Goal: Task Accomplishment & Management: Use online tool/utility

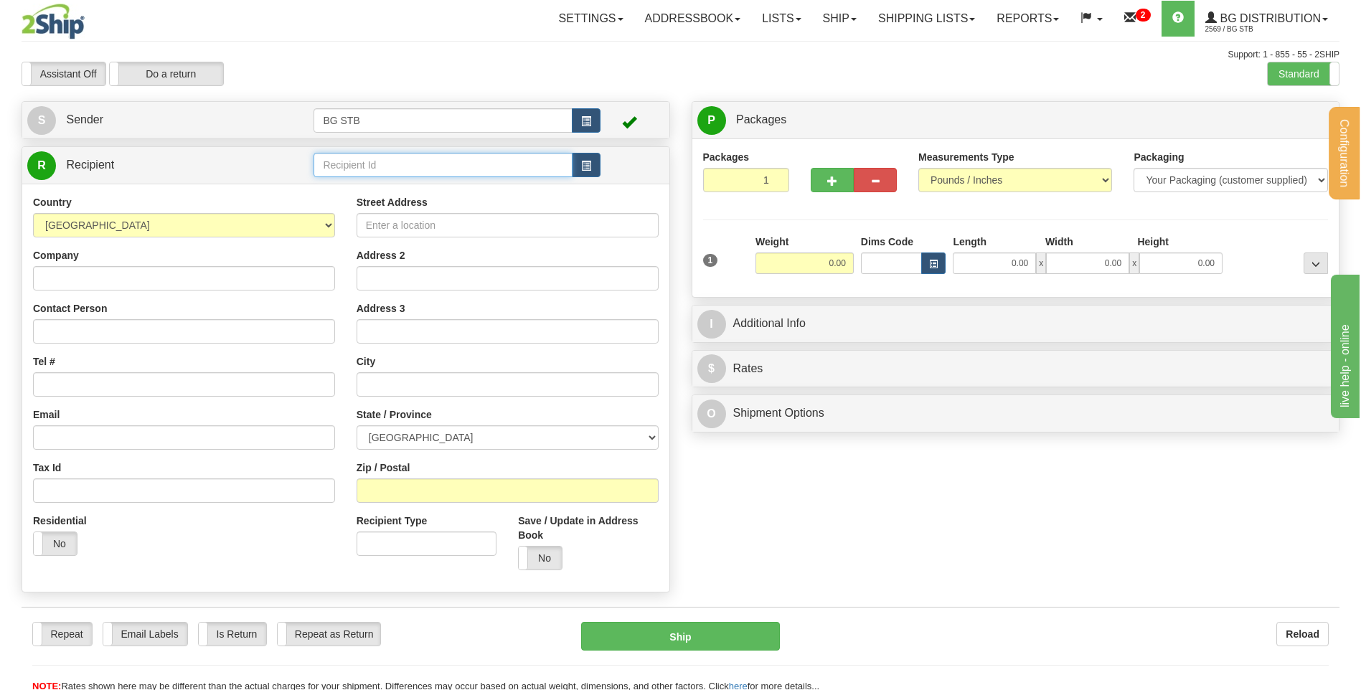
click at [411, 159] on input "text" at bounding box center [442, 165] width 258 height 24
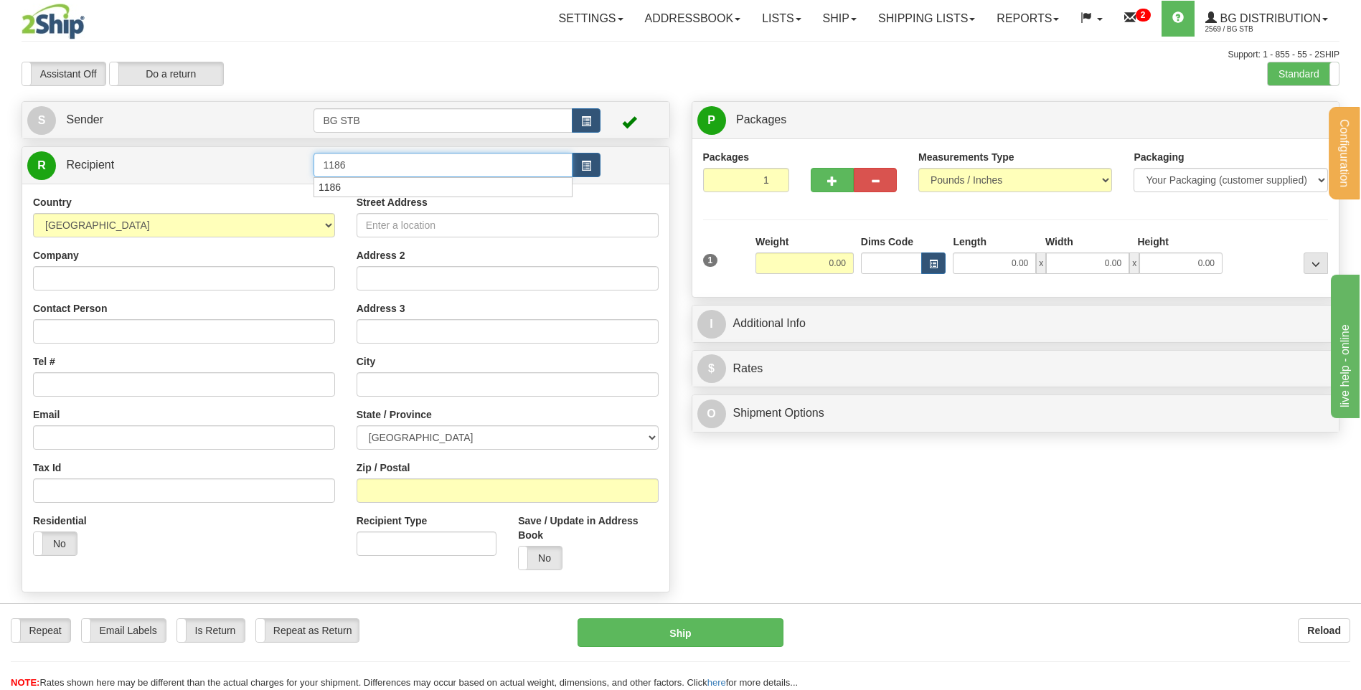
type input "1186"
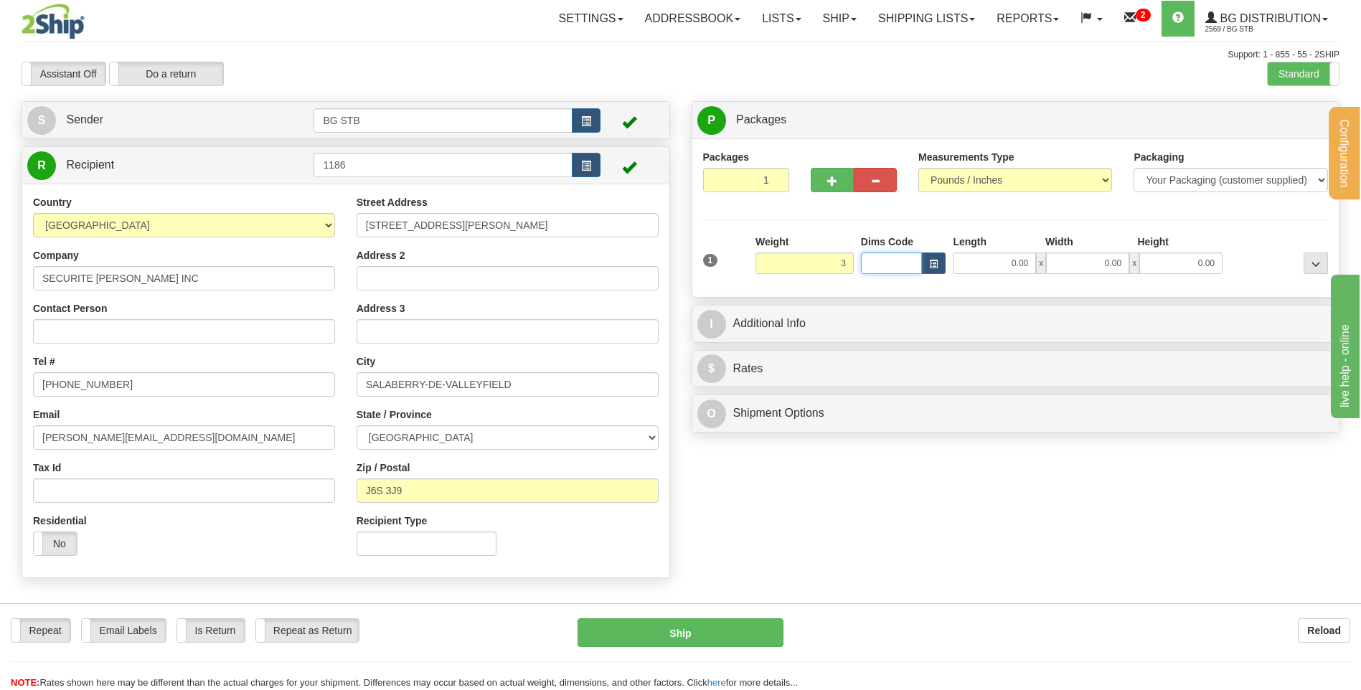
type input "3.00"
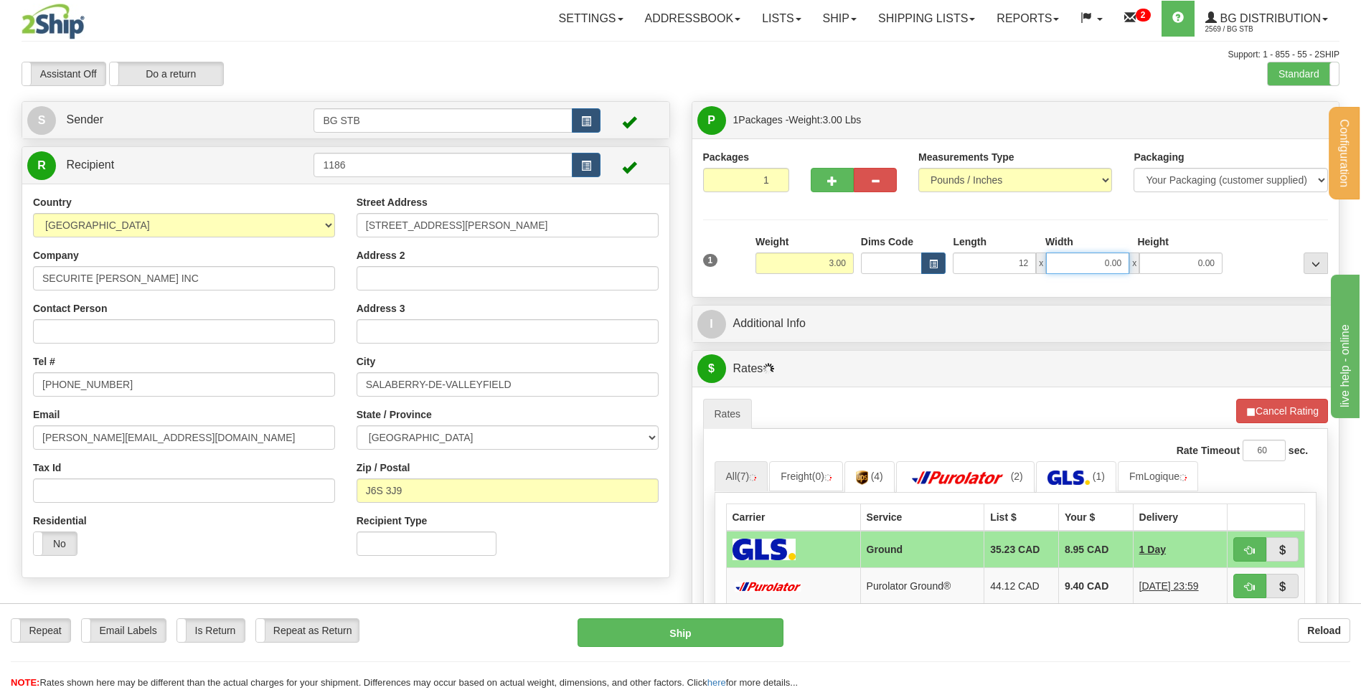
type input "12.00"
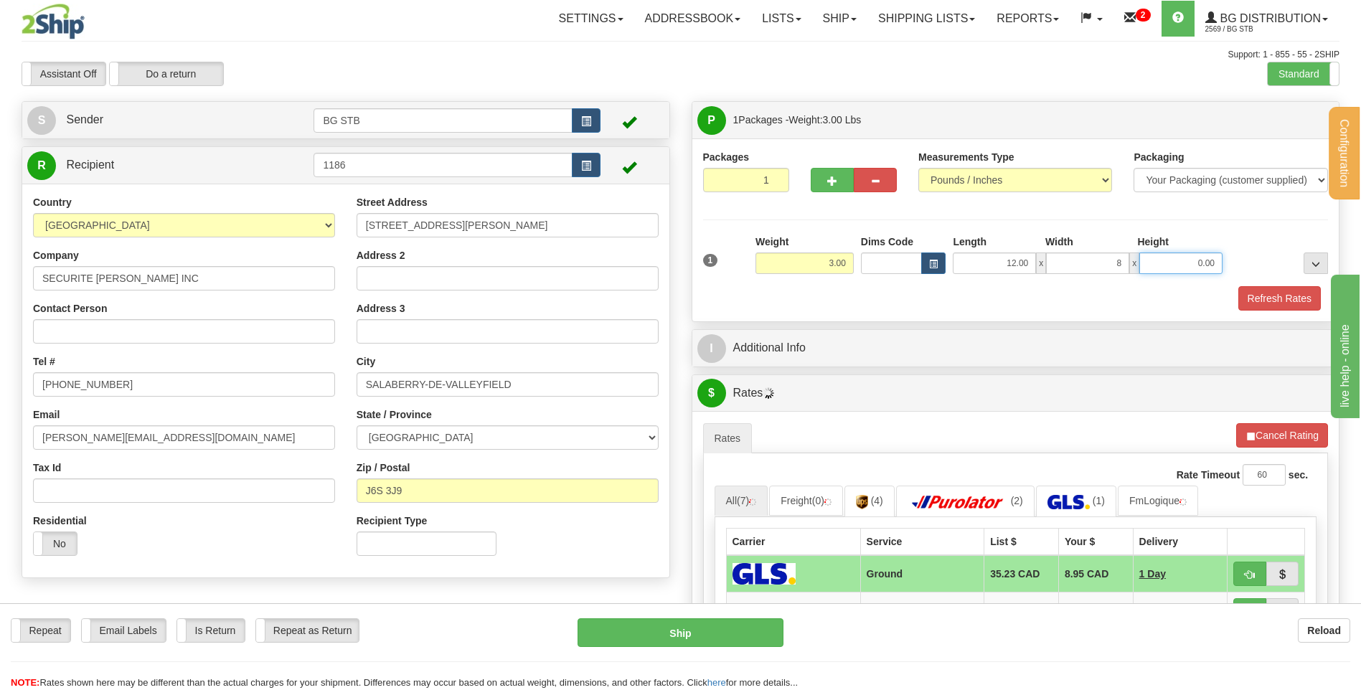
type input "8.00"
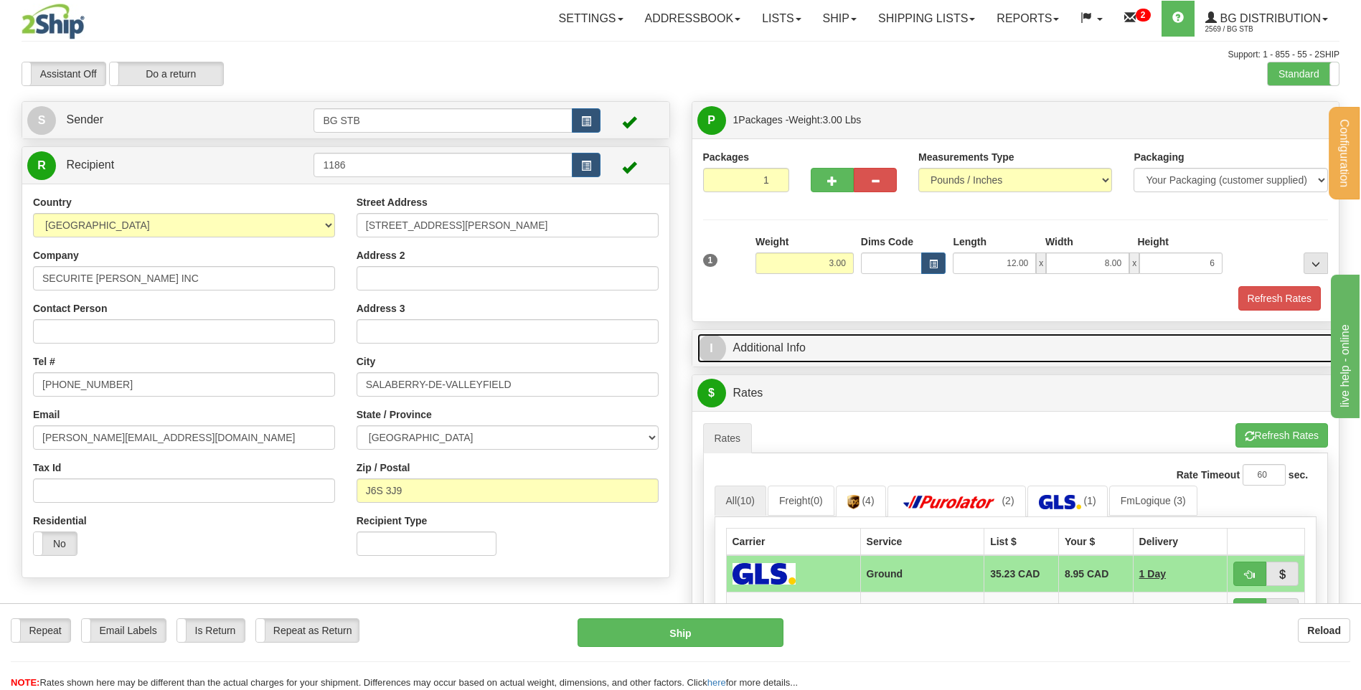
type input "6.00"
click at [755, 352] on link "I Additional Info" at bounding box center [1015, 348] width 637 height 29
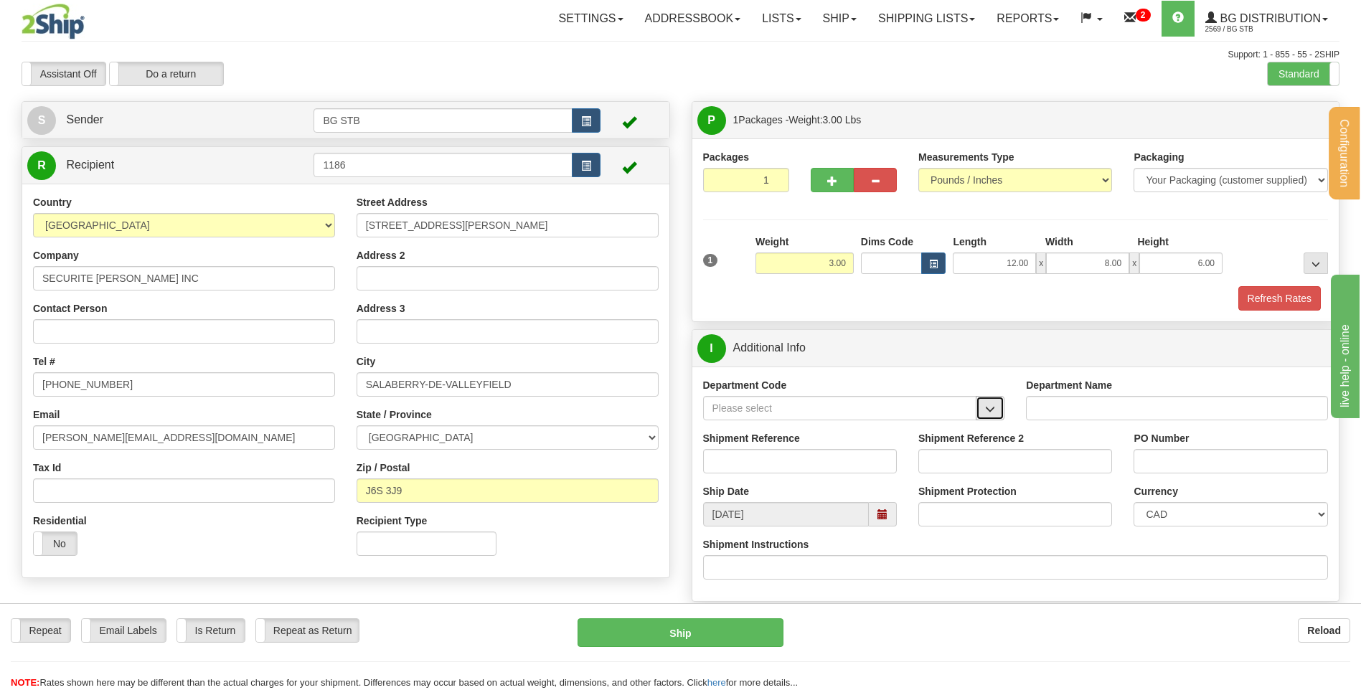
click at [988, 418] on button "button" at bounding box center [990, 408] width 29 height 24
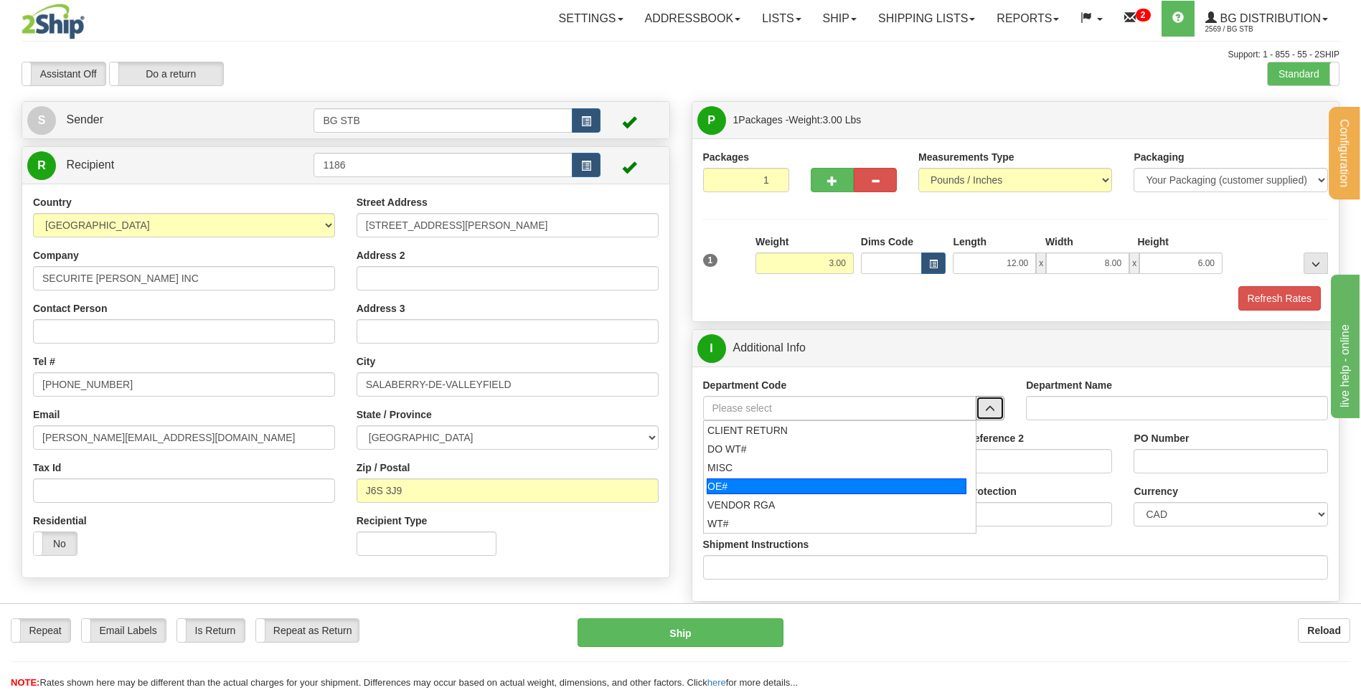
click at [849, 486] on div "OE#" at bounding box center [837, 486] width 260 height 16
type input "OE#"
type input "ORDERS"
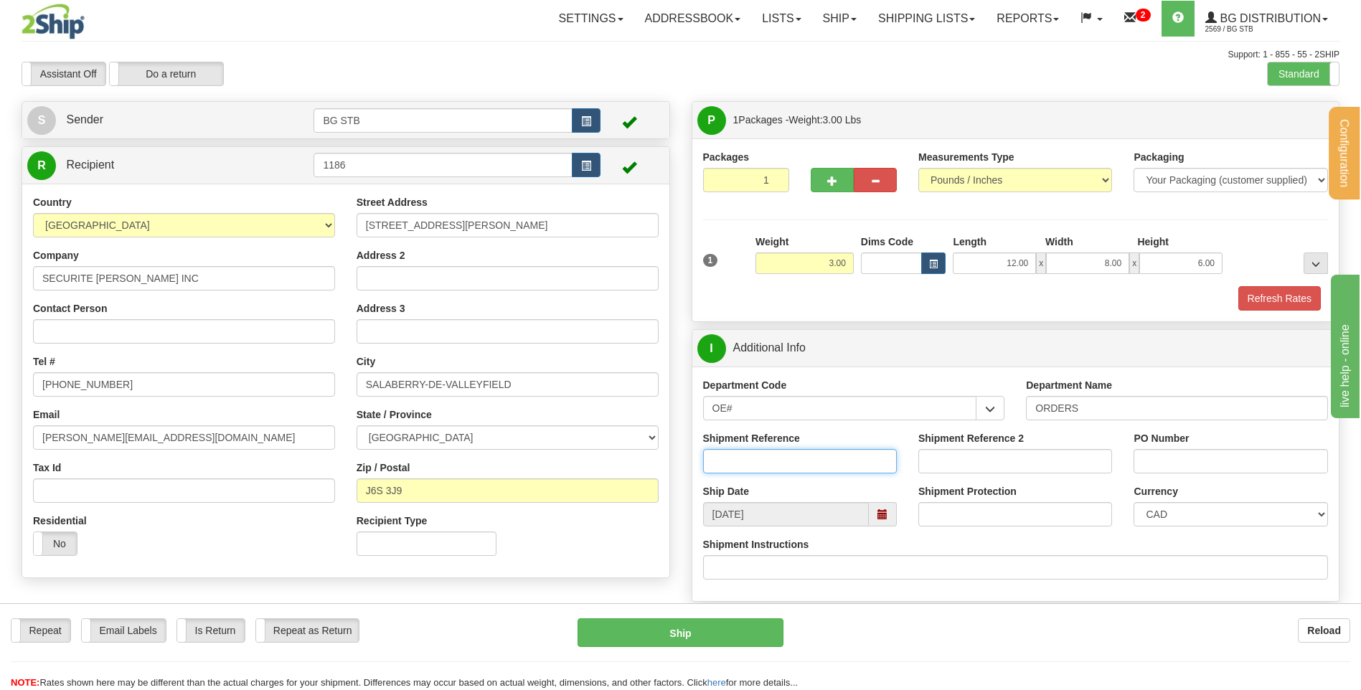
click at [796, 459] on input "Shipment Reference" at bounding box center [800, 461] width 194 height 24
type input "80004790-00"
type input "G"
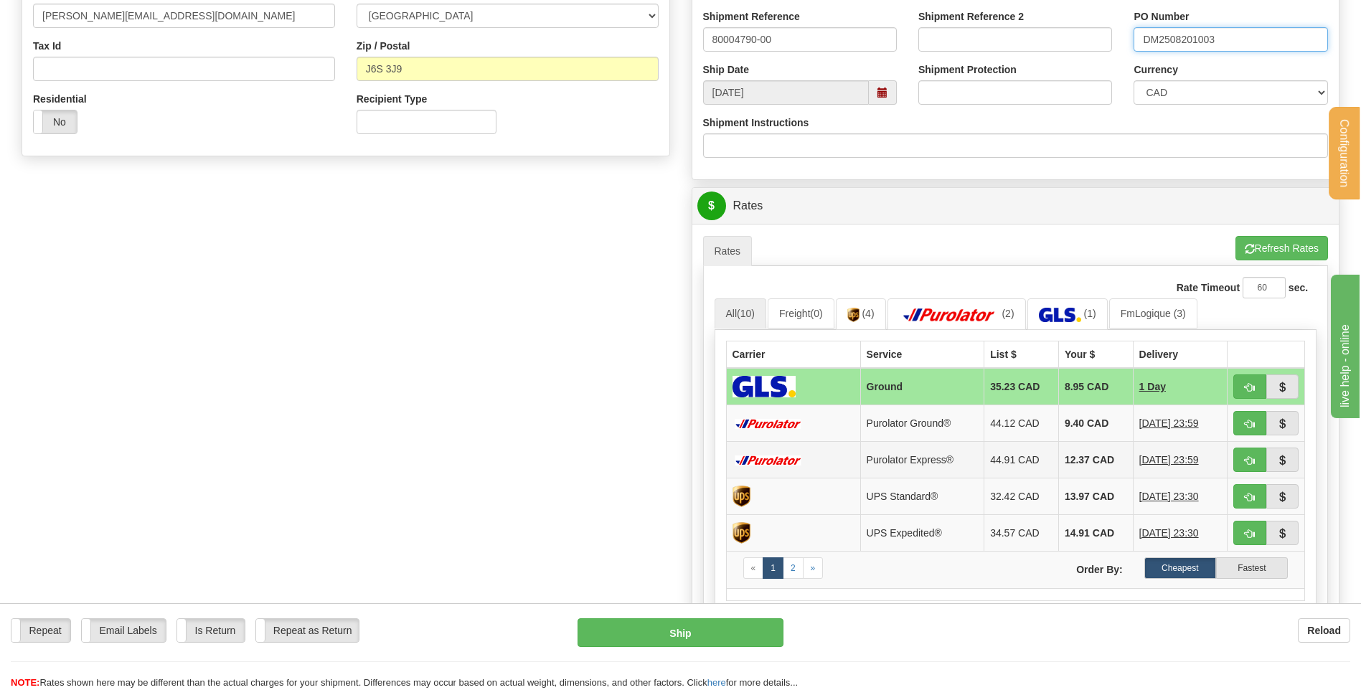
scroll to position [430, 0]
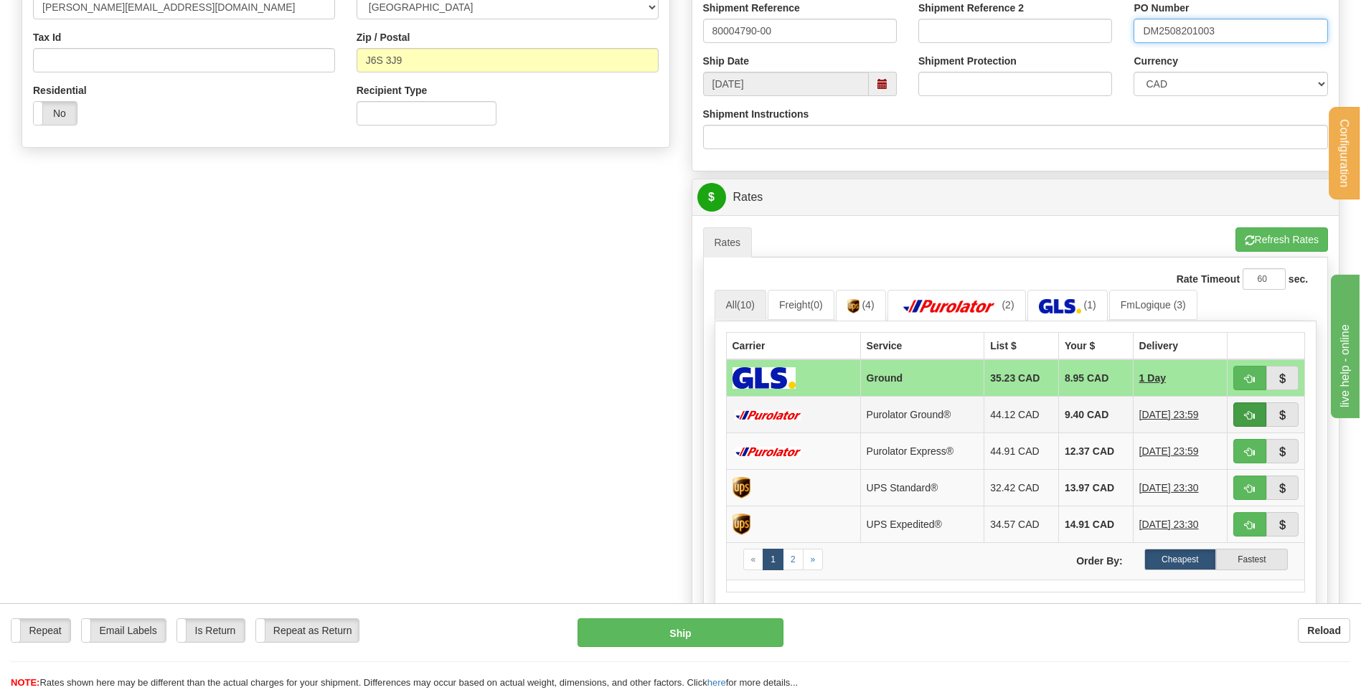
type input "DM2508201003"
click at [1240, 420] on button "button" at bounding box center [1249, 414] width 33 height 24
type input "260"
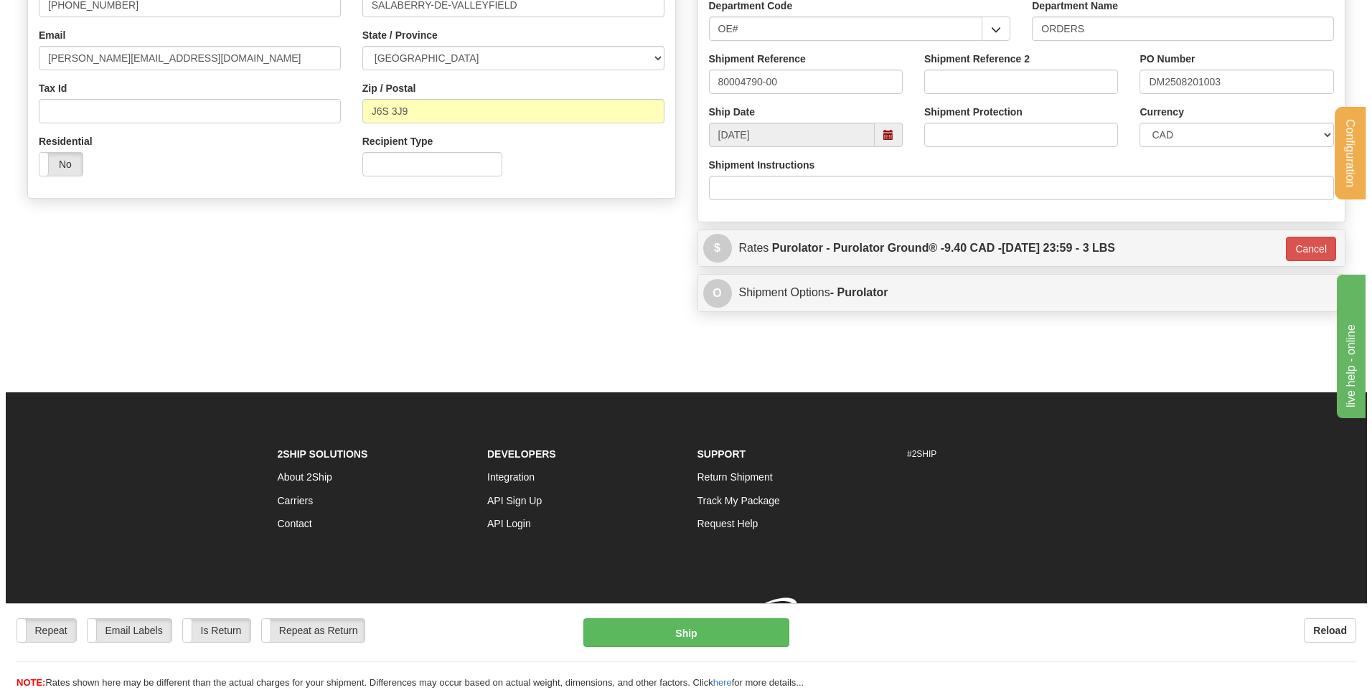
scroll to position [400, 0]
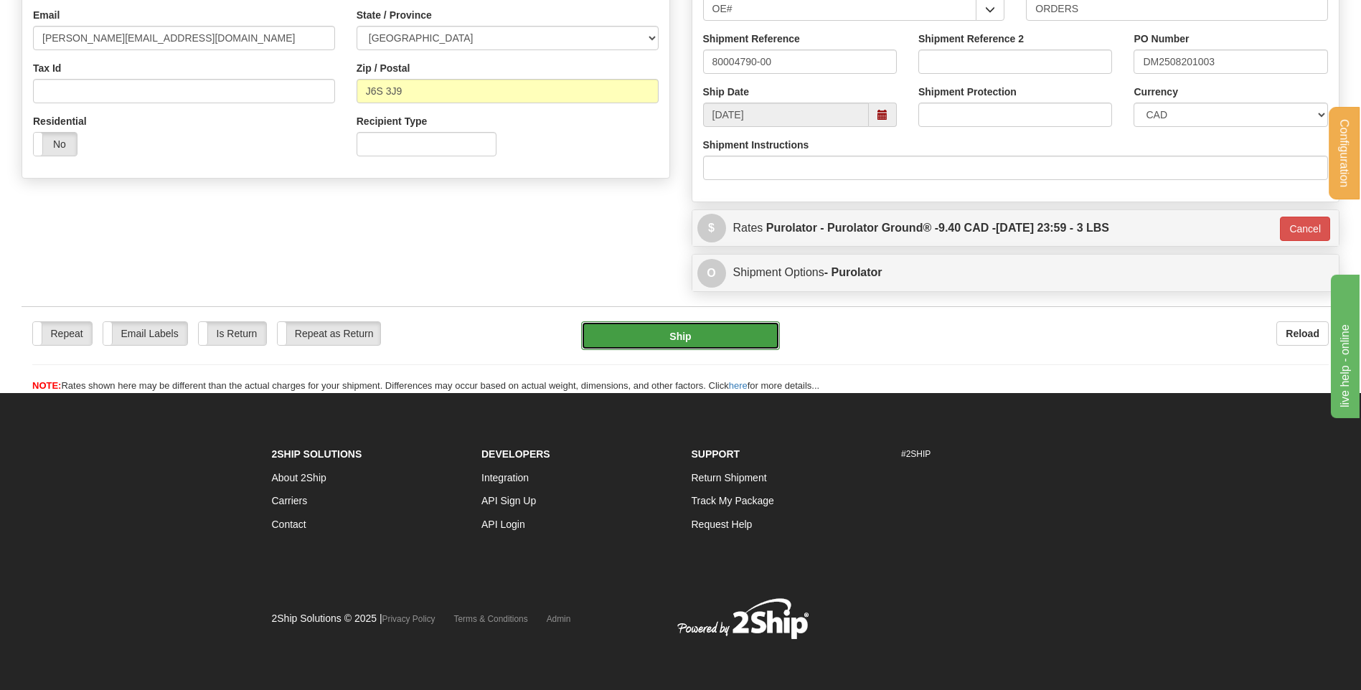
click at [732, 344] on button "Ship" at bounding box center [680, 335] width 198 height 29
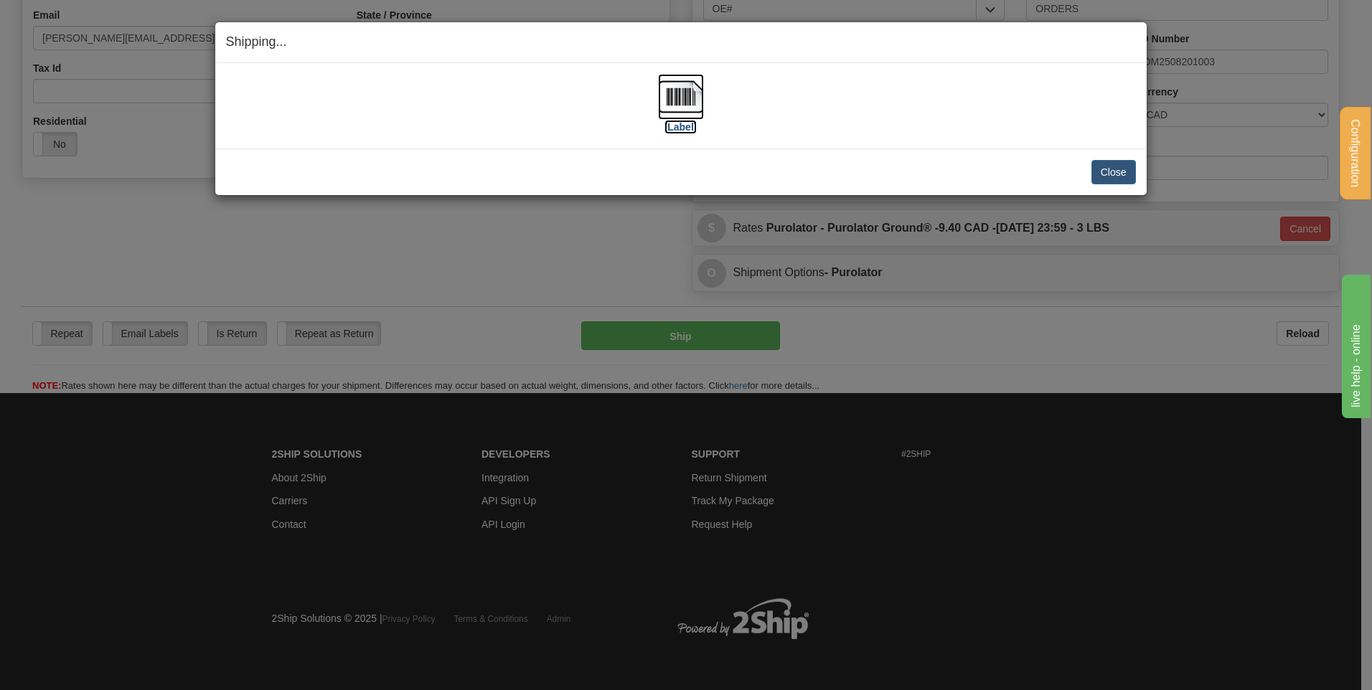
click at [684, 133] on label "[Label]" at bounding box center [680, 127] width 33 height 14
click at [1128, 173] on button "Close" at bounding box center [1113, 172] width 44 height 24
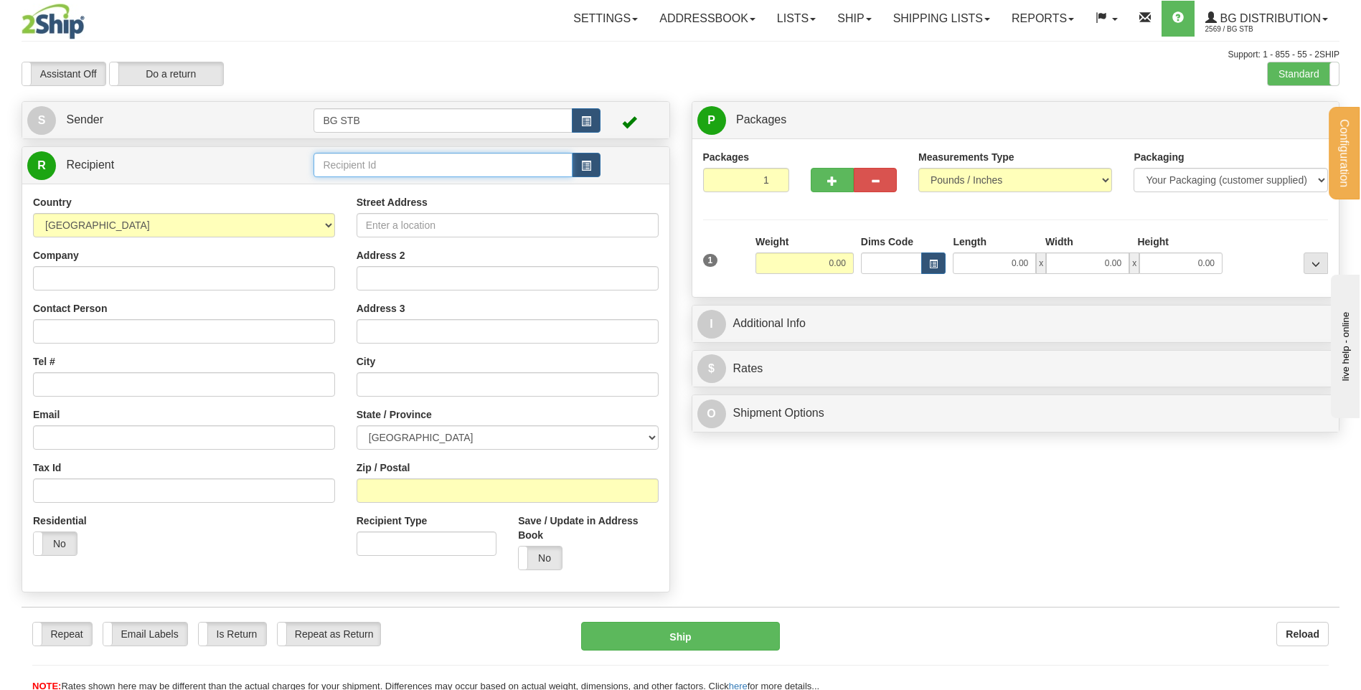
click at [365, 160] on input "text" at bounding box center [442, 165] width 258 height 24
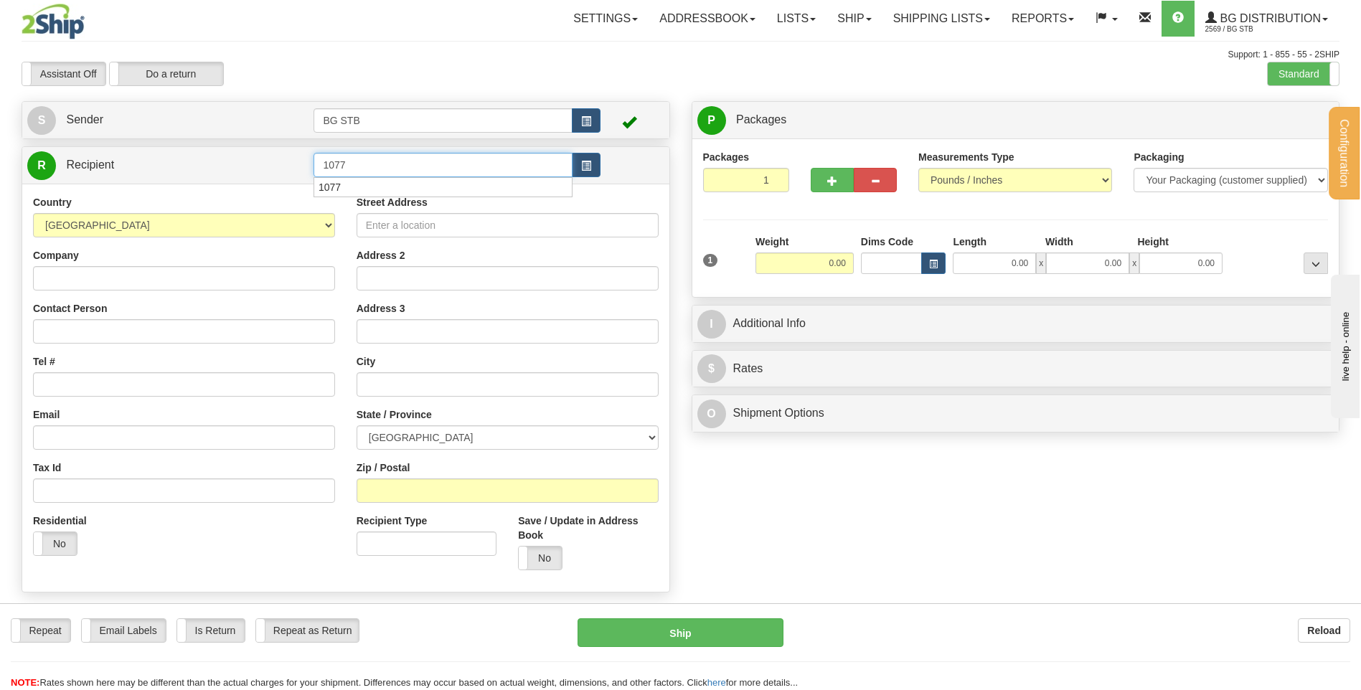
type input "1077"
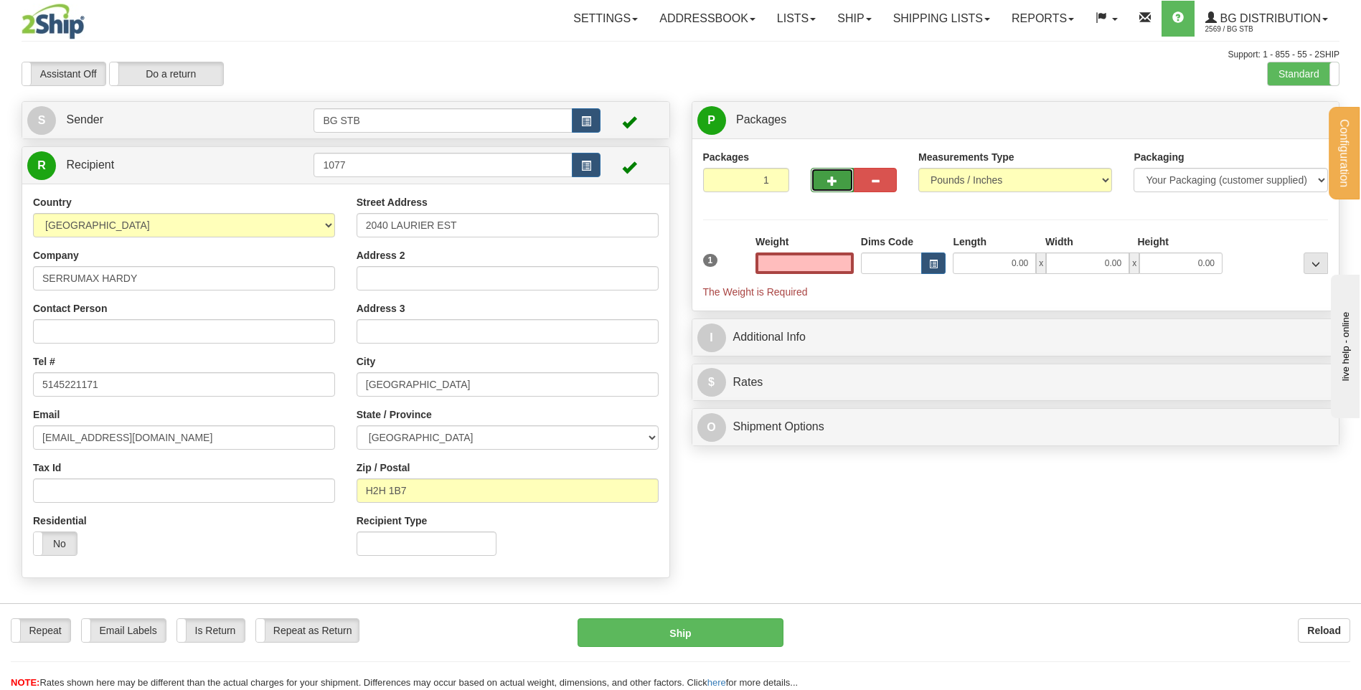
type input "0.00"
click at [846, 174] on button "button" at bounding box center [832, 180] width 43 height 24
type input "2"
click at [1268, 121] on label "Package Level Pack.." at bounding box center [1297, 121] width 72 height 22
radio input "true"
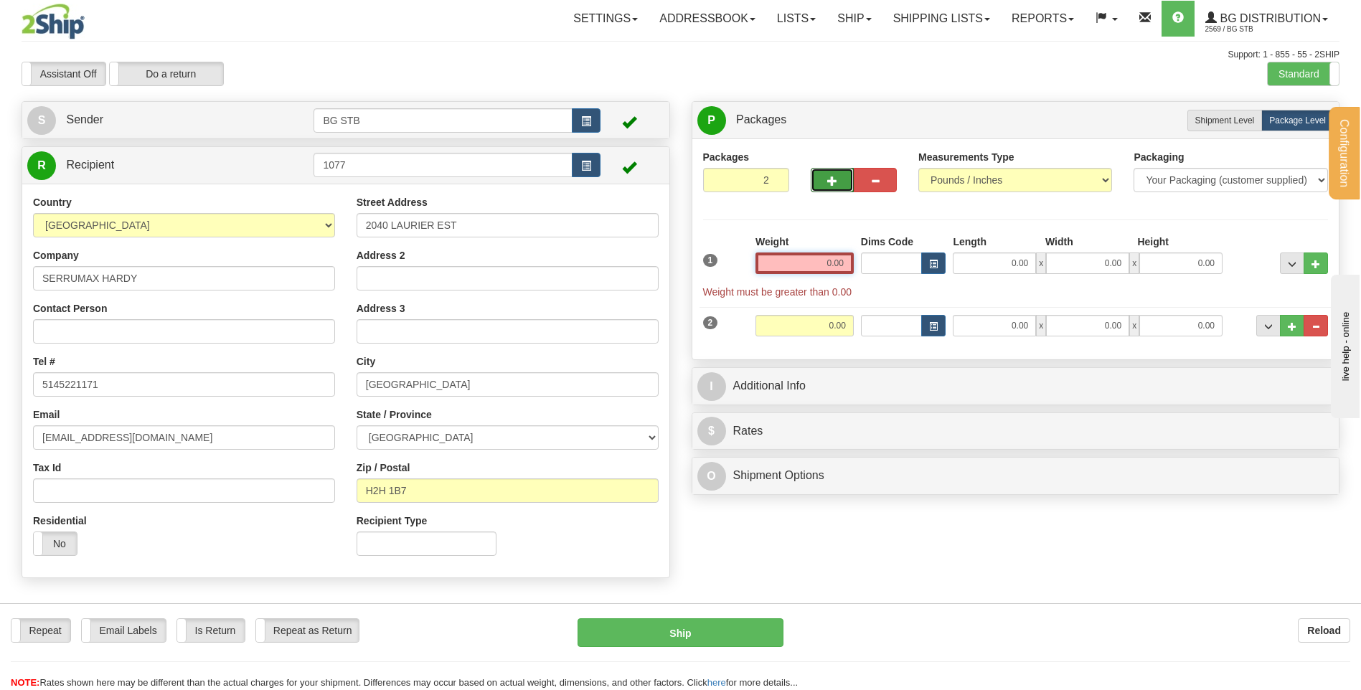
drag, startPoint x: 821, startPoint y: 265, endPoint x: 831, endPoint y: 268, distance: 10.4
click at [829, 268] on input "0.00" at bounding box center [804, 264] width 98 height 22
click at [831, 268] on input "text" at bounding box center [804, 264] width 98 height 22
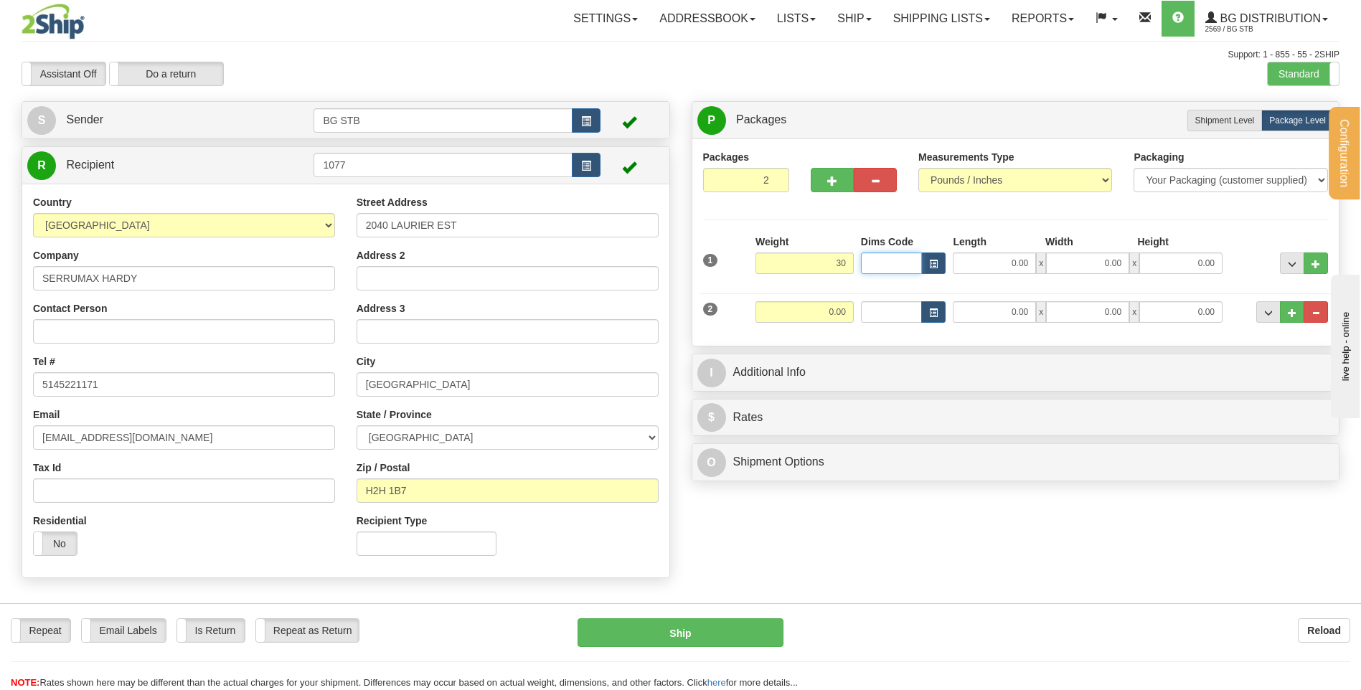
type input "30.00"
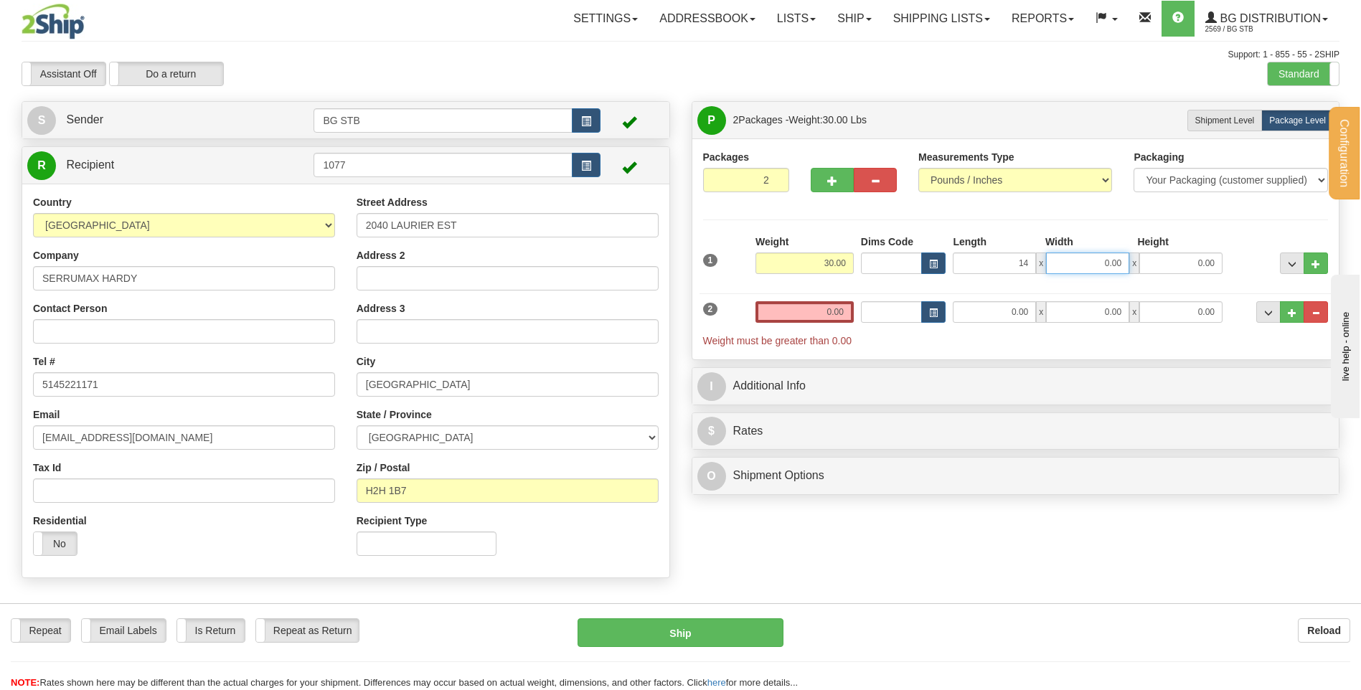
type input "14.00"
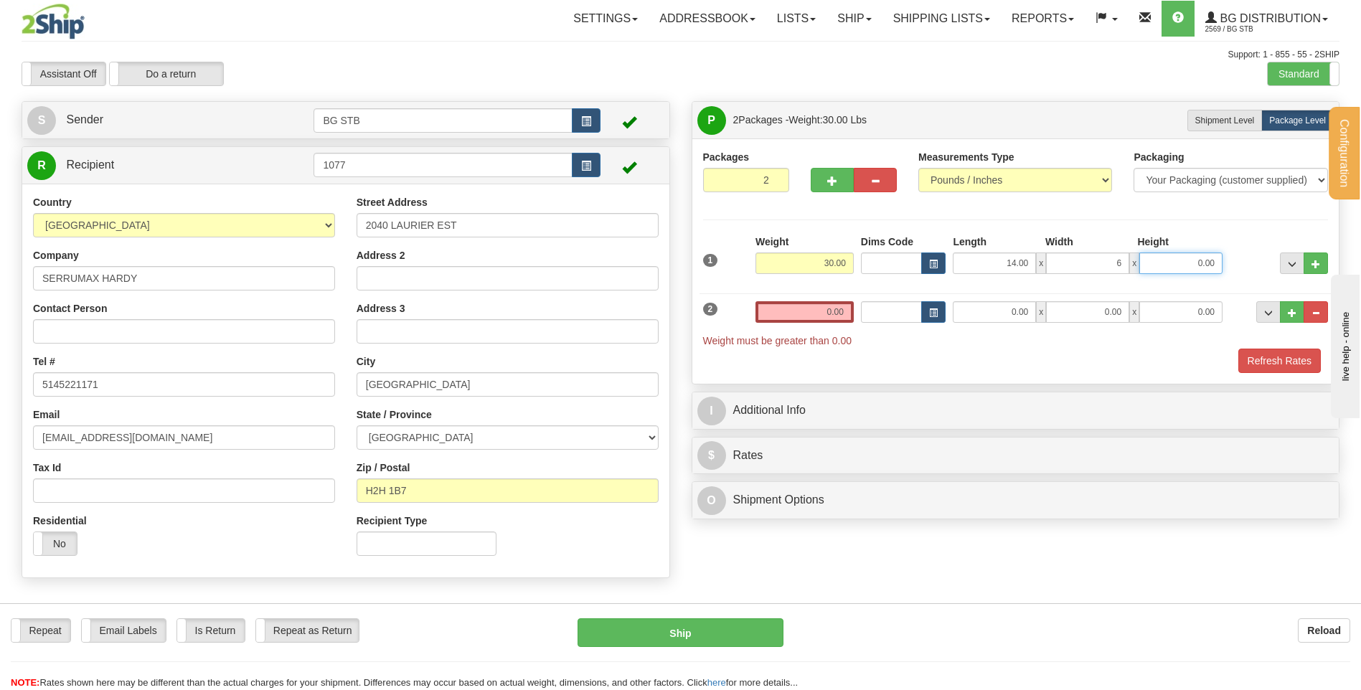
type input "6.00"
type input "12.00"
click at [830, 316] on input "0.00" at bounding box center [804, 312] width 98 height 22
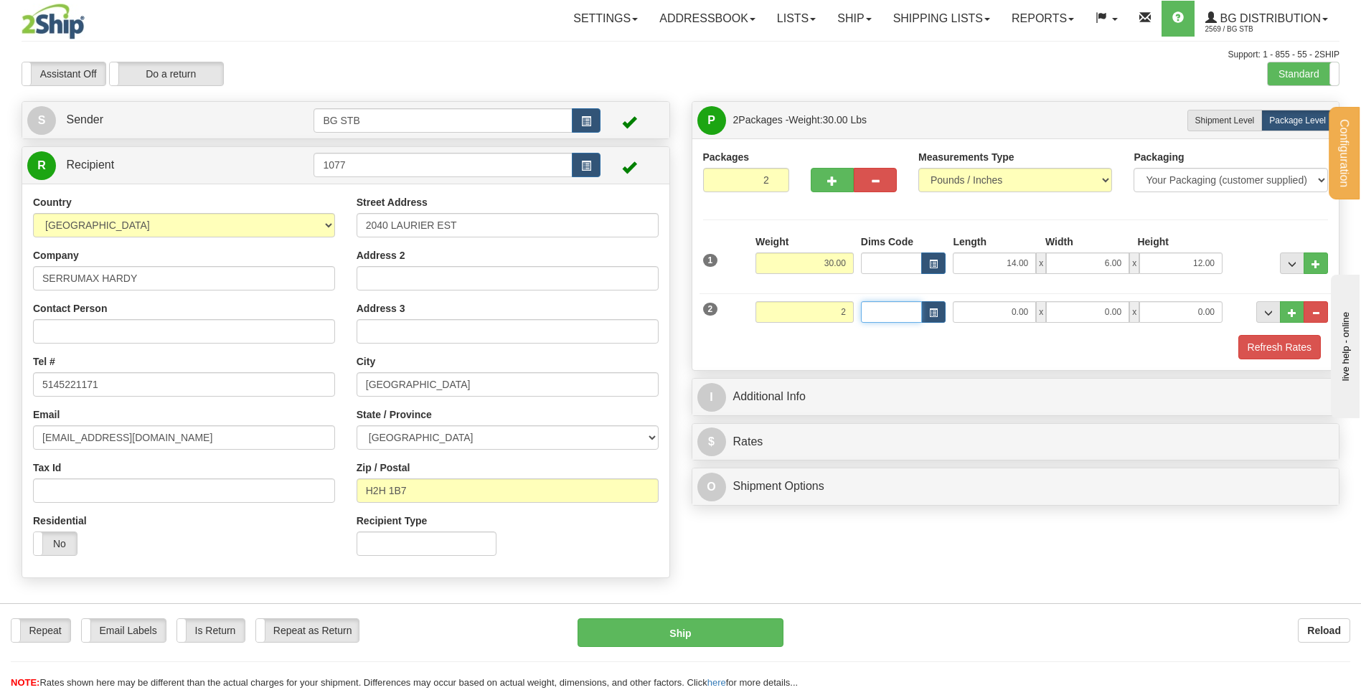
type input "2.00"
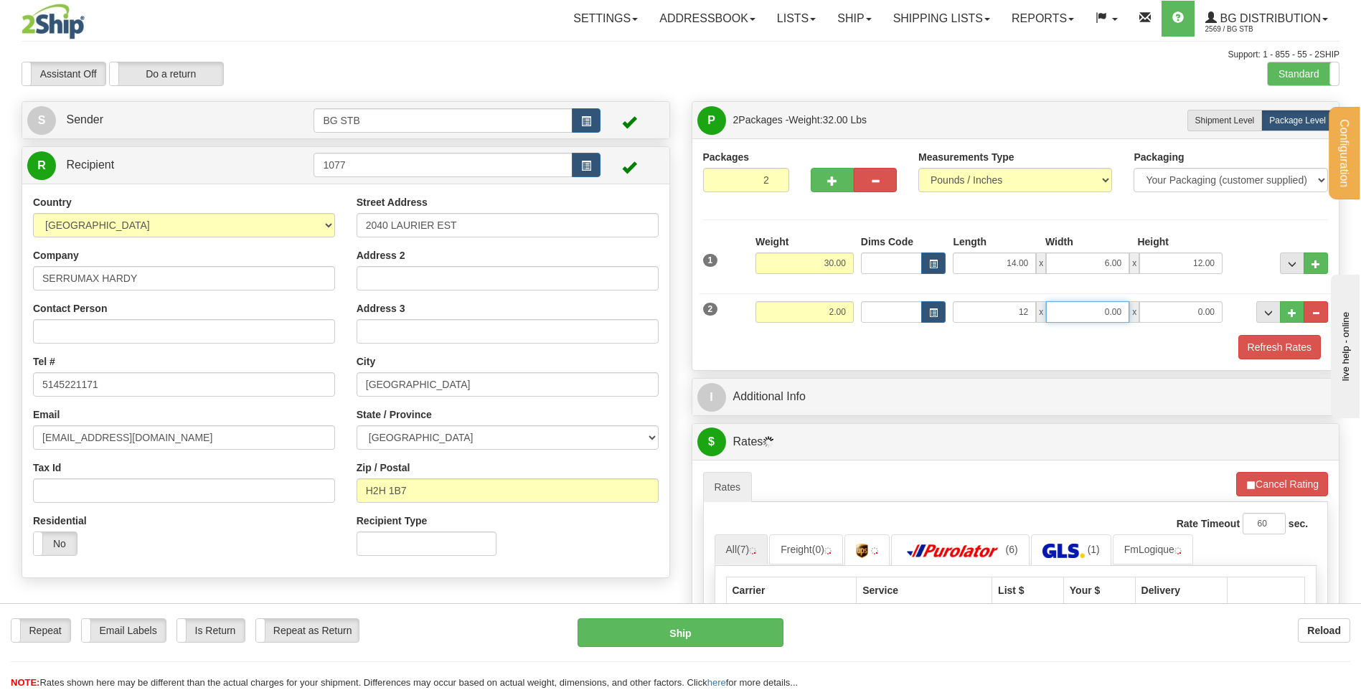
type input "12.00"
type input "8.00"
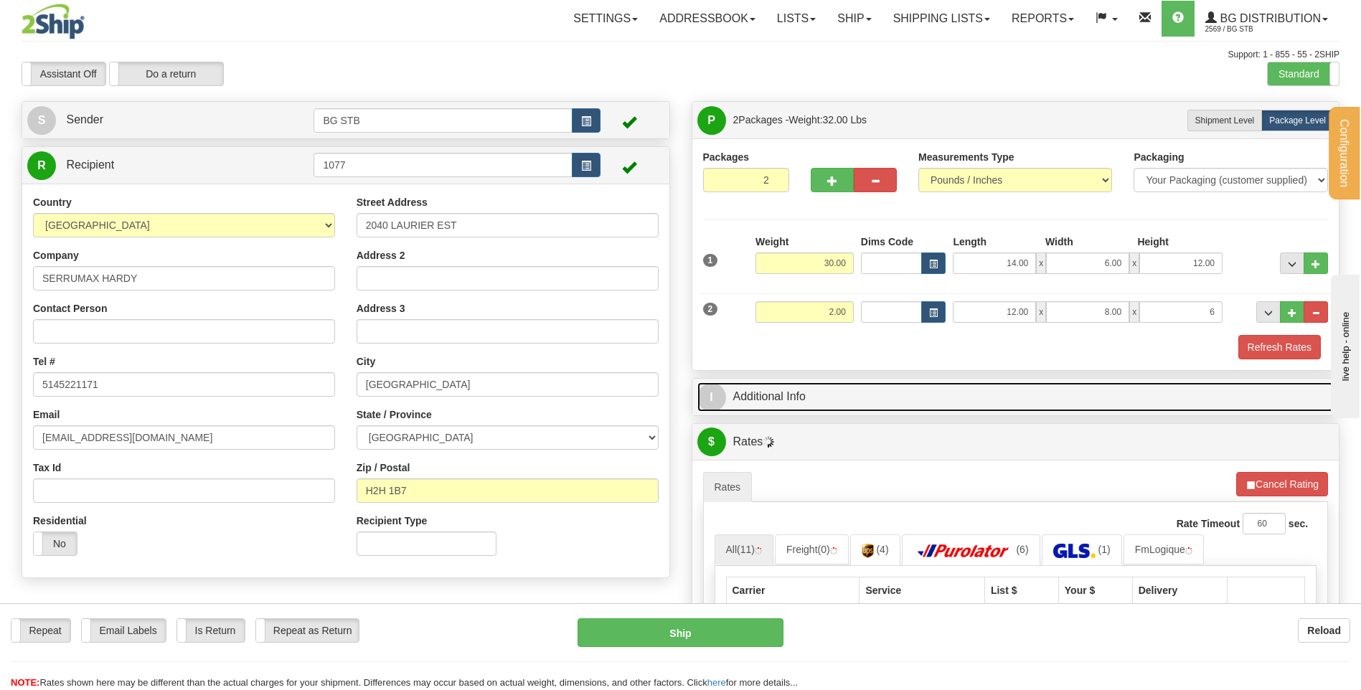
type input "6.00"
click at [788, 402] on link "I Additional Info" at bounding box center [1015, 396] width 637 height 29
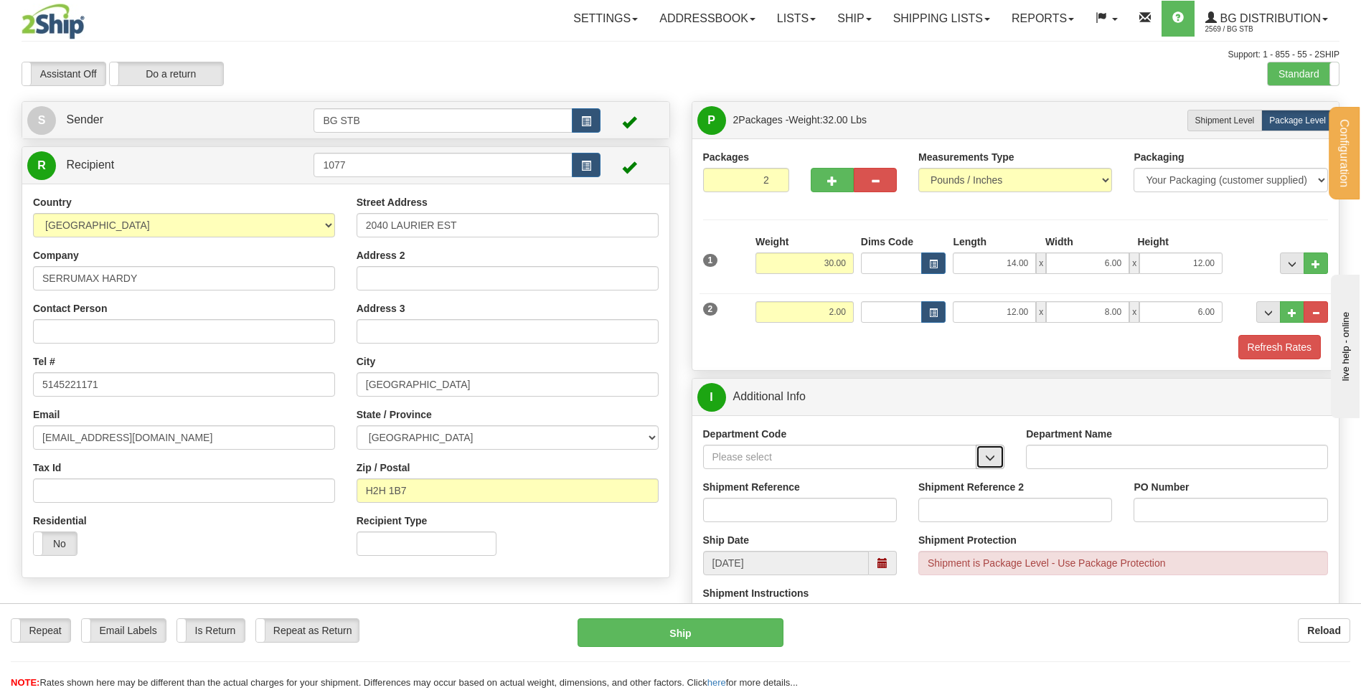
click at [999, 466] on button "button" at bounding box center [990, 457] width 29 height 24
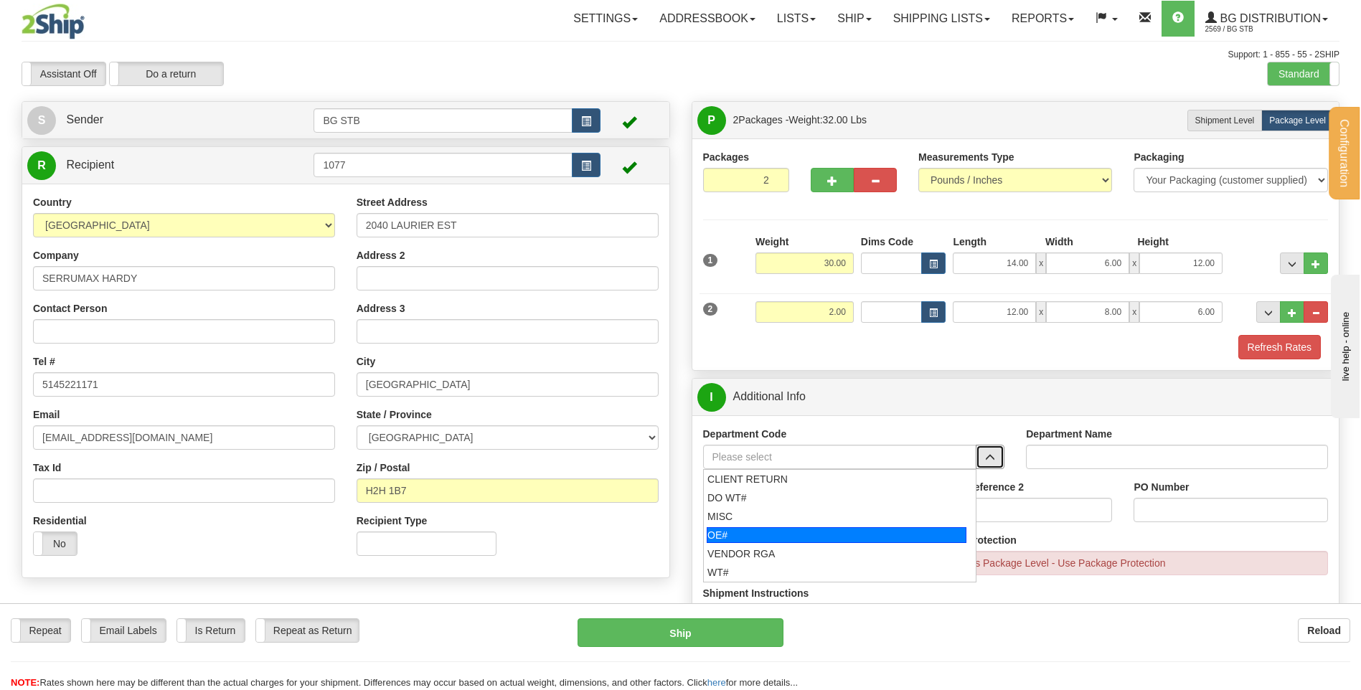
click at [848, 531] on div "OE#" at bounding box center [837, 535] width 260 height 16
type input "OE#"
type input "ORDERS"
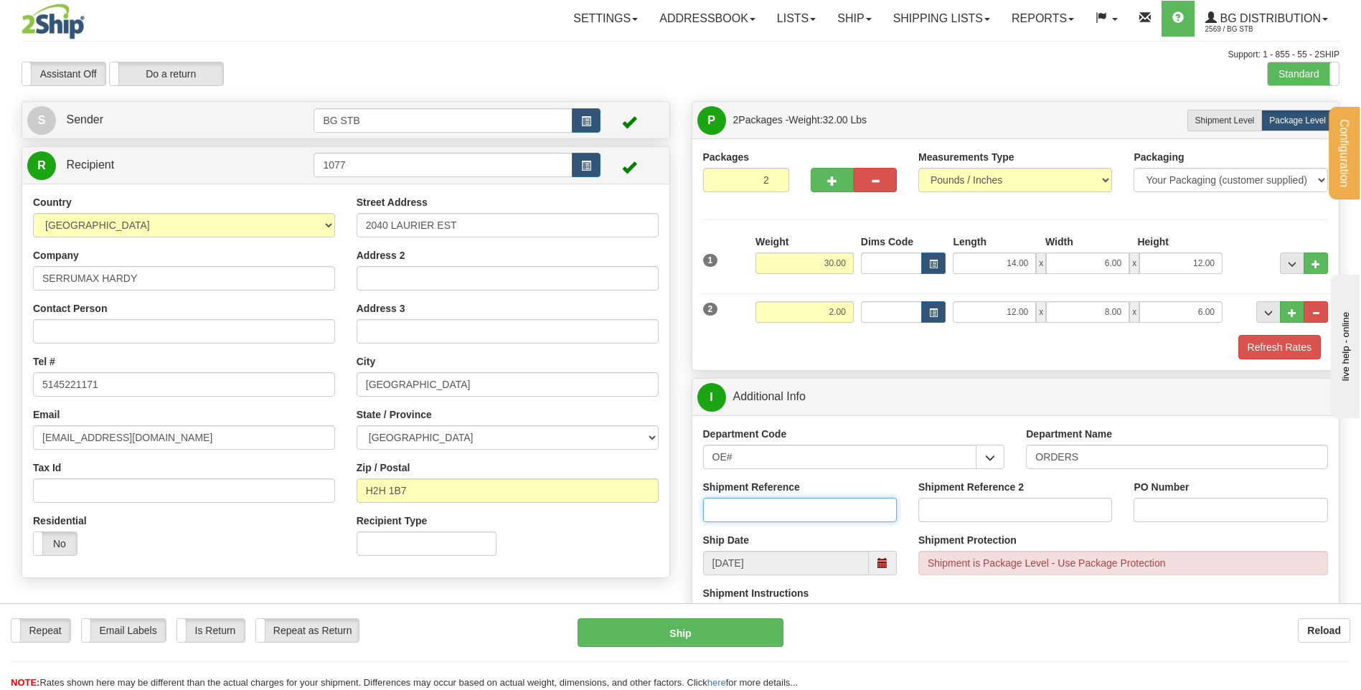
click at [839, 512] on input "Shipment Reference" at bounding box center [800, 510] width 194 height 24
type input "80004783-00"
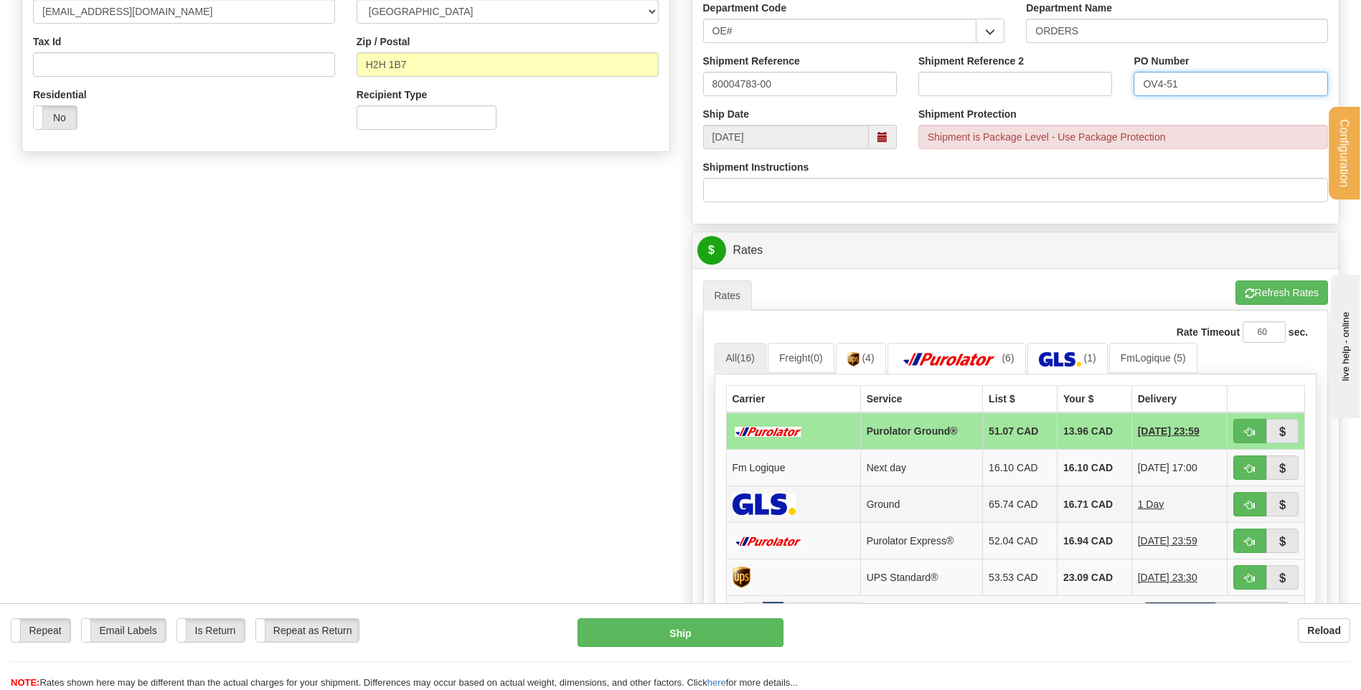
scroll to position [430, 0]
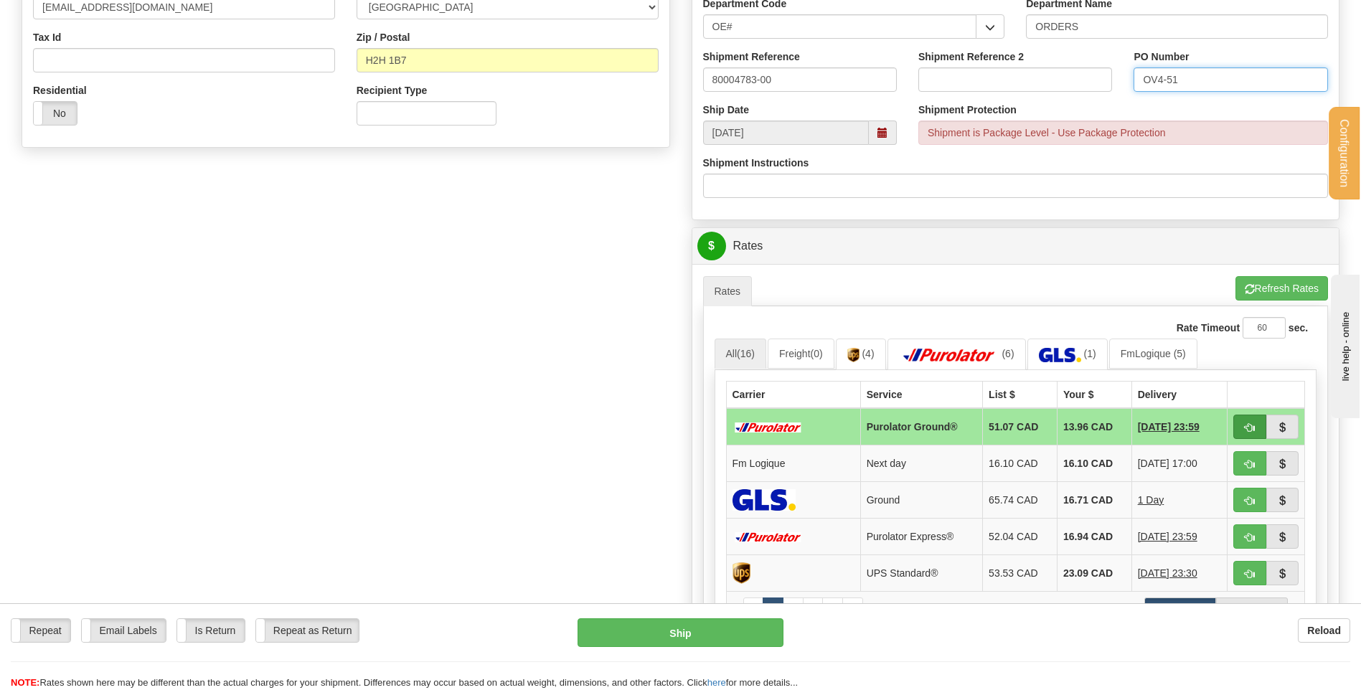
type input "OV4-51"
click at [1251, 434] on button "button" at bounding box center [1249, 427] width 33 height 24
type input "260"
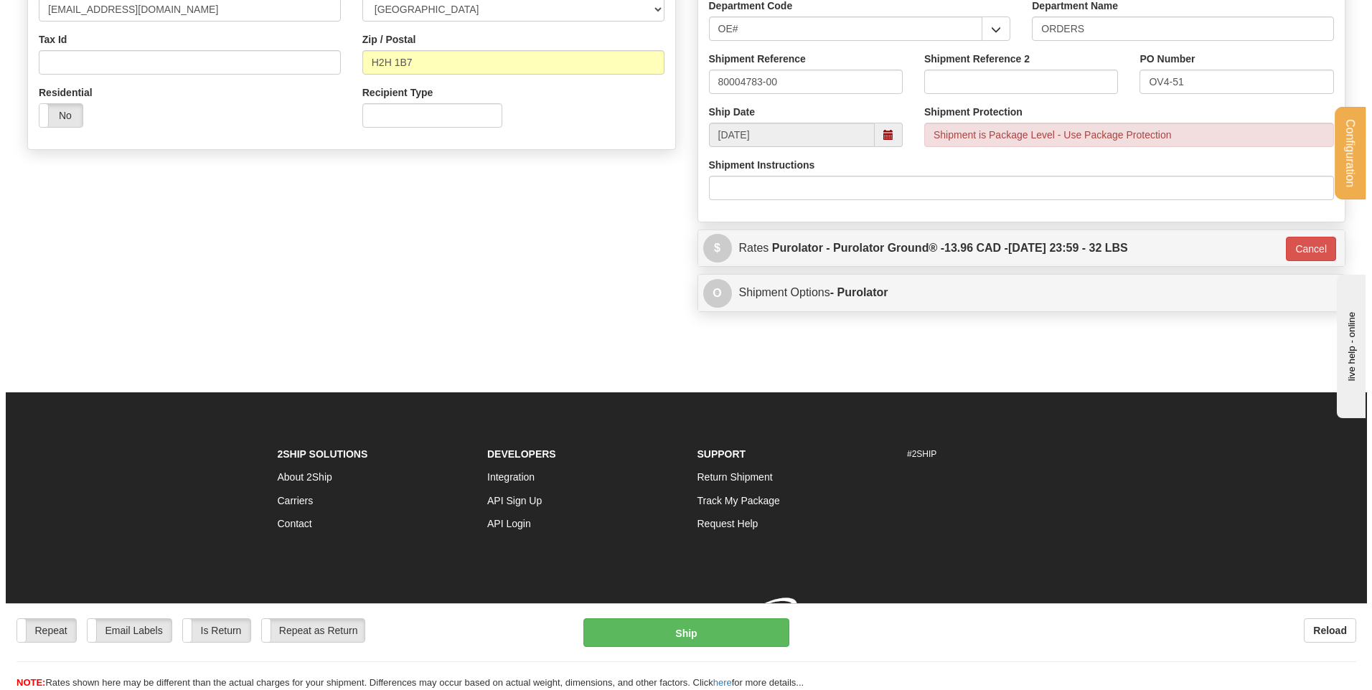
scroll to position [429, 0]
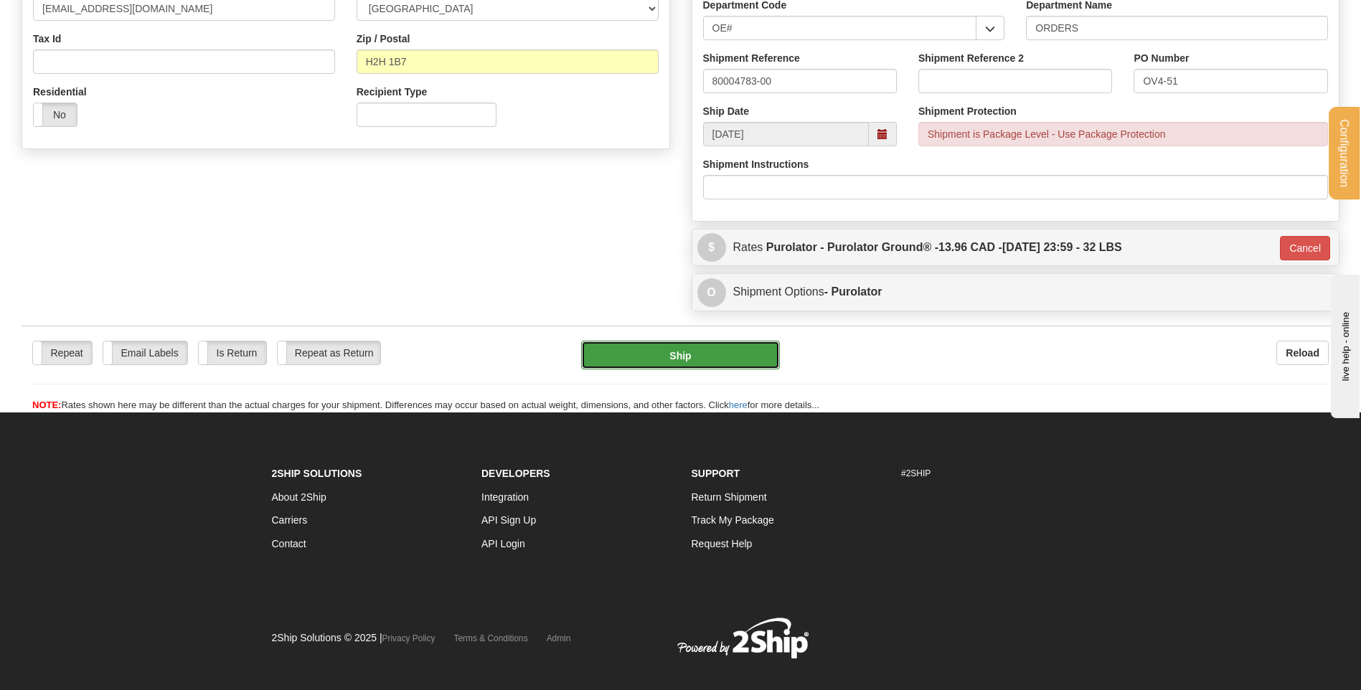
click at [707, 362] on button "Ship" at bounding box center [680, 355] width 198 height 29
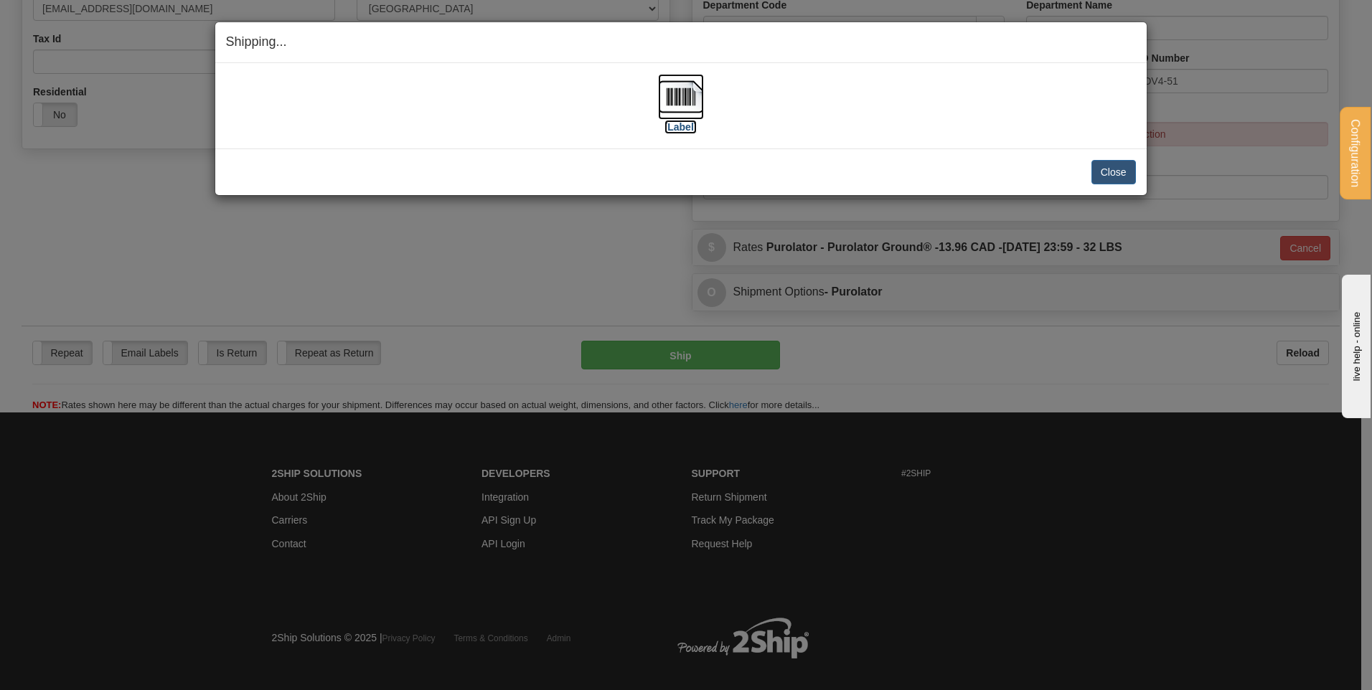
click at [682, 123] on label "[Label]" at bounding box center [680, 127] width 33 height 14
click at [1128, 167] on button "Close" at bounding box center [1113, 172] width 44 height 24
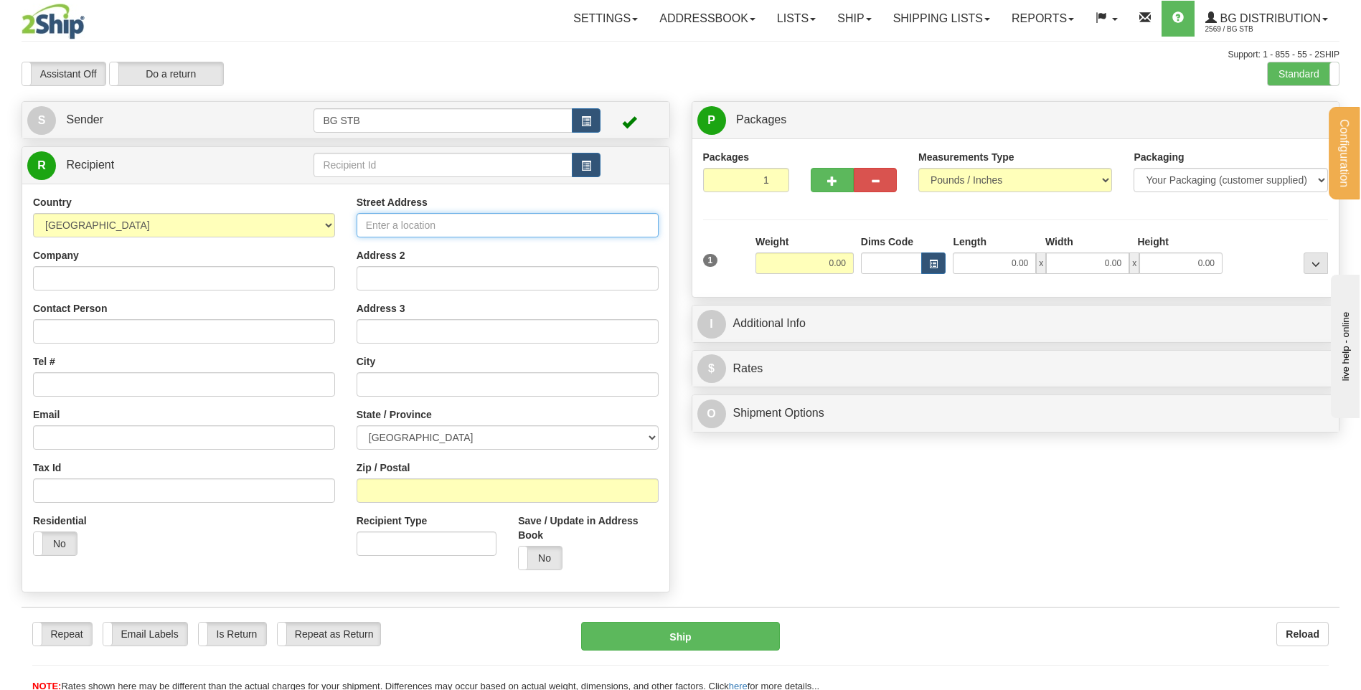
click at [403, 228] on input "Street Address" at bounding box center [508, 225] width 302 height 24
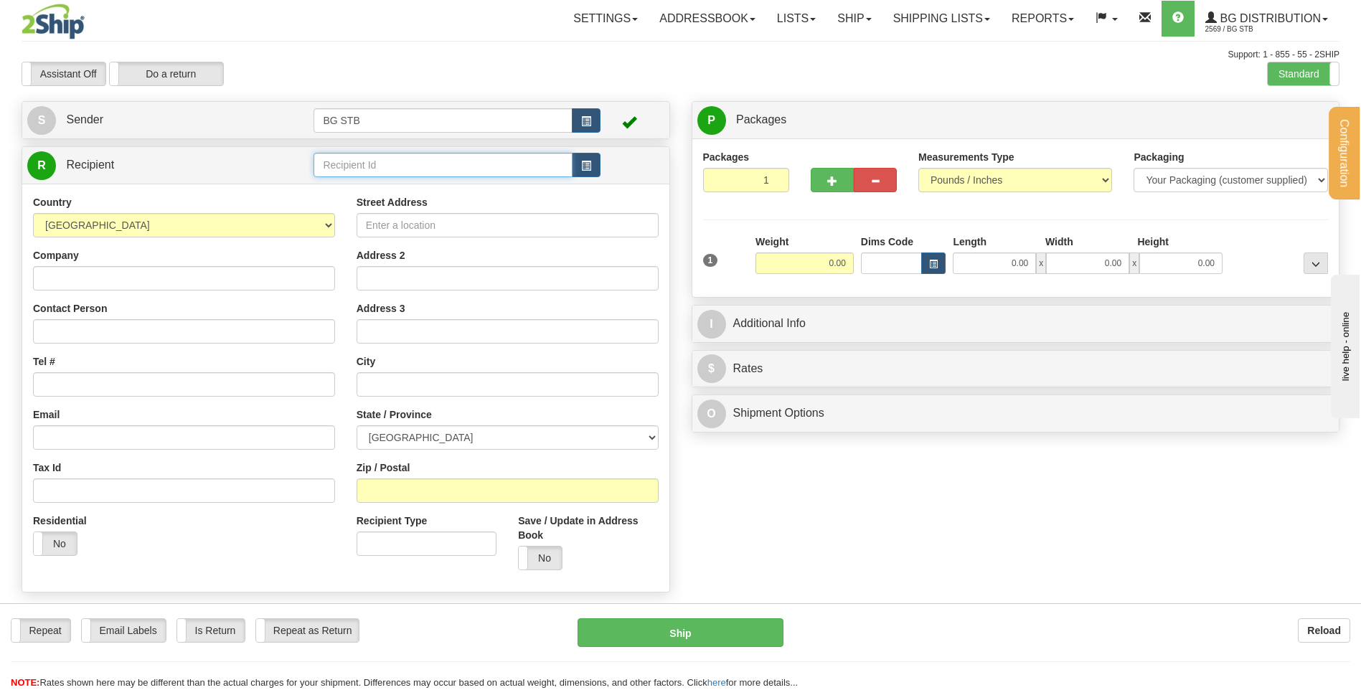
click at [527, 173] on input "text" at bounding box center [442, 165] width 258 height 24
type input "1080"
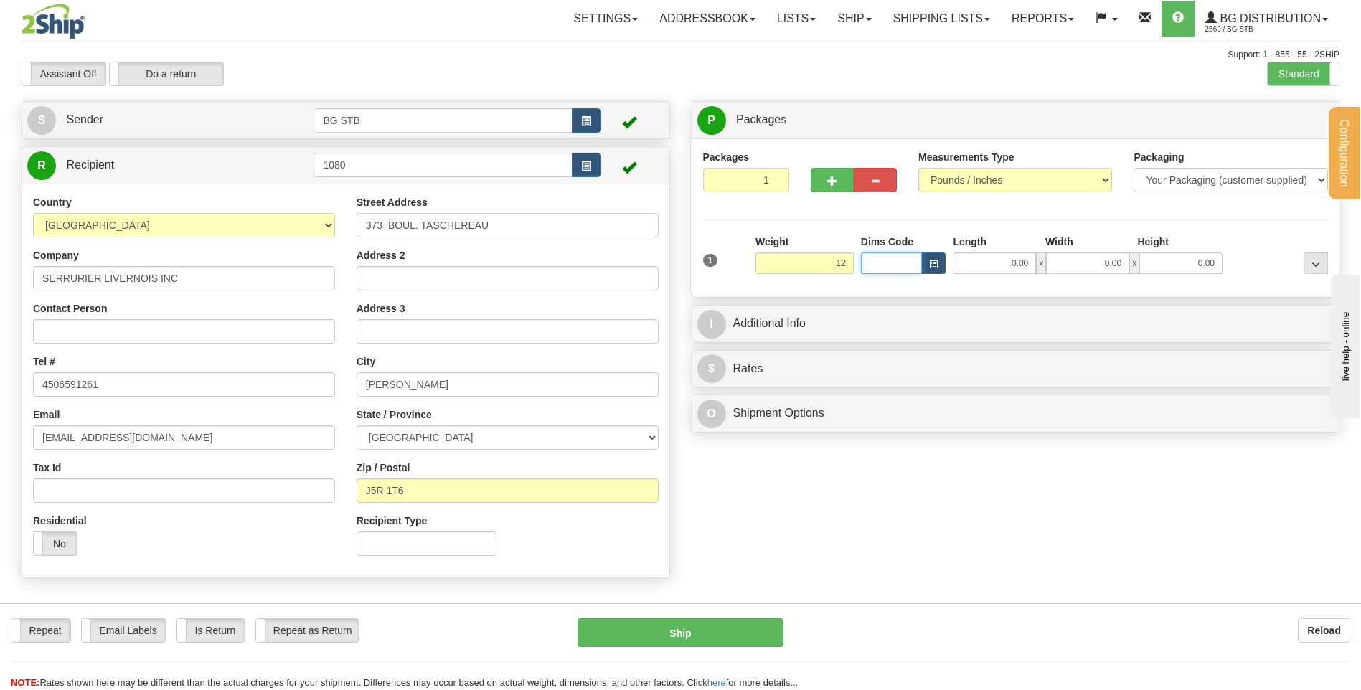
type input "12.00"
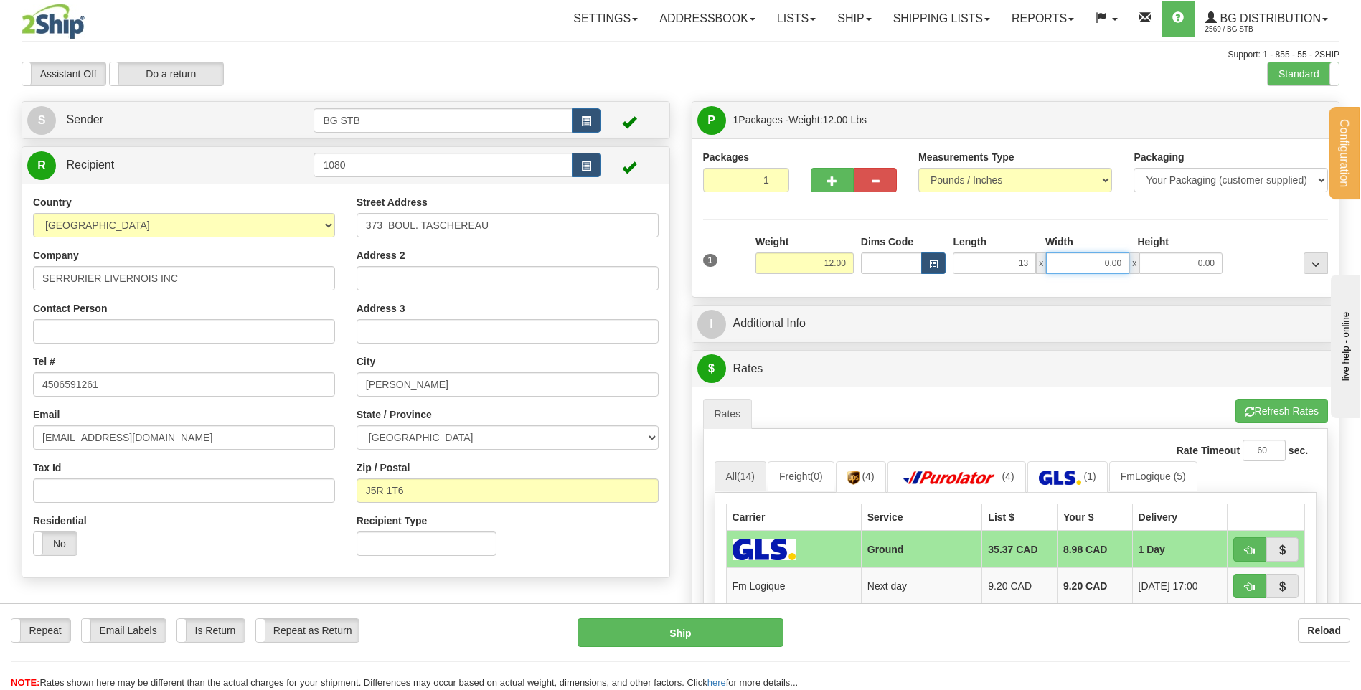
type input "13.00"
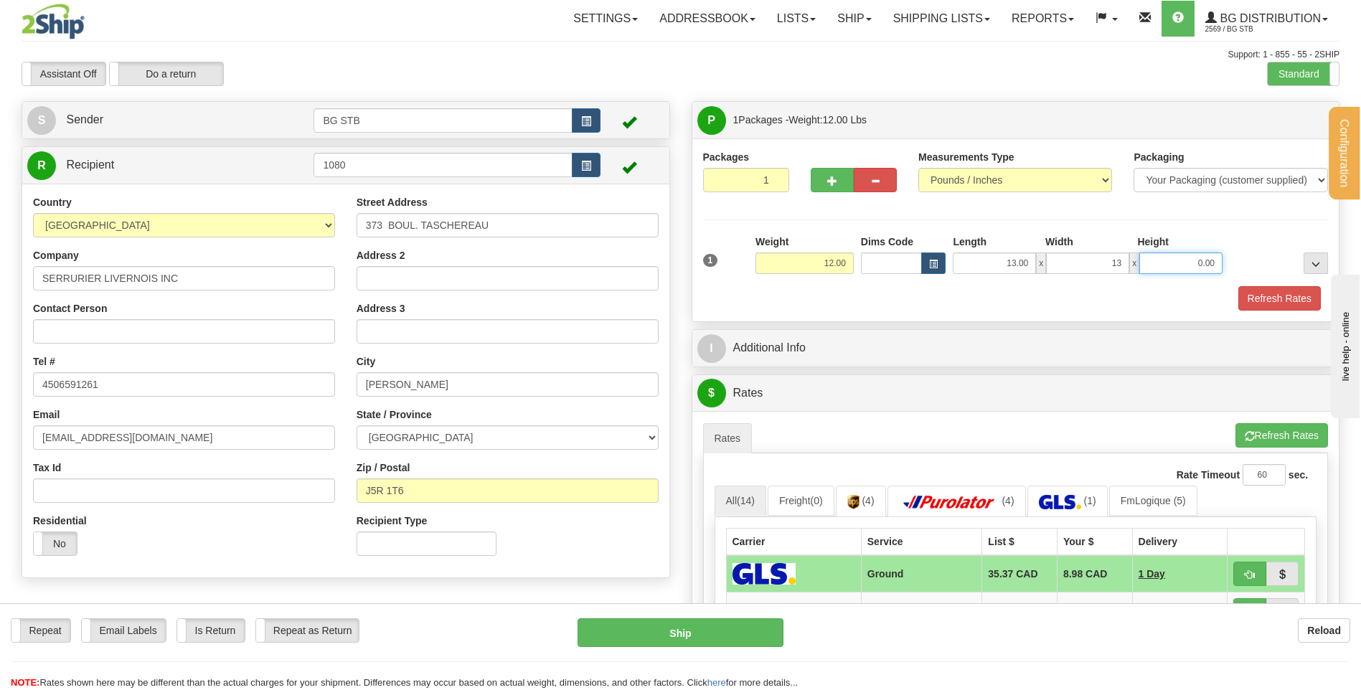
type input "13.00"
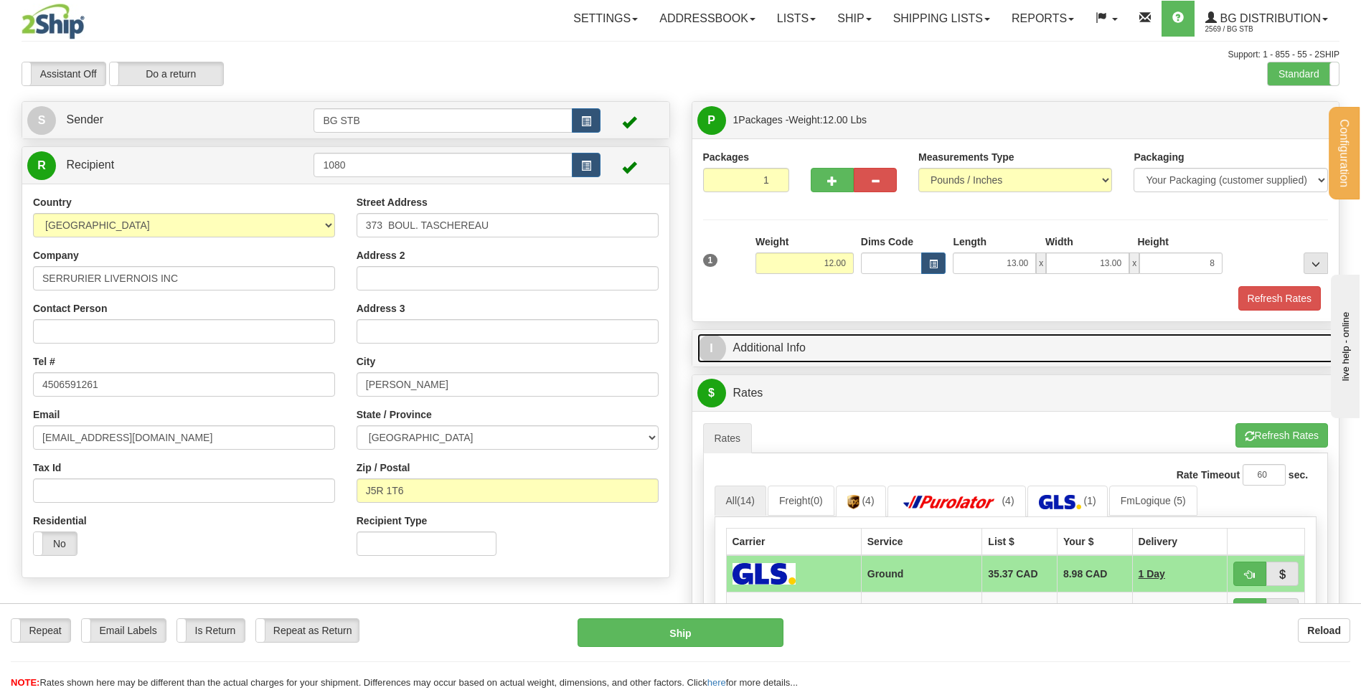
type input "8.00"
click at [789, 354] on link "I Additional Info" at bounding box center [1015, 348] width 637 height 29
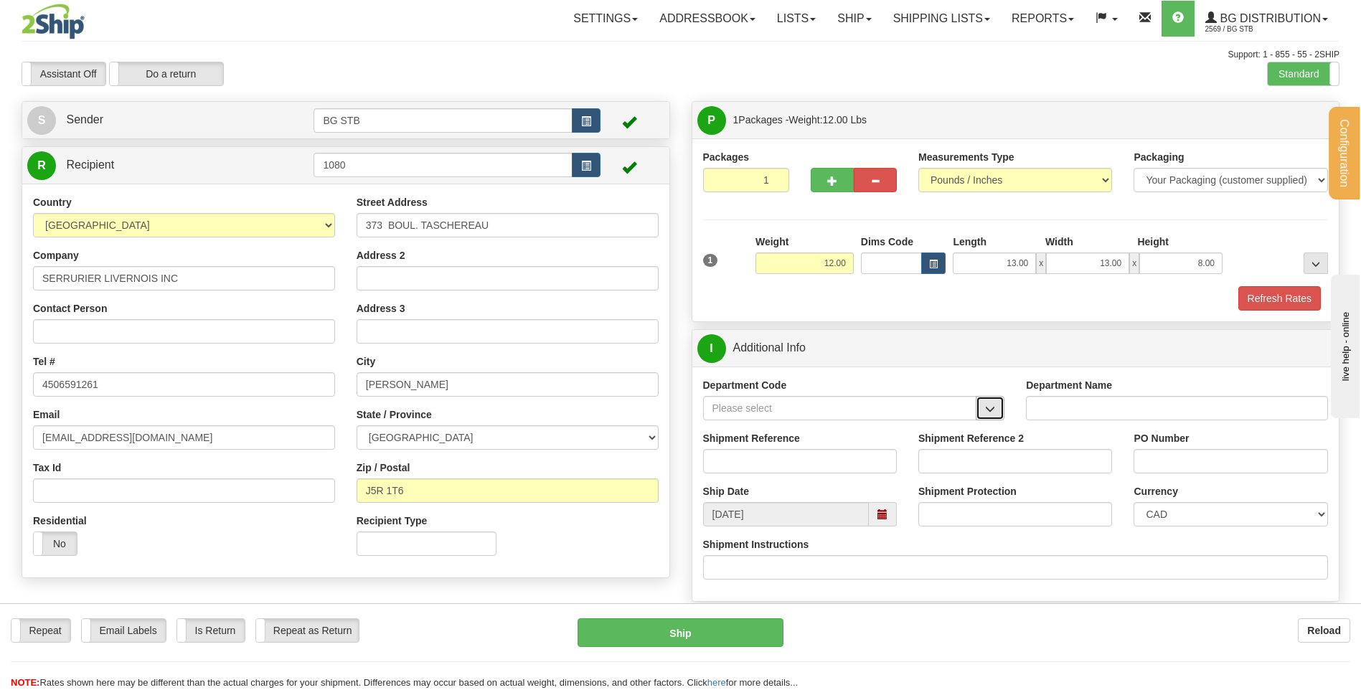
click at [991, 408] on span "button" at bounding box center [990, 409] width 10 height 9
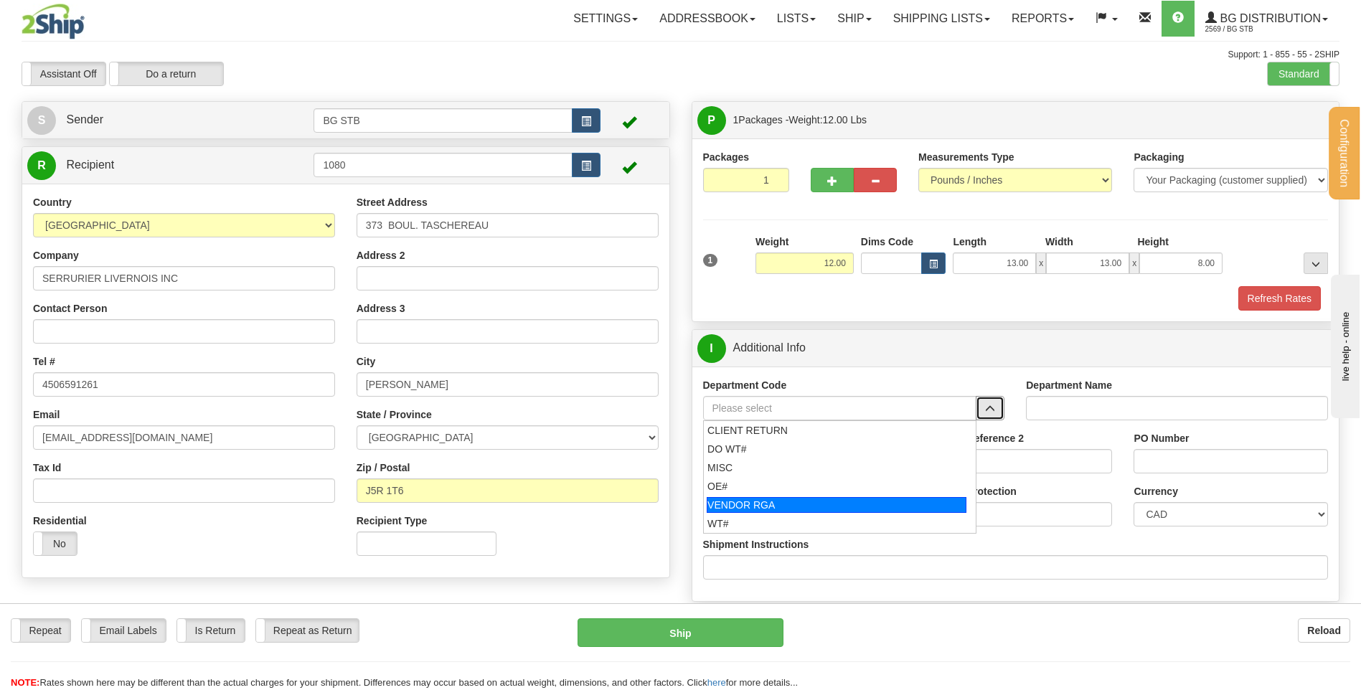
click at [808, 496] on li "VENDOR RGA" at bounding box center [840, 505] width 273 height 19
type input "VENDOR RGA"
type input "VENDOR RETURNS"
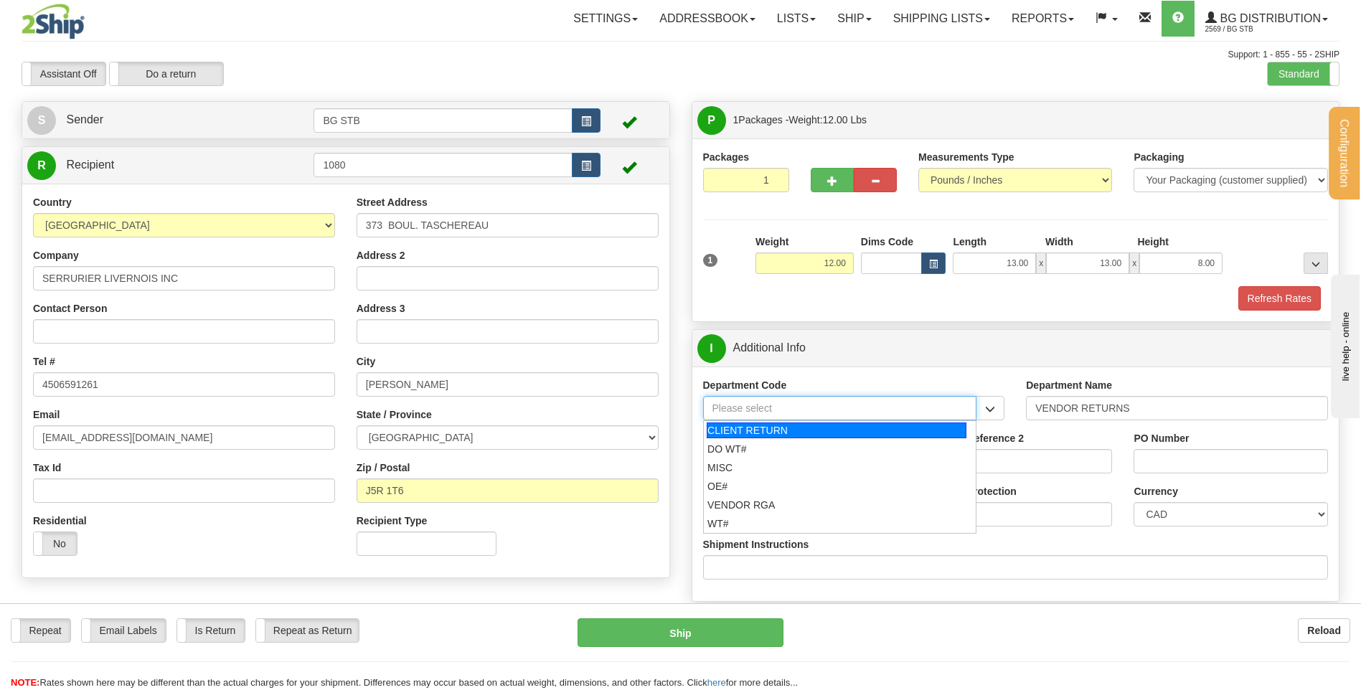
drag, startPoint x: 938, startPoint y: 418, endPoint x: 683, endPoint y: 421, distance: 255.4
click at [676, 101] on div "Create a label for the return Create Pickup Without Label S Sender BG STB" at bounding box center [680, 101] width 1339 height 0
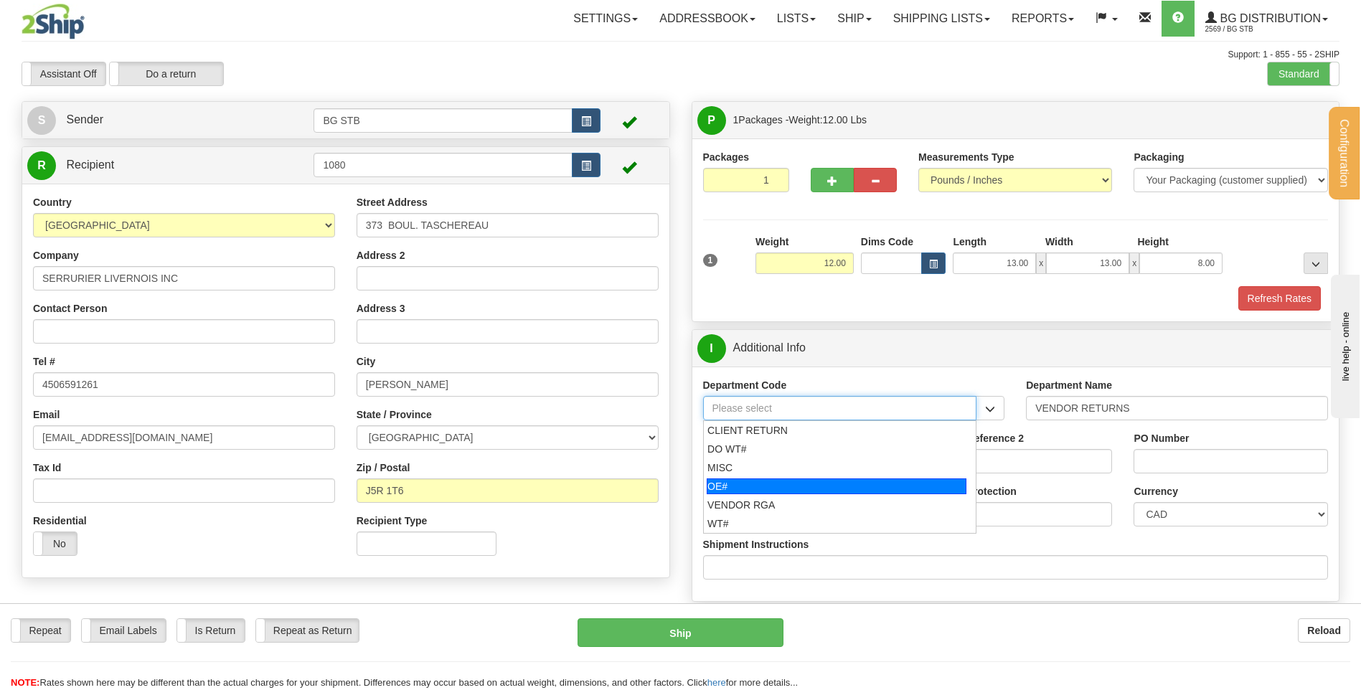
click at [742, 481] on div "OE#" at bounding box center [837, 486] width 260 height 16
type input "OE#"
type input "ORDERS"
type input "OE#"
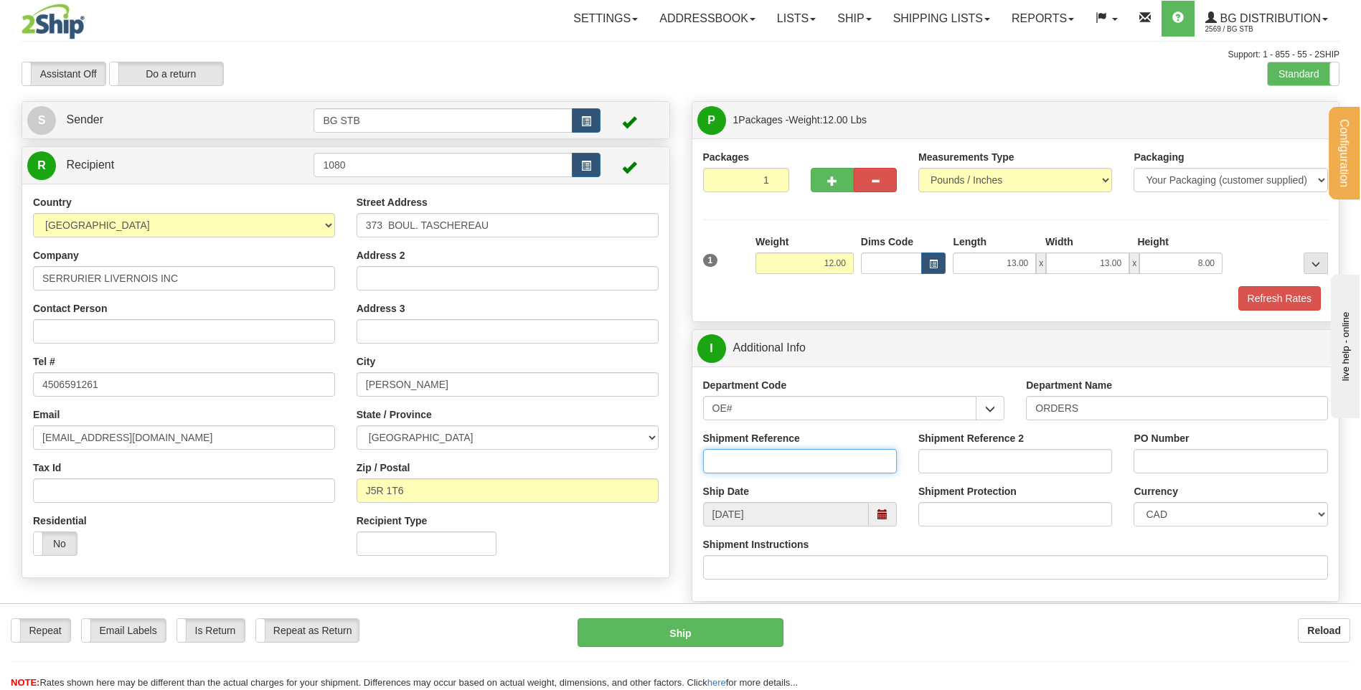
click at [756, 465] on input "Shipment Reference" at bounding box center [800, 461] width 194 height 24
type input "80004770"
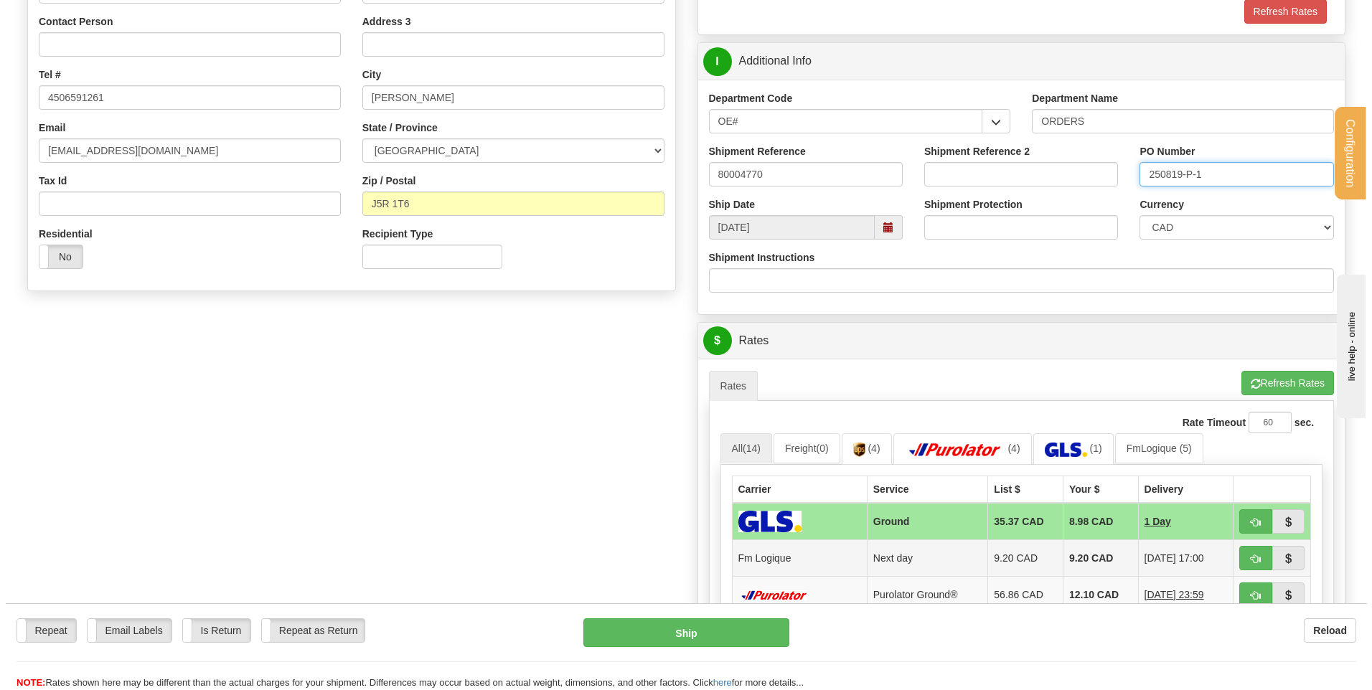
scroll to position [359, 0]
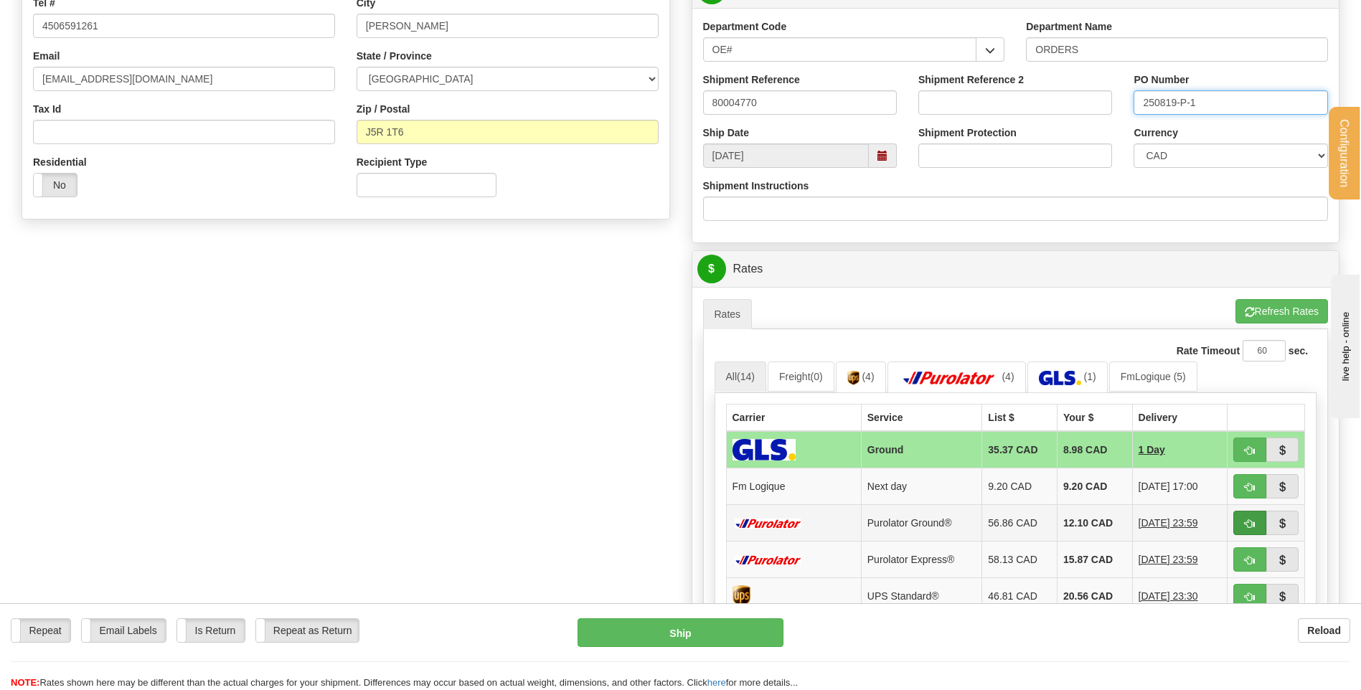
type input "250819-P-1"
click at [1238, 516] on button "button" at bounding box center [1249, 523] width 33 height 24
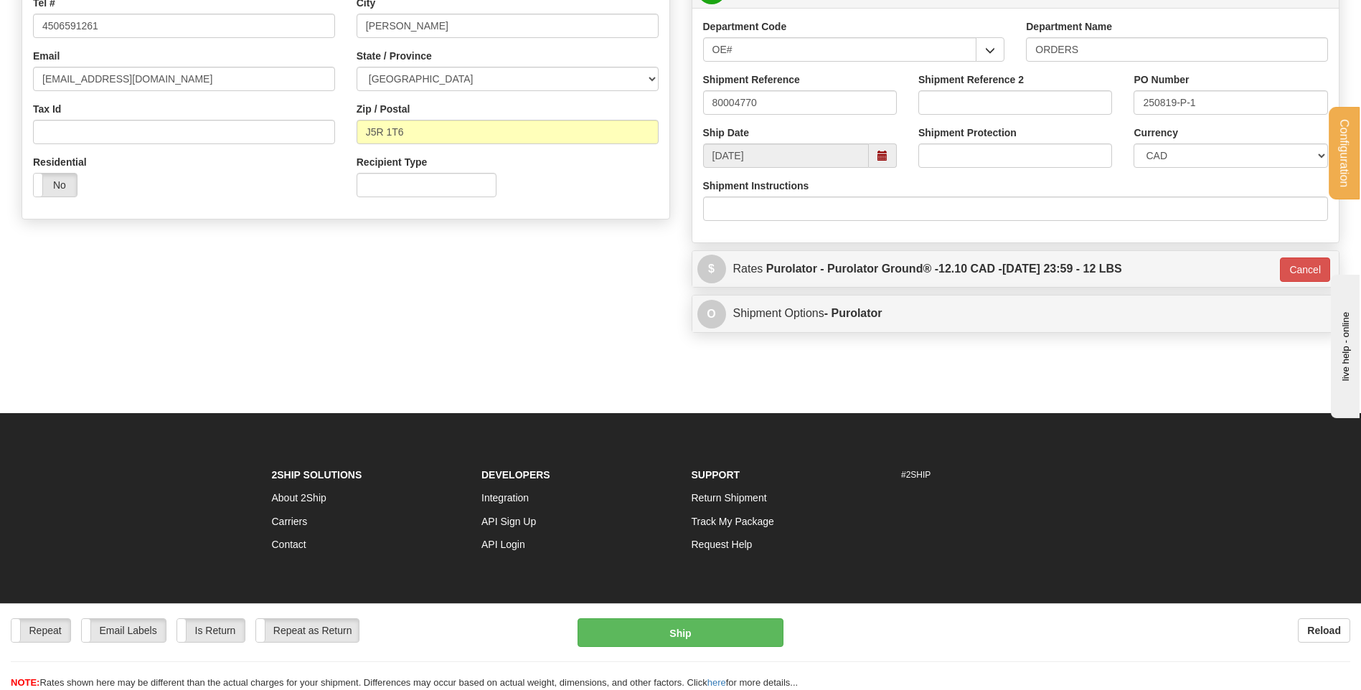
type input "260"
click at [697, 631] on button "Ship" at bounding box center [679, 632] width 205 height 29
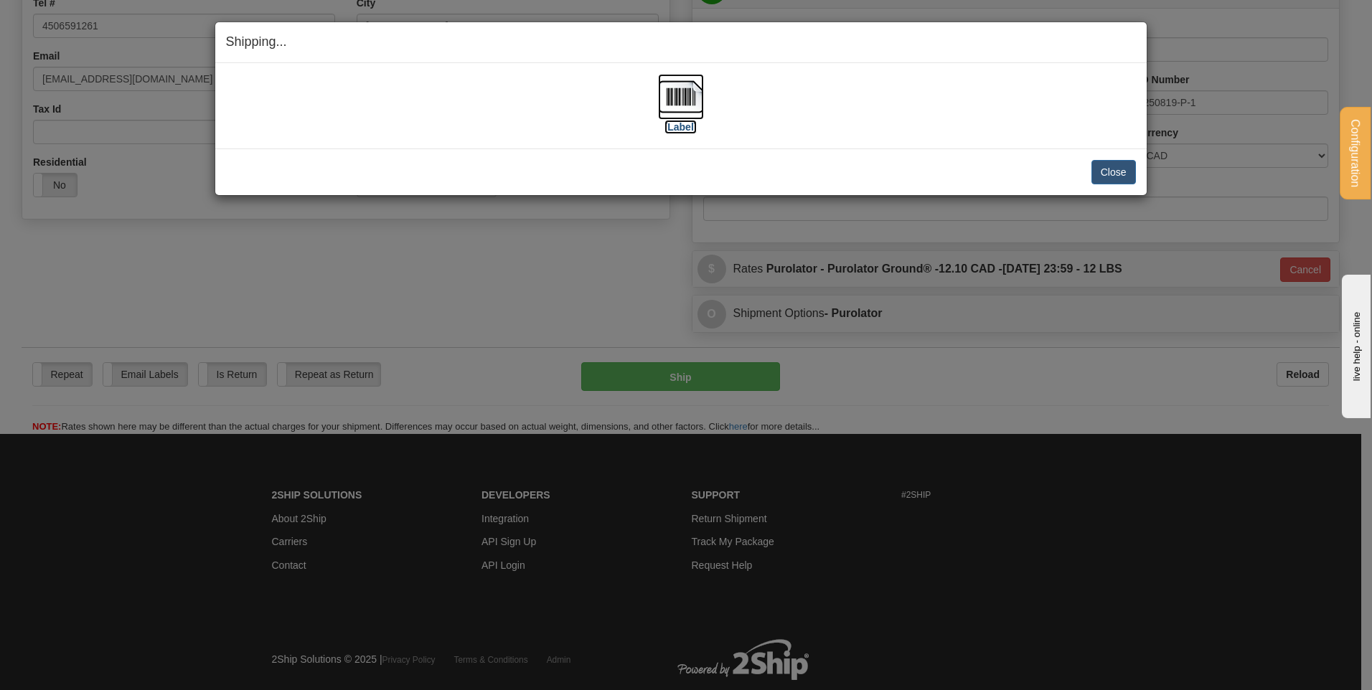
click at [685, 122] on label "[Label]" at bounding box center [680, 127] width 33 height 14
click at [1131, 173] on button "Close" at bounding box center [1113, 172] width 44 height 24
click at [1132, 174] on button "Close" at bounding box center [1113, 172] width 44 height 24
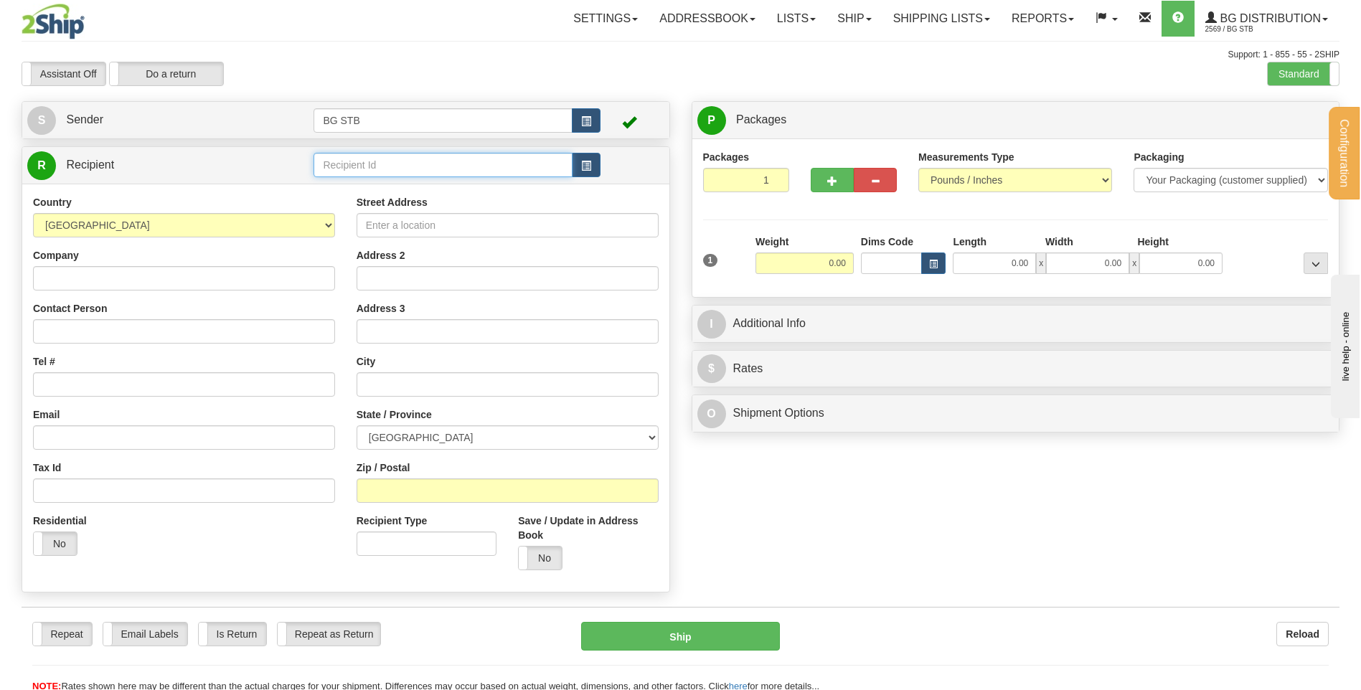
click at [369, 167] on input "text" at bounding box center [442, 165] width 258 height 24
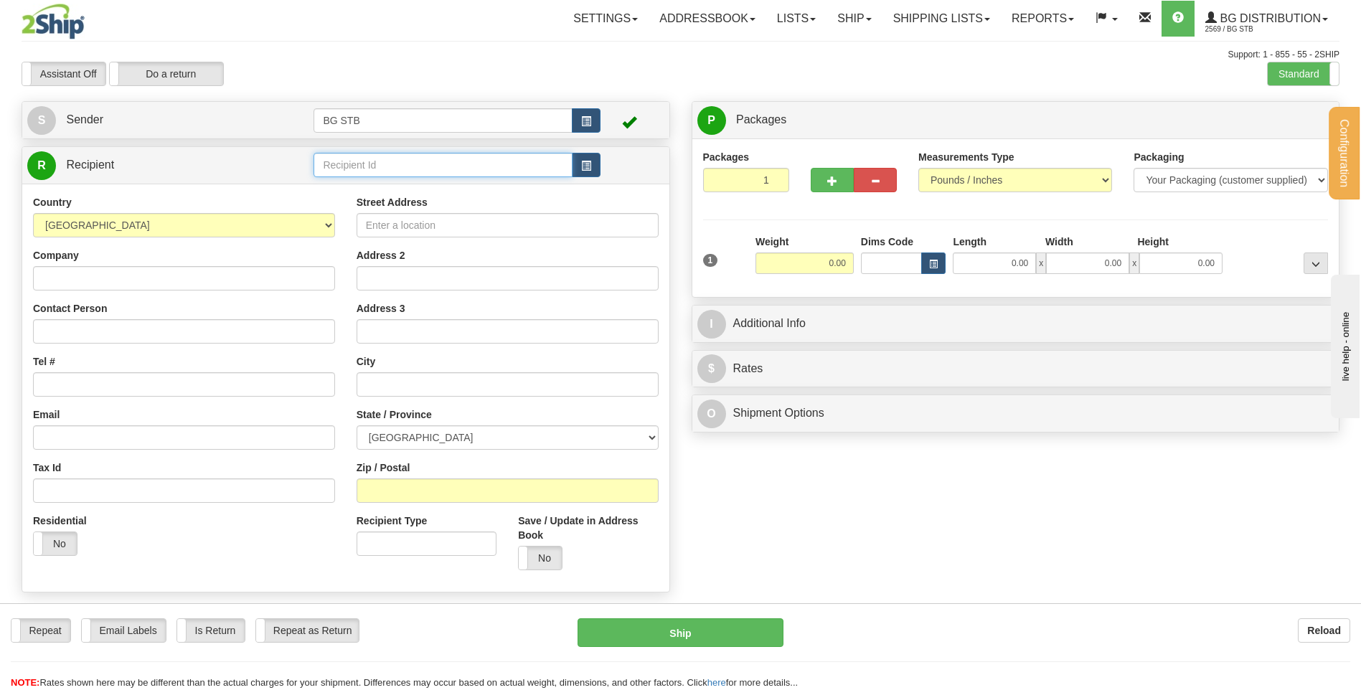
click at [369, 167] on input "text" at bounding box center [442, 165] width 258 height 24
type input "1025"
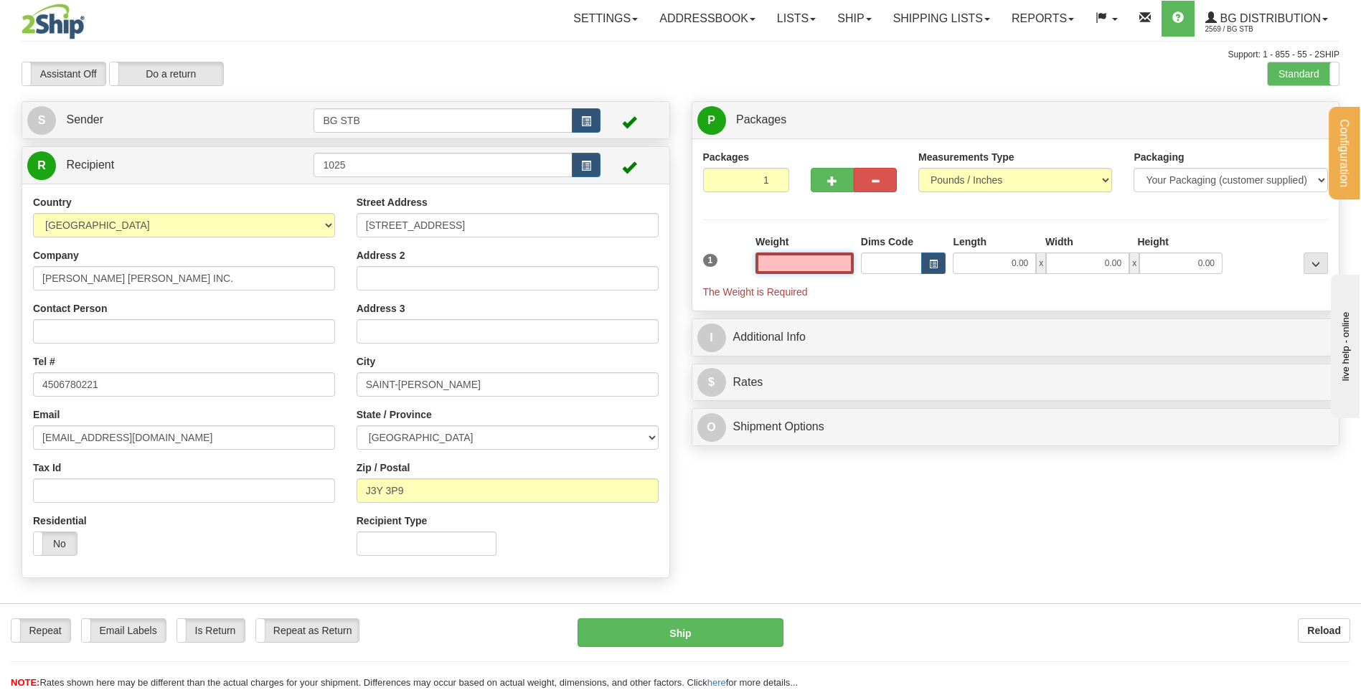
click at [830, 263] on input "text" at bounding box center [804, 264] width 98 height 22
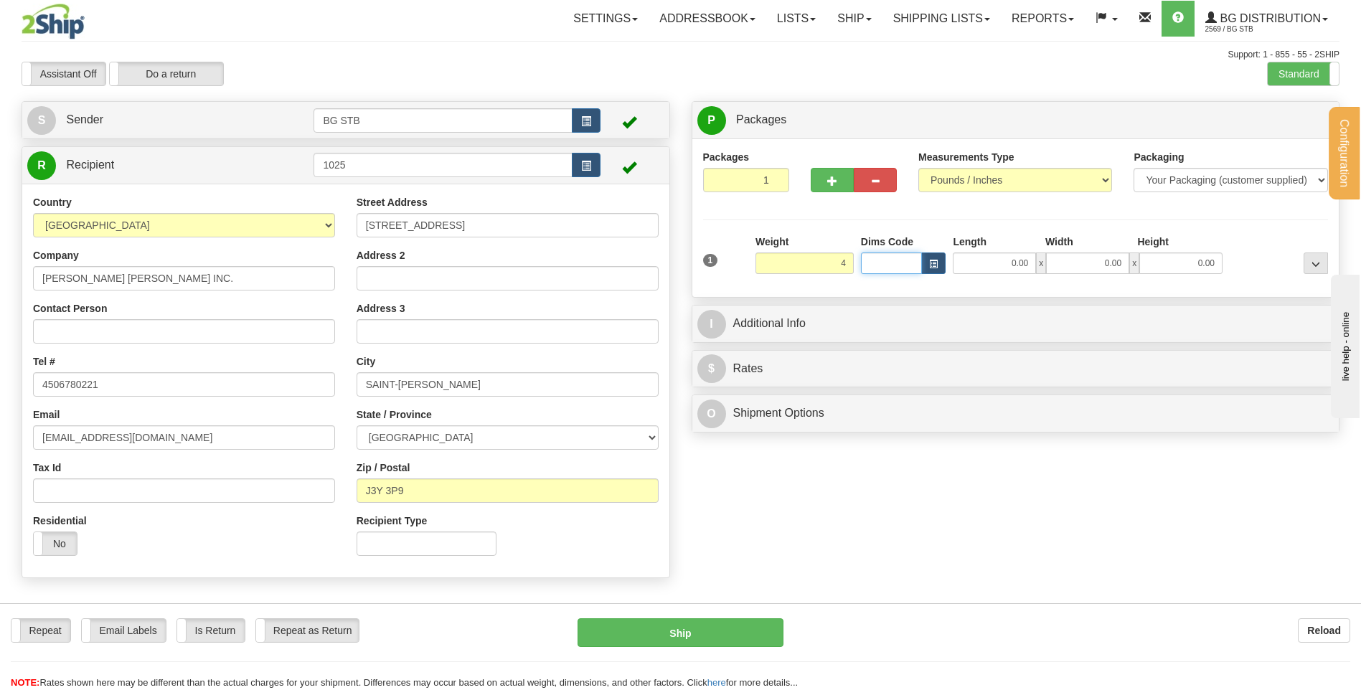
type input "4.00"
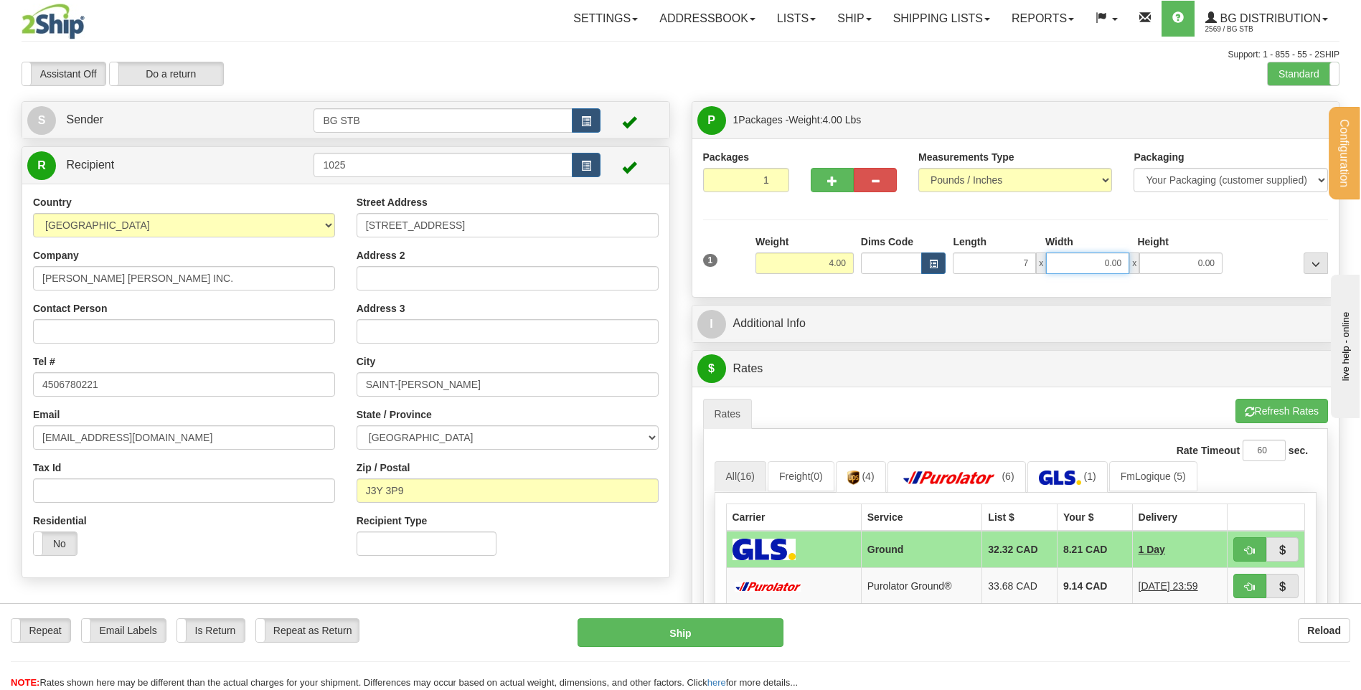
type input "7.00"
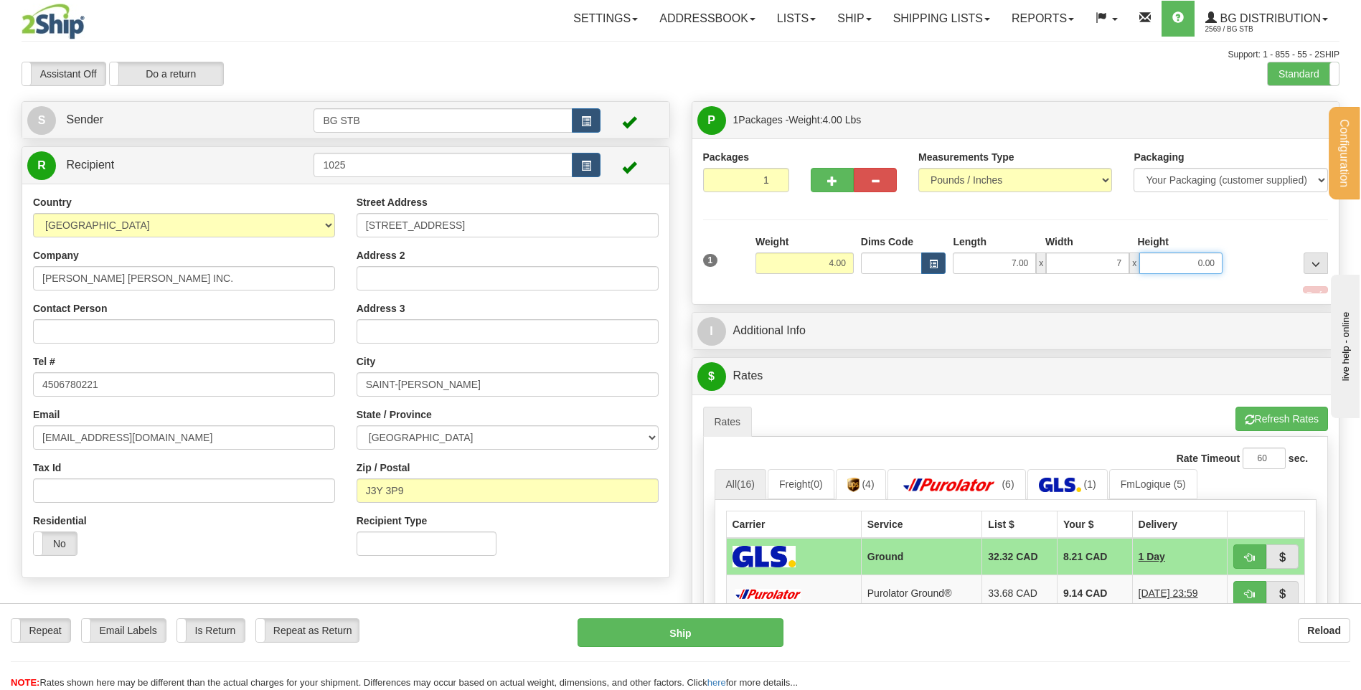
type input "7.00"
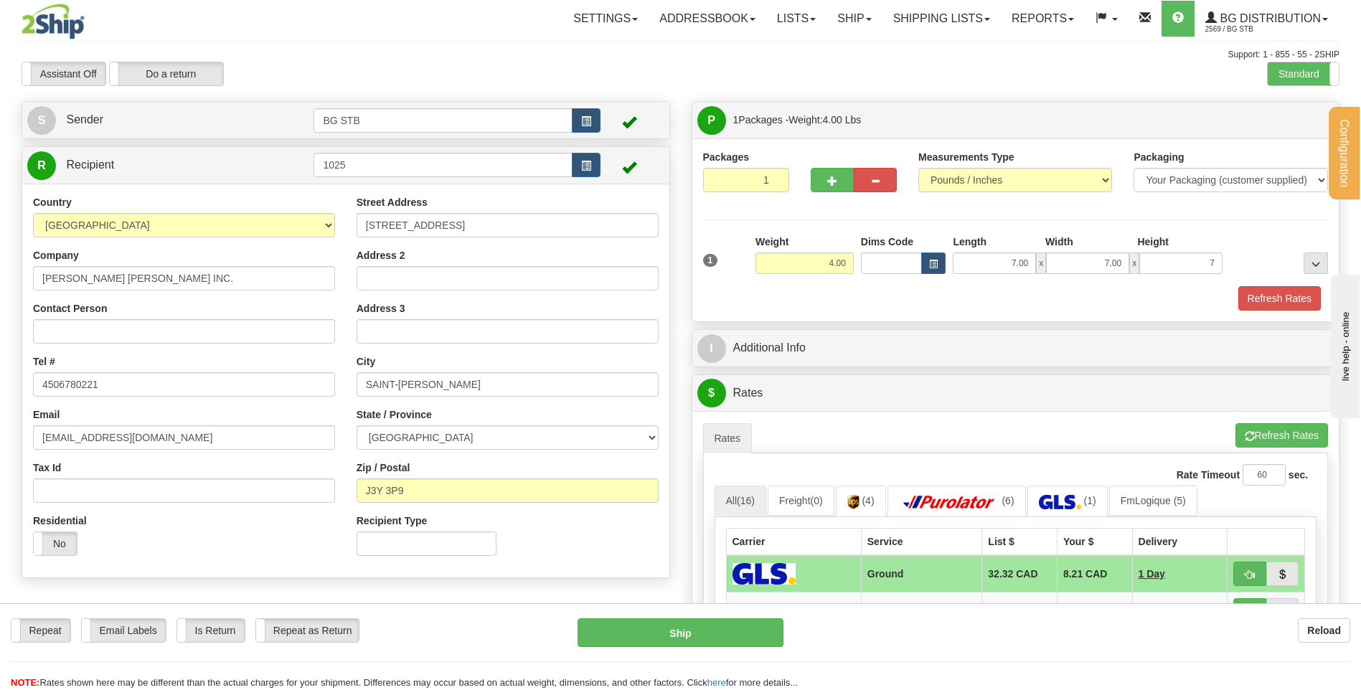
type input "7.00"
click at [748, 332] on div "I Additional Info" at bounding box center [1015, 348] width 647 height 37
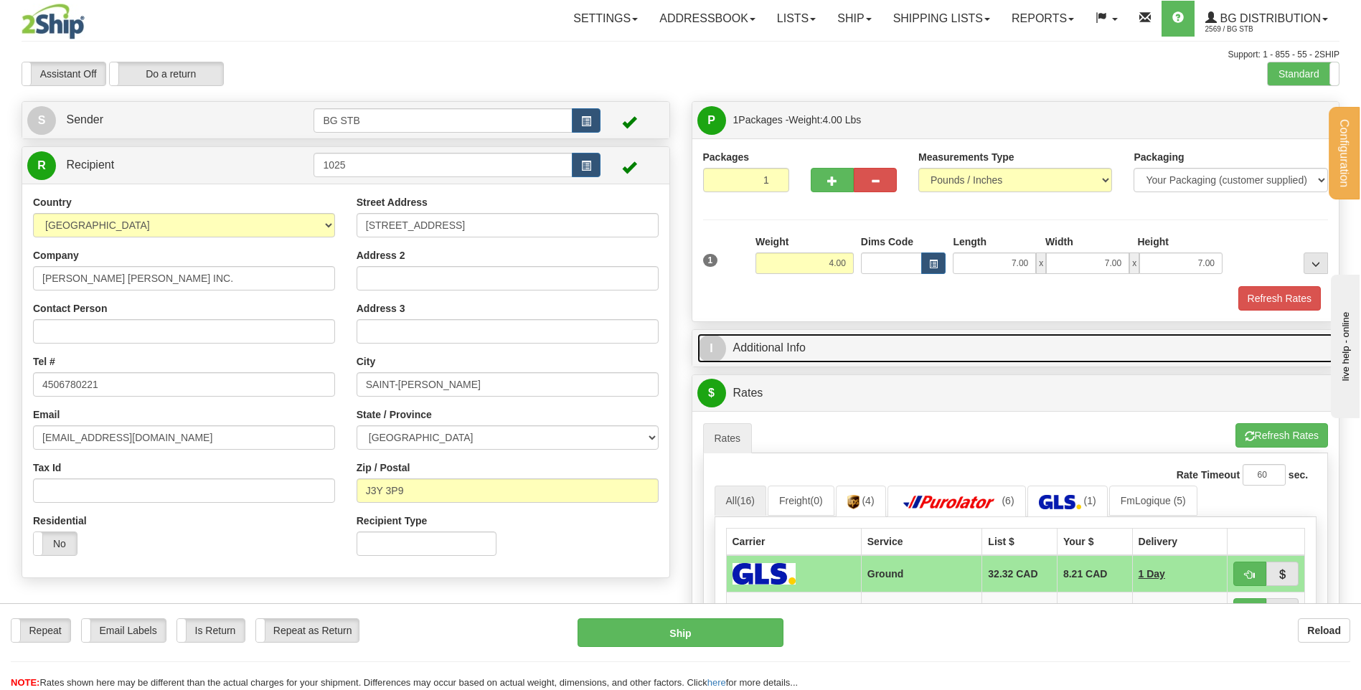
click at [745, 344] on link "I Additional Info" at bounding box center [1015, 348] width 637 height 29
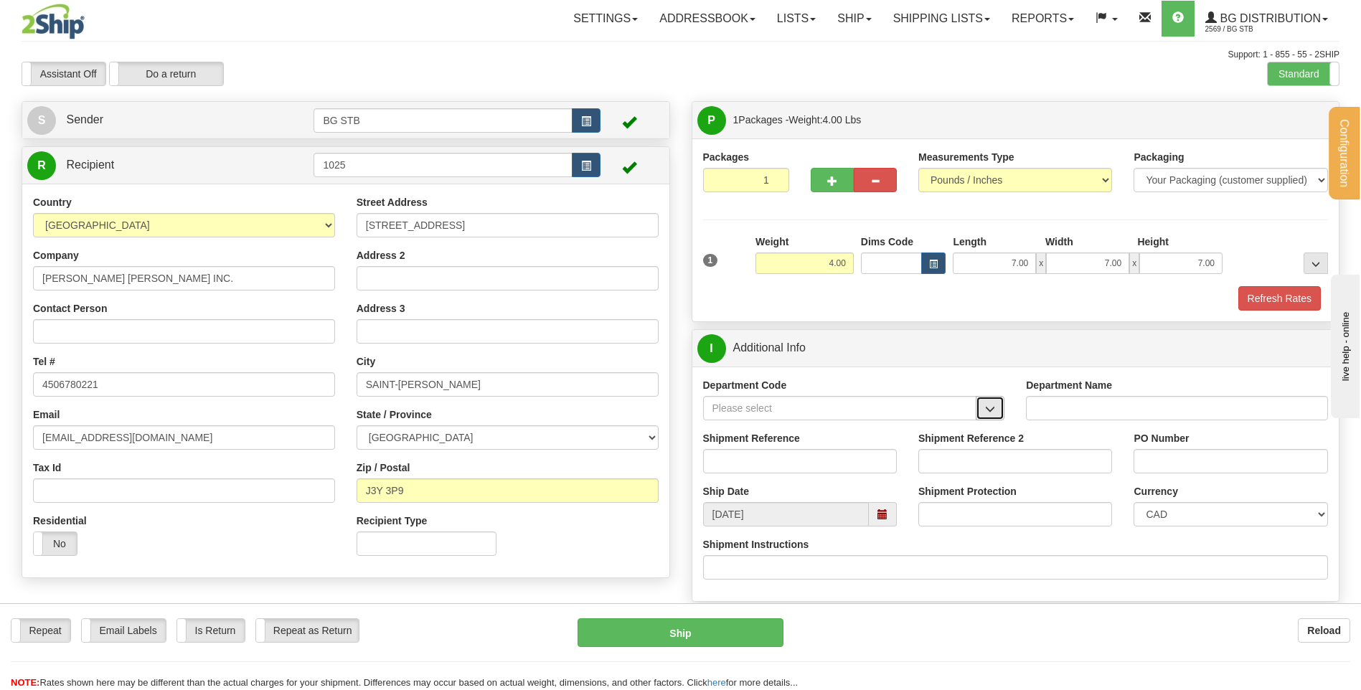
click at [996, 412] on button "button" at bounding box center [990, 408] width 29 height 24
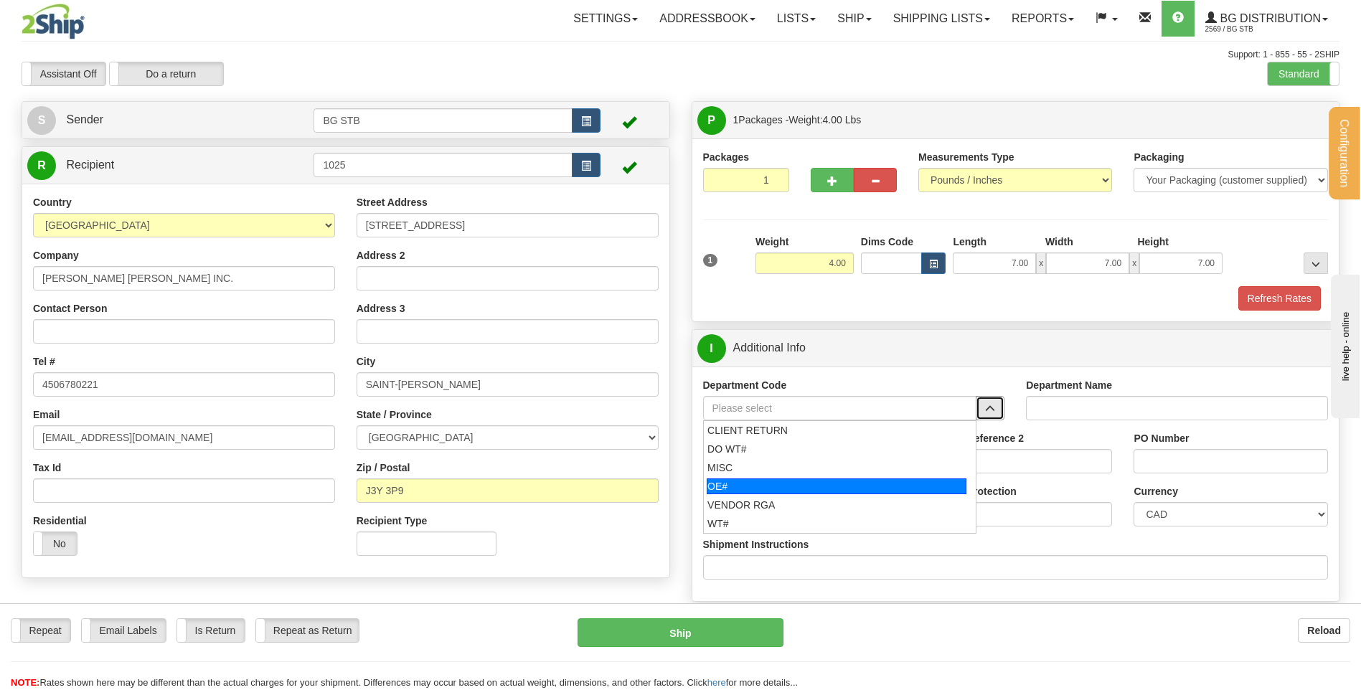
click at [845, 490] on div "OE#" at bounding box center [837, 486] width 260 height 16
type input "OE#"
type input "ORDERS"
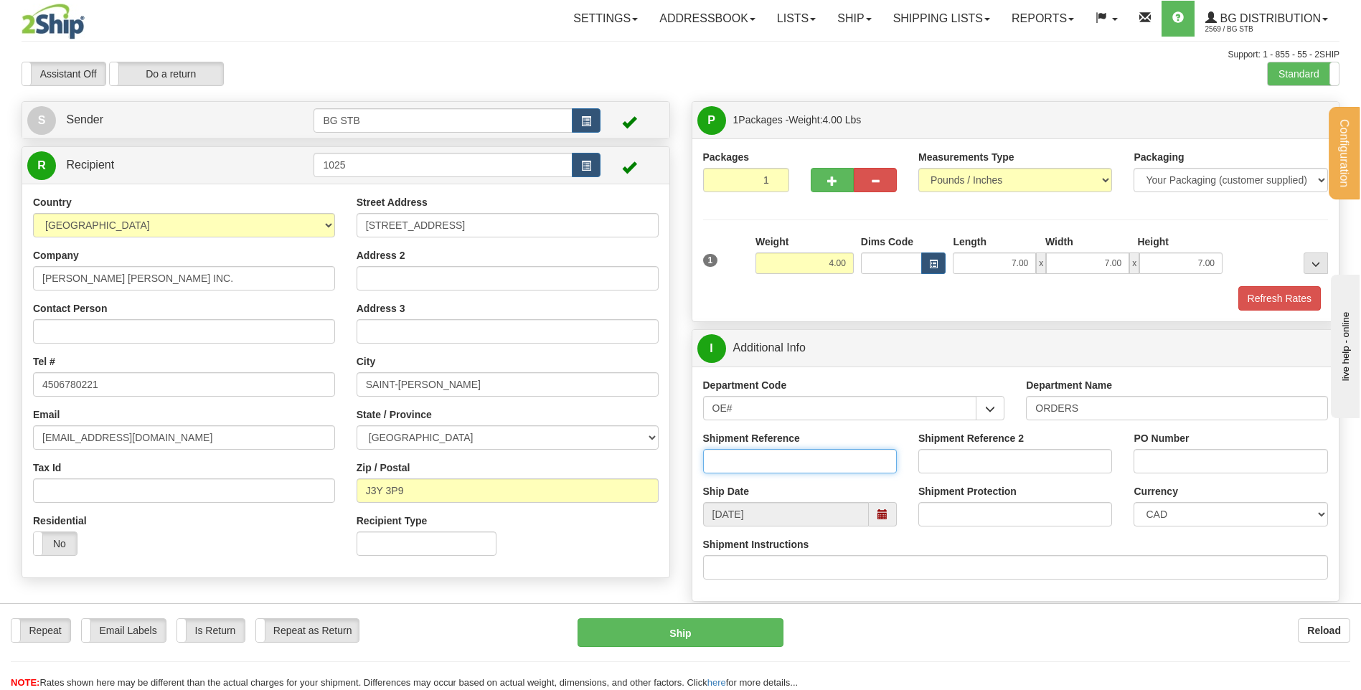
click at [837, 466] on input "Shipment Reference" at bounding box center [800, 461] width 194 height 24
type input "7"
type input "80004775-00"
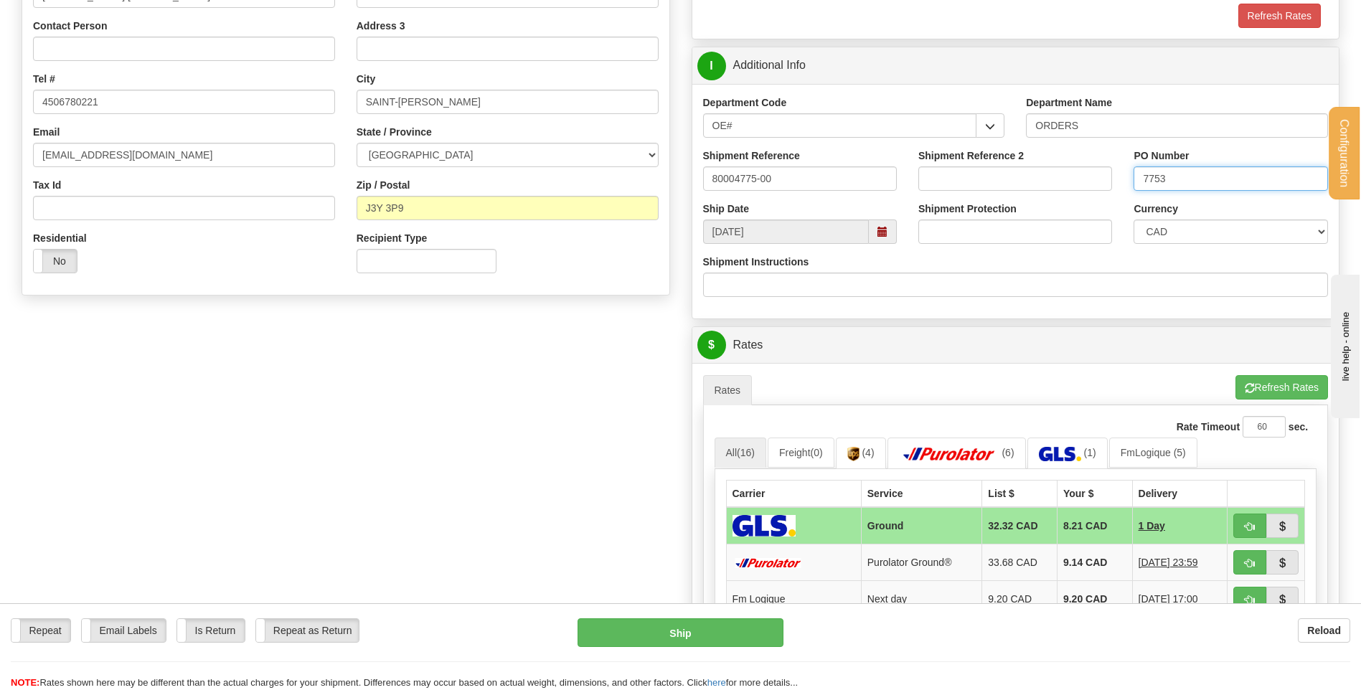
scroll to position [287, 0]
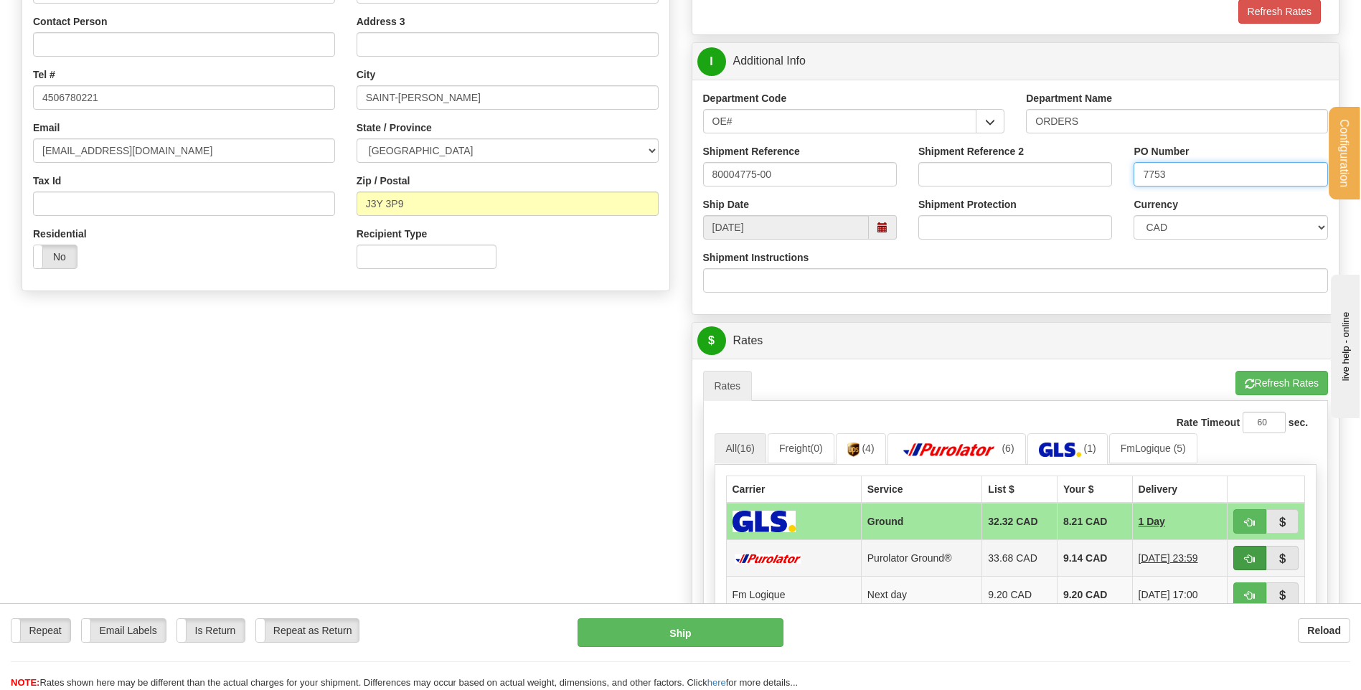
type input "7753"
click at [1233, 565] on button "button" at bounding box center [1249, 558] width 33 height 24
type input "260"
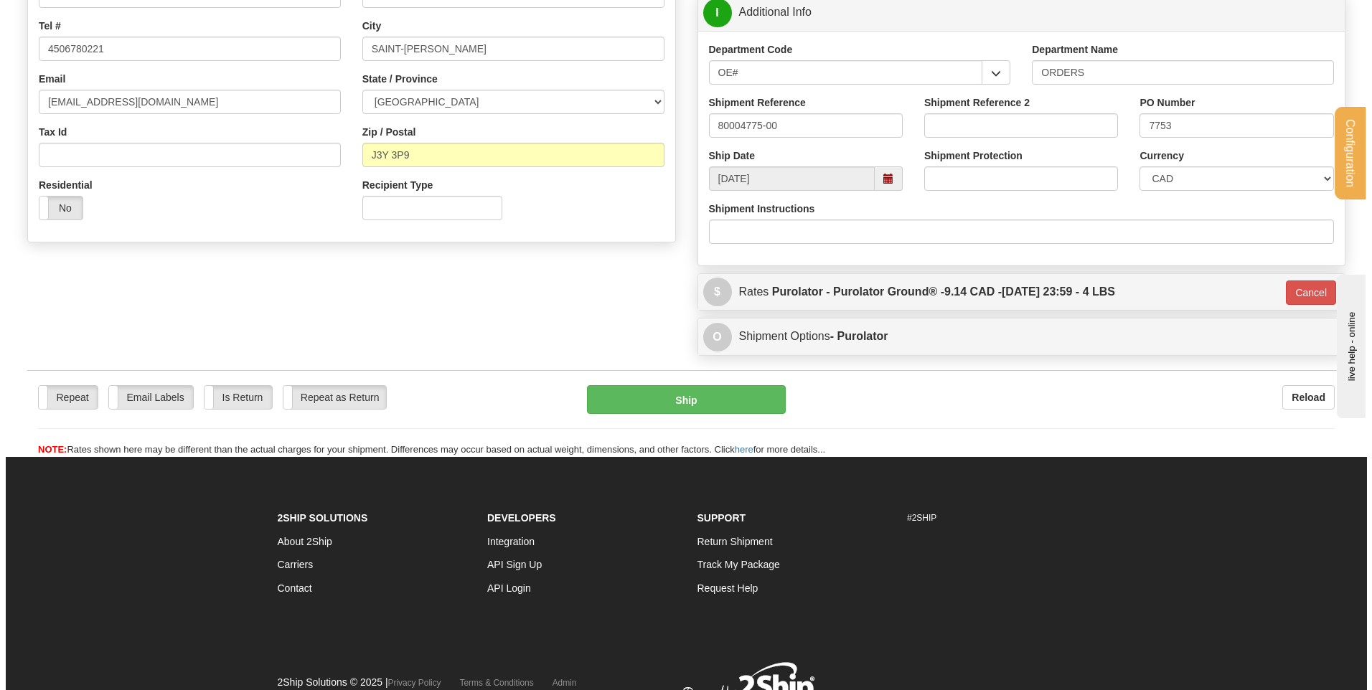
scroll to position [400, 0]
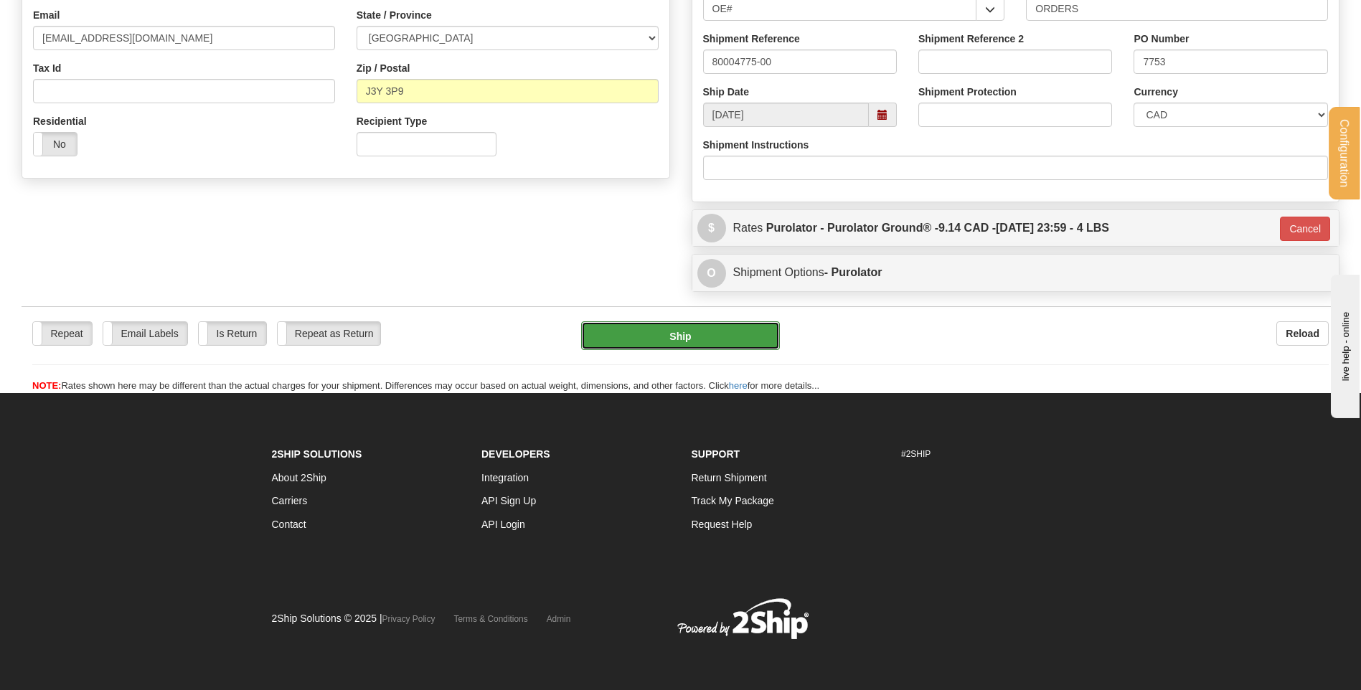
click at [743, 338] on button "Ship" at bounding box center [680, 335] width 198 height 29
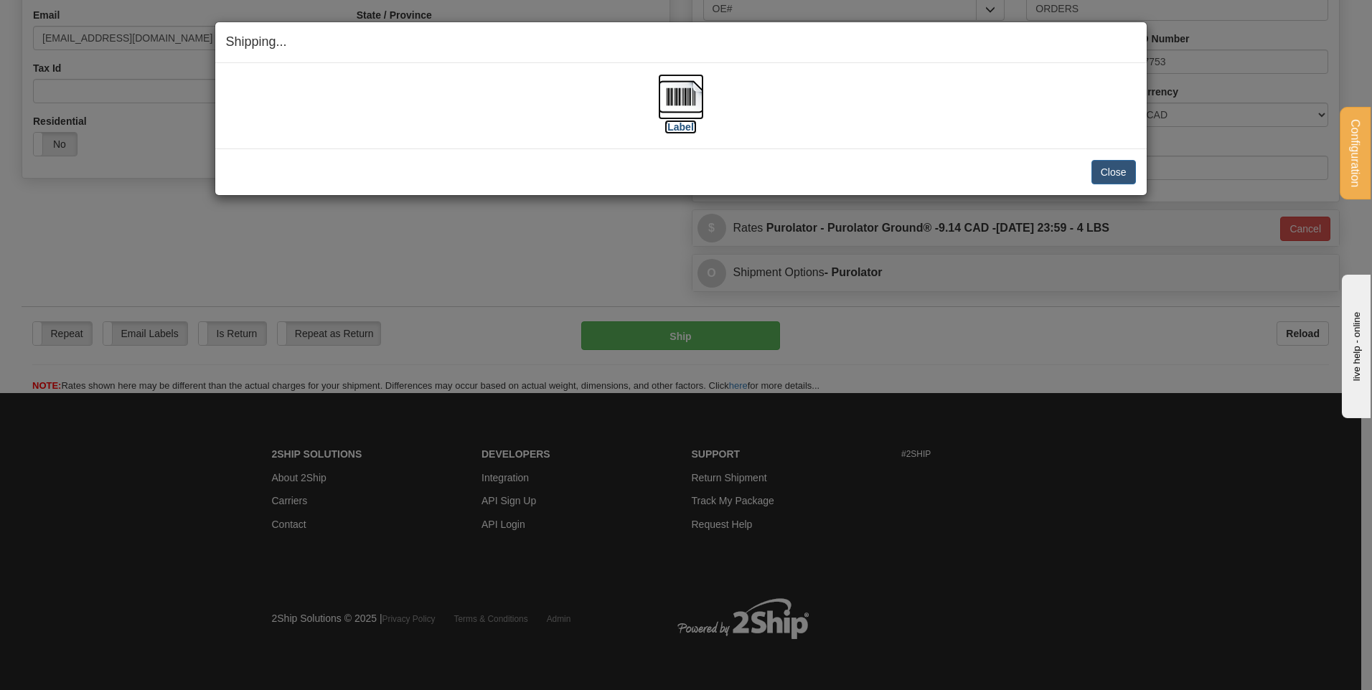
click at [681, 128] on label "[Label]" at bounding box center [680, 127] width 33 height 14
click at [1121, 166] on button "Close" at bounding box center [1113, 172] width 44 height 24
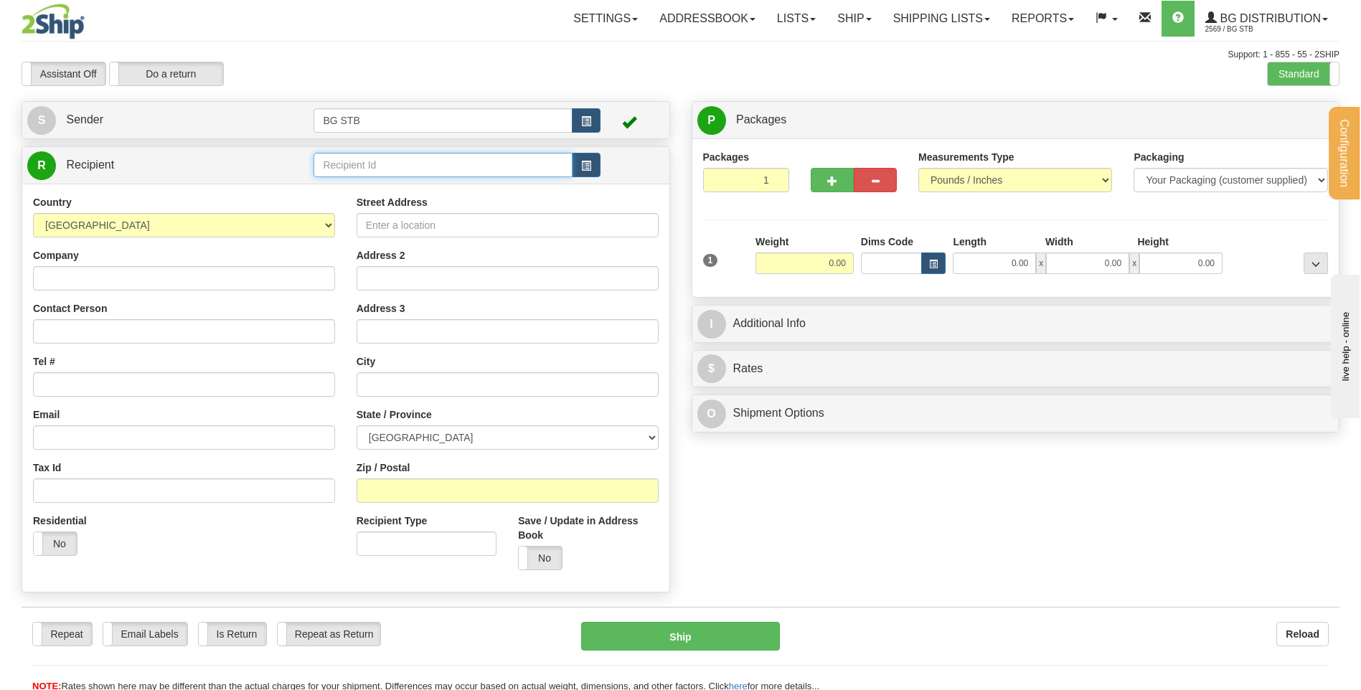
click at [402, 161] on input "text" at bounding box center [442, 165] width 258 height 24
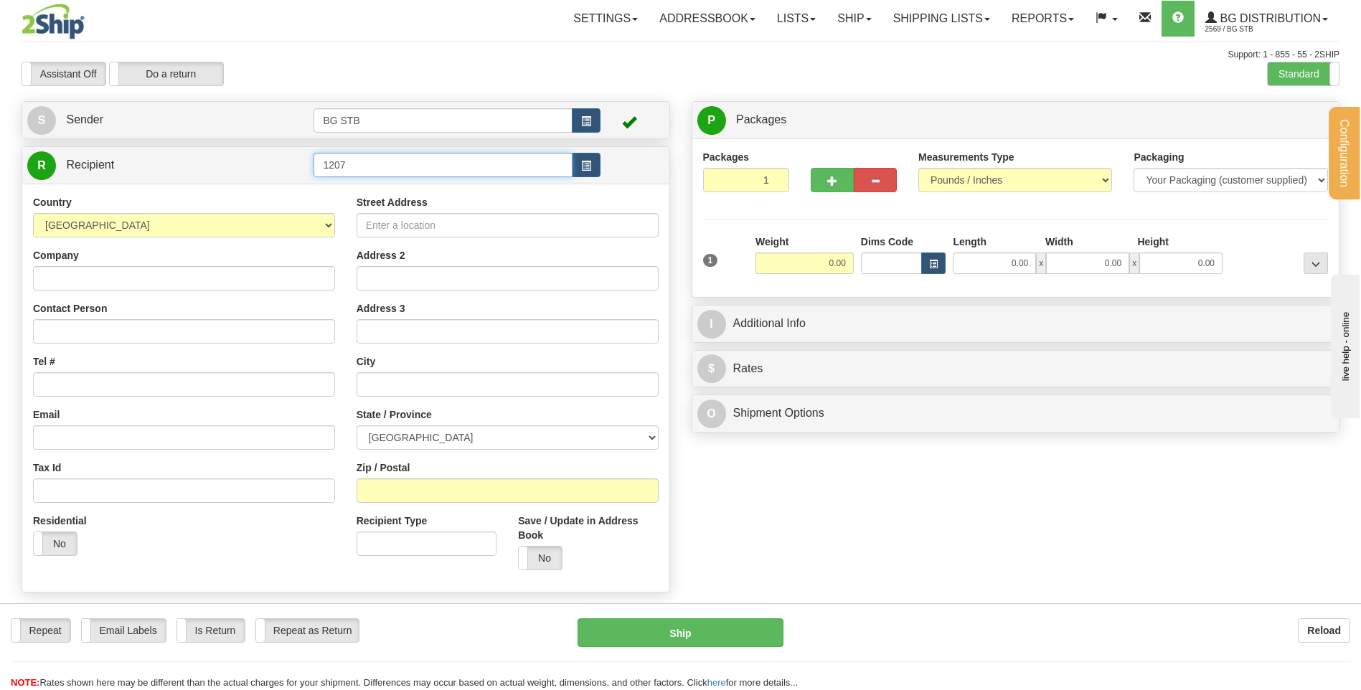
type input "1207"
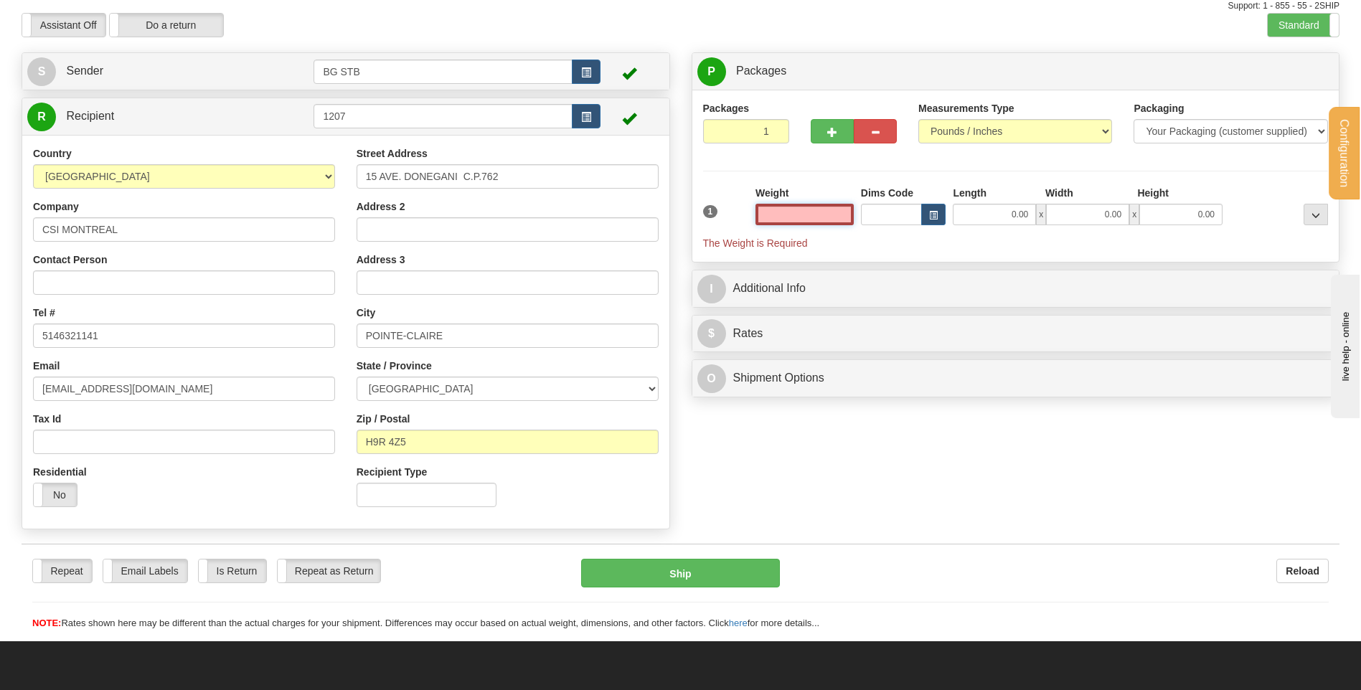
scroll to position [72, 0]
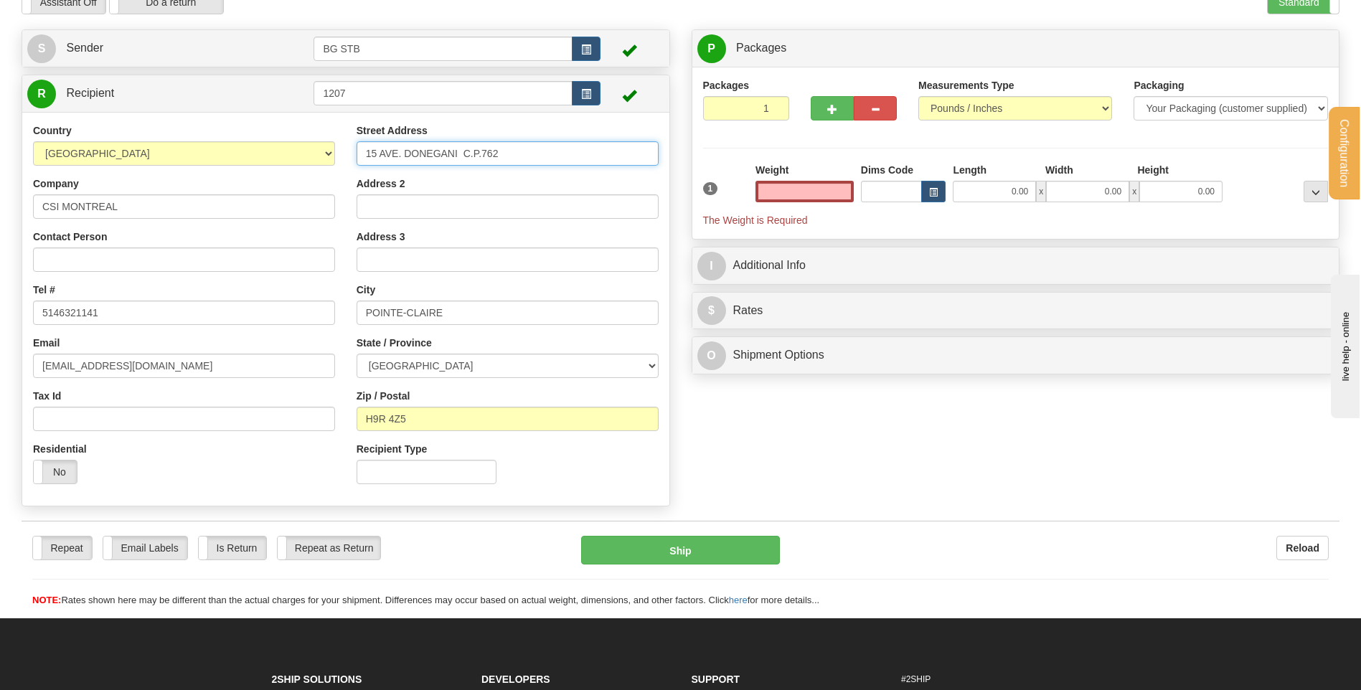
type input "0.00"
drag, startPoint x: 484, startPoint y: 165, endPoint x: 39, endPoint y: 147, distance: 445.8
click at [107, 150] on div "Country AFGHANISTAN ALAND ISLANDS ALBANIA ALGERIA AMERICAN SAMOA ANDORRA ANGOLA…" at bounding box center [345, 309] width 647 height 372
type input "555 LEE AVE"
drag, startPoint x: 466, startPoint y: 313, endPoint x: 69, endPoint y: 315, distance: 396.7
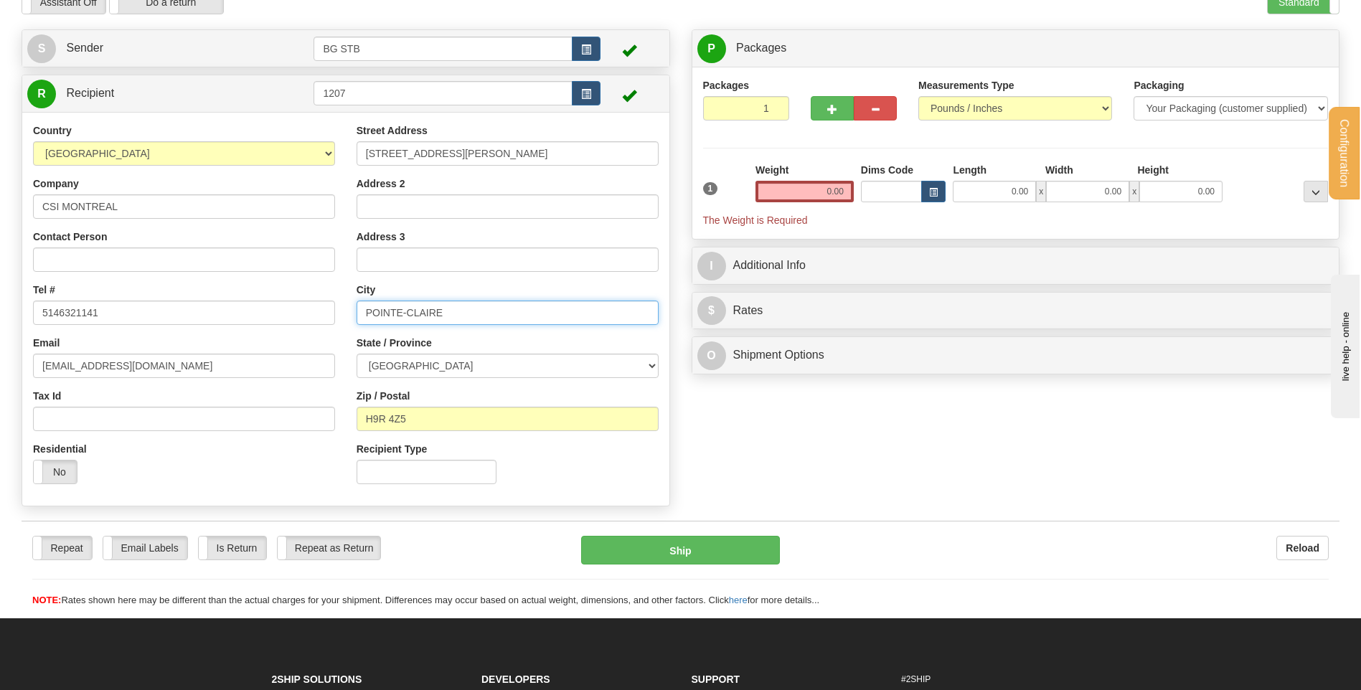
click at [95, 313] on div "Country AFGHANISTAN ALAND ISLANDS ALBANIA ALGERIA AMERICAN SAMOA ANDORRA ANGOLA…" at bounding box center [345, 309] width 647 height 372
type input "BAIE D'URFE"
drag, startPoint x: 433, startPoint y: 421, endPoint x: 379, endPoint y: 421, distance: 54.5
click at [379, 421] on input "H9R 4Z5" at bounding box center [508, 419] width 302 height 24
type input "H9X 3S3"
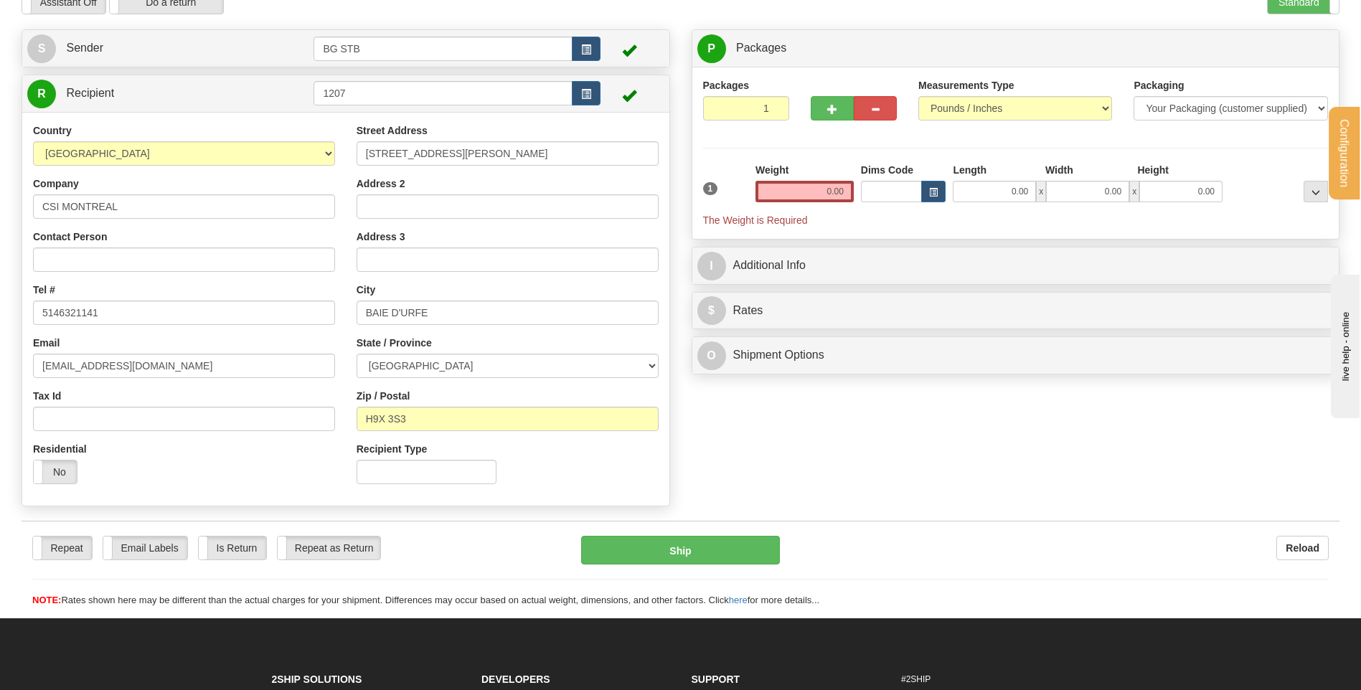
click at [821, 177] on div "Weight 0.00" at bounding box center [804, 182] width 98 height 39
click at [811, 202] on input "0.00" at bounding box center [804, 192] width 98 height 22
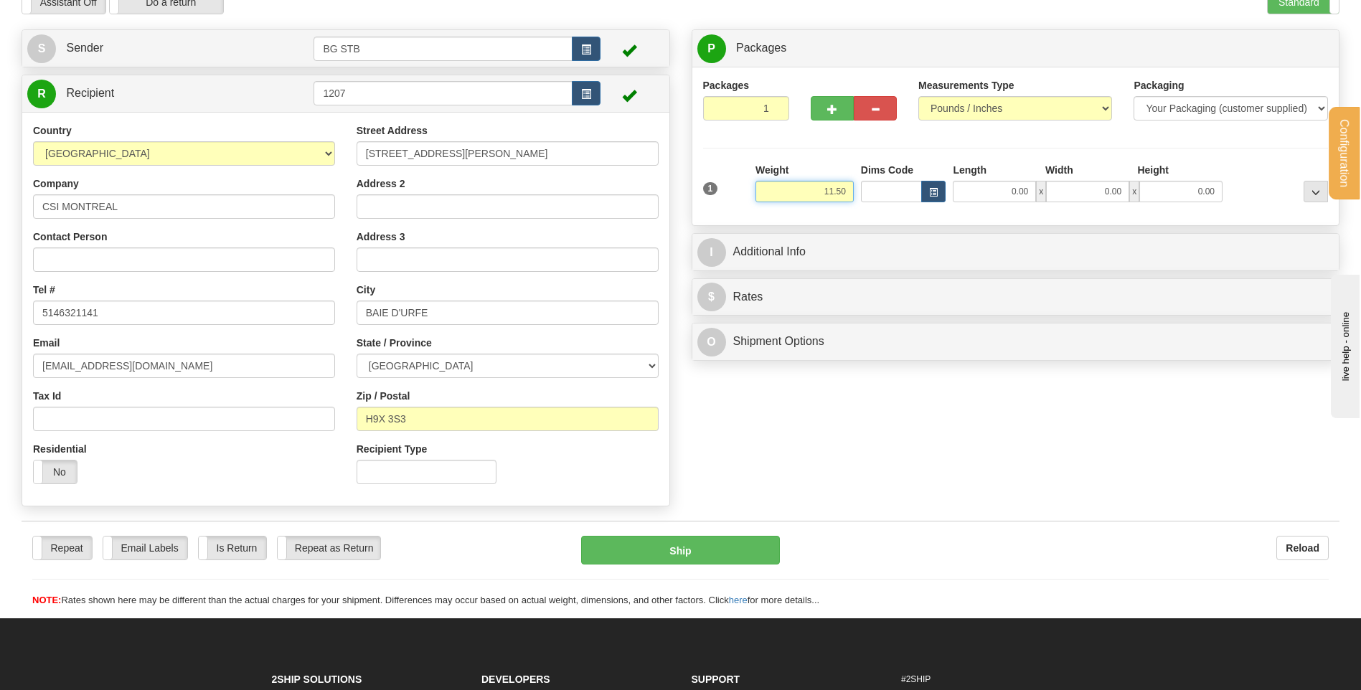
type input "11.50"
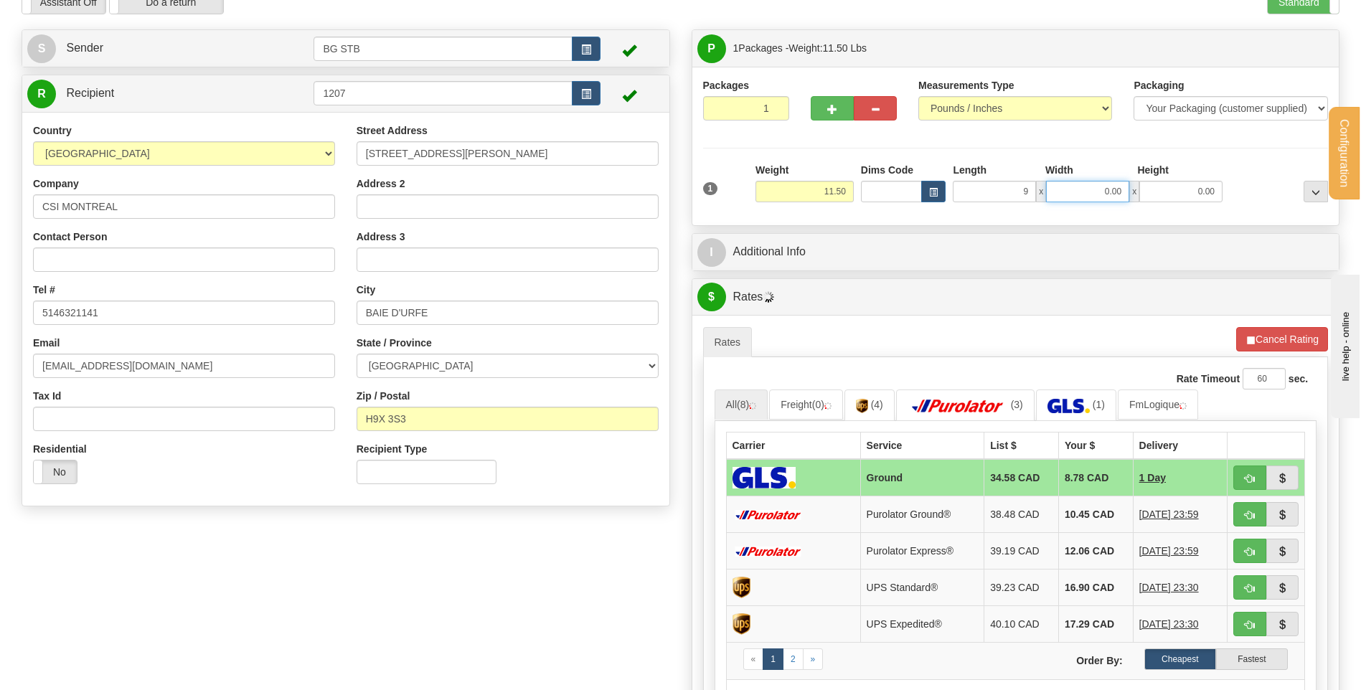
type input "9.00"
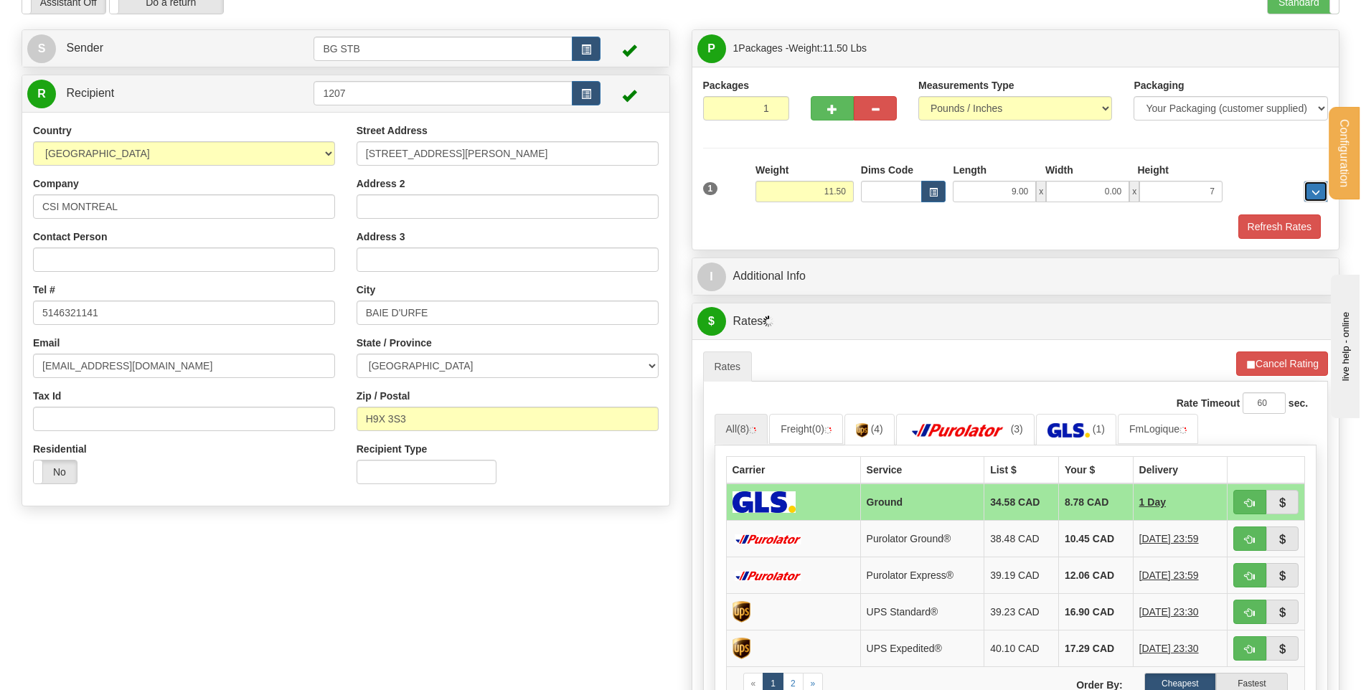
type input "7.00"
click at [1185, 189] on input "7.00" at bounding box center [1180, 192] width 83 height 22
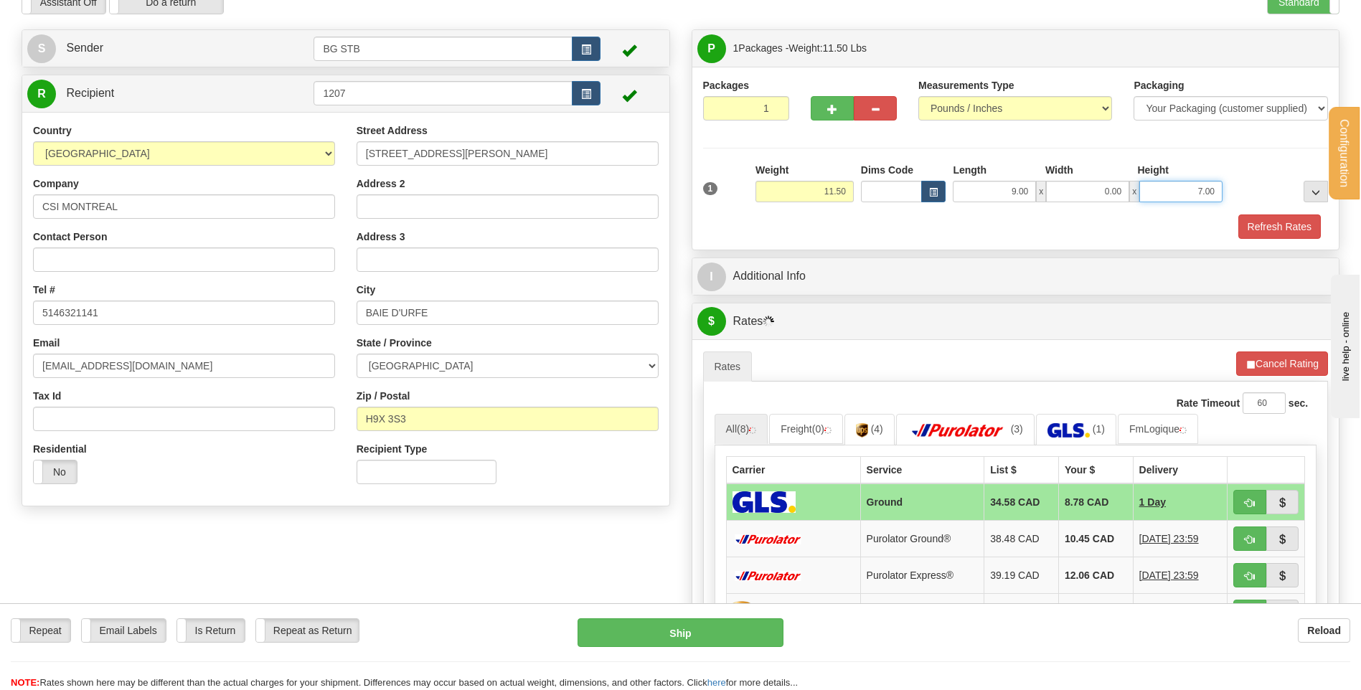
drag, startPoint x: 1216, startPoint y: 176, endPoint x: 1251, endPoint y: 174, distance: 35.2
click at [1260, 171] on div "1 Weight 11.50 Dims Code x x" at bounding box center [1015, 188] width 633 height 51
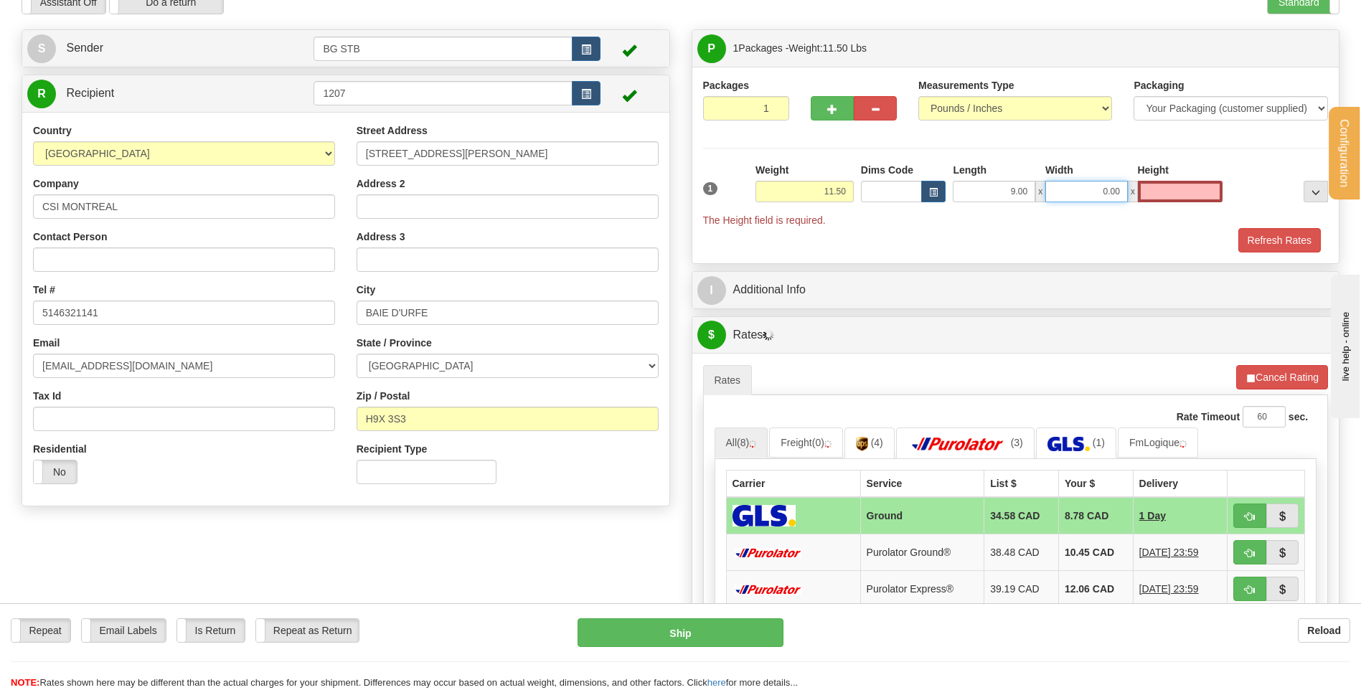
type input "0.00"
click at [1072, 184] on input "0.00" at bounding box center [1086, 192] width 82 height 22
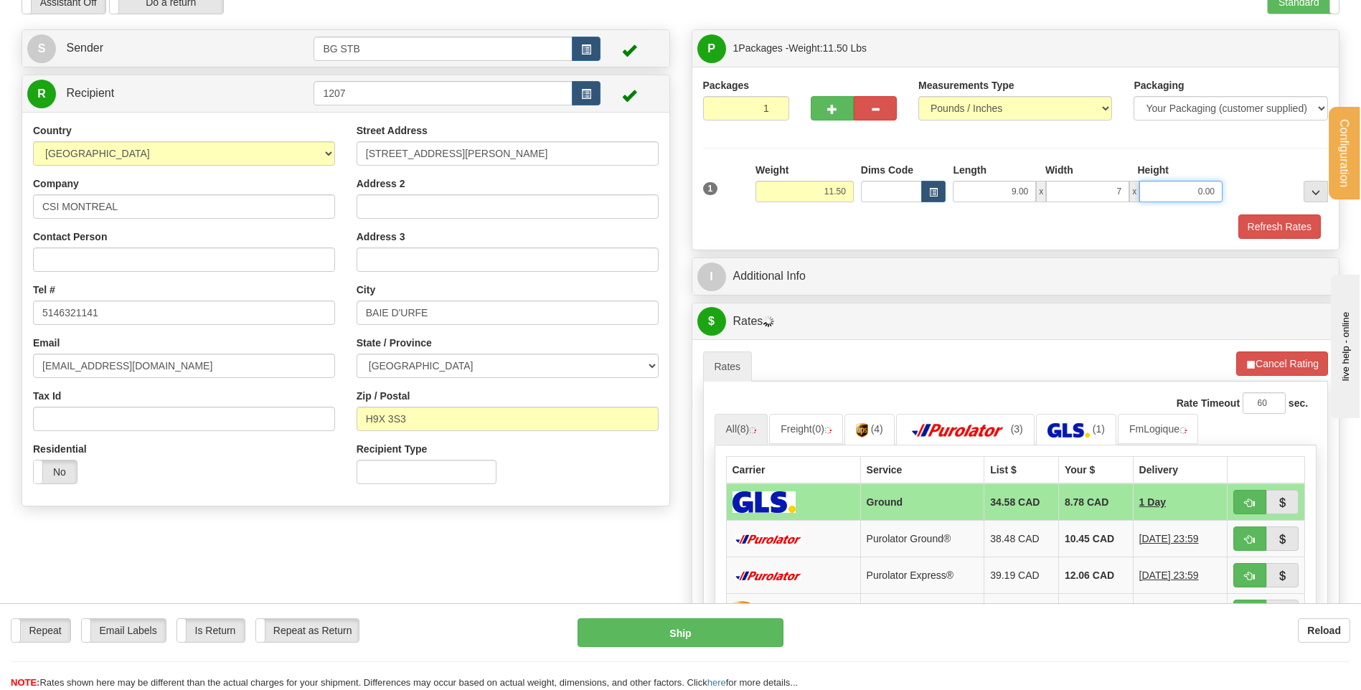
type input "7.00"
type input "16.00"
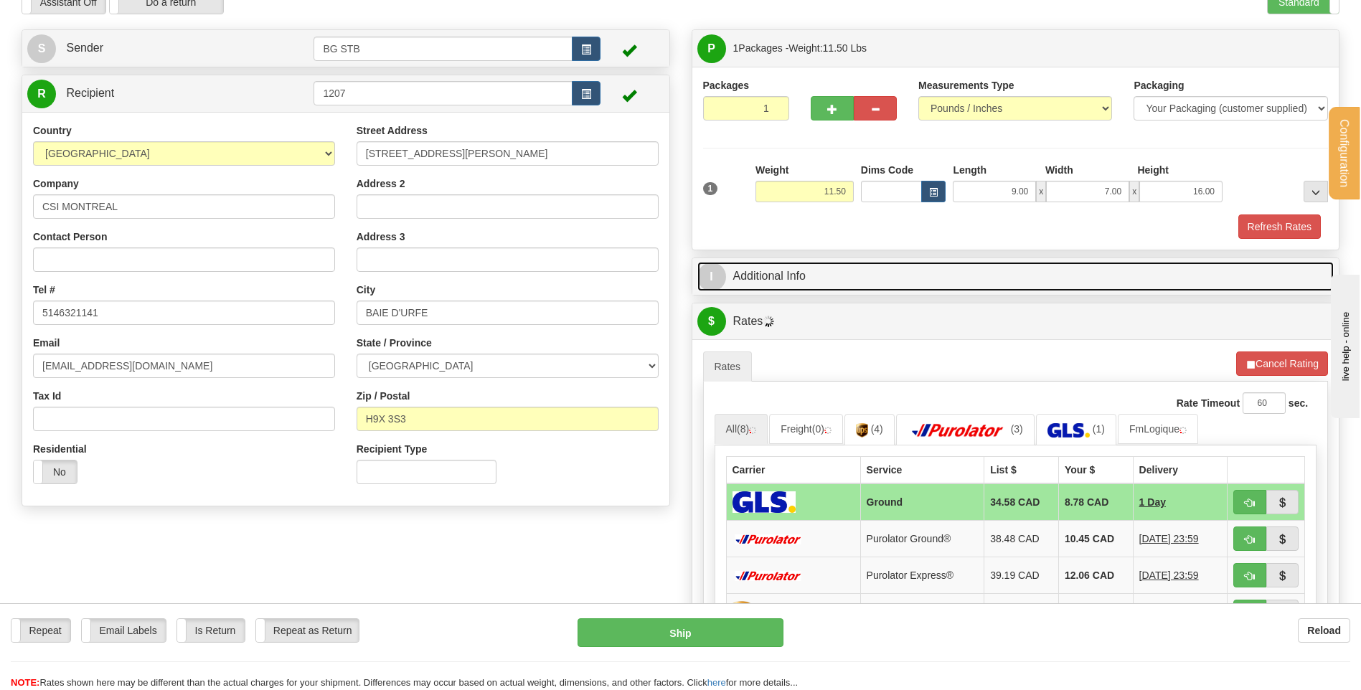
click at [989, 262] on link "I Additional Info" at bounding box center [1015, 276] width 637 height 29
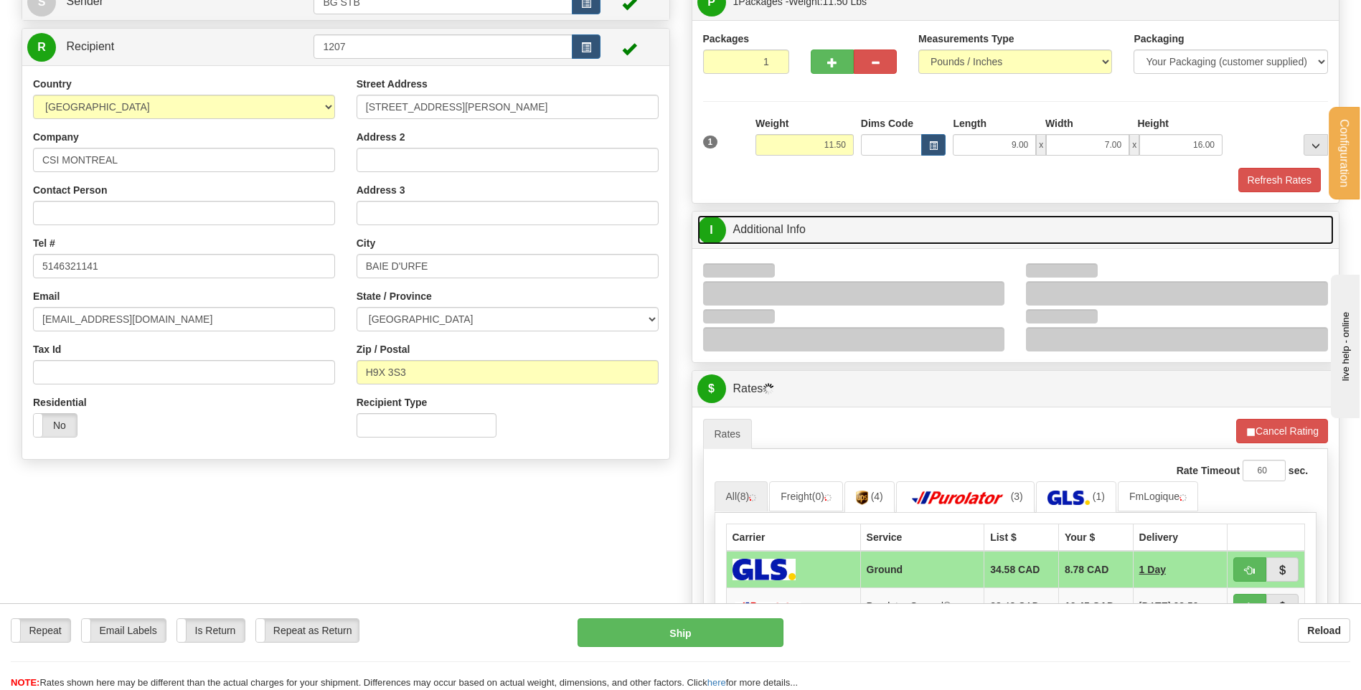
scroll to position [287, 0]
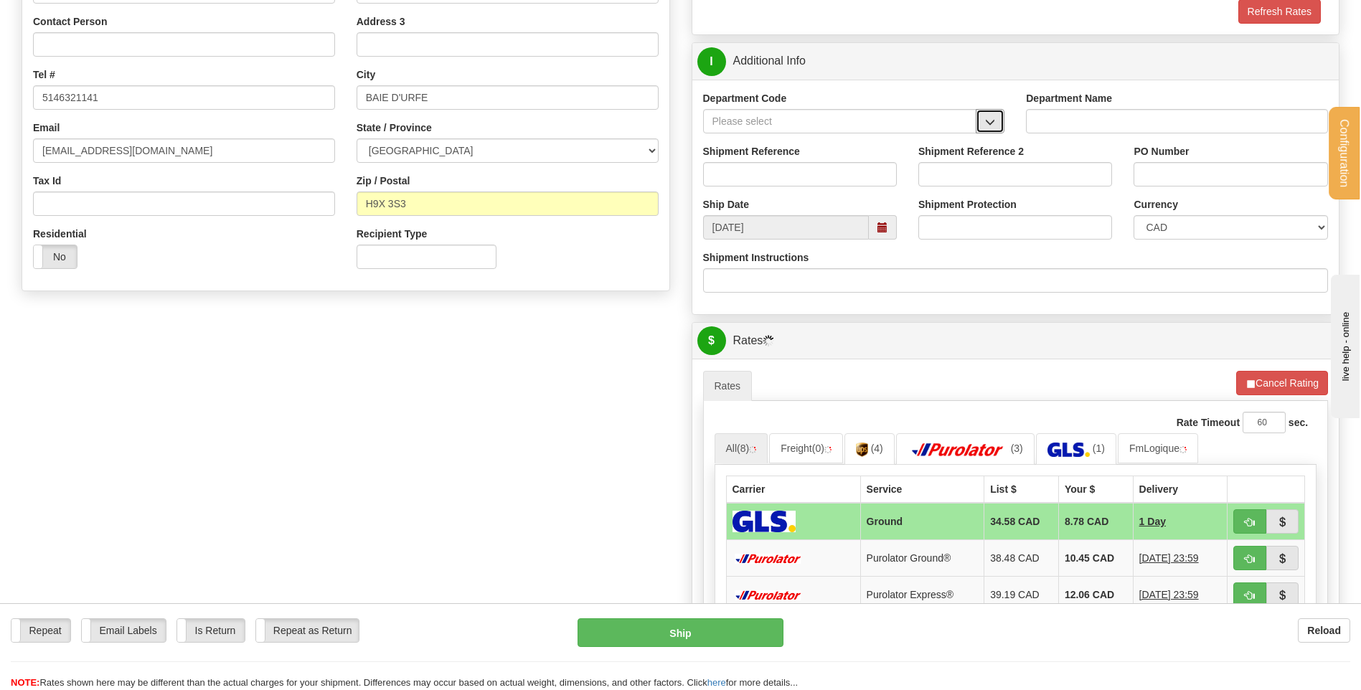
click at [997, 121] on button "button" at bounding box center [990, 121] width 29 height 24
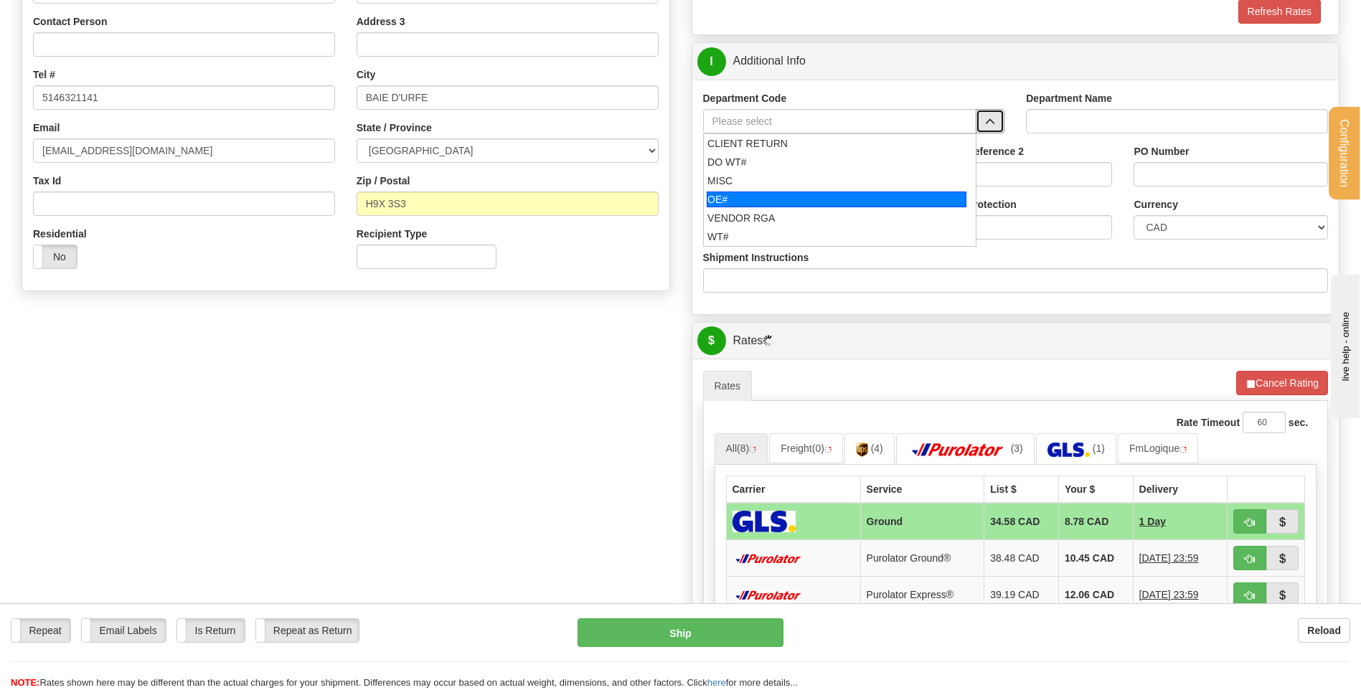
click at [740, 202] on div "OE#" at bounding box center [837, 200] width 260 height 16
type input "OE#"
type input "ORDERS"
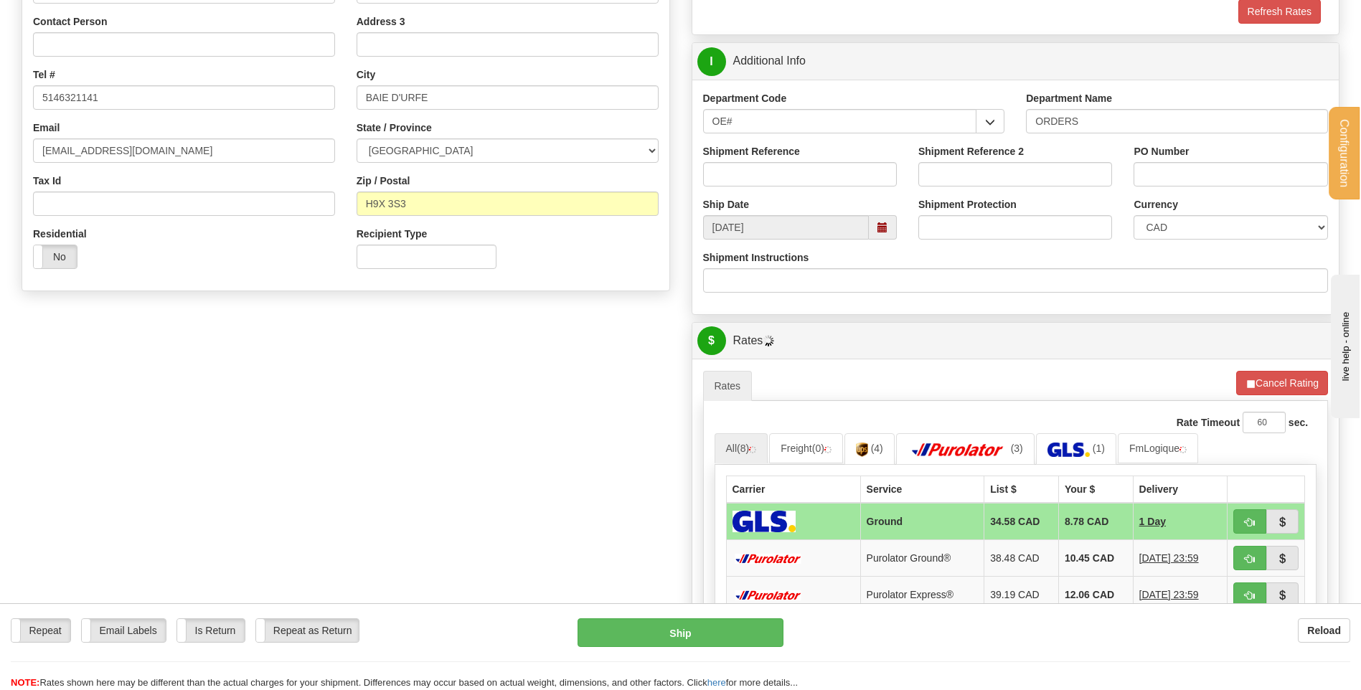
click at [745, 189] on div "Shipment Reference" at bounding box center [799, 170] width 215 height 53
type input "80004772-00"
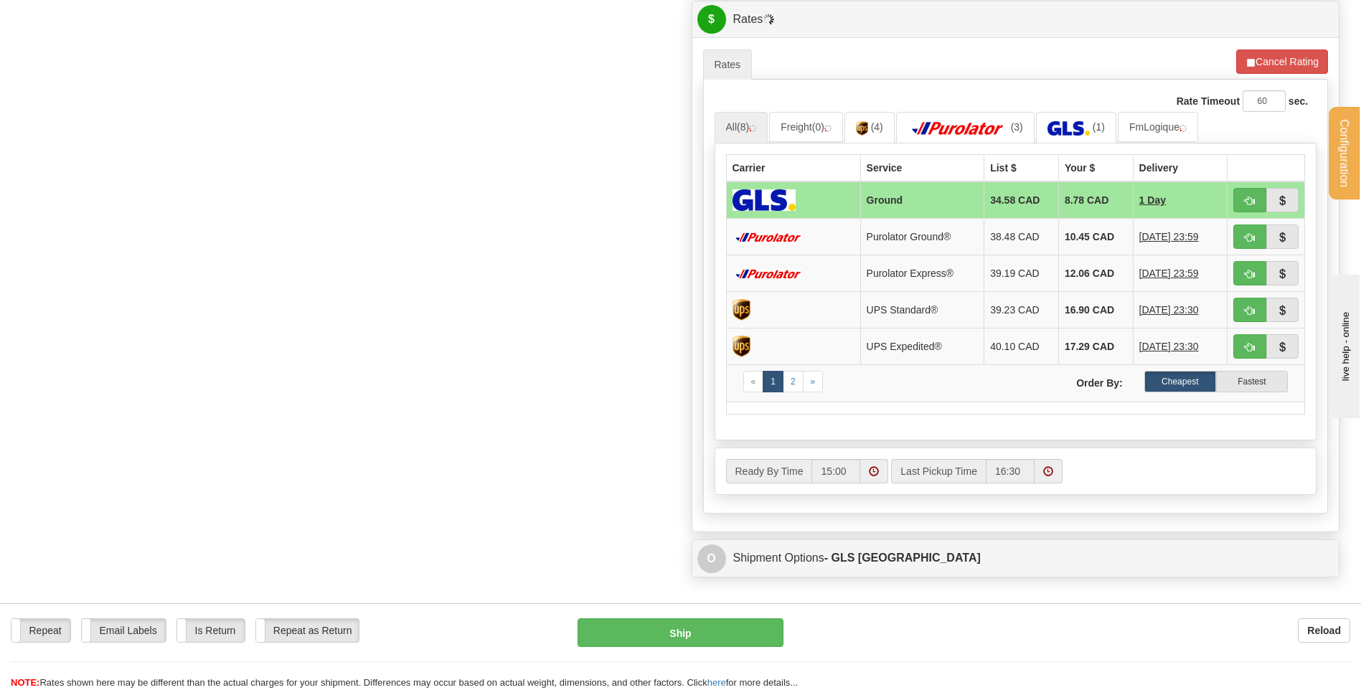
scroll to position [646, 0]
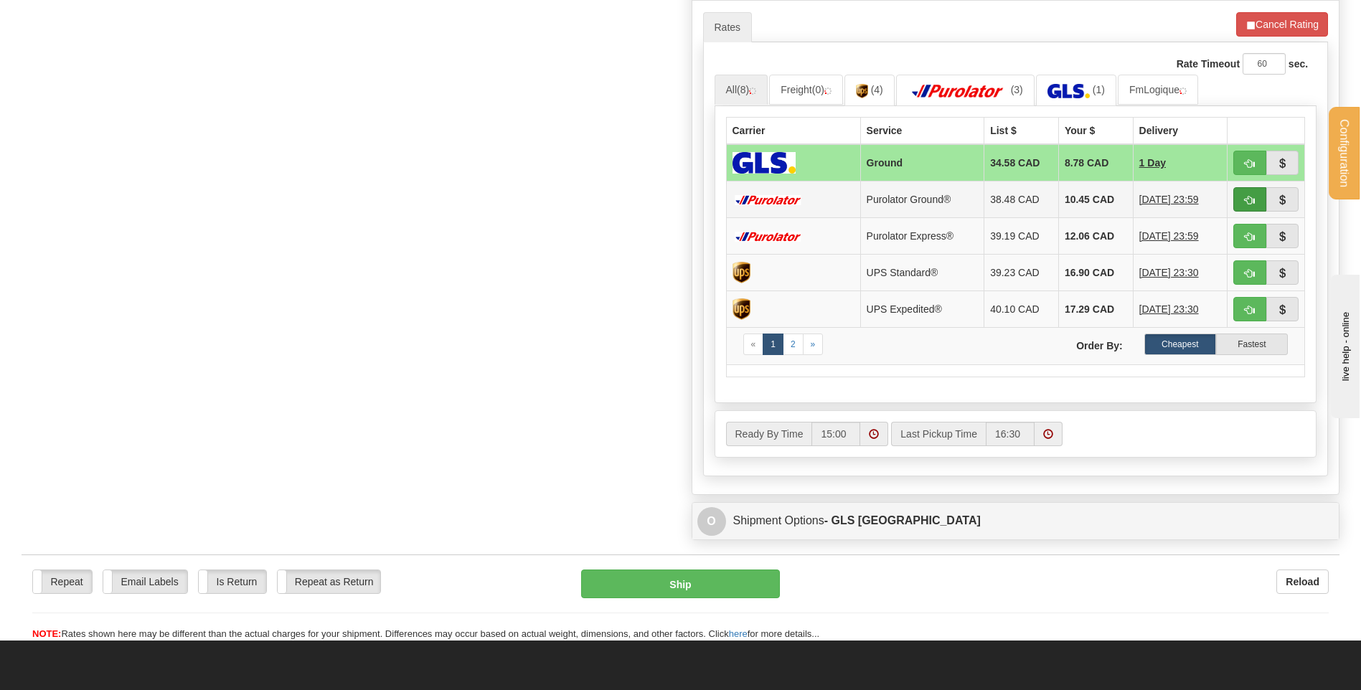
type input "EXFO"
click at [1246, 196] on span "button" at bounding box center [1250, 200] width 10 height 9
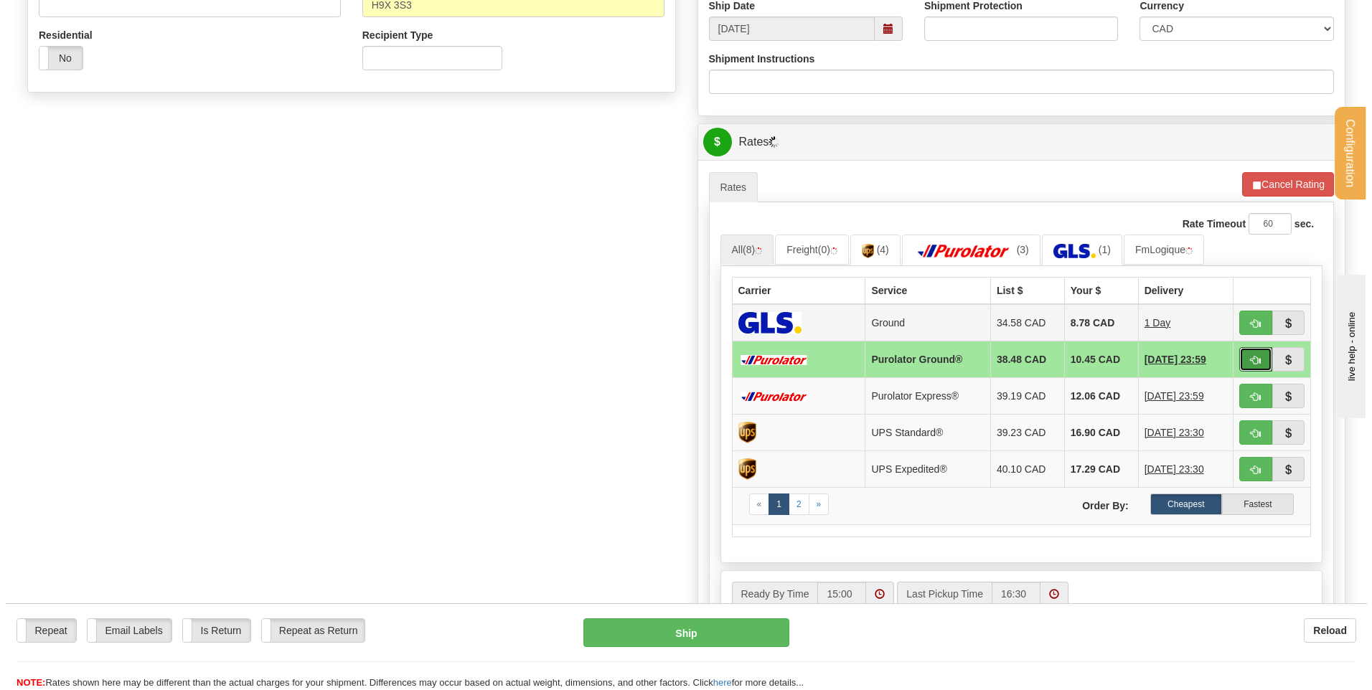
scroll to position [502, 0]
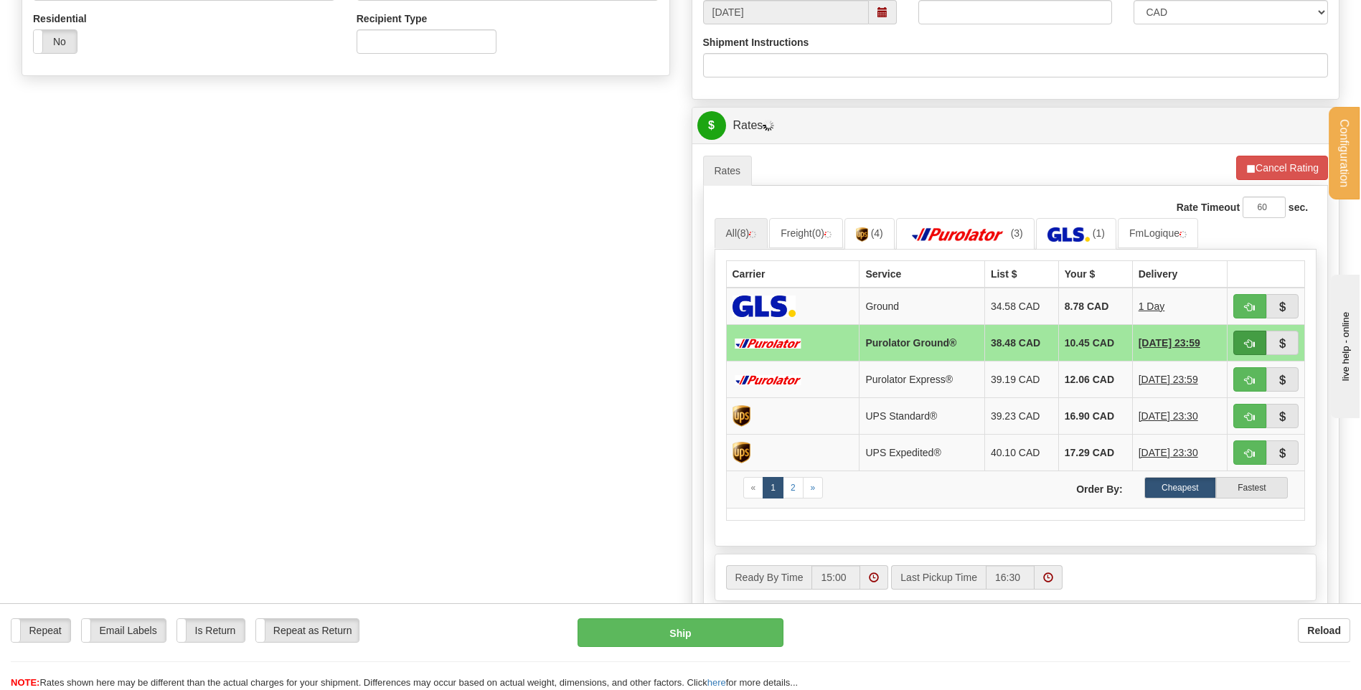
drag, startPoint x: 1232, startPoint y: 339, endPoint x: 1239, endPoint y: 341, distance: 7.3
click at [1232, 339] on td at bounding box center [1265, 342] width 77 height 37
click at [1239, 341] on button "button" at bounding box center [1249, 343] width 33 height 24
click at [636, 636] on button "Ship" at bounding box center [679, 632] width 205 height 29
type input "260"
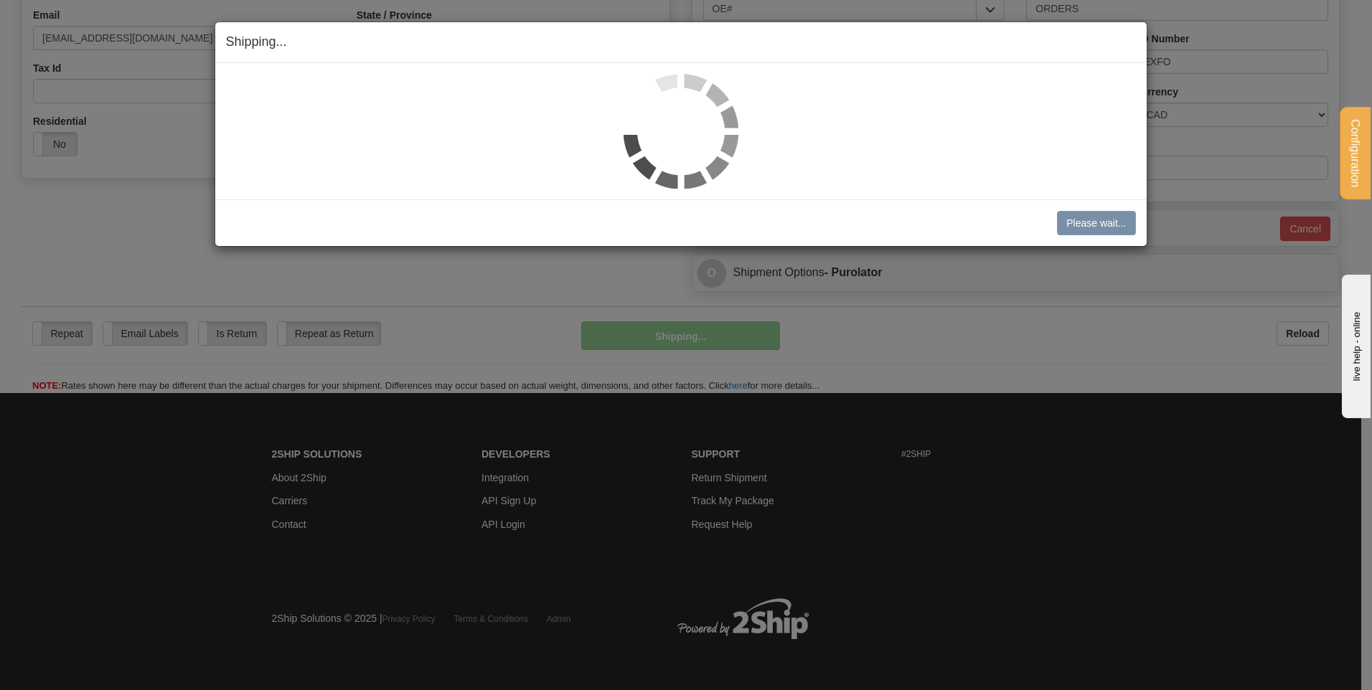
scroll to position [400, 0]
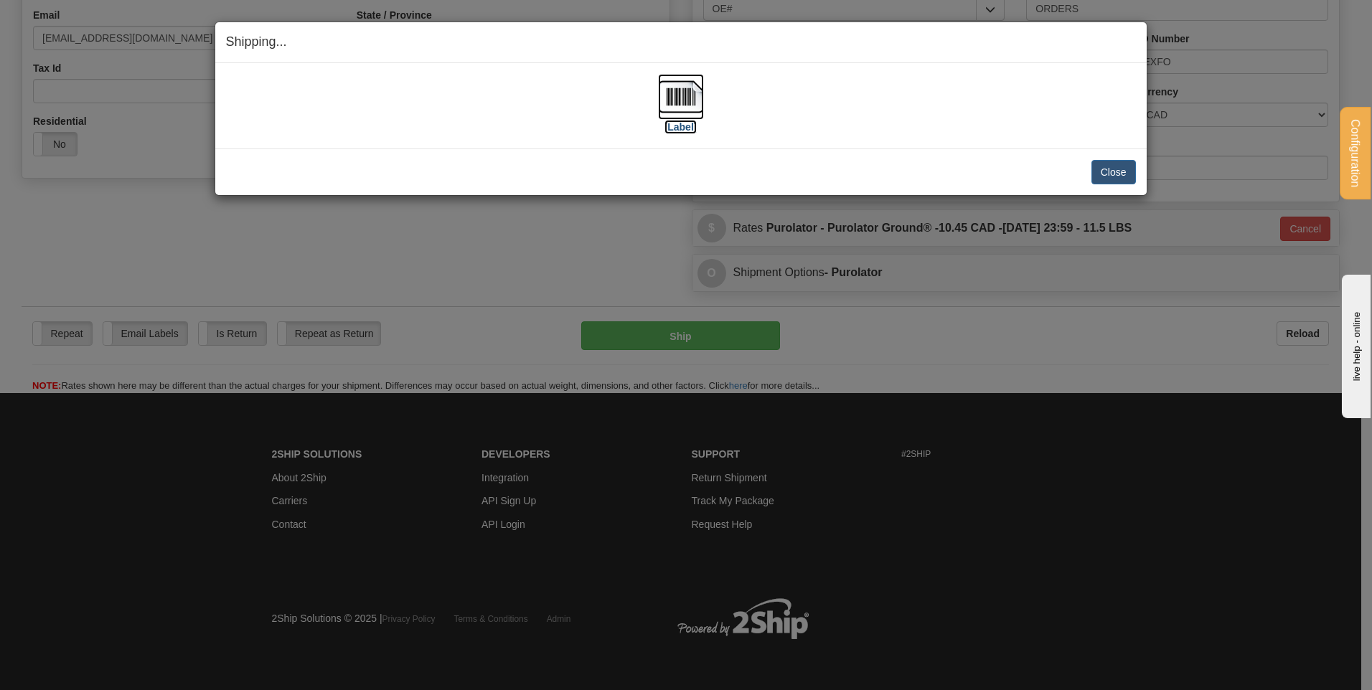
click at [698, 99] on img at bounding box center [681, 97] width 46 height 46
click at [1096, 171] on button "Close" at bounding box center [1113, 172] width 44 height 24
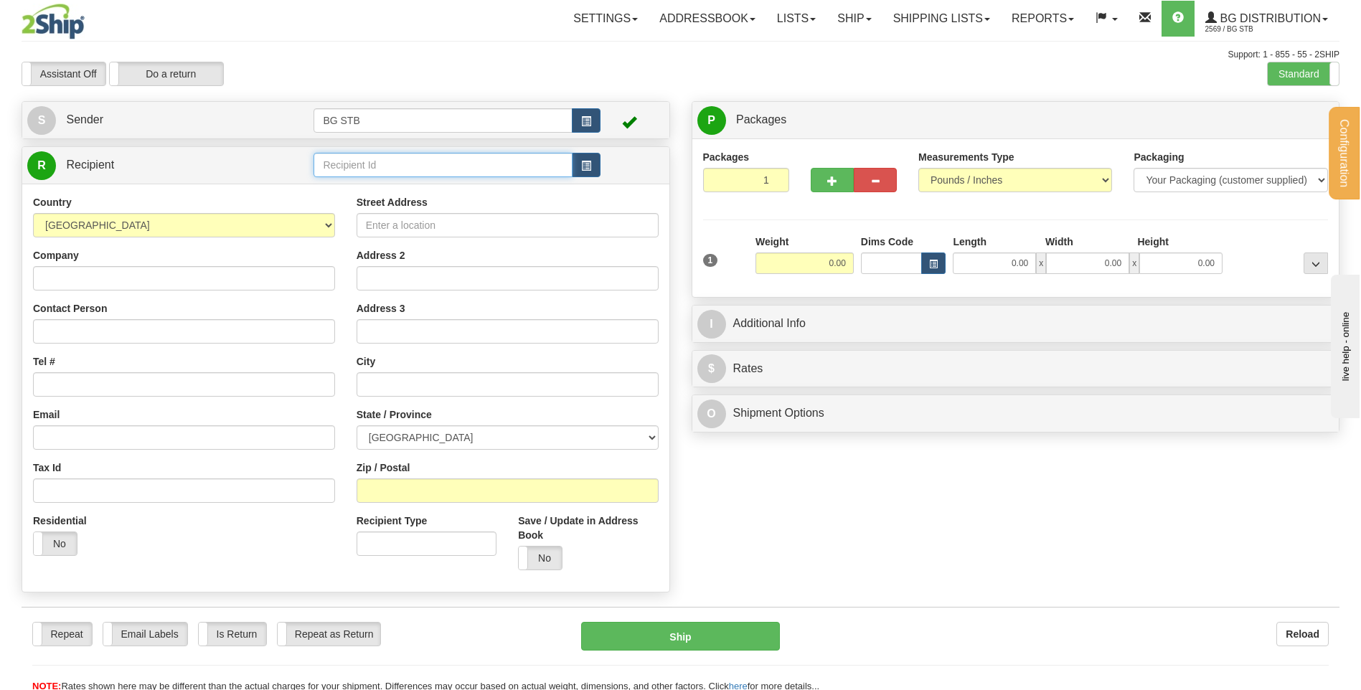
click at [360, 174] on input "text" at bounding box center [442, 165] width 258 height 24
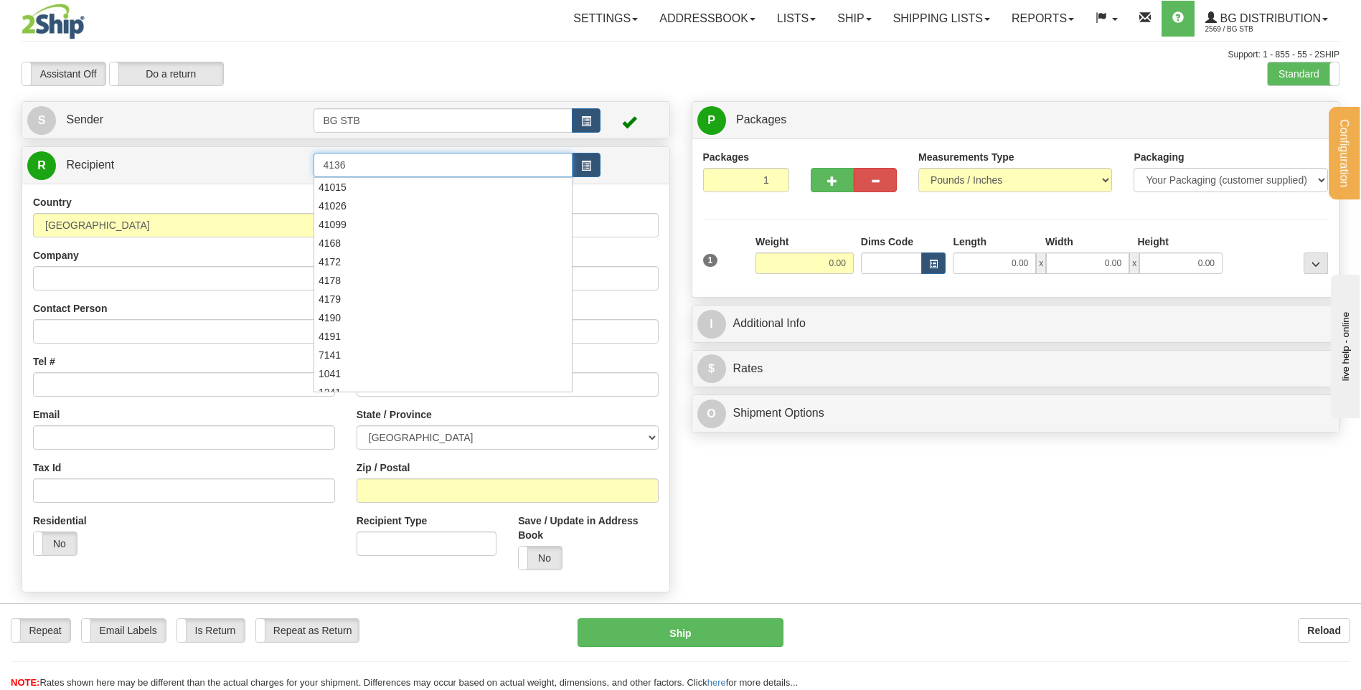
type input "4136"
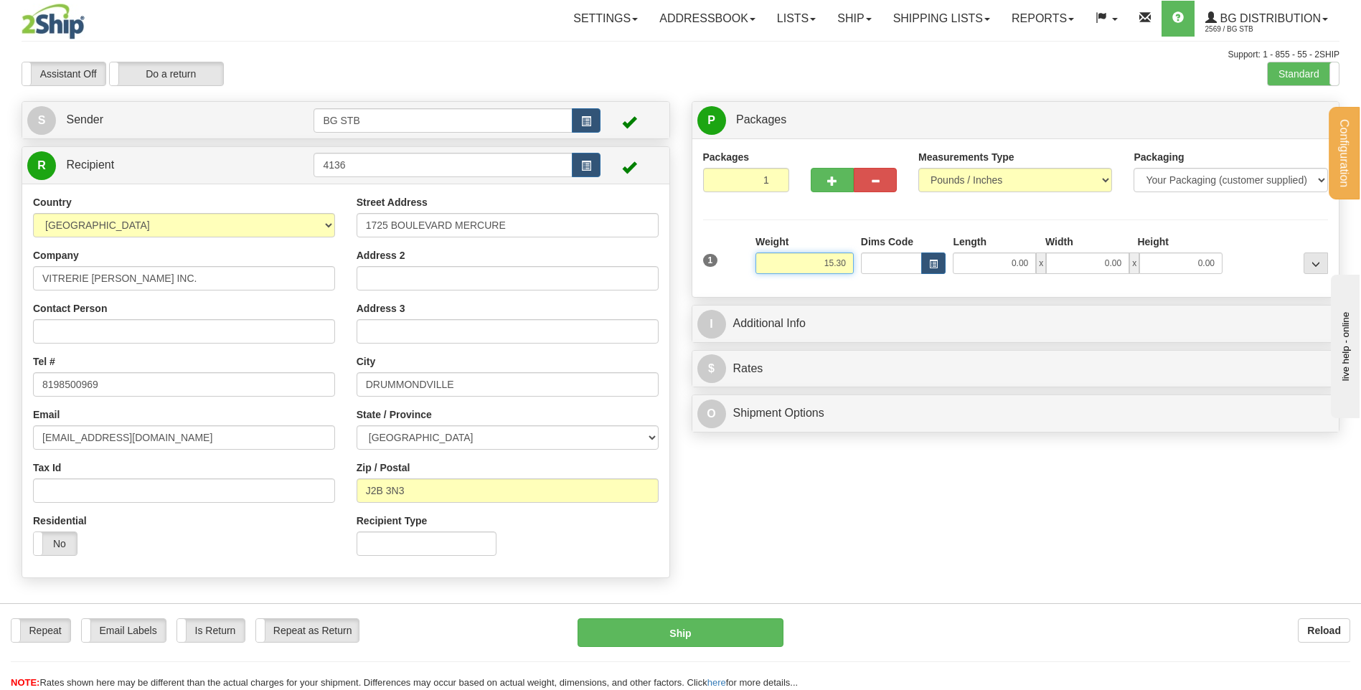
type input "15.30"
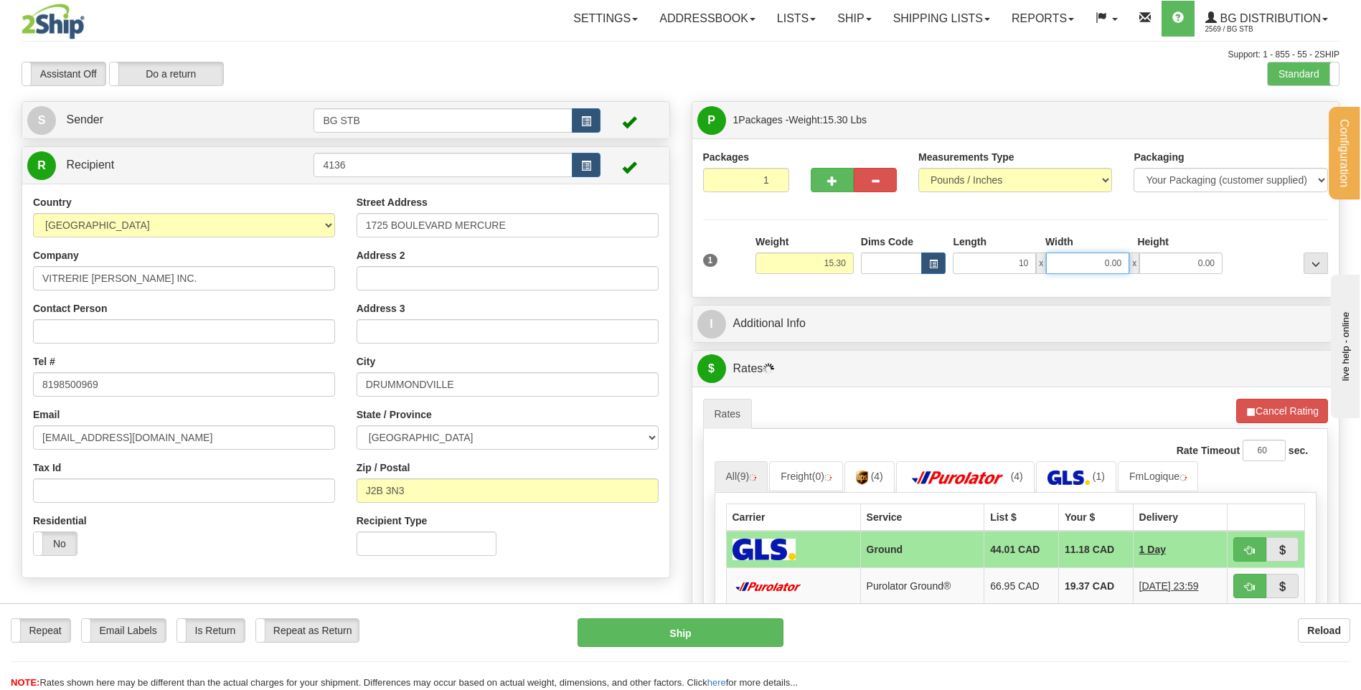
type input "10.00"
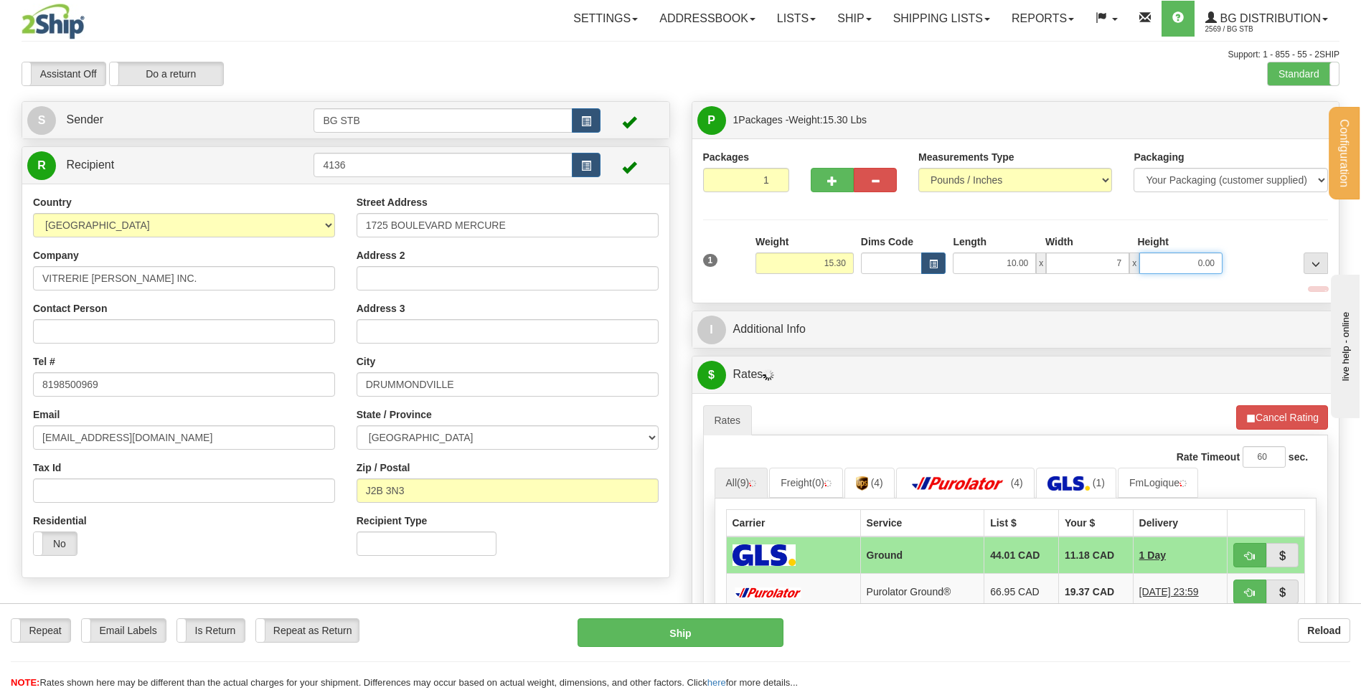
type input "7.00"
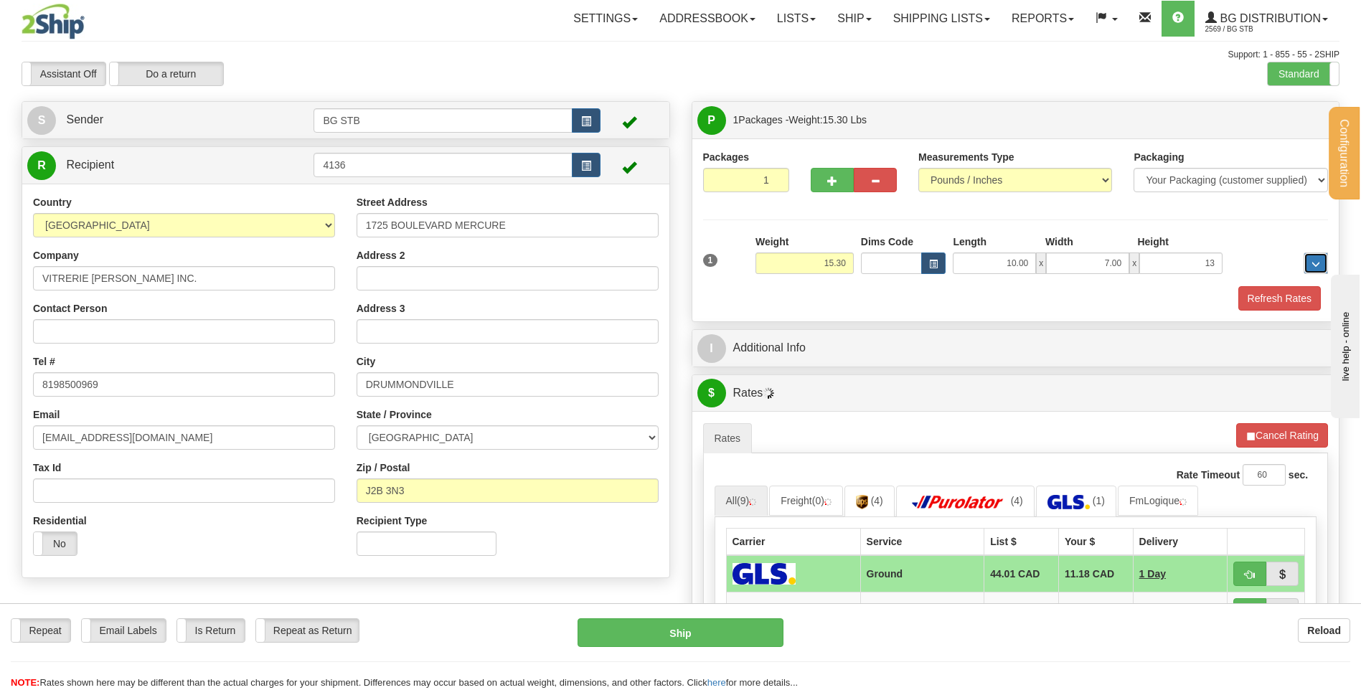
type input "13.00"
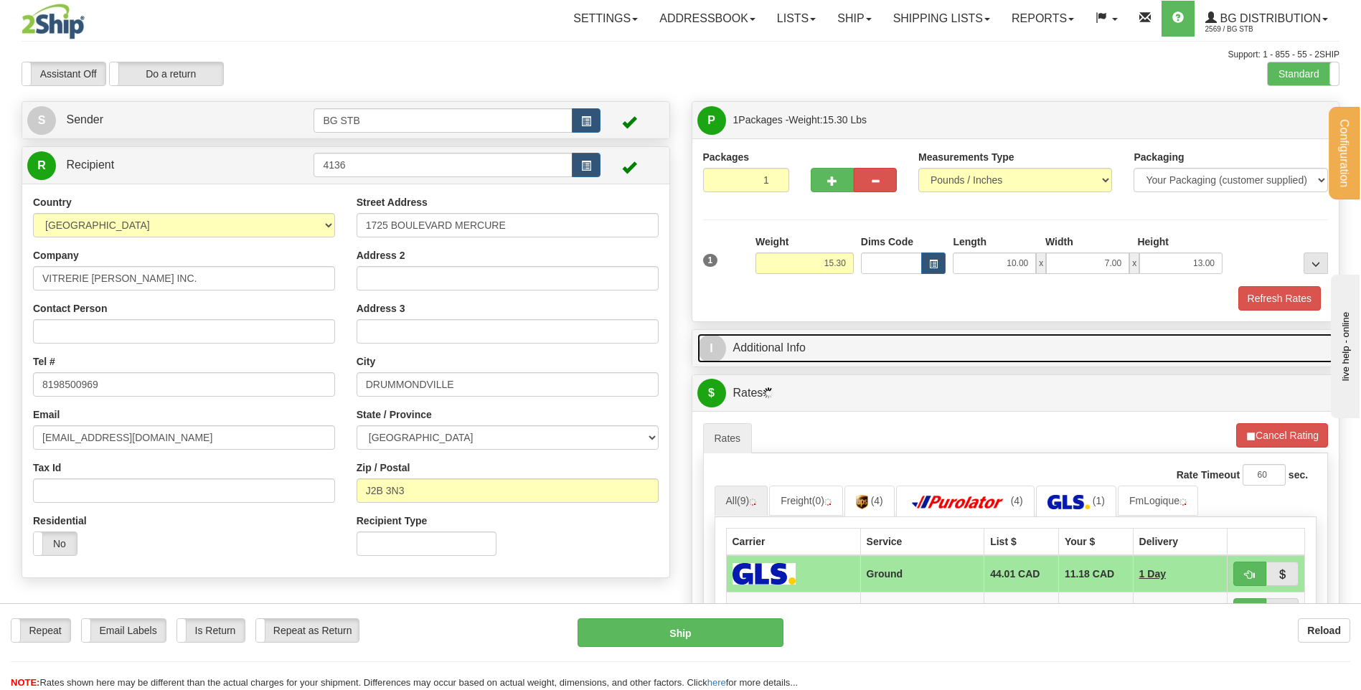
click at [791, 349] on link "I Additional Info" at bounding box center [1015, 348] width 637 height 29
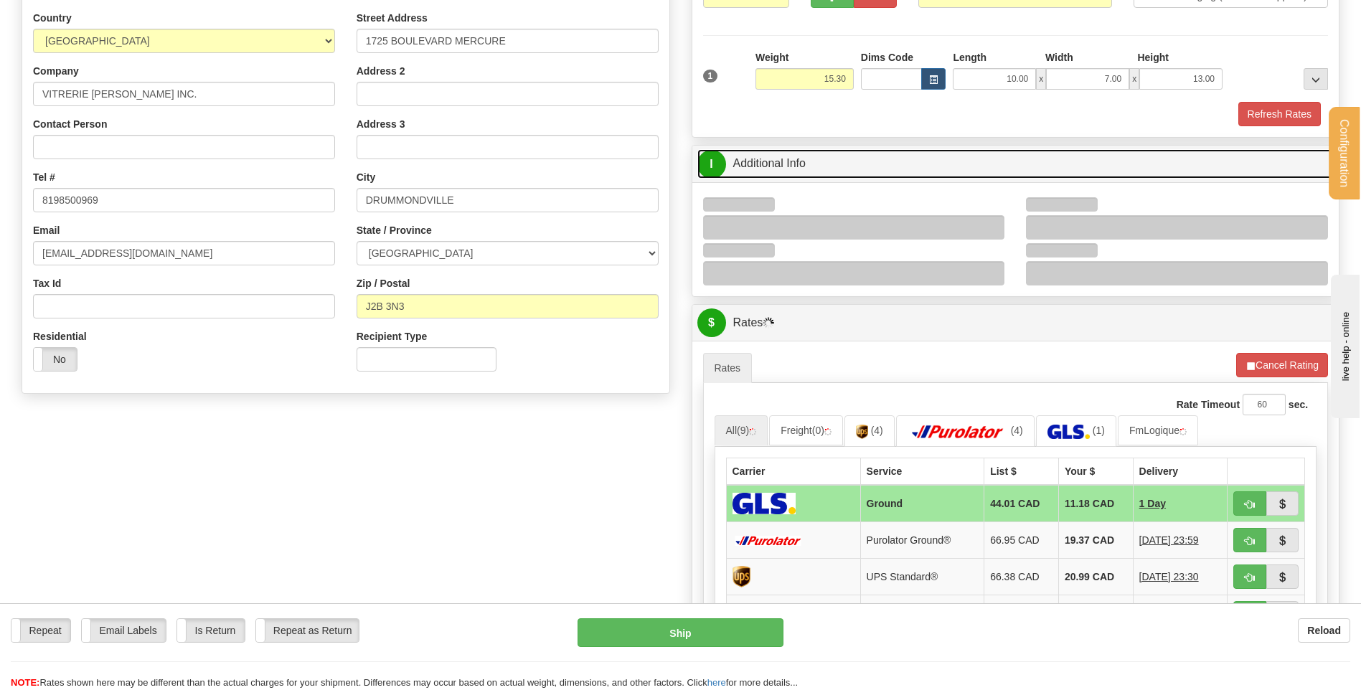
scroll to position [215, 0]
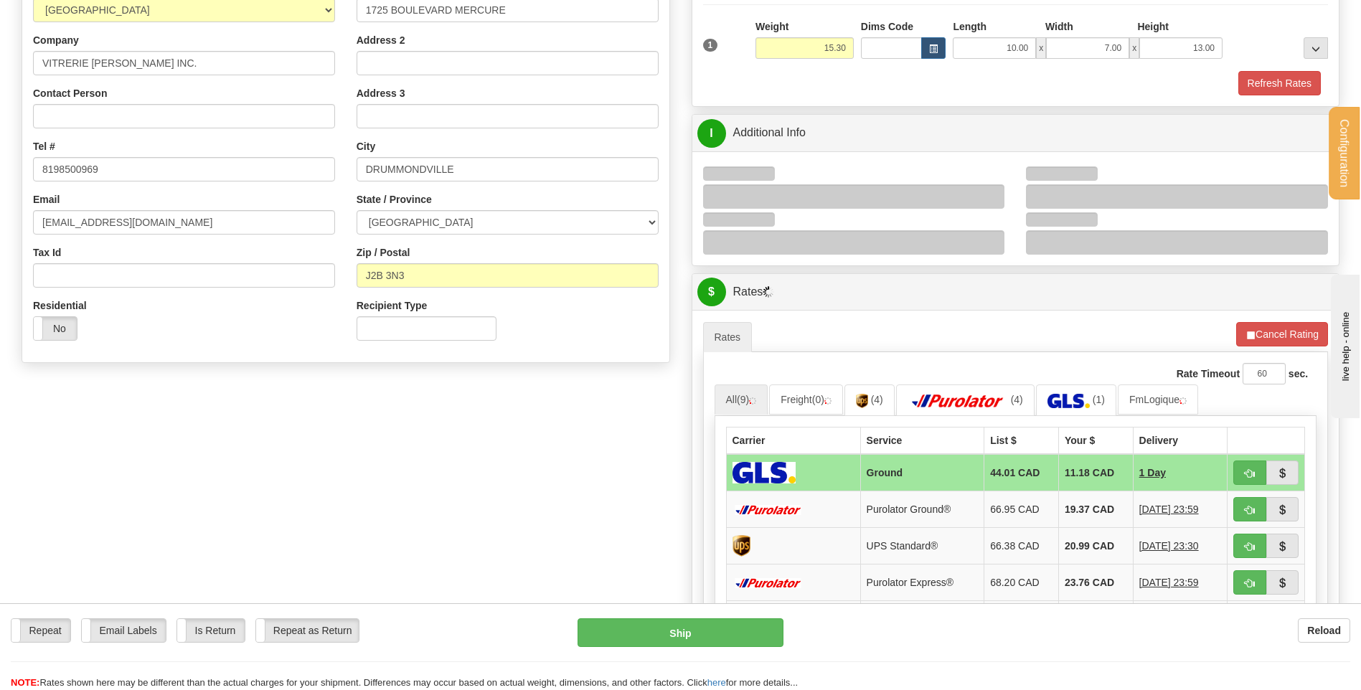
click at [990, 194] on div at bounding box center [854, 196] width 302 height 24
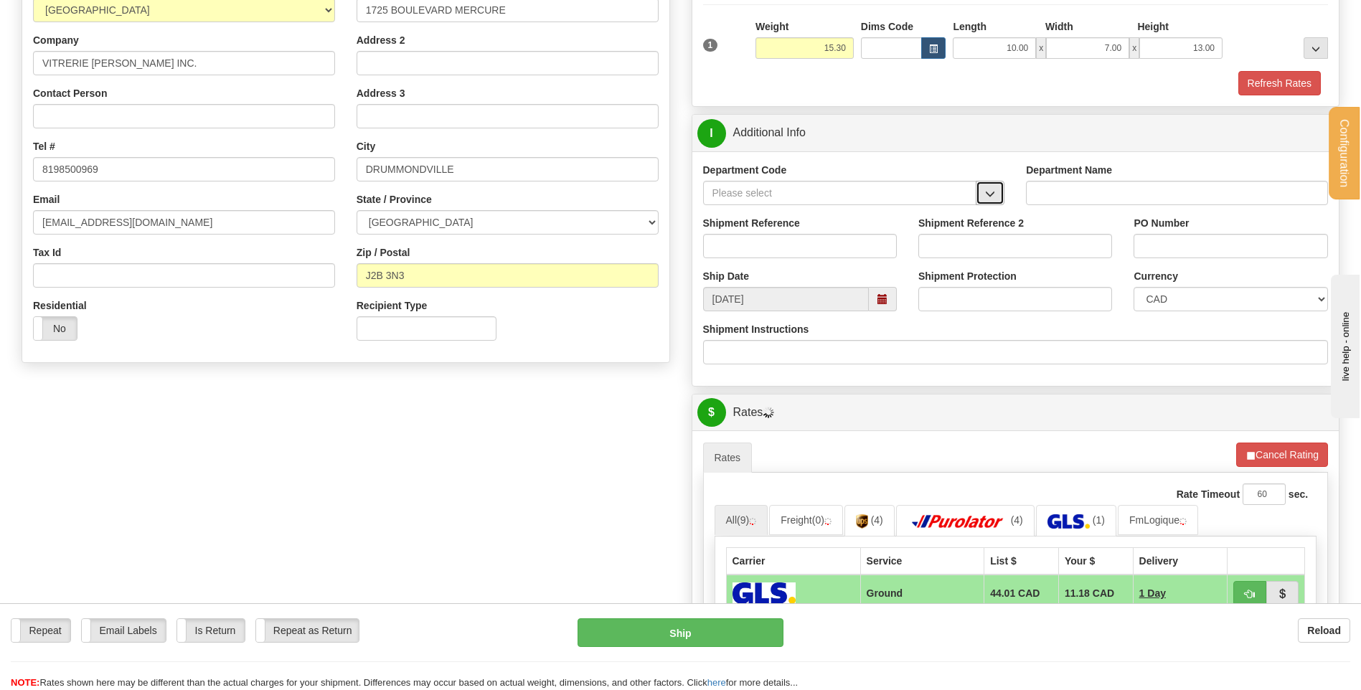
click at [990, 193] on span "button" at bounding box center [990, 193] width 10 height 9
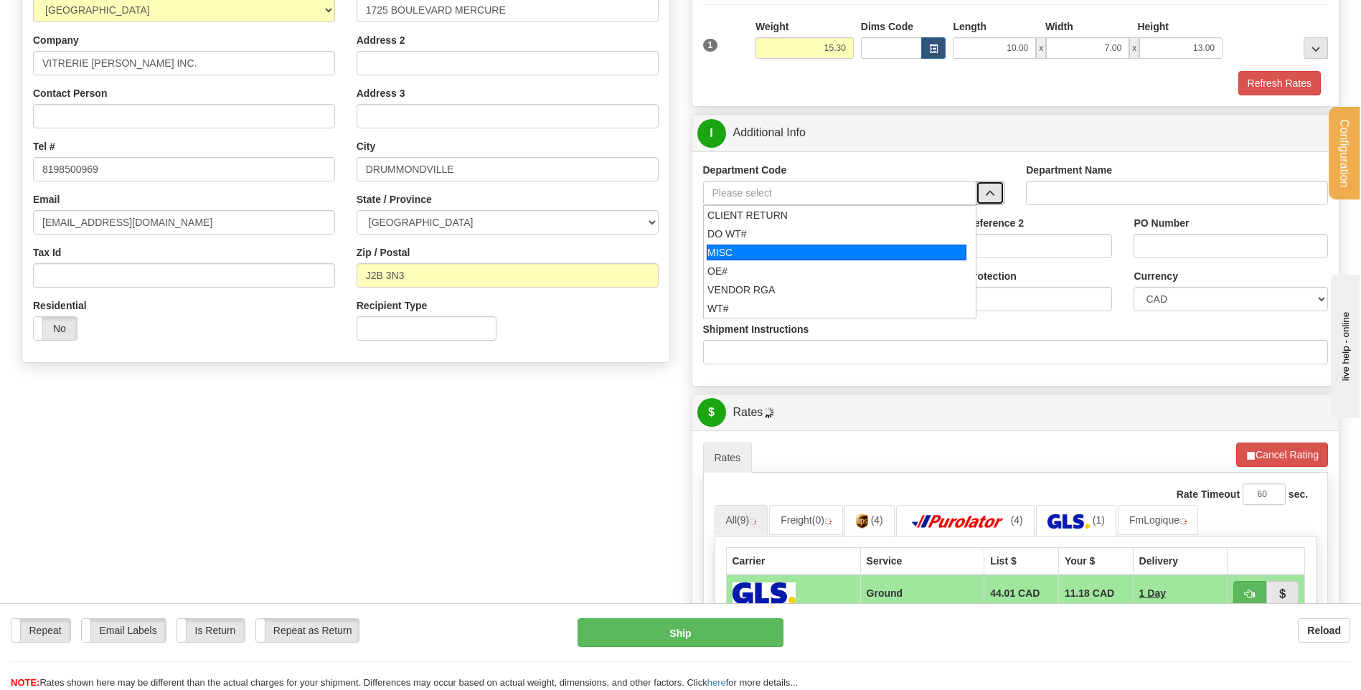
click at [847, 260] on li "MISC" at bounding box center [840, 252] width 273 height 19
type input "MISC"
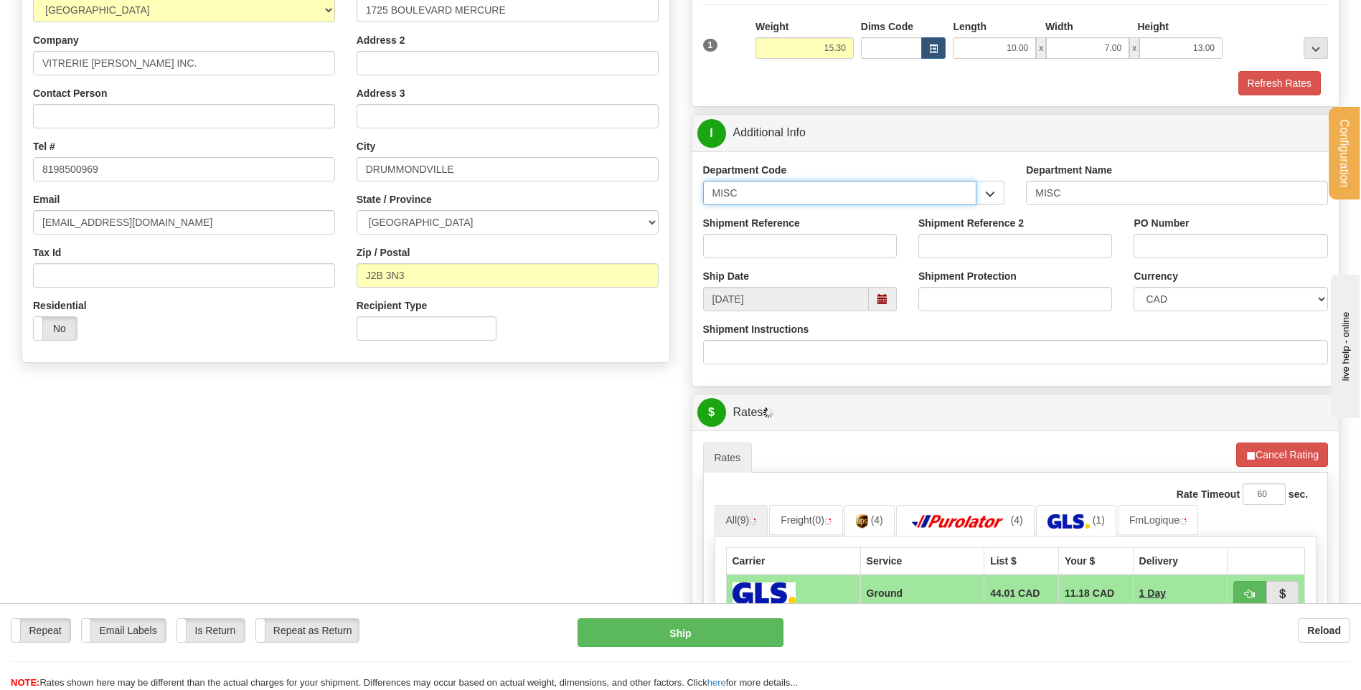
drag, startPoint x: 833, startPoint y: 187, endPoint x: 626, endPoint y: 200, distance: 207.1
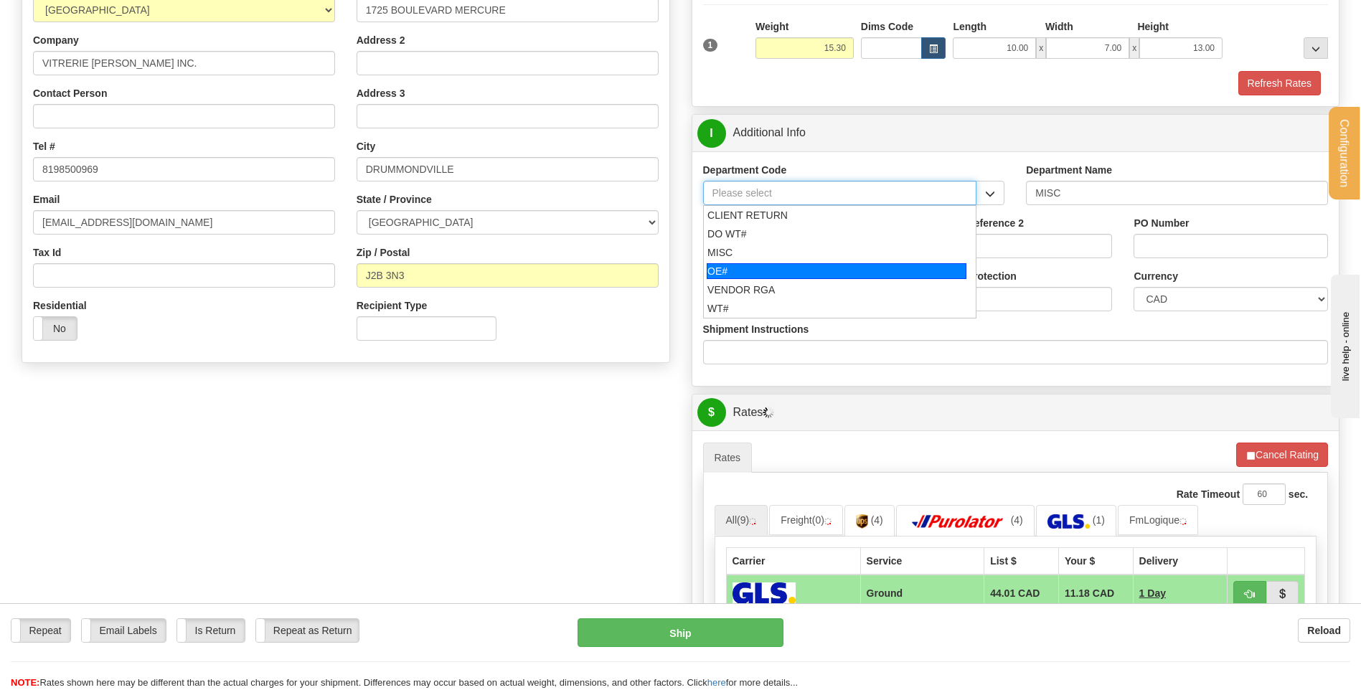
click at [732, 275] on div "OE#" at bounding box center [837, 271] width 260 height 16
type input "OE#"
type input "ORDERS"
type input "OE#"
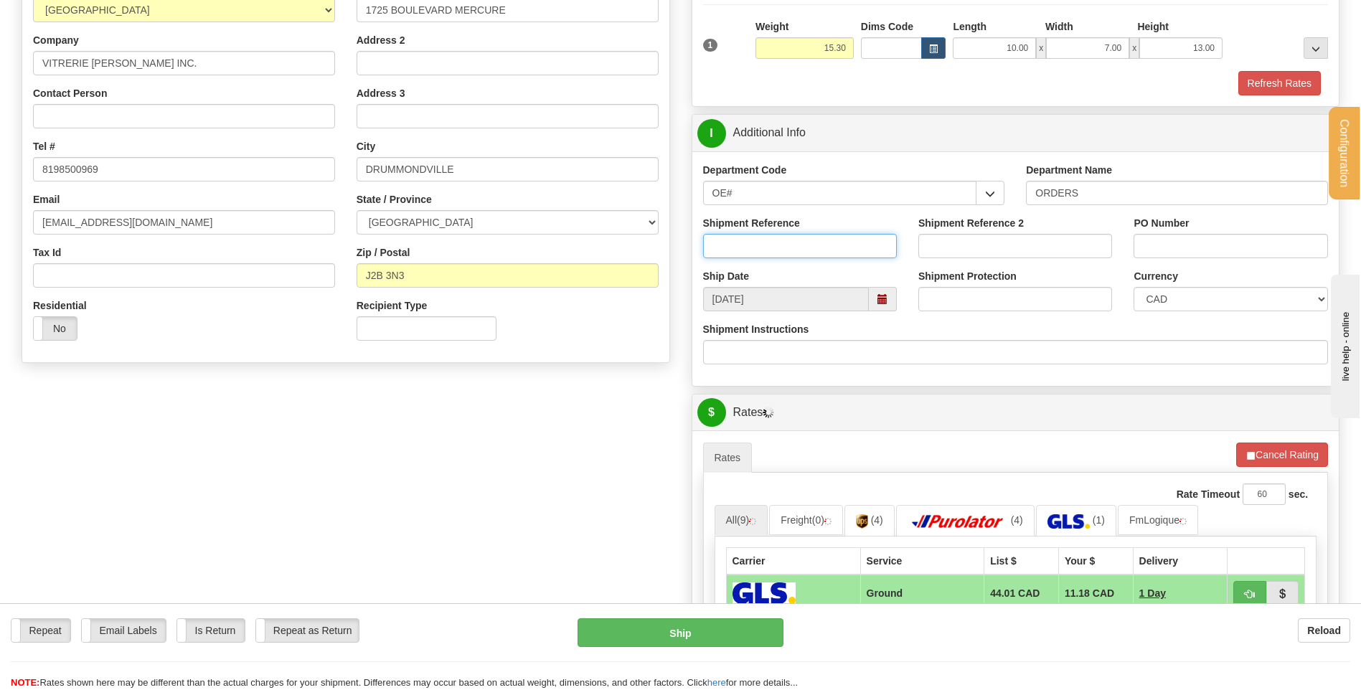
click at [758, 253] on input "Shipment Reference" at bounding box center [800, 246] width 194 height 24
type input "80004768-00"
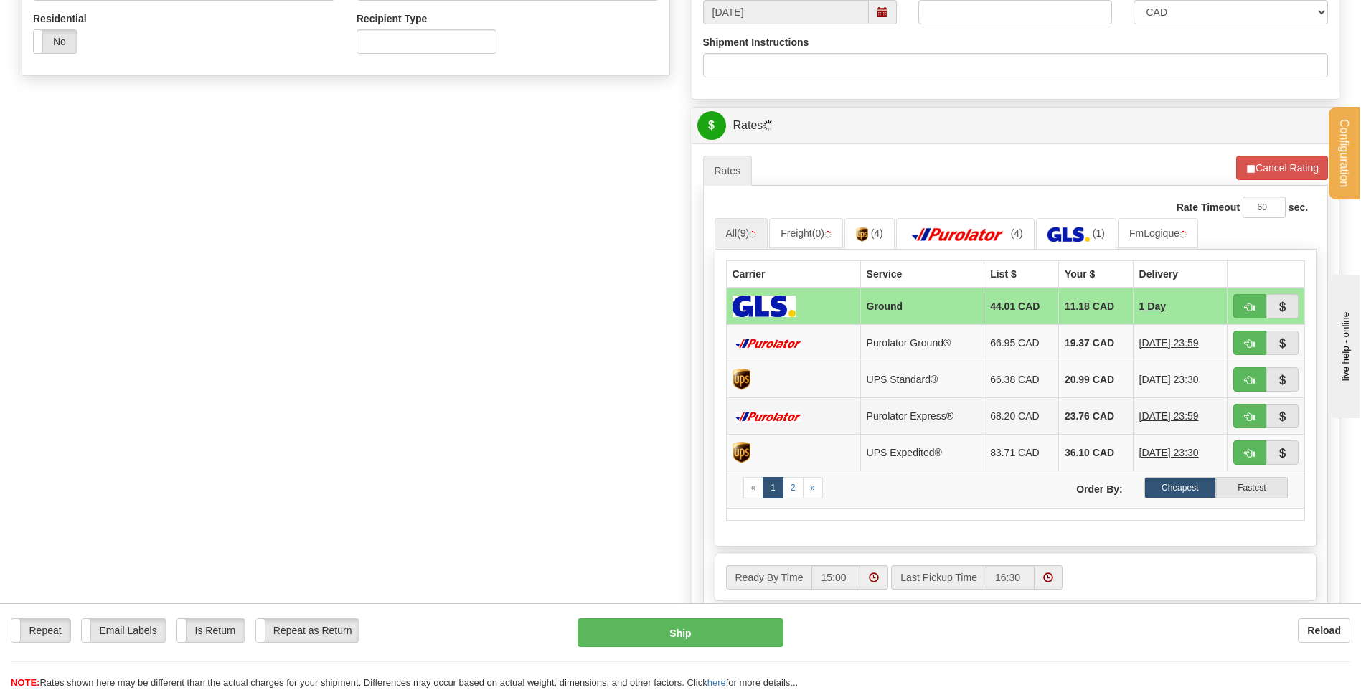
scroll to position [646, 0]
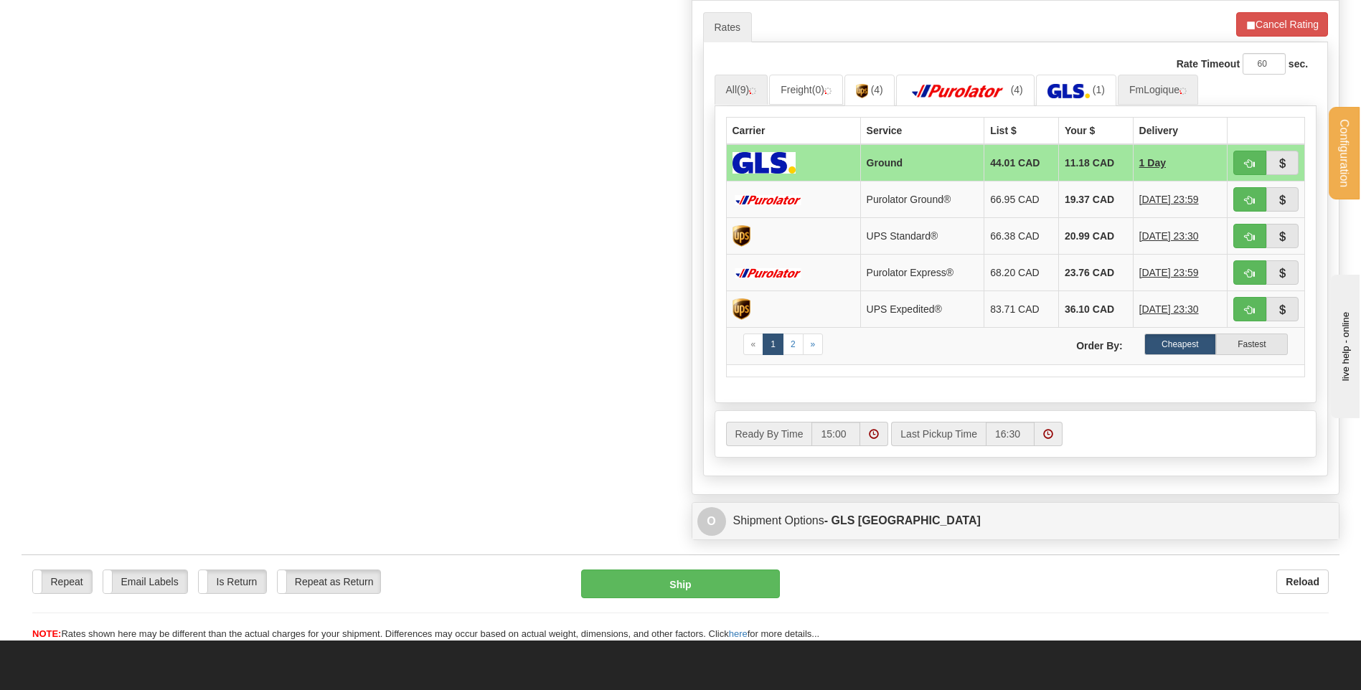
type input "7611"
click at [1161, 85] on link "FmLogique" at bounding box center [1158, 90] width 80 height 30
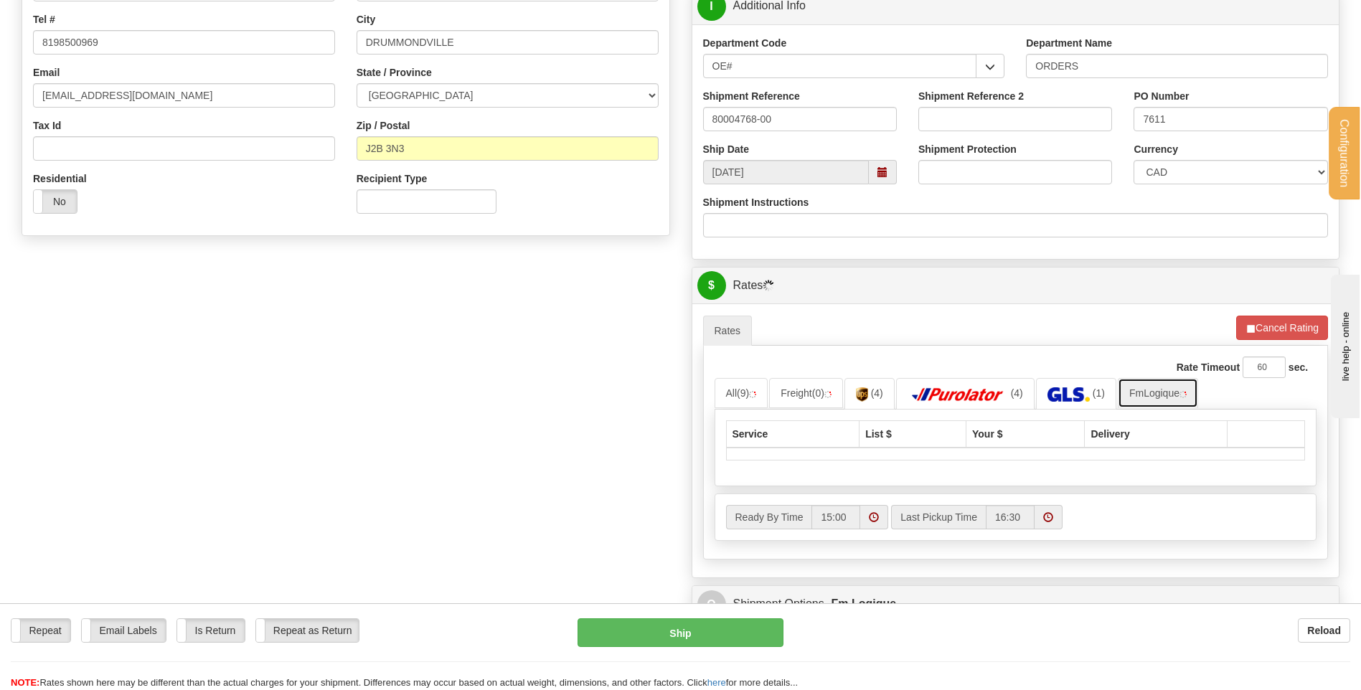
scroll to position [215, 0]
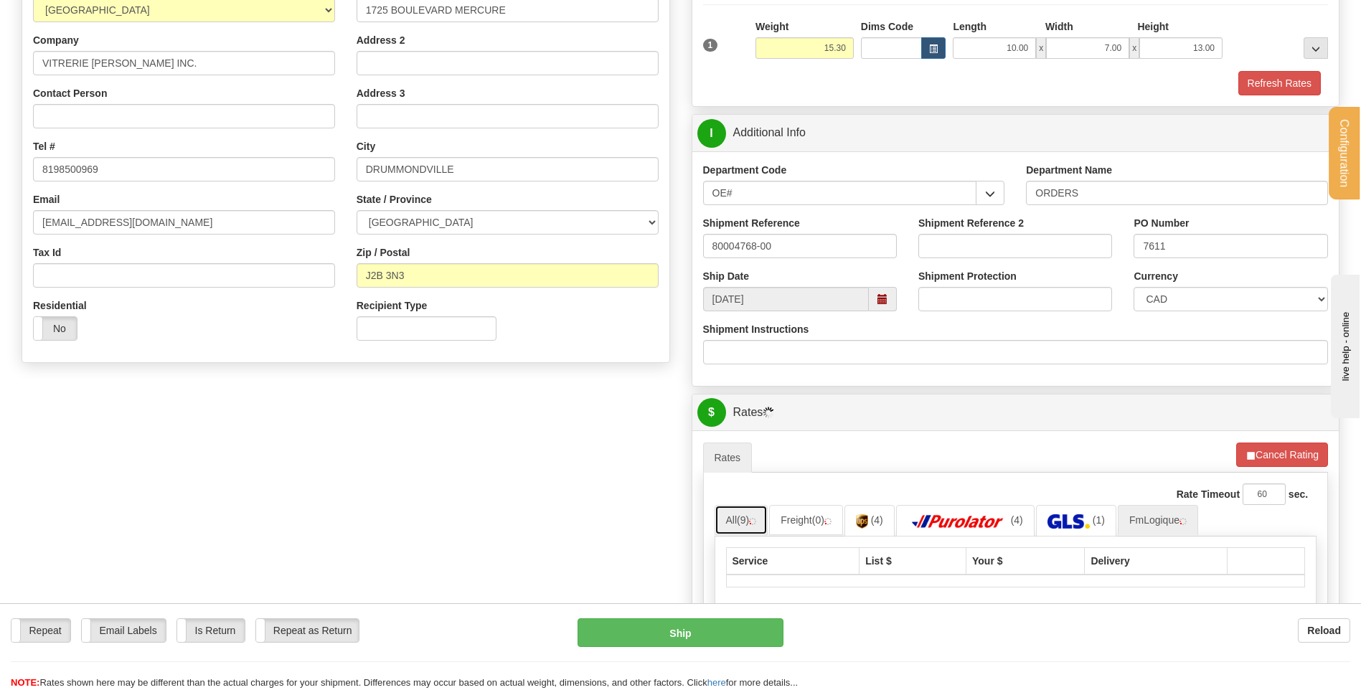
click at [734, 522] on link "All (9)" at bounding box center [741, 520] width 54 height 30
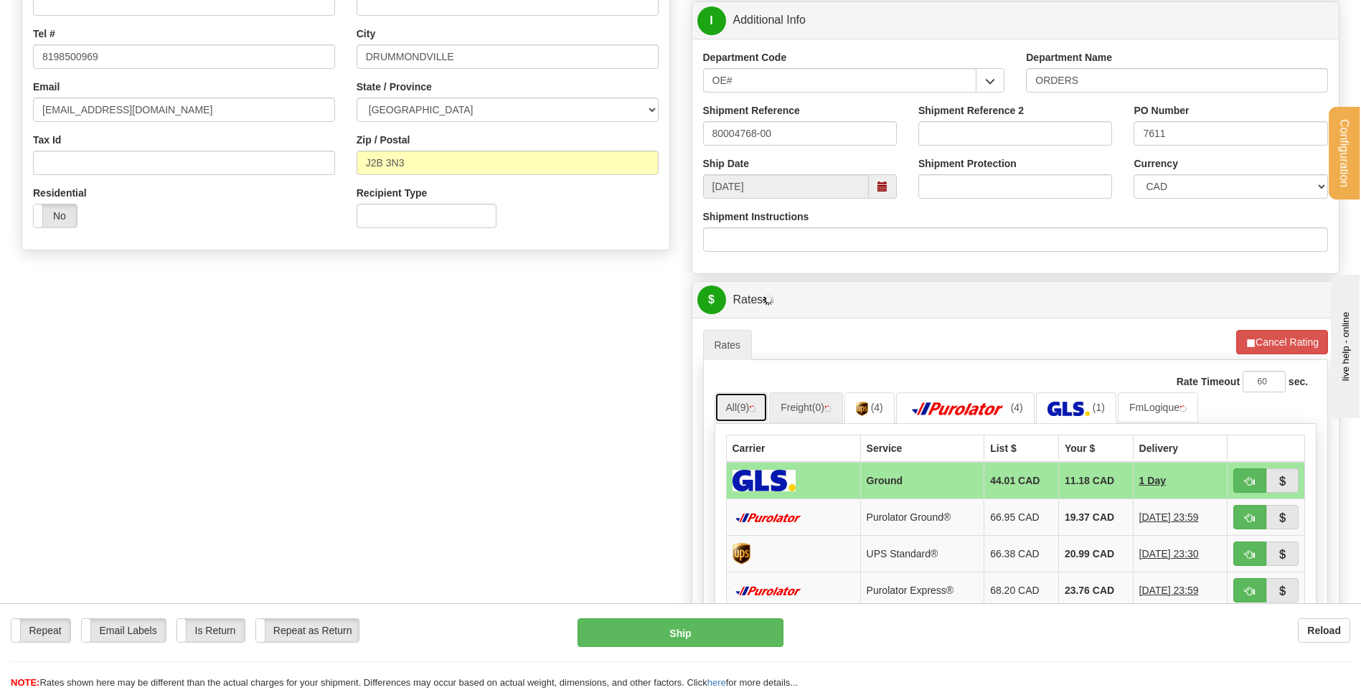
scroll to position [502, 0]
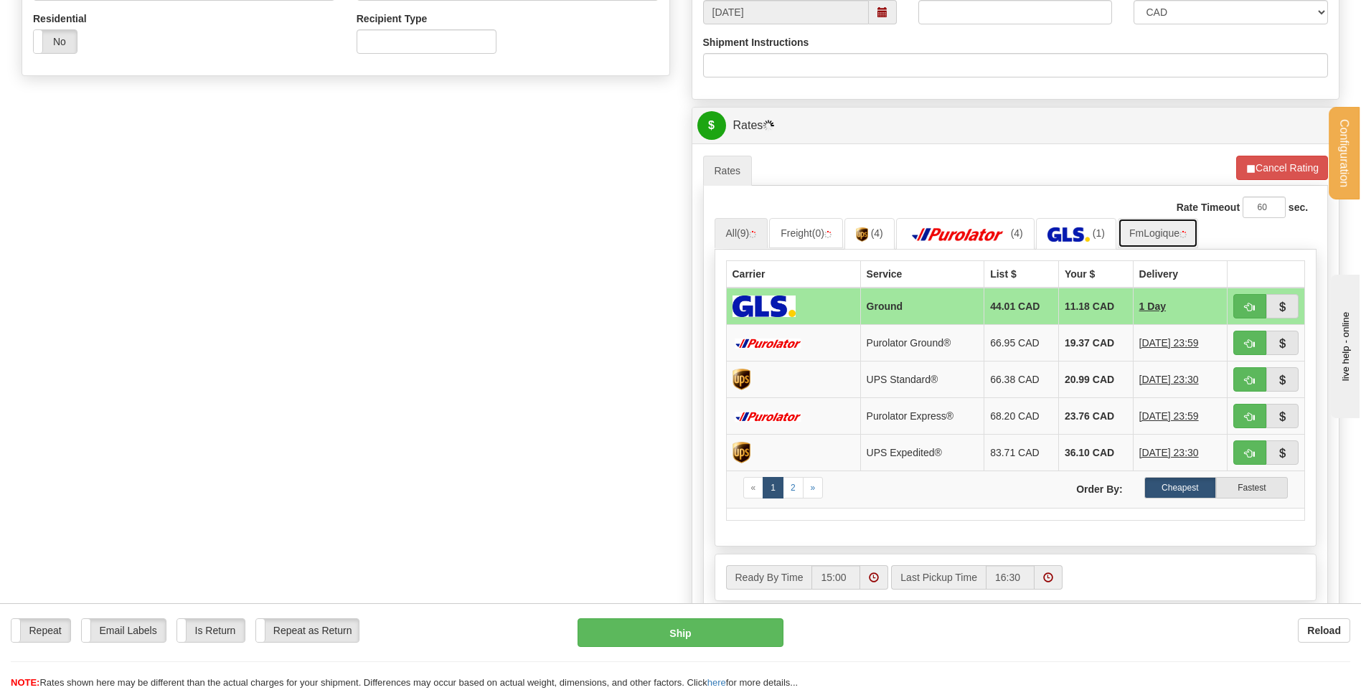
click at [1162, 241] on link "FmLogique" at bounding box center [1158, 233] width 80 height 30
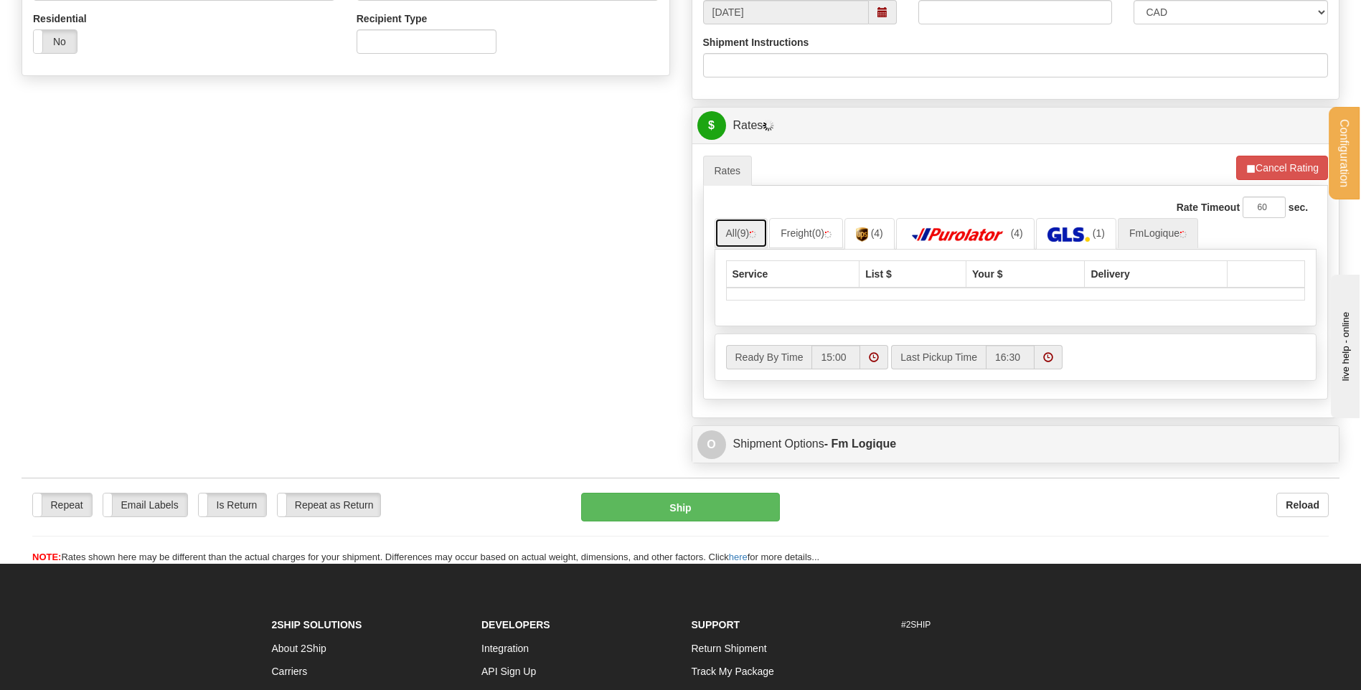
click at [750, 240] on link "All (9)" at bounding box center [741, 233] width 54 height 30
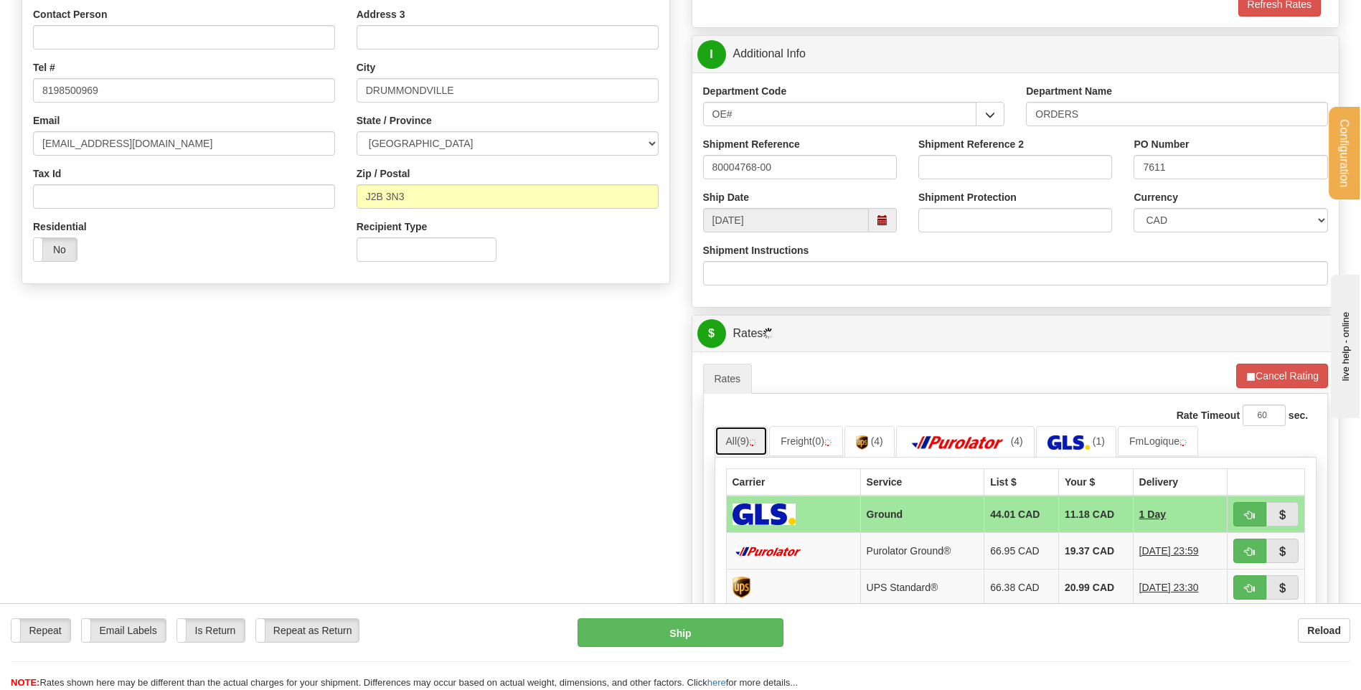
scroll to position [287, 0]
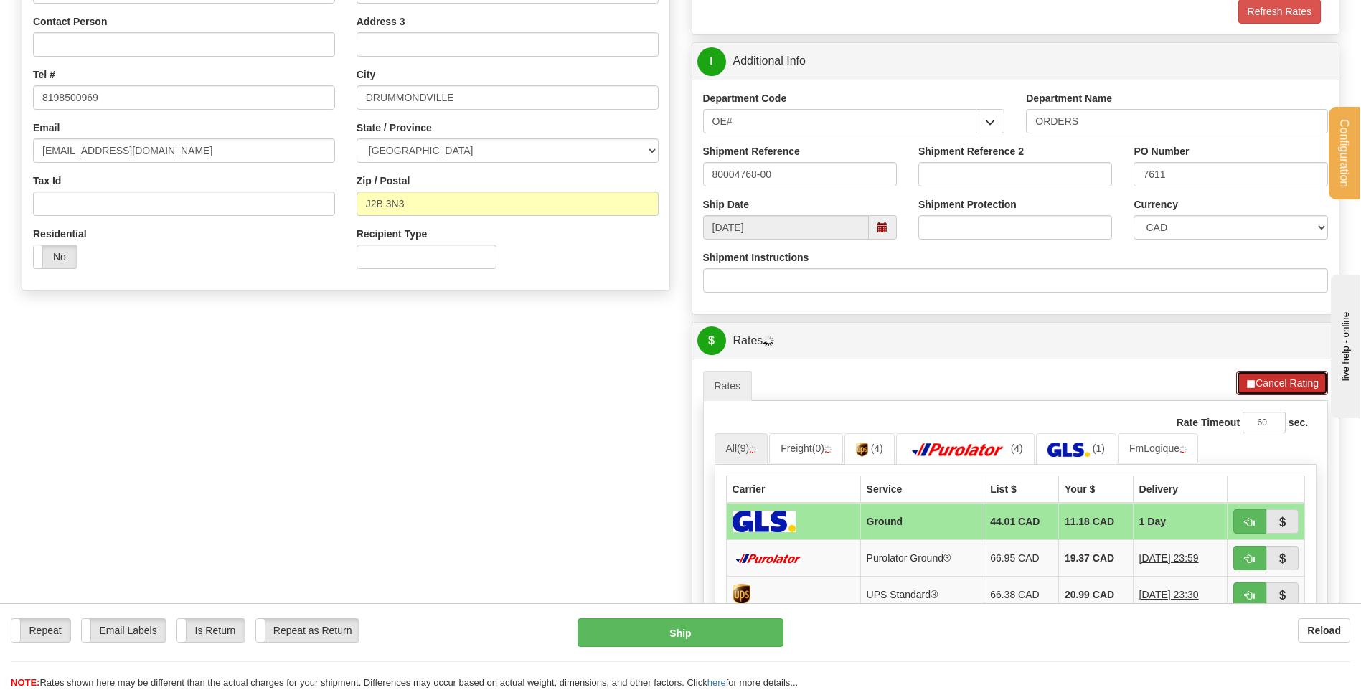
click at [1270, 381] on button "Cancel Rating" at bounding box center [1282, 383] width 92 height 24
click at [1256, 382] on button "Refresh Rates" at bounding box center [1281, 383] width 93 height 24
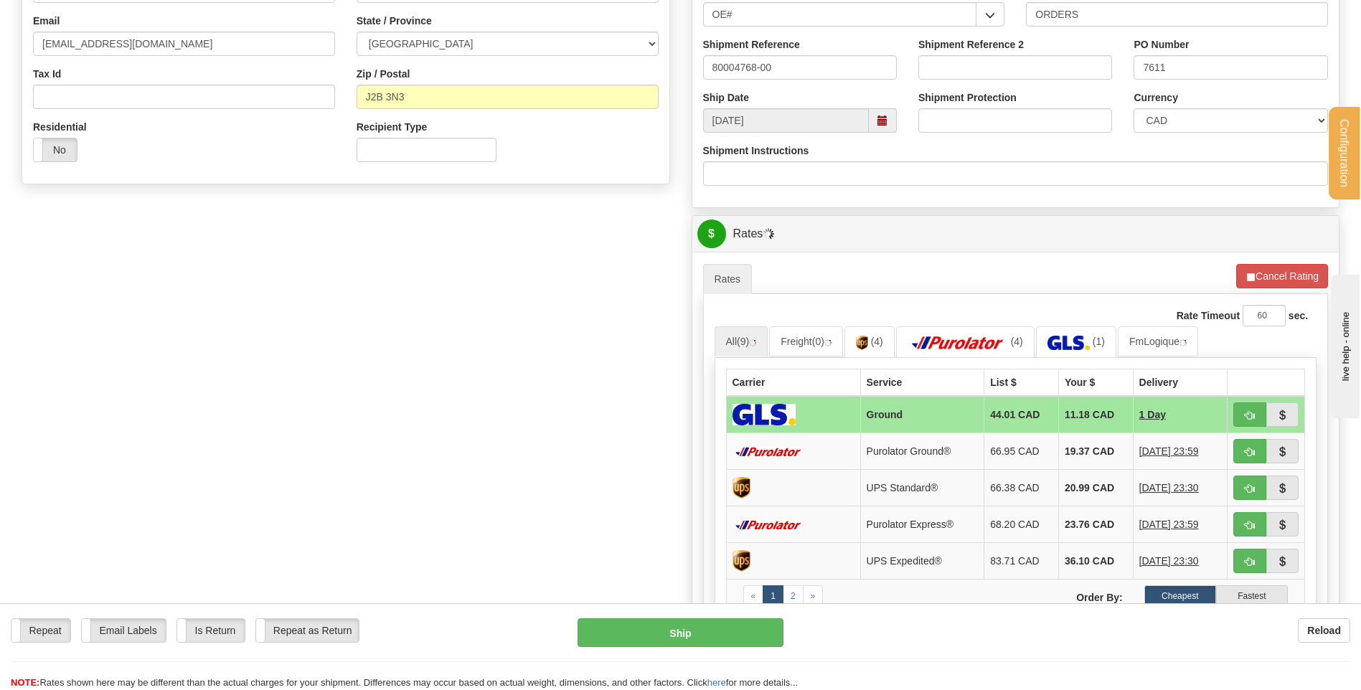
scroll to position [502, 0]
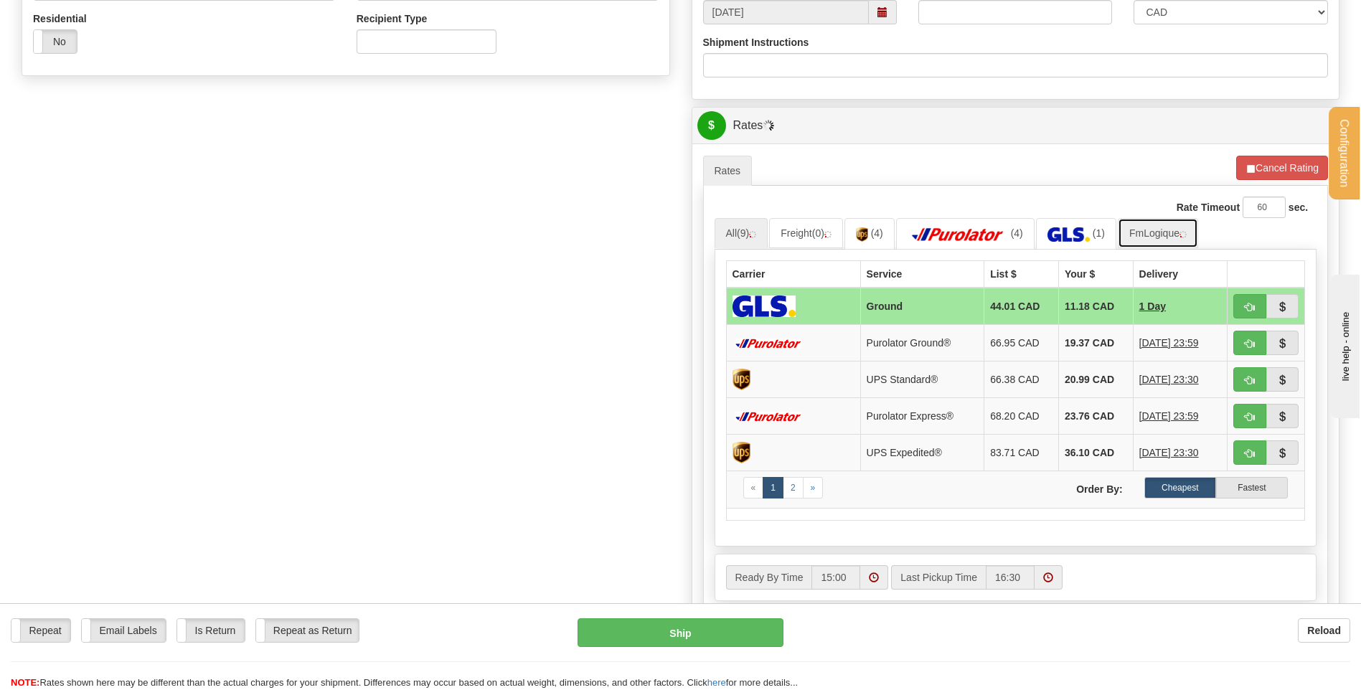
click at [1165, 244] on link "FmLogique" at bounding box center [1158, 233] width 80 height 30
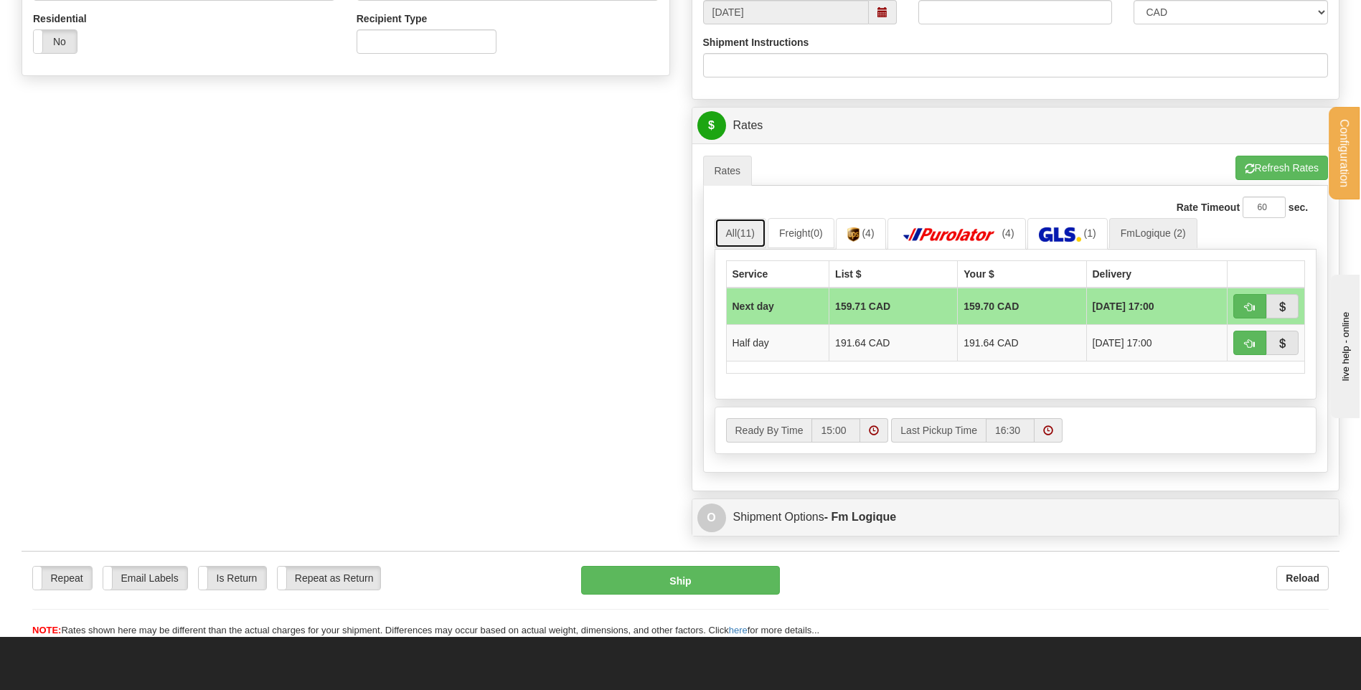
drag, startPoint x: 747, startPoint y: 227, endPoint x: 765, endPoint y: 240, distance: 23.1
click at [747, 227] on link "All (11)" at bounding box center [740, 233] width 52 height 30
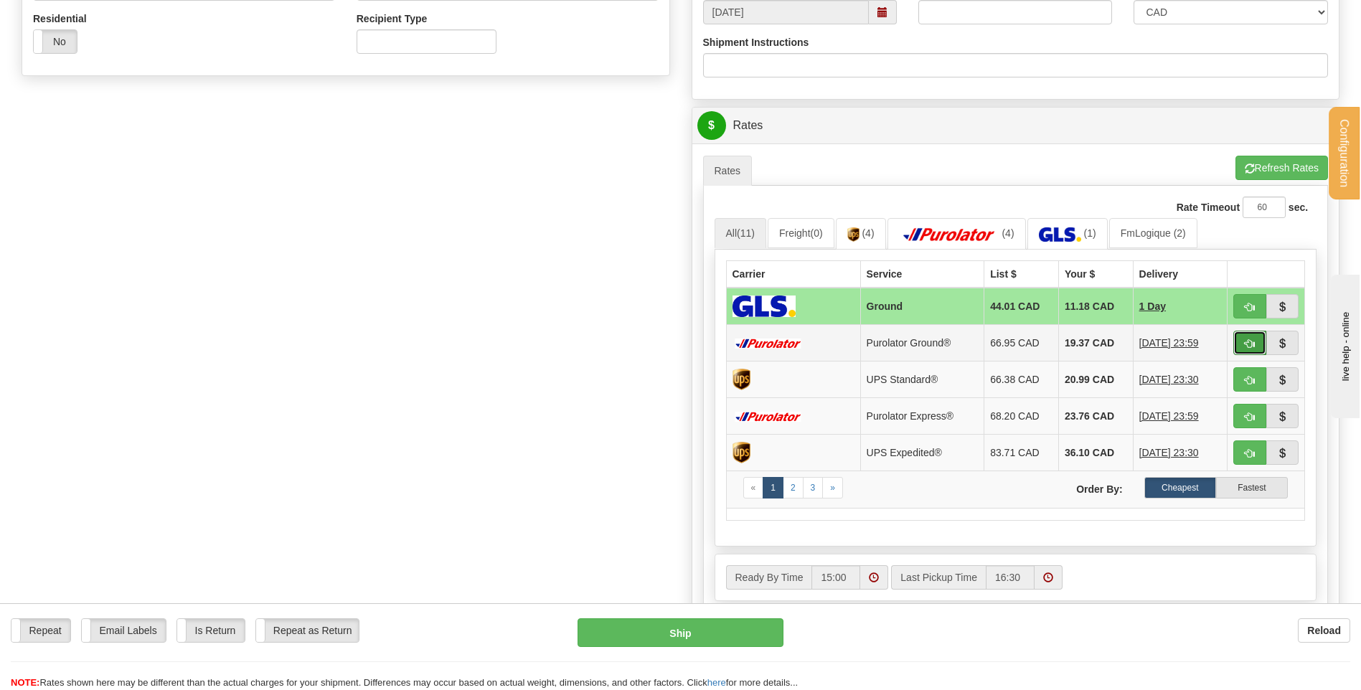
click at [1238, 340] on button "button" at bounding box center [1249, 343] width 33 height 24
type input "260"
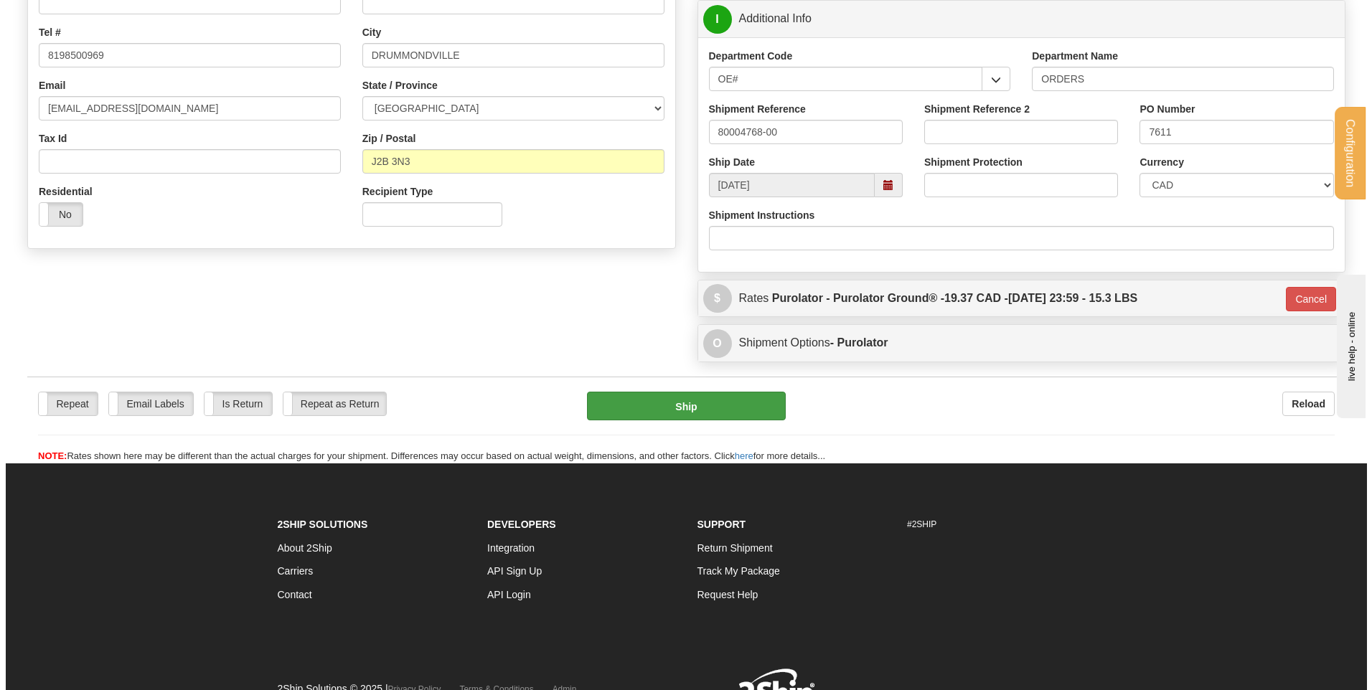
scroll to position [329, 0]
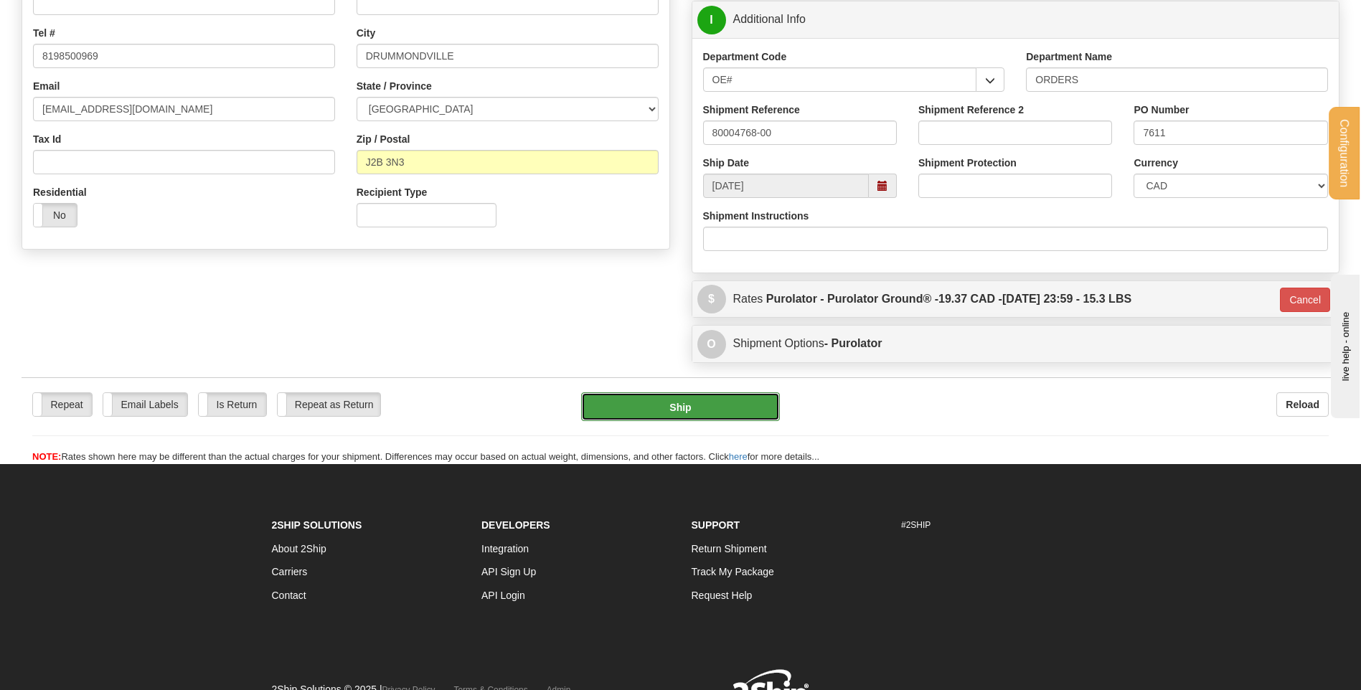
click at [735, 416] on button "Ship" at bounding box center [680, 406] width 198 height 29
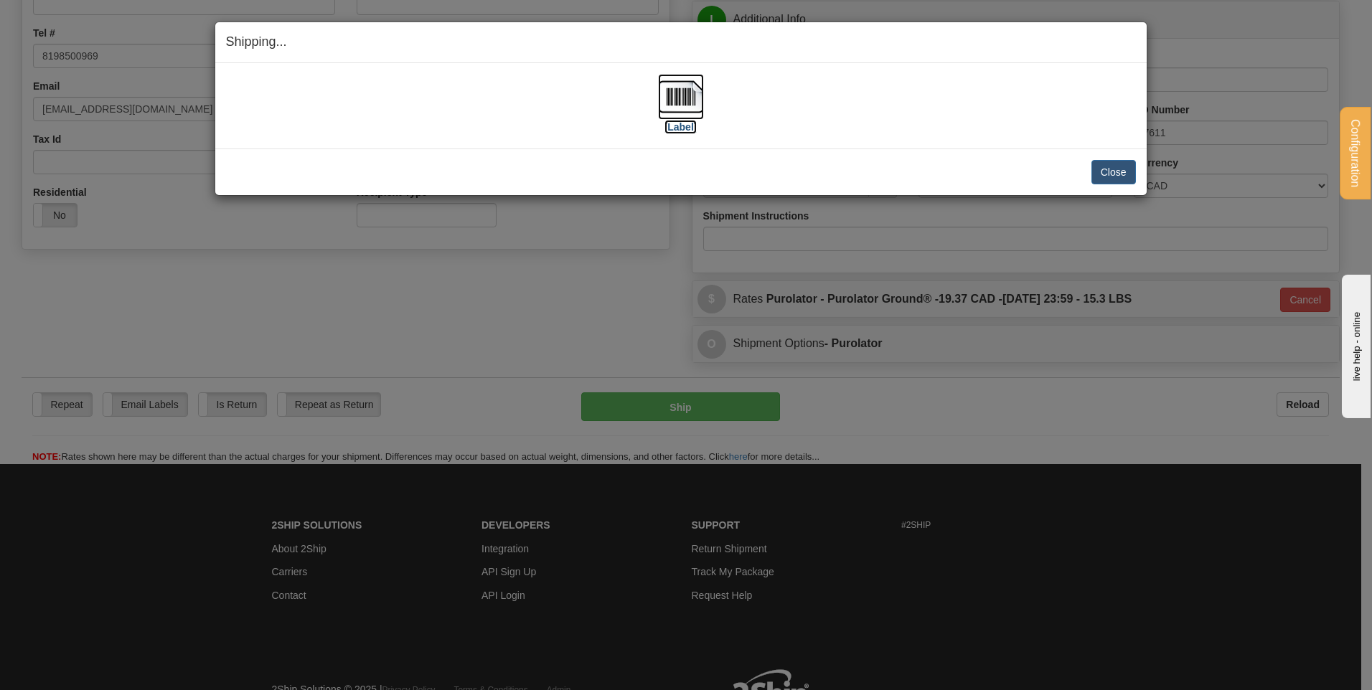
click at [685, 90] on img at bounding box center [681, 97] width 46 height 46
drag, startPoint x: 1121, startPoint y: 173, endPoint x: 1050, endPoint y: 122, distance: 87.4
click at [1121, 172] on button "Close" at bounding box center [1113, 172] width 44 height 24
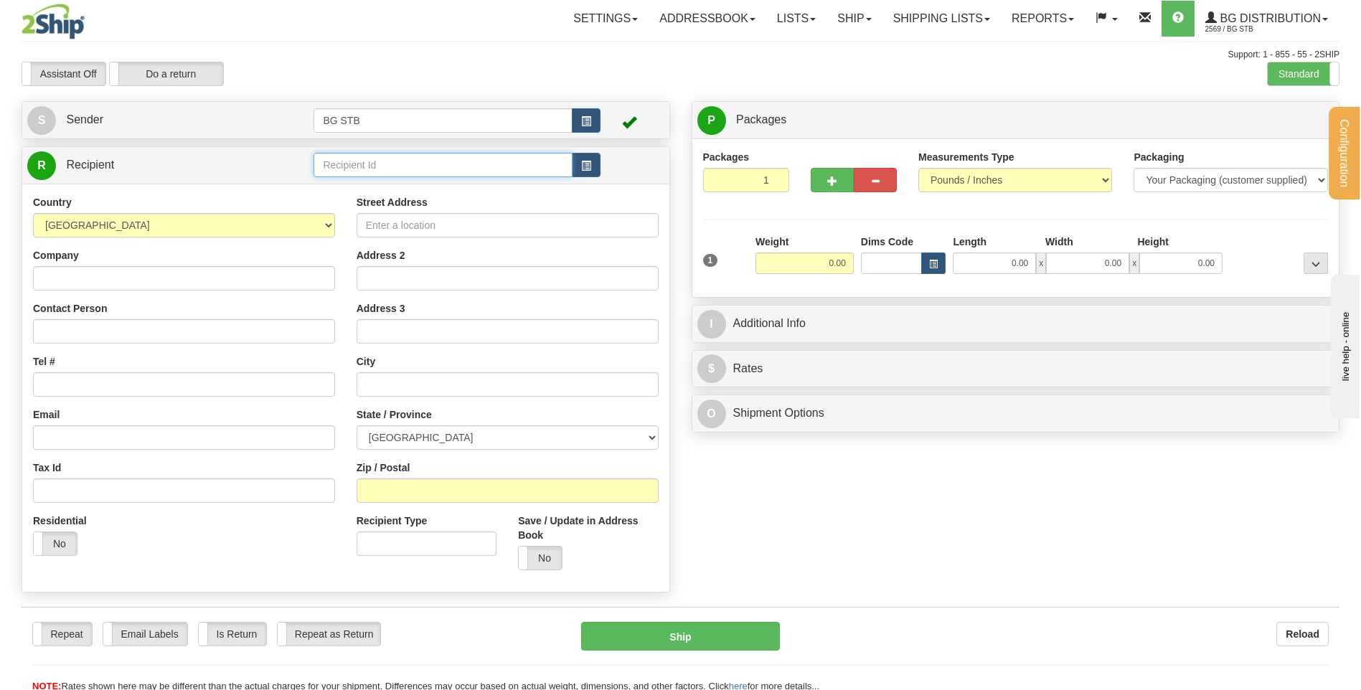
click at [339, 171] on input "text" at bounding box center [442, 165] width 258 height 24
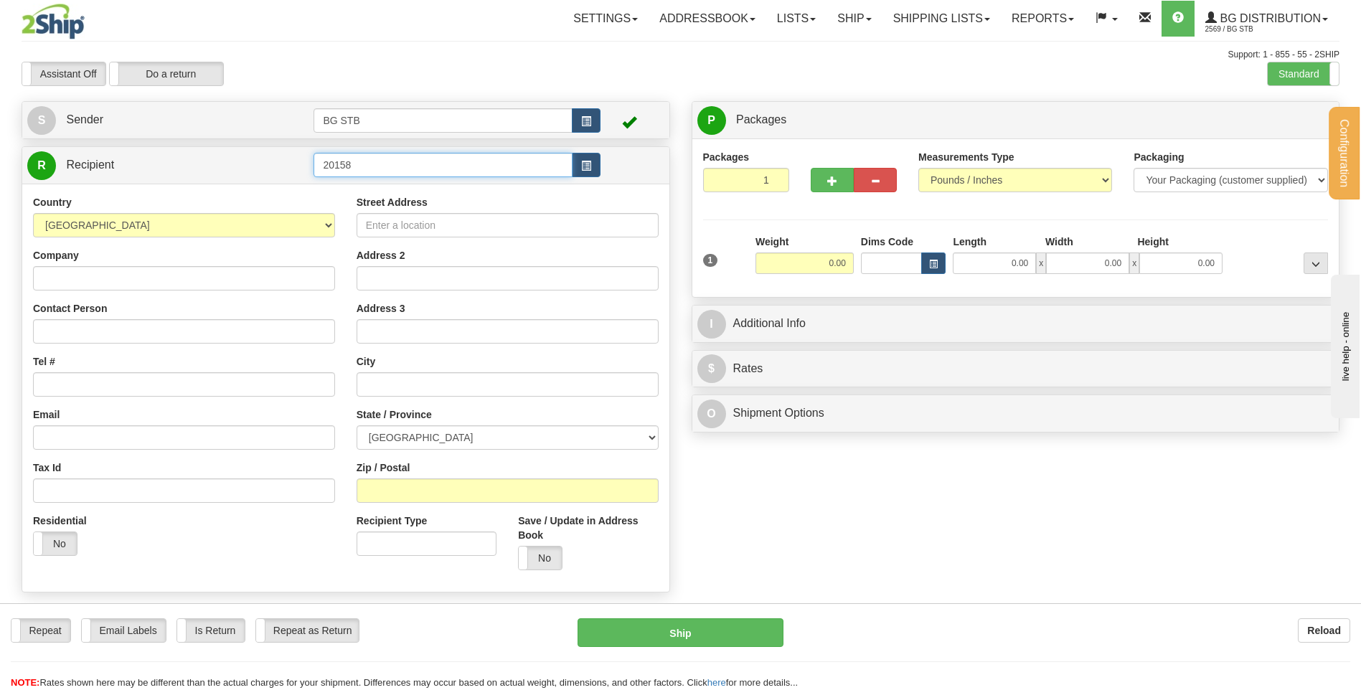
type input "20158"
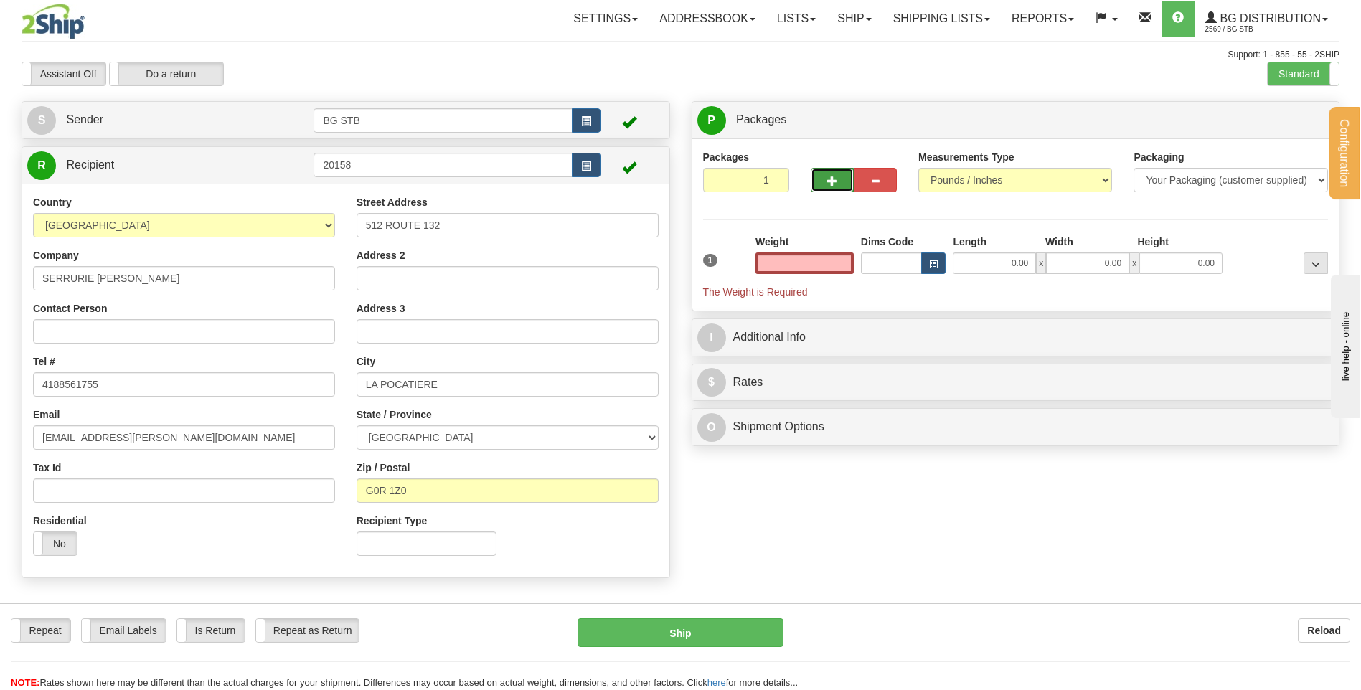
type input "0.00"
click at [835, 188] on button "button" at bounding box center [832, 180] width 43 height 24
type input "2"
drag, startPoint x: 1301, startPoint y: 118, endPoint x: 1017, endPoint y: 246, distance: 311.1
click at [1296, 122] on span "Package Level" at bounding box center [1297, 120] width 57 height 10
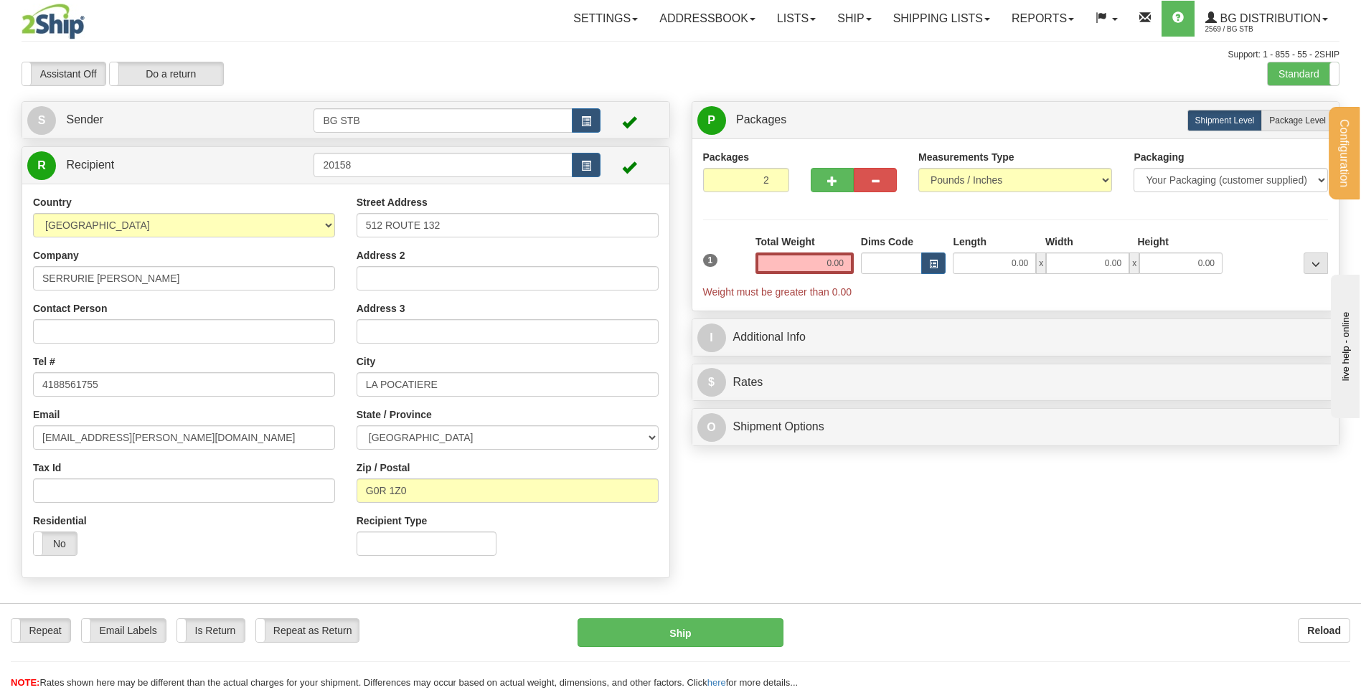
radio input "true"
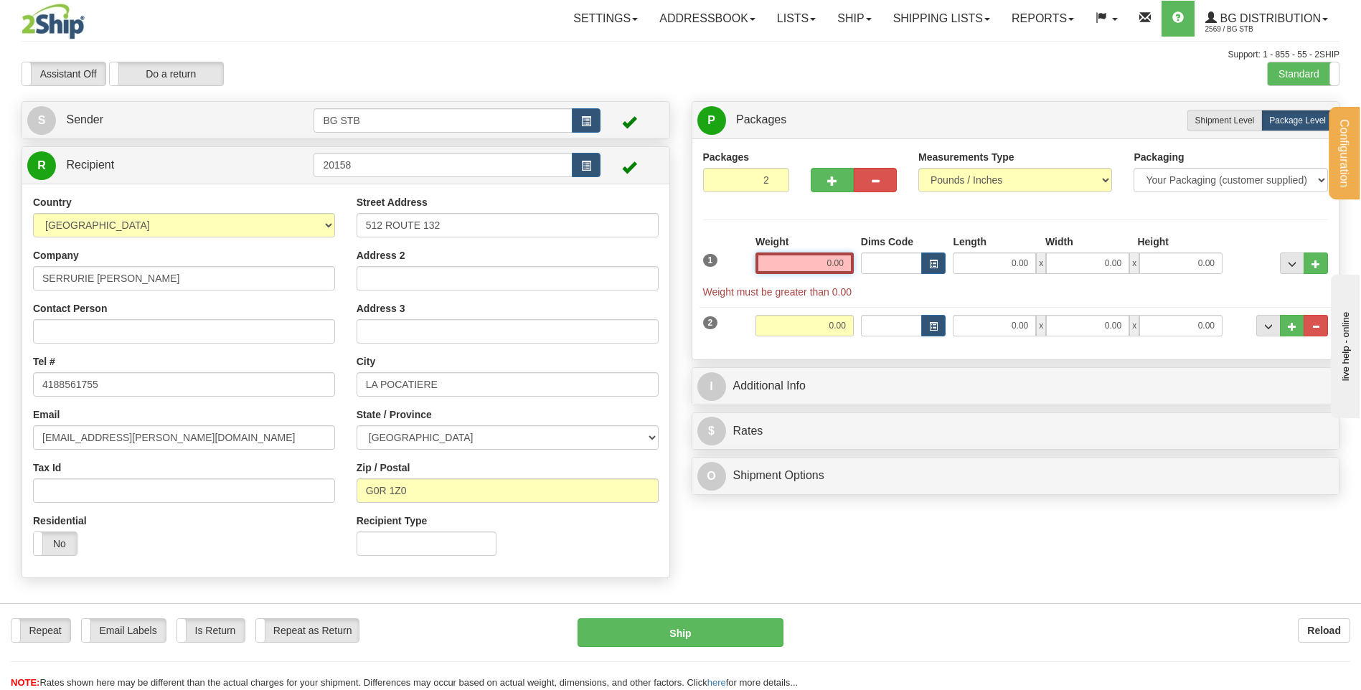
click at [831, 261] on input "0.00" at bounding box center [804, 264] width 98 height 22
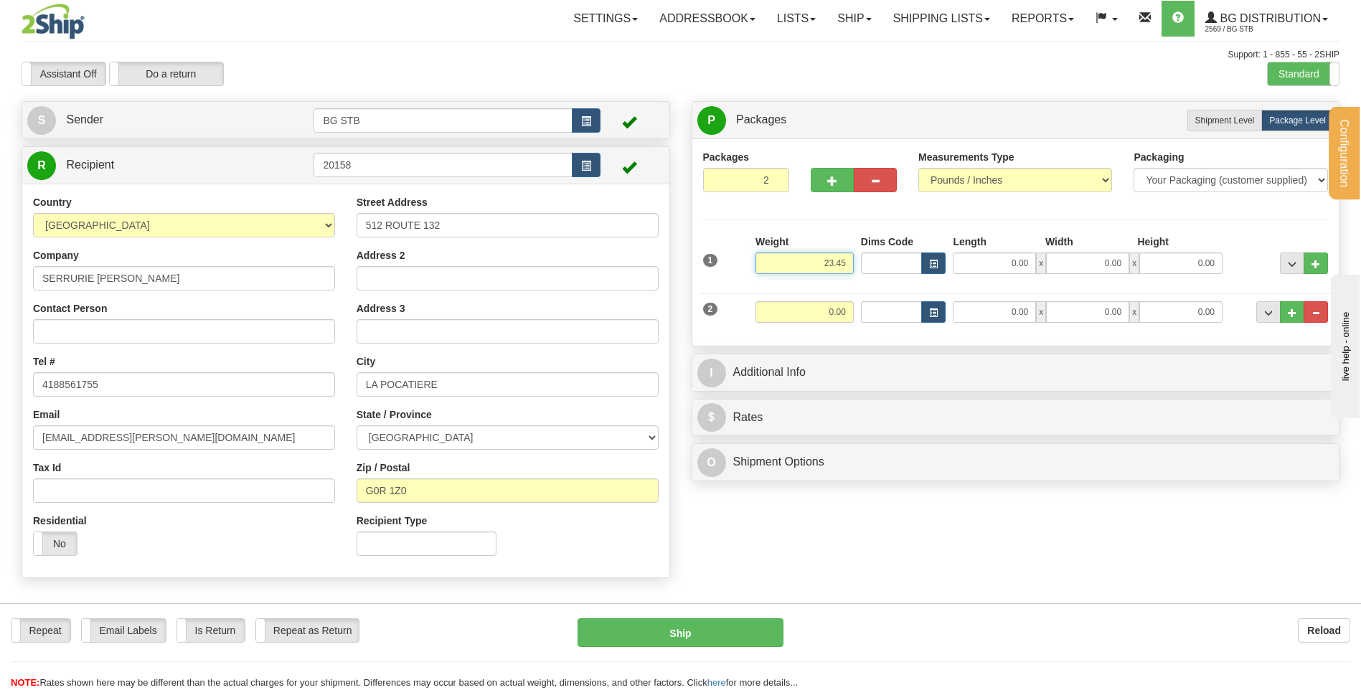
type input "23.40"
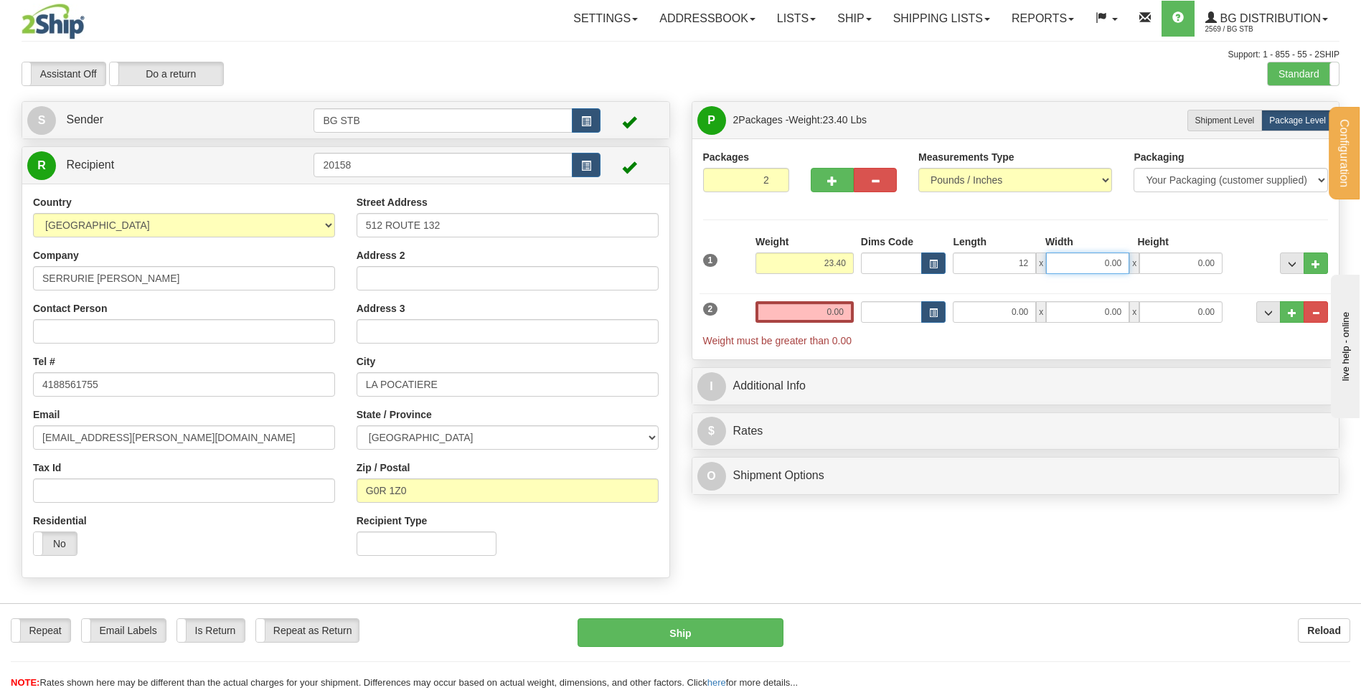
type input "12.00"
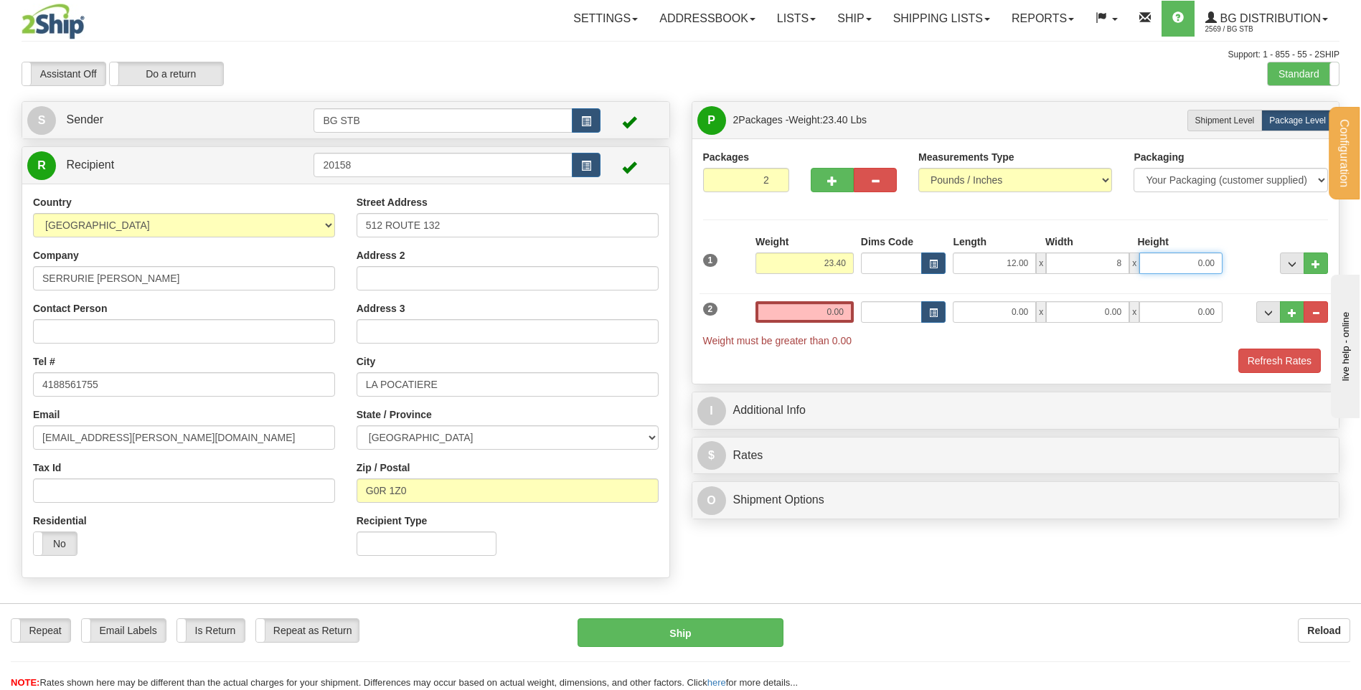
type input "8.00"
type input "6.00"
click at [833, 310] on input "0.00" at bounding box center [804, 312] width 98 height 22
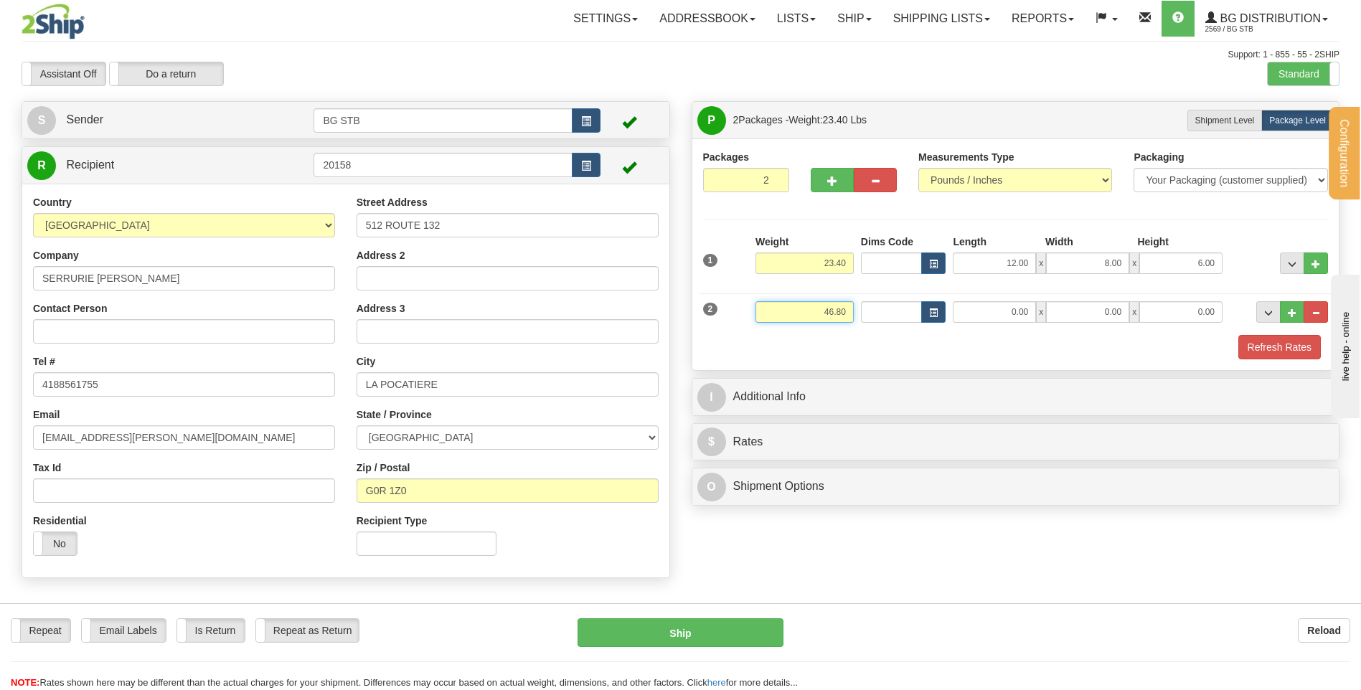
type input "46.80"
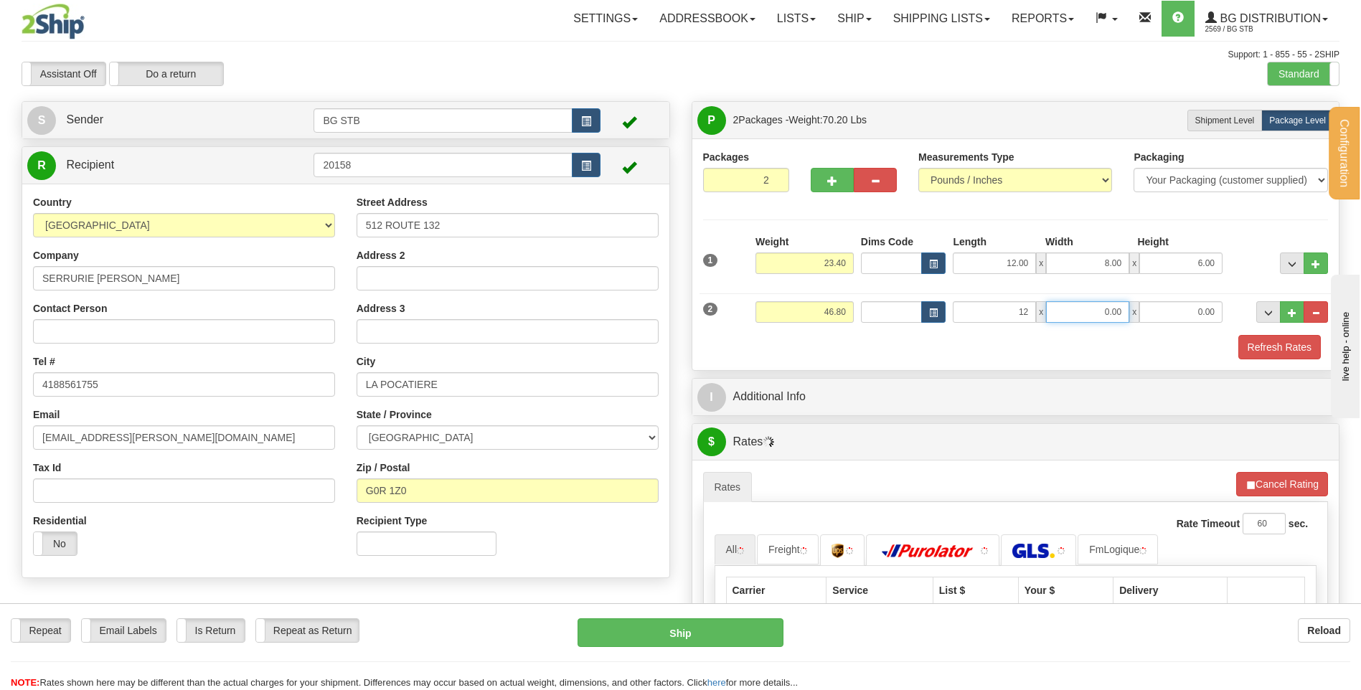
type input "12.00"
type input "10.00"
type input "8.00"
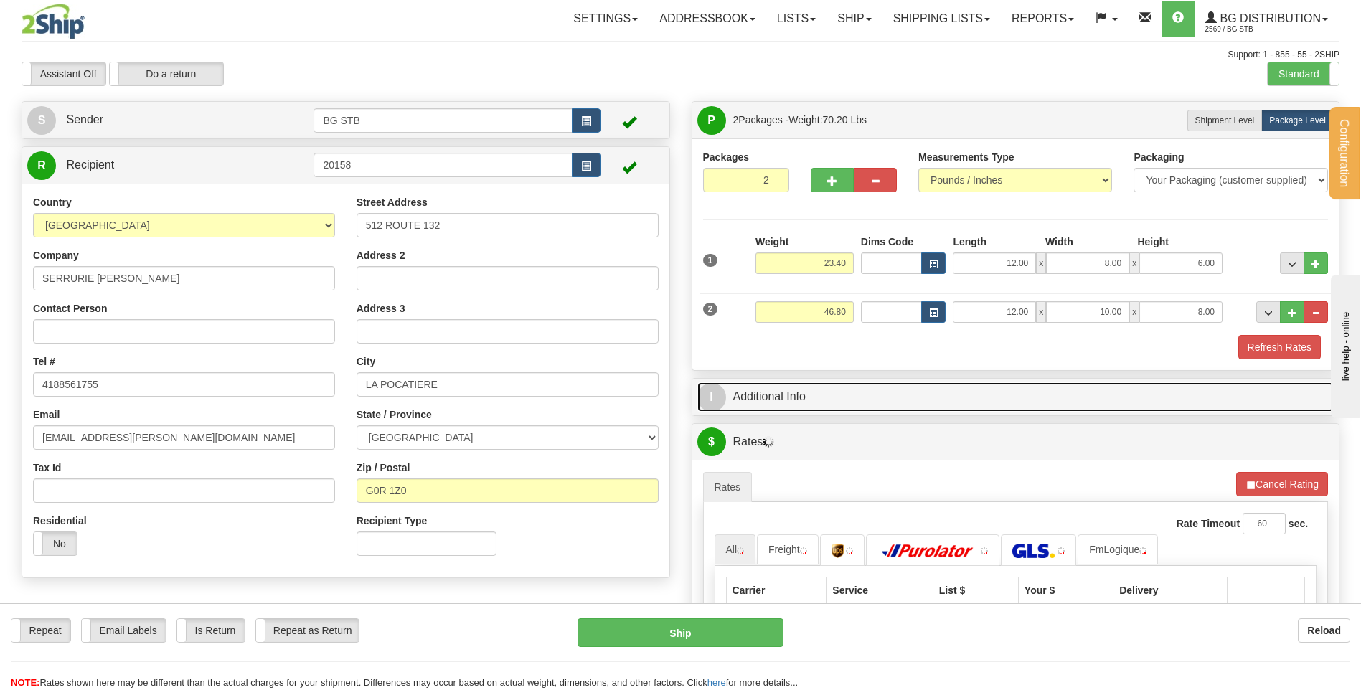
click at [789, 405] on link "I Additional Info" at bounding box center [1015, 396] width 637 height 29
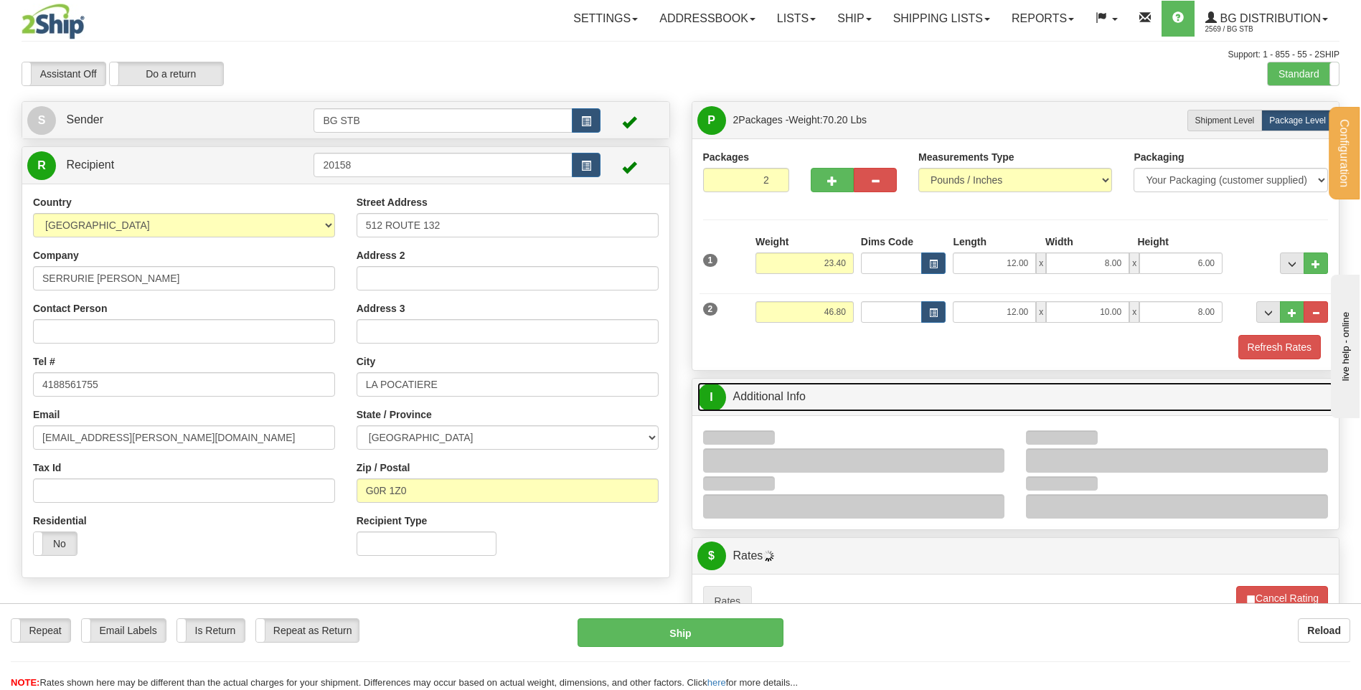
scroll to position [143, 0]
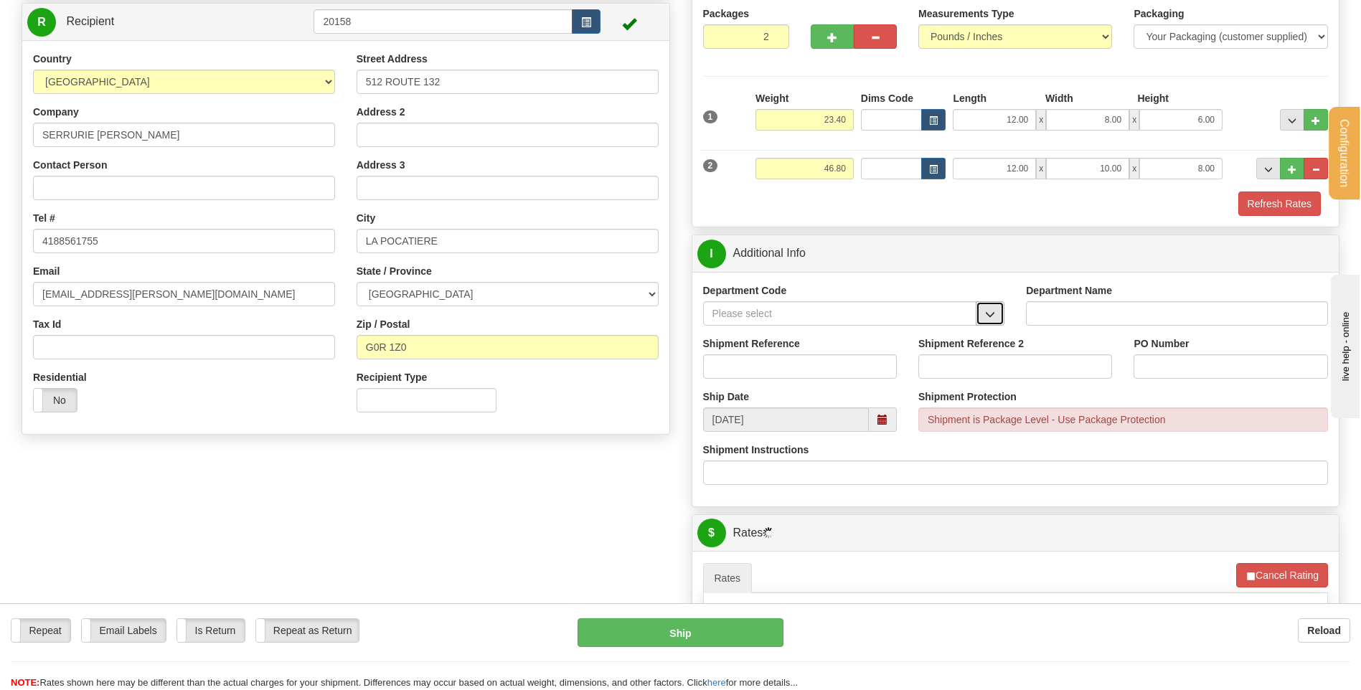
click at [990, 310] on span "button" at bounding box center [990, 314] width 10 height 9
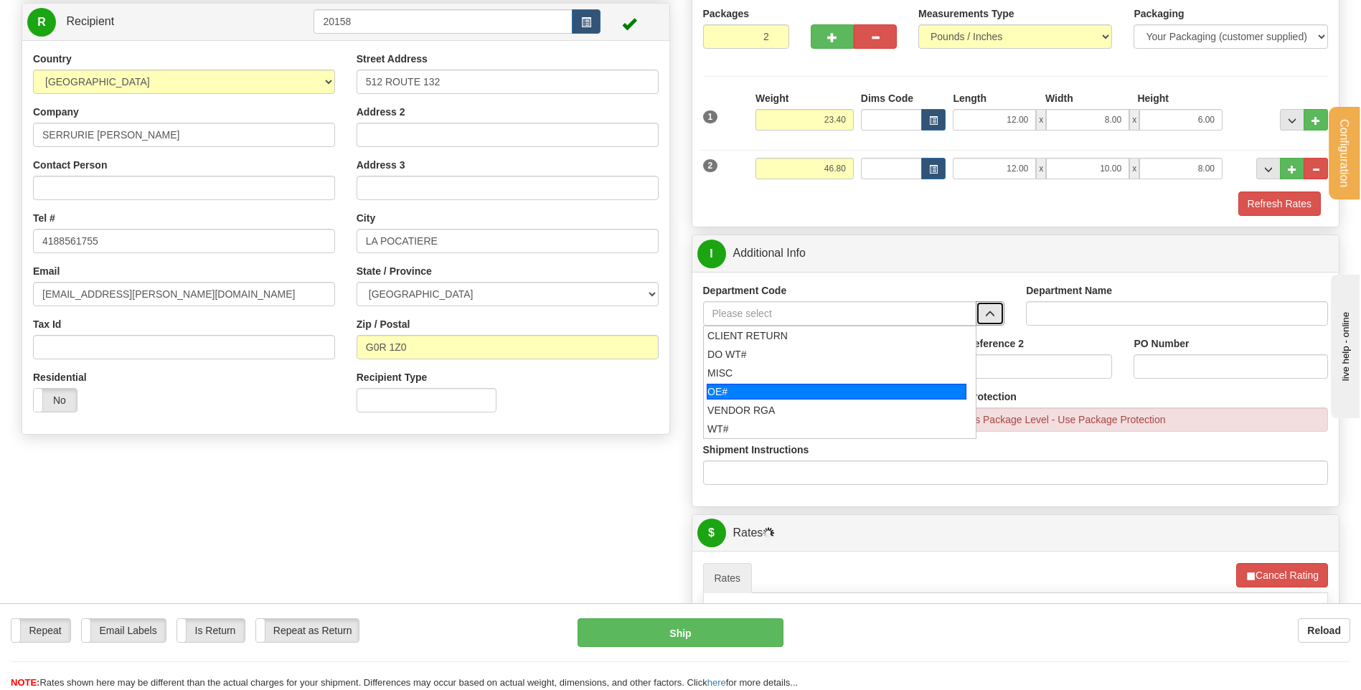
drag, startPoint x: 846, startPoint y: 387, endPoint x: 844, endPoint y: 369, distance: 18.1
click at [844, 382] on li "OE#" at bounding box center [840, 391] width 273 height 19
type input "OE#"
type input "ORDERS"
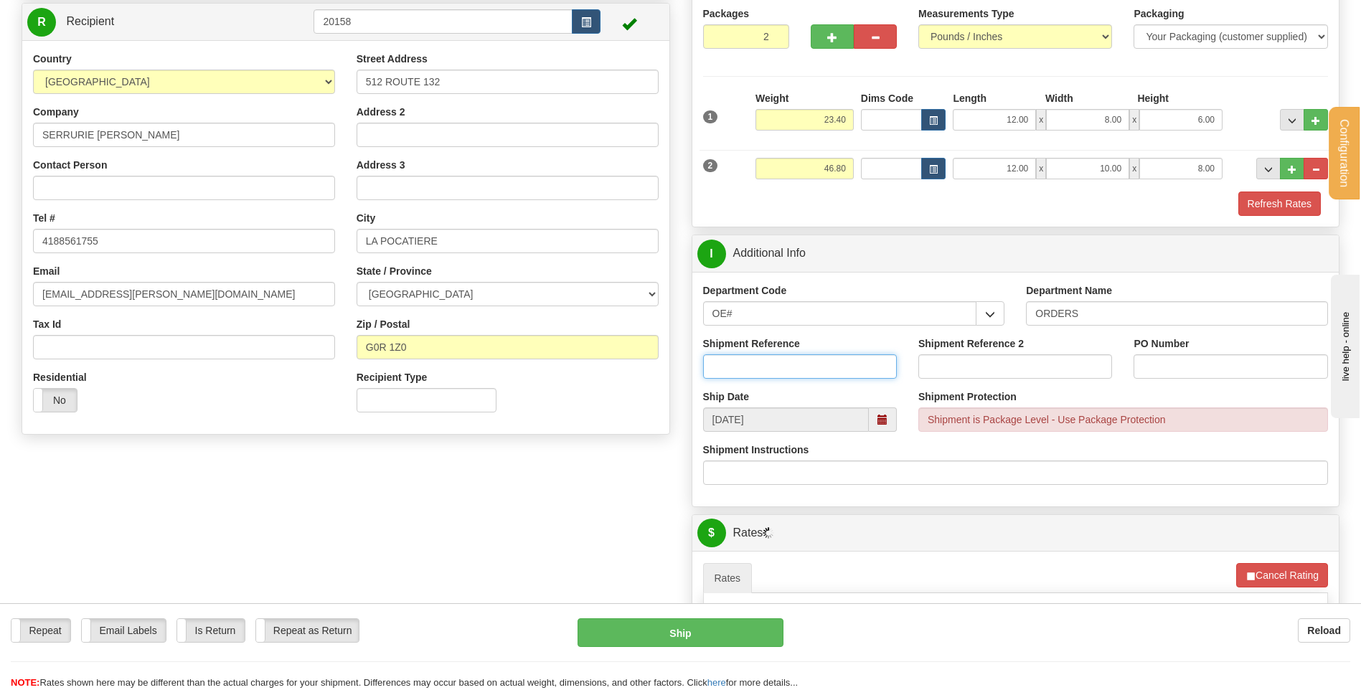
click at [844, 369] on input "Shipment Reference" at bounding box center [800, 366] width 194 height 24
type input "80004786-00"
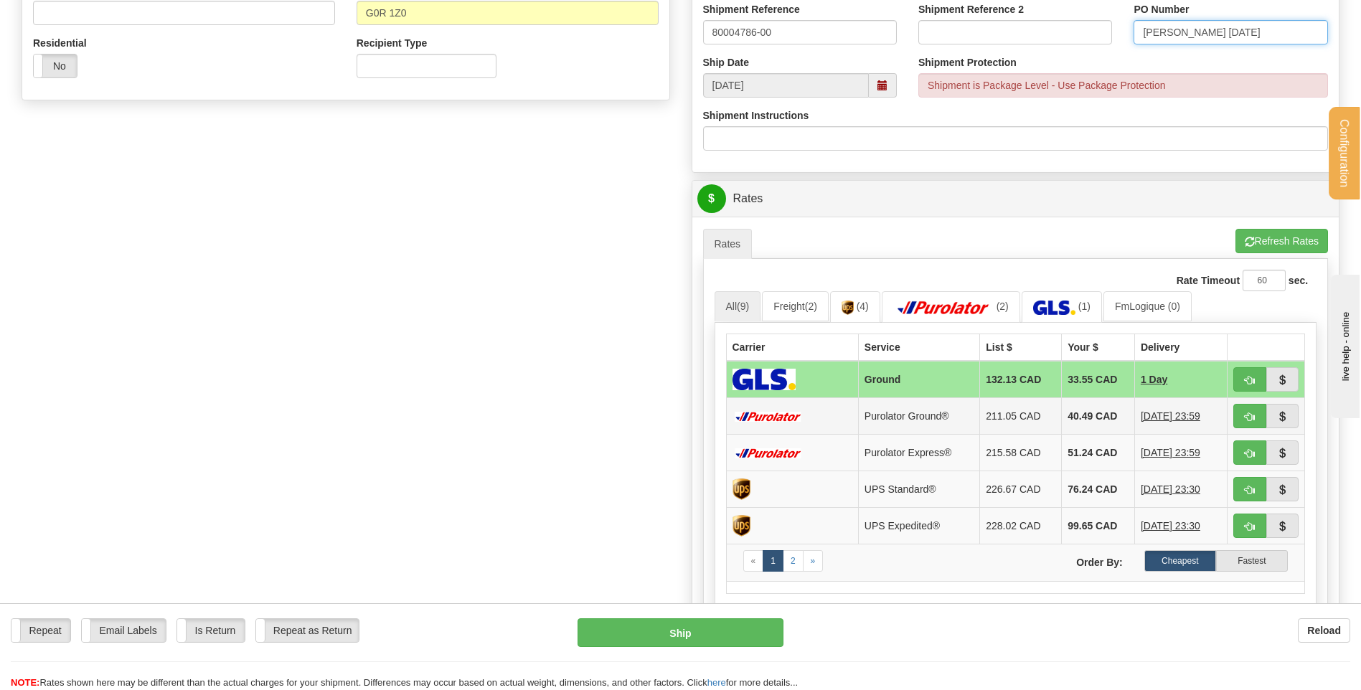
scroll to position [502, 0]
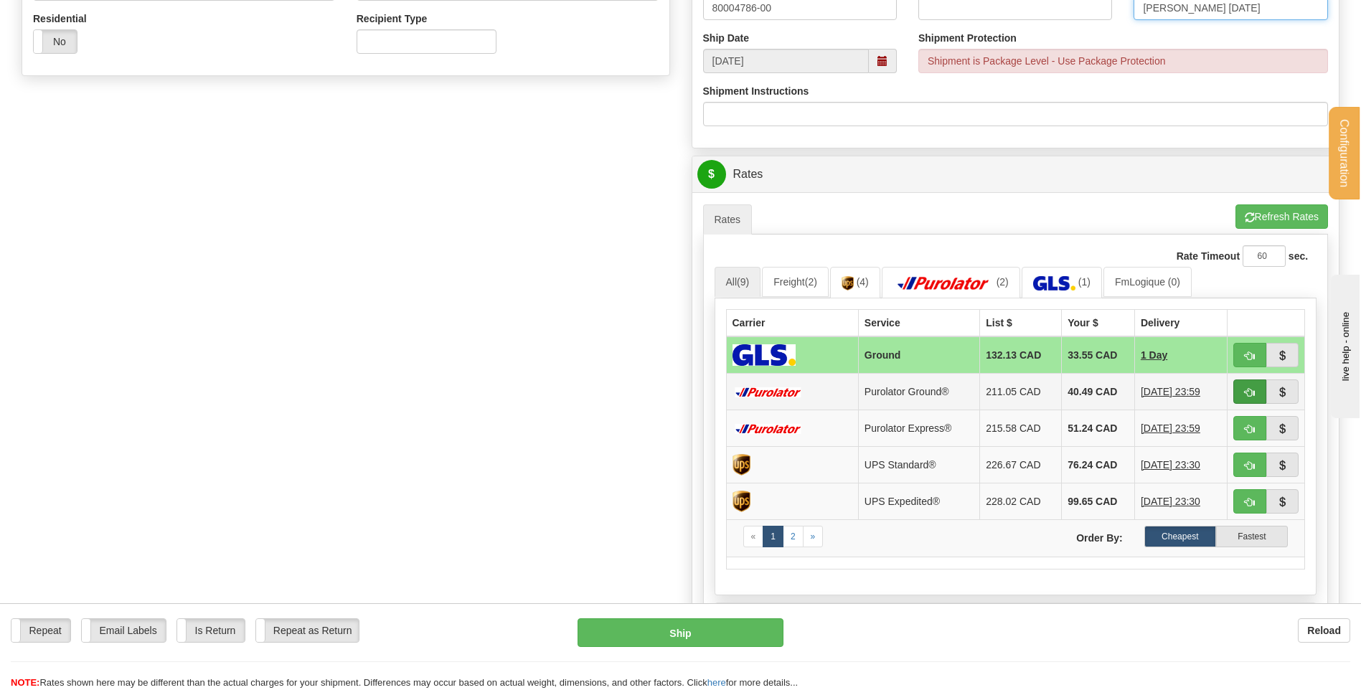
type input "ALAIN 20/08/25"
drag, startPoint x: 1245, startPoint y: 389, endPoint x: 1109, endPoint y: 403, distance: 137.1
click at [1245, 389] on span "button" at bounding box center [1250, 392] width 10 height 9
type input "260"
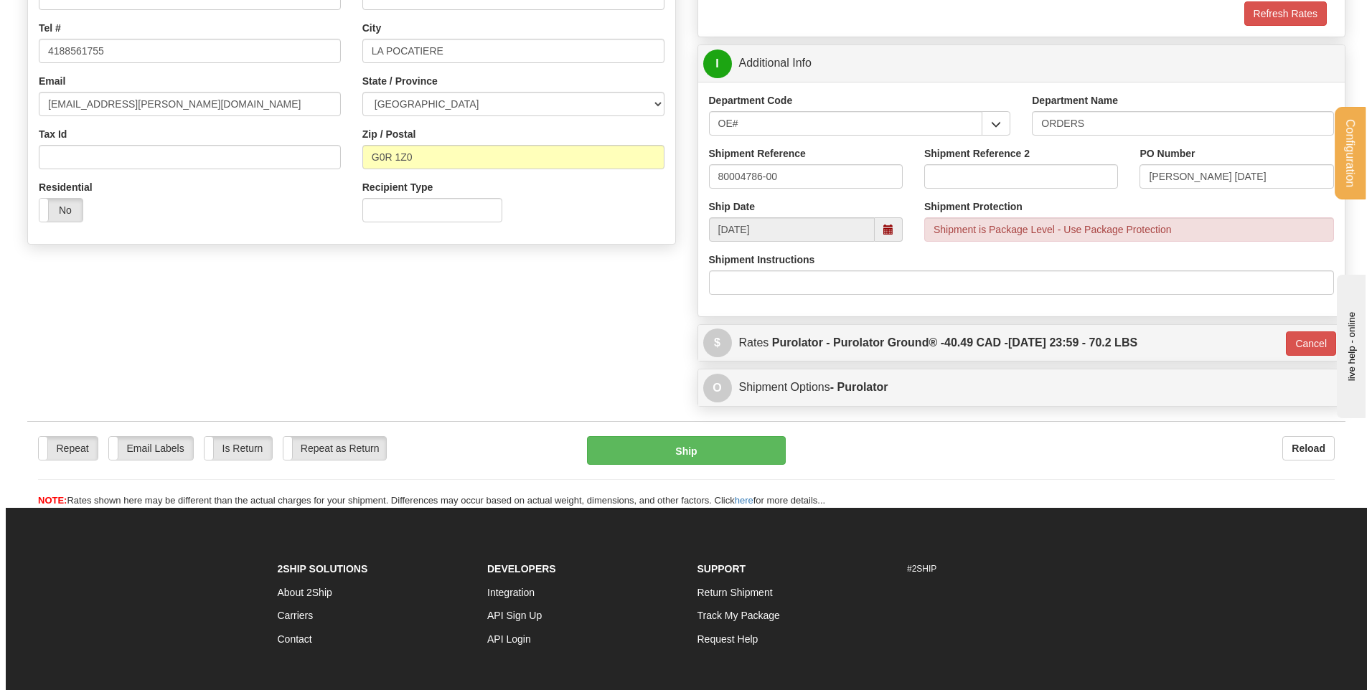
scroll to position [333, 0]
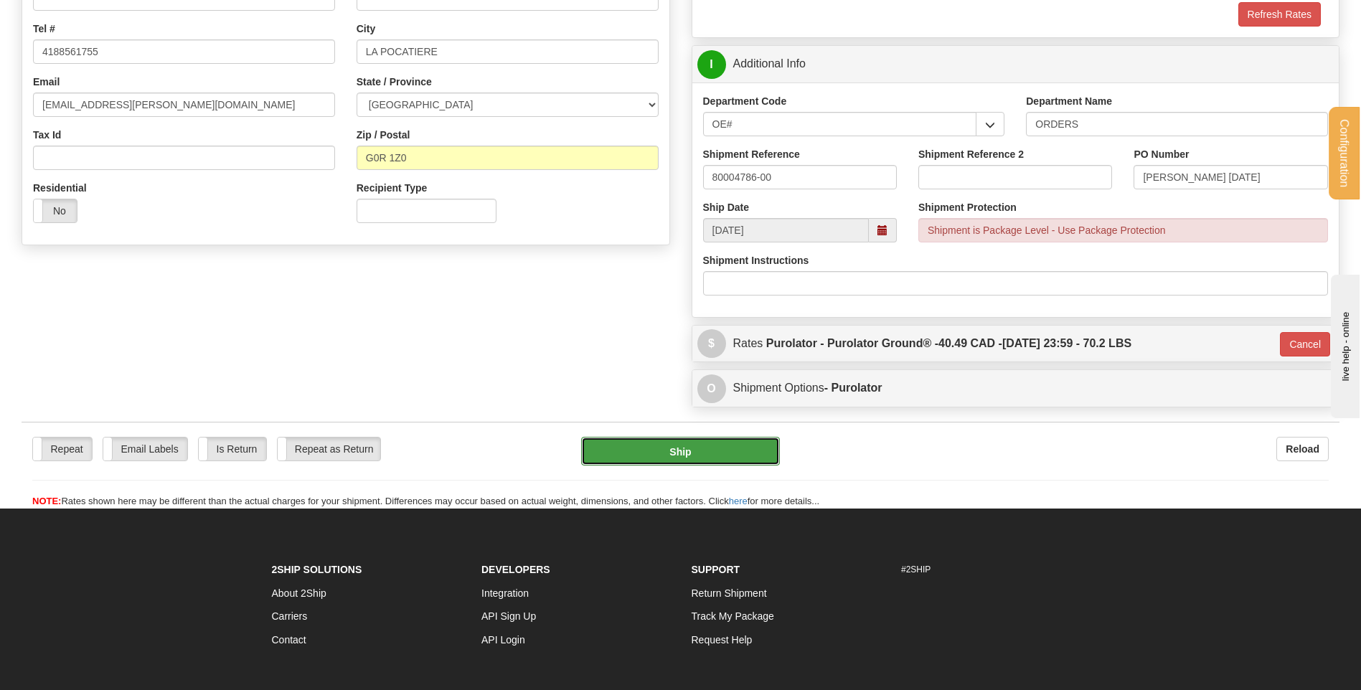
click at [650, 459] on button "Ship" at bounding box center [680, 451] width 198 height 29
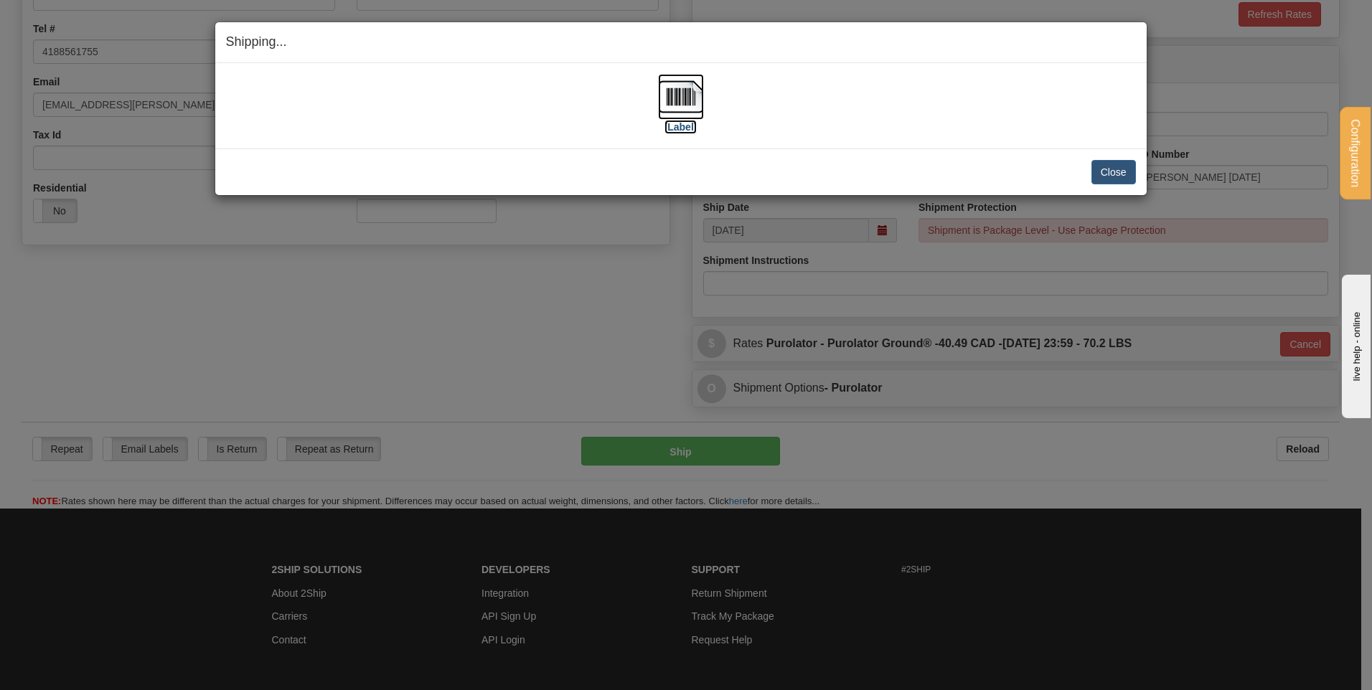
click at [686, 94] on img at bounding box center [681, 97] width 46 height 46
click at [1111, 169] on button "Close" at bounding box center [1113, 172] width 44 height 24
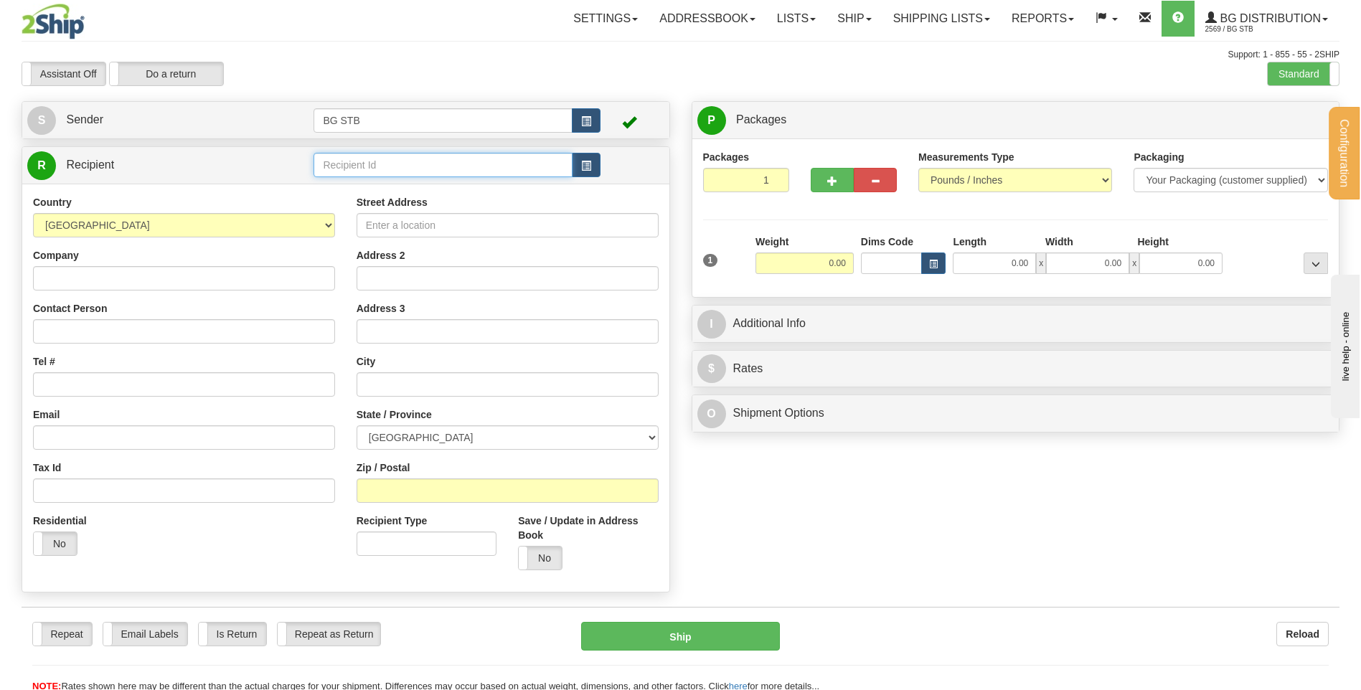
click at [395, 165] on input "text" at bounding box center [442, 165] width 258 height 24
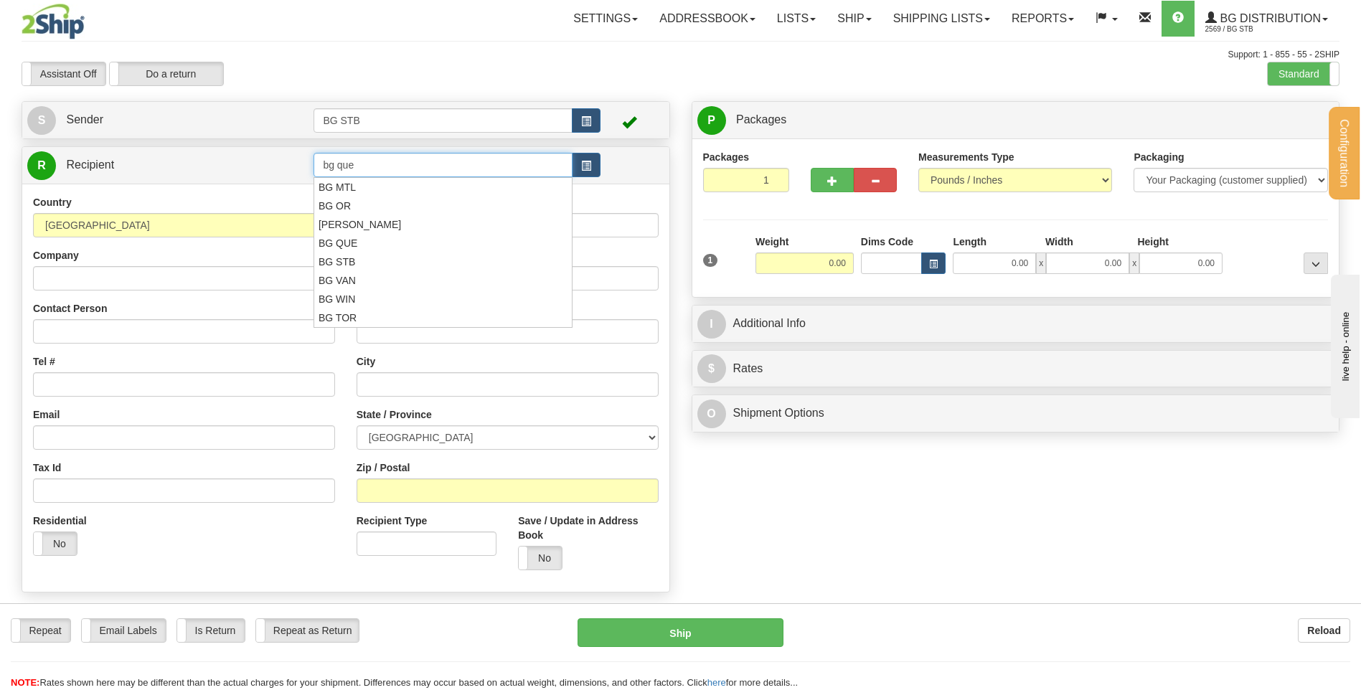
type input "bg que"
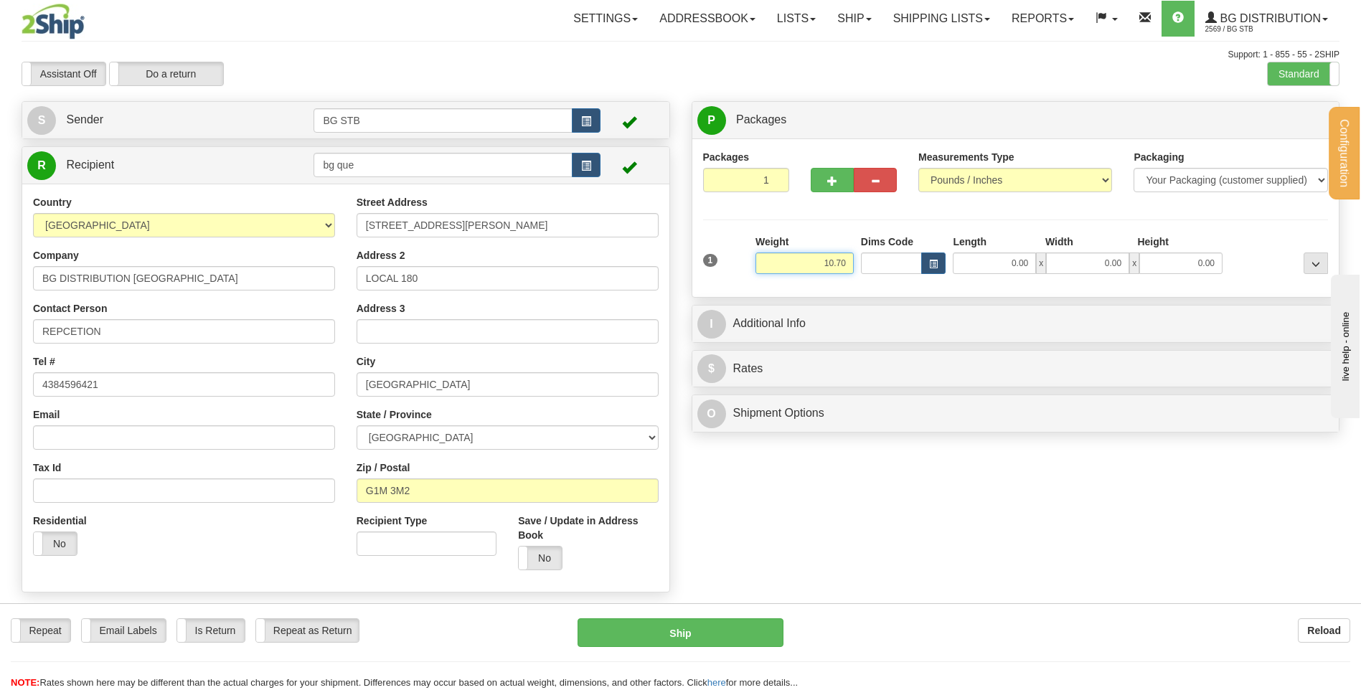
type input "10.70"
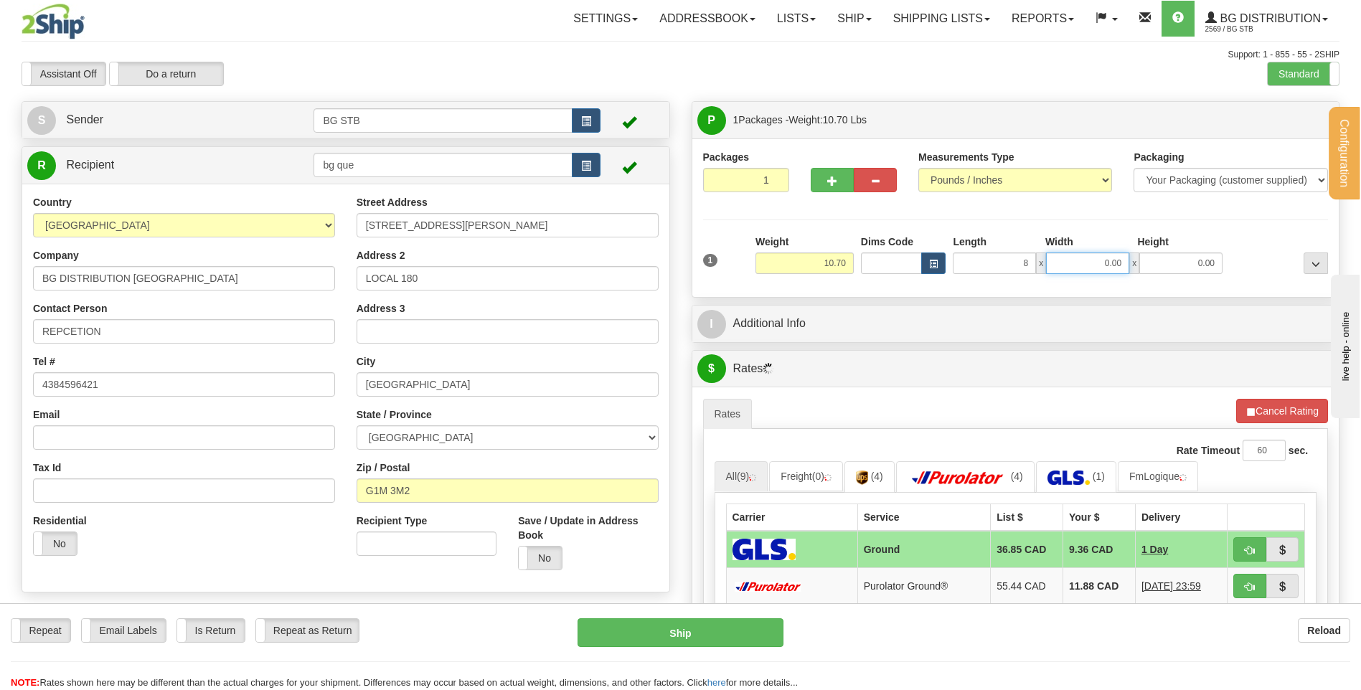
type input "8.00"
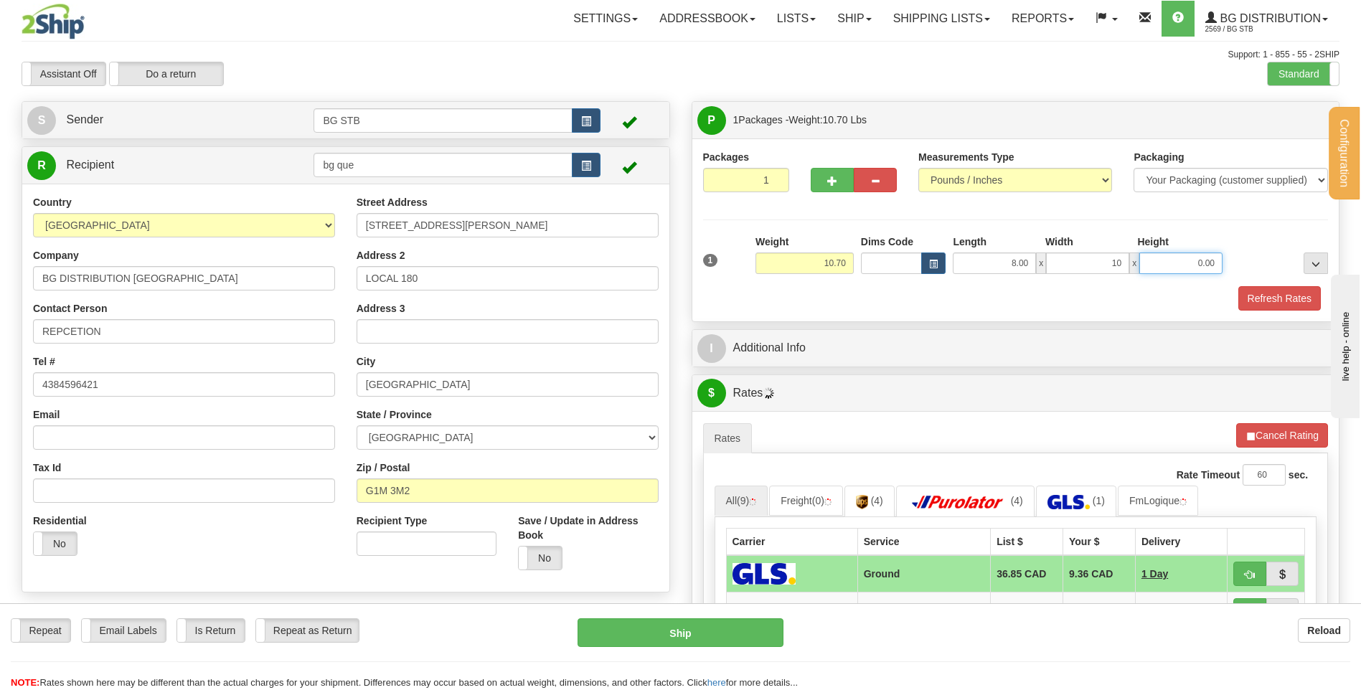
type input "10.00"
type input "14.00"
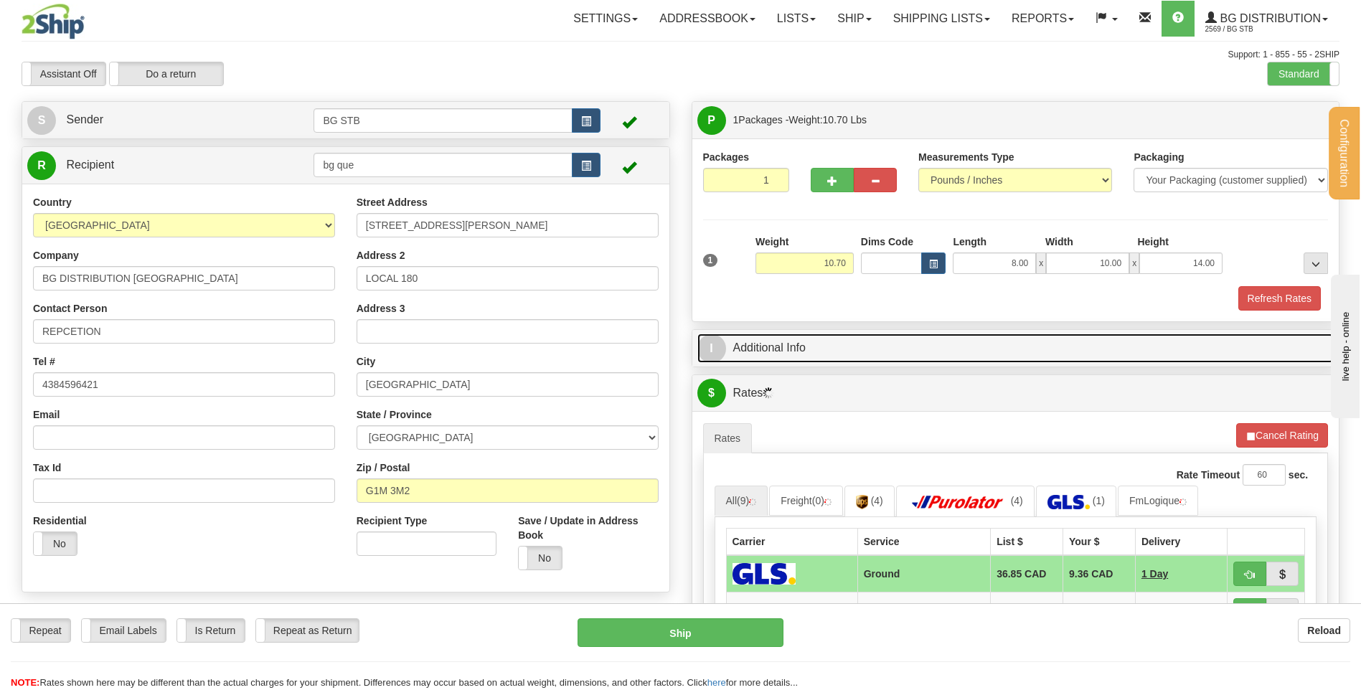
click at [945, 346] on link "I Additional Info" at bounding box center [1015, 348] width 637 height 29
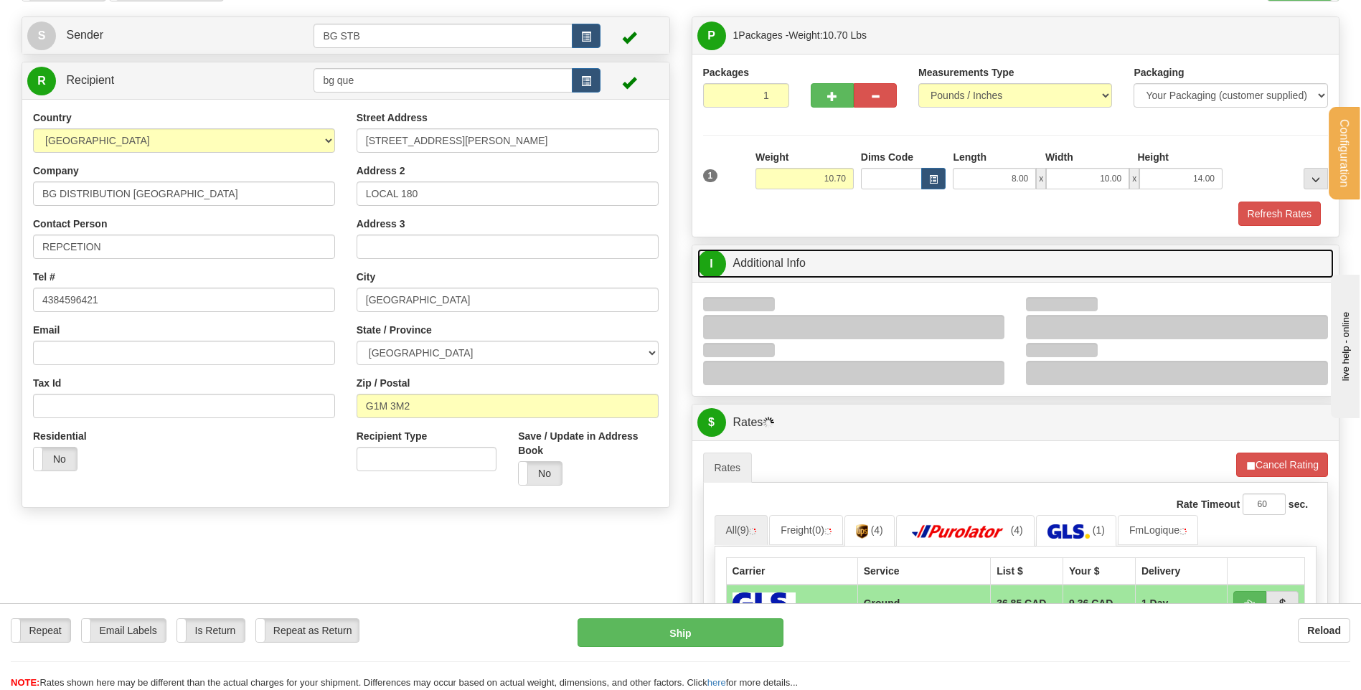
scroll to position [215, 0]
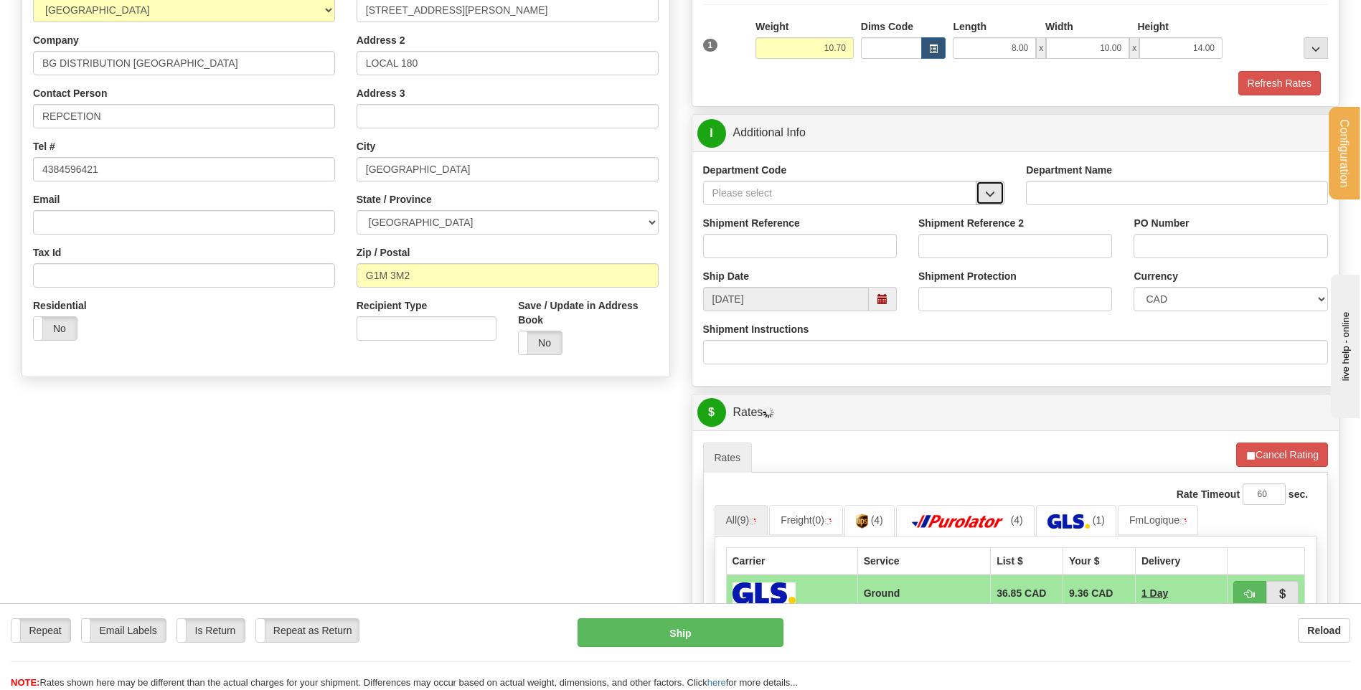
click at [986, 199] on button "button" at bounding box center [990, 193] width 29 height 24
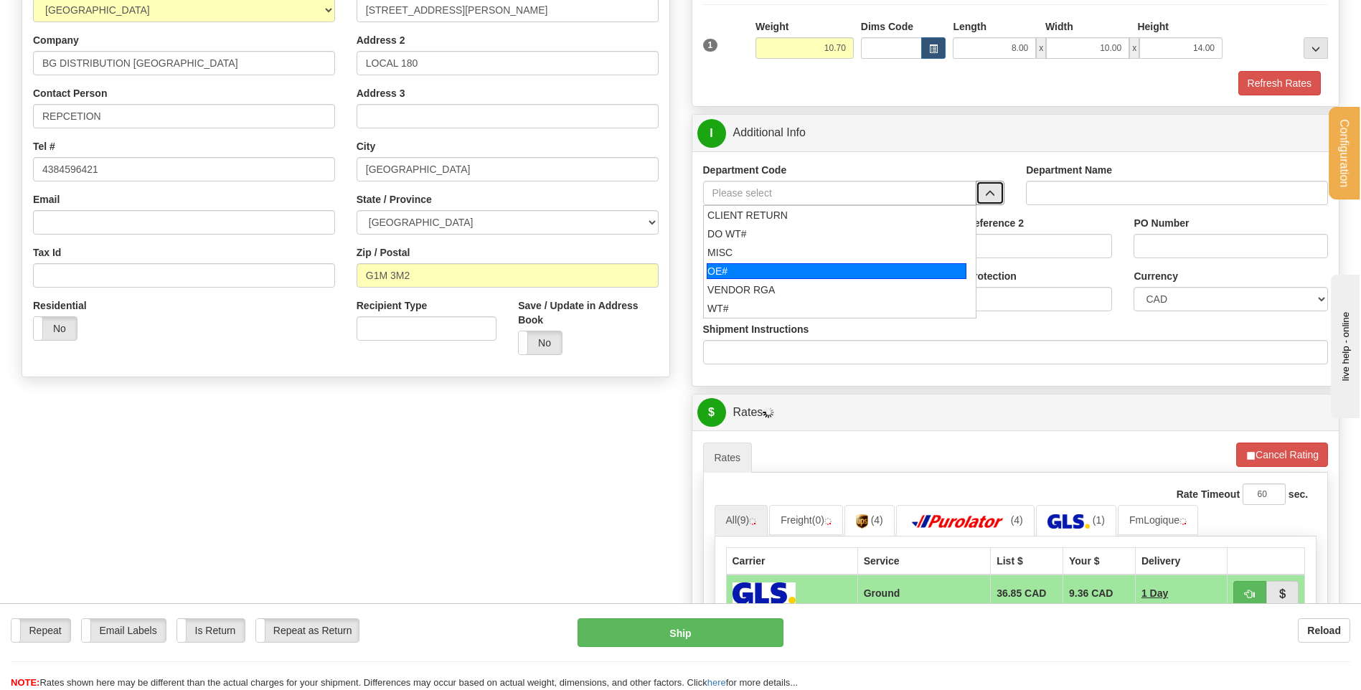
click at [804, 265] on div "OE#" at bounding box center [837, 271] width 260 height 16
type input "OE#"
type input "ORDERS"
click at [805, 238] on input "Shipment Reference" at bounding box center [800, 246] width 194 height 24
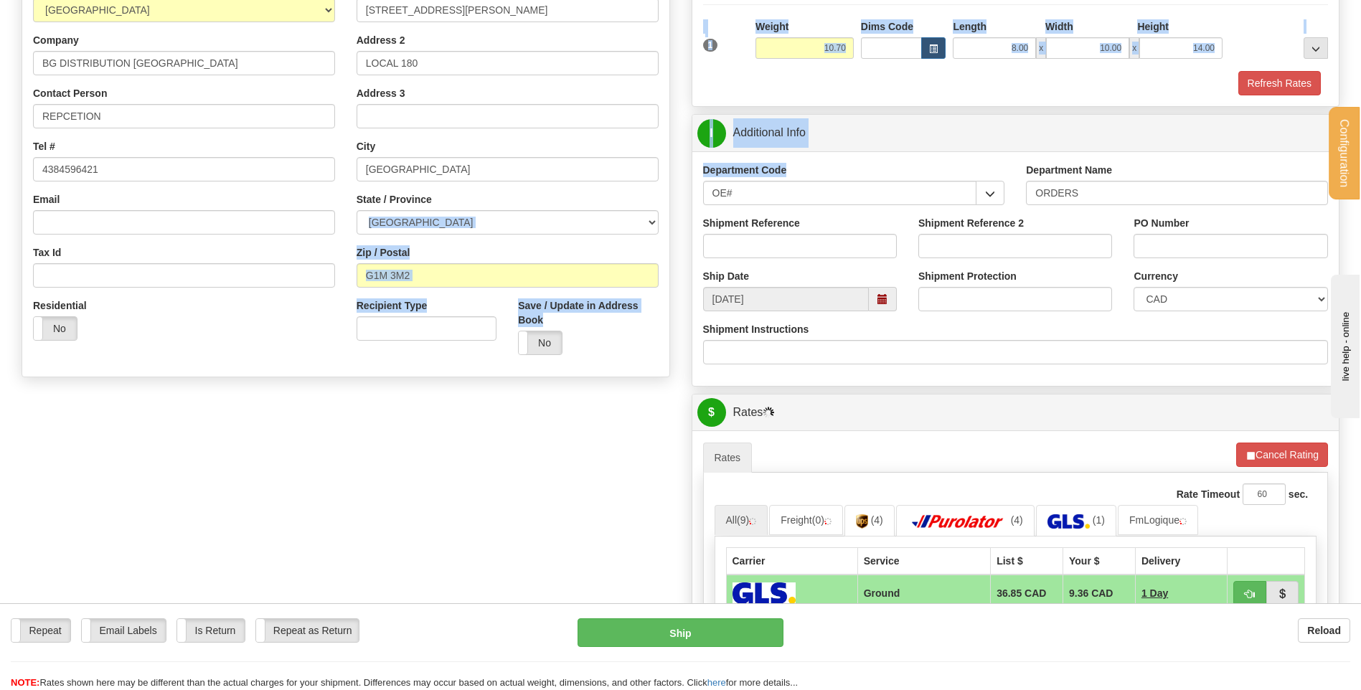
drag, startPoint x: 786, startPoint y: 177, endPoint x: 552, endPoint y: 181, distance: 234.6
click at [752, 204] on input "OE#" at bounding box center [840, 193] width 274 height 24
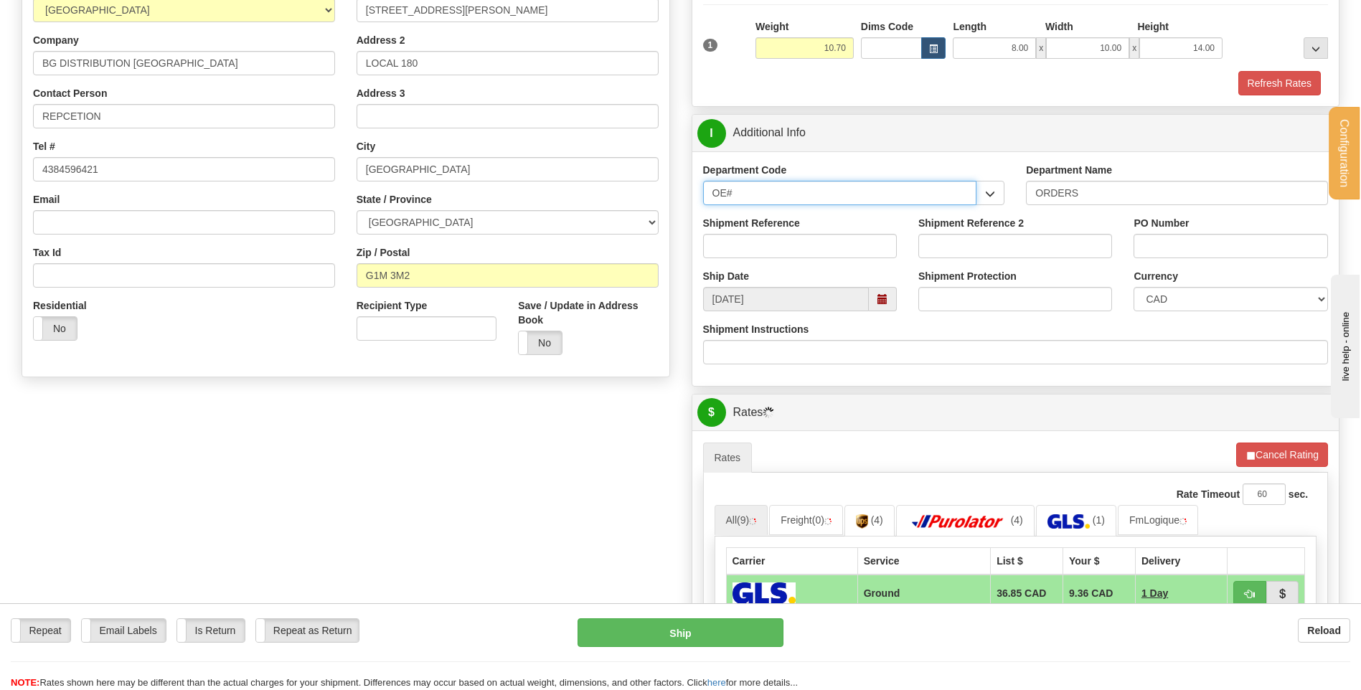
drag, startPoint x: 749, startPoint y: 202, endPoint x: 651, endPoint y: 200, distance: 97.6
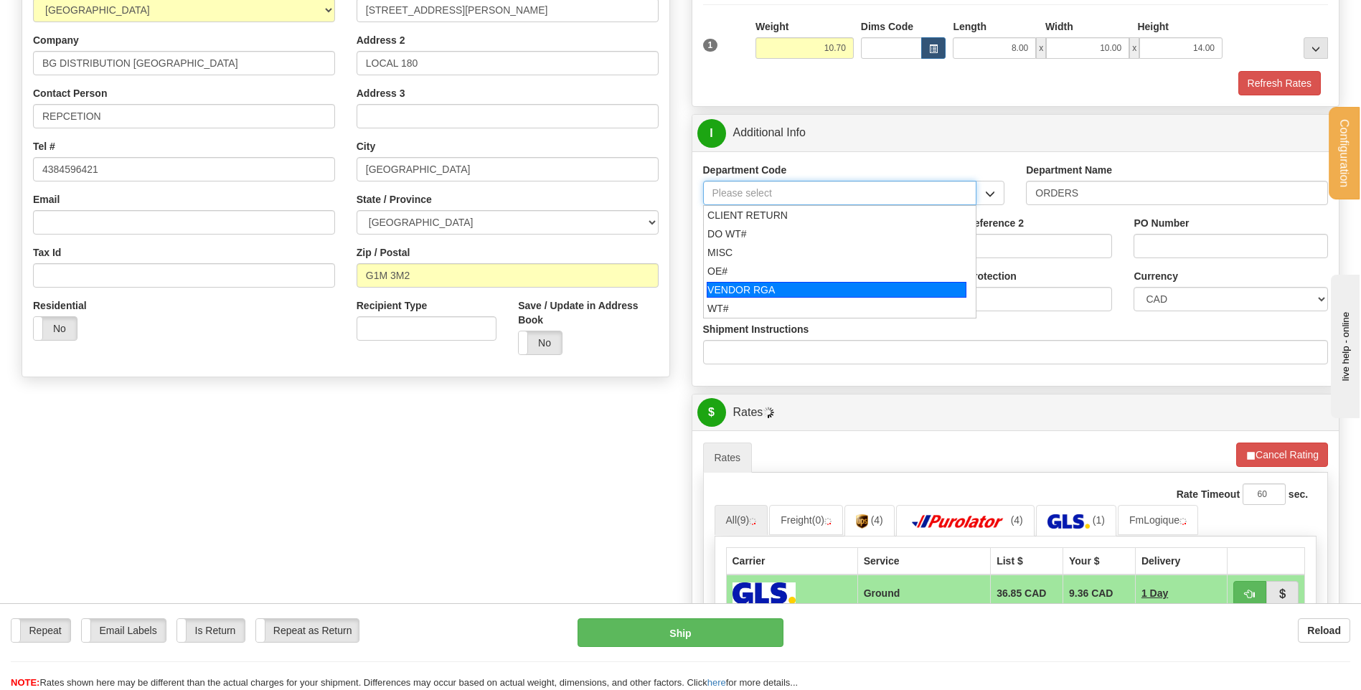
click at [760, 297] on div "VENDOR RGA" at bounding box center [837, 290] width 260 height 16
type input "VENDOR RGA"
type input "VENDOR RETURNS"
type input "VENDOR RGA"
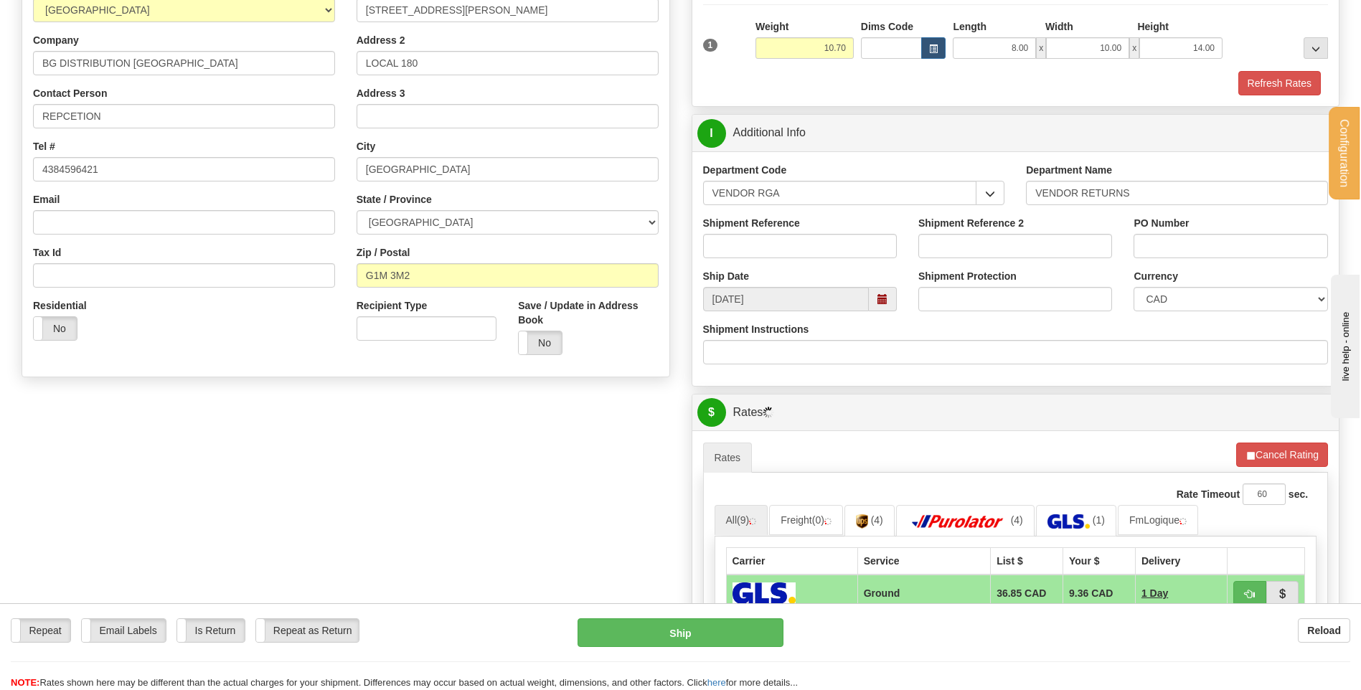
drag, startPoint x: 824, startPoint y: 209, endPoint x: 791, endPoint y: 191, distance: 38.5
click at [791, 191] on div "Department Code VENDOR RGA CLIENT RETURN DO WT# MISC OE# VENDOR RGA WT#" at bounding box center [854, 189] width 324 height 53
drag, startPoint x: 739, startPoint y: 199, endPoint x: 553, endPoint y: 222, distance: 187.2
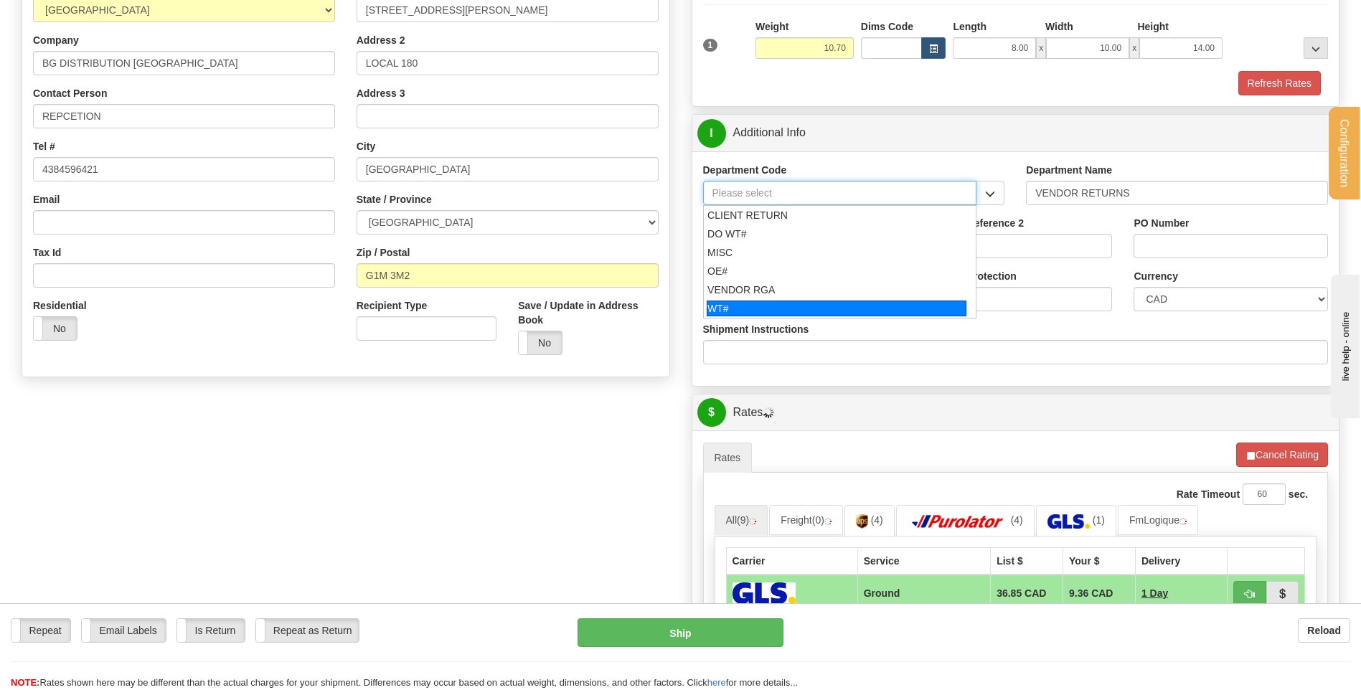
drag, startPoint x: 752, startPoint y: 307, endPoint x: 742, endPoint y: 252, distance: 56.0
click at [745, 301] on div "WT#" at bounding box center [837, 309] width 260 height 16
type input "WT#"
type input "WAREHOUSE TRANSFERS"
type input "WT#"
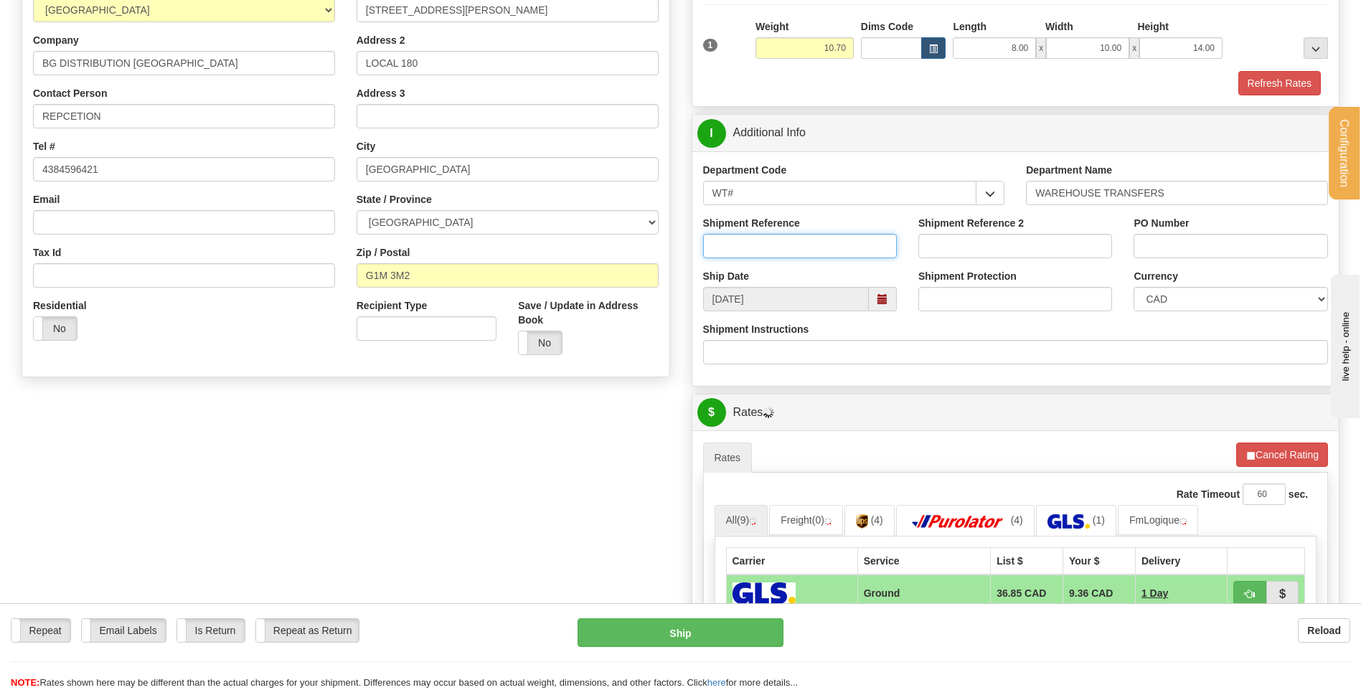
click at [742, 251] on input "Shipment Reference" at bounding box center [800, 246] width 194 height 24
type input "TRANSFERT 08 RUSH @MARTINMASSIE"
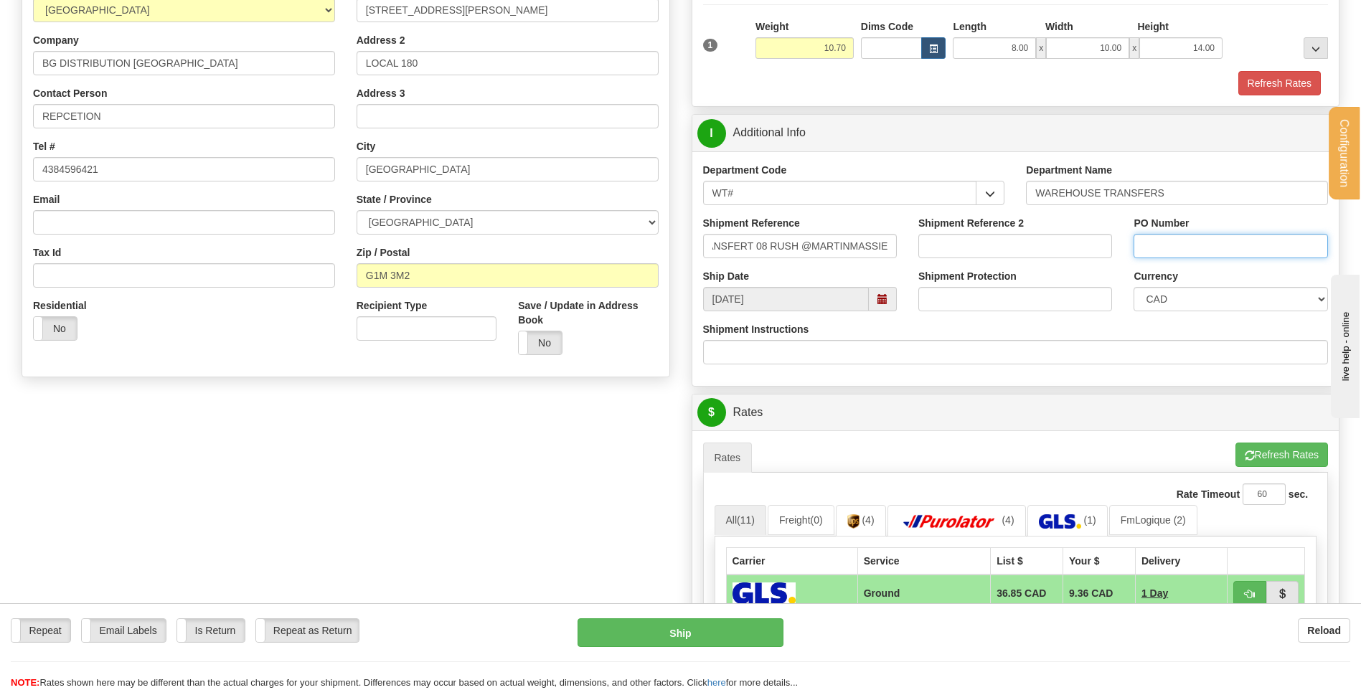
click at [1179, 250] on input "PO Number" at bounding box center [1230, 246] width 194 height 24
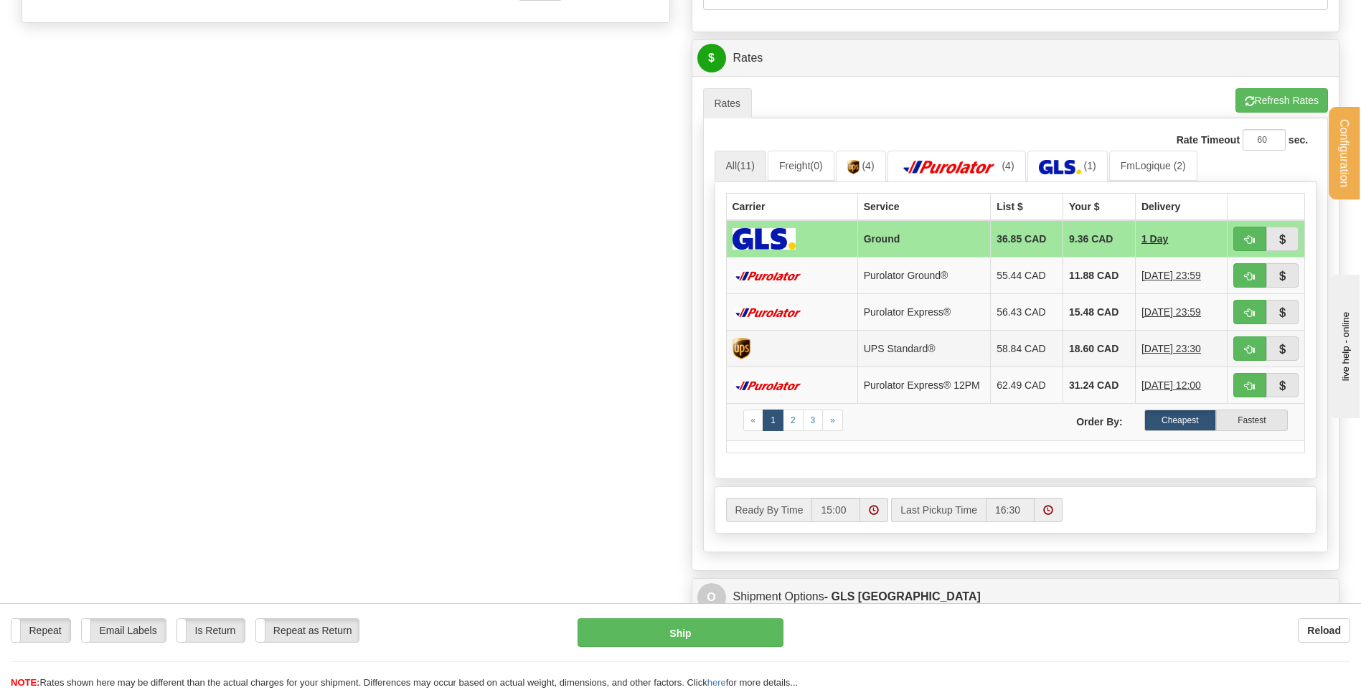
scroll to position [646, 0]
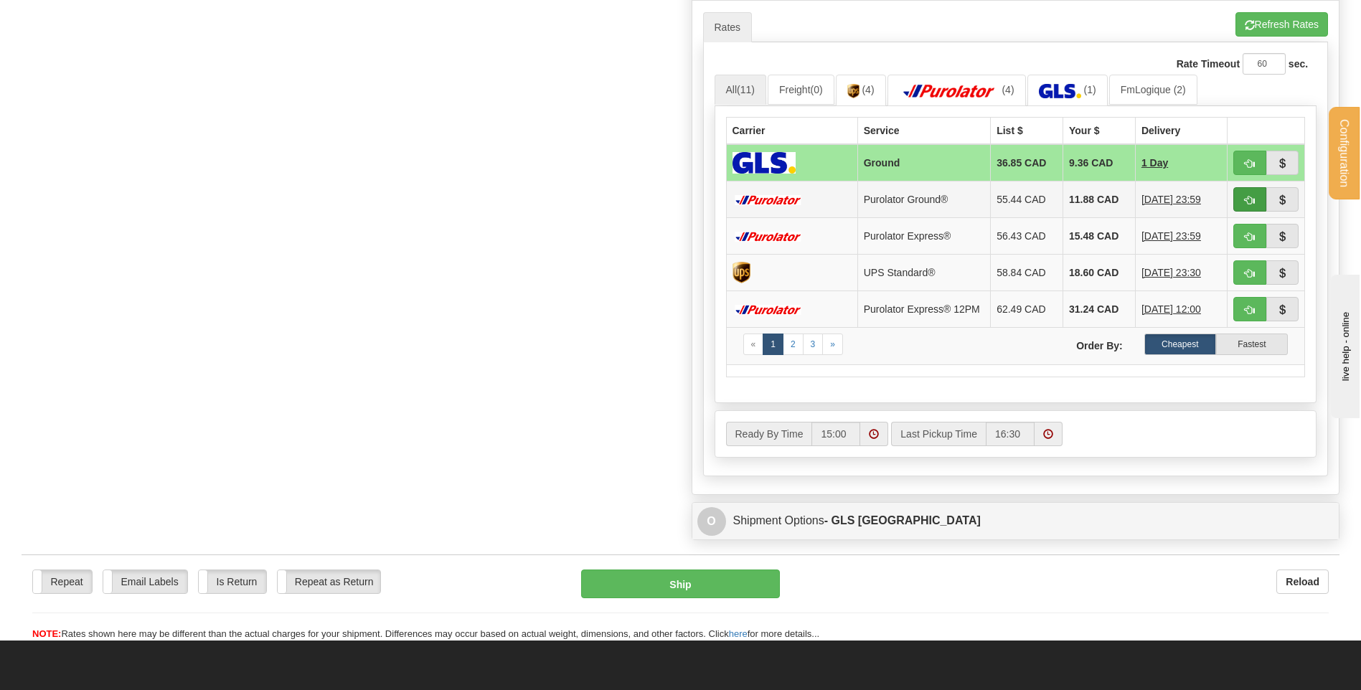
type input "TRANSFERT [GEOGRAPHIC_DATA]"
click at [1250, 196] on span "button" at bounding box center [1250, 200] width 10 height 9
type input "260"
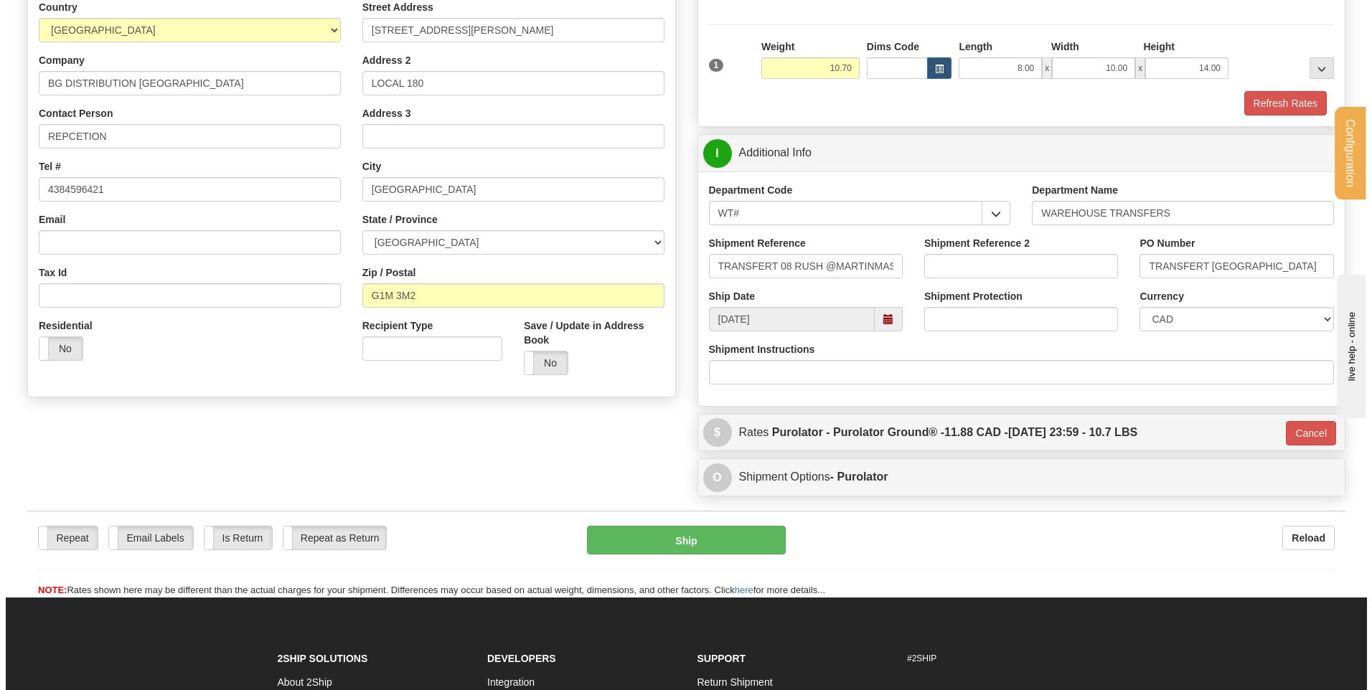
scroll to position [257, 0]
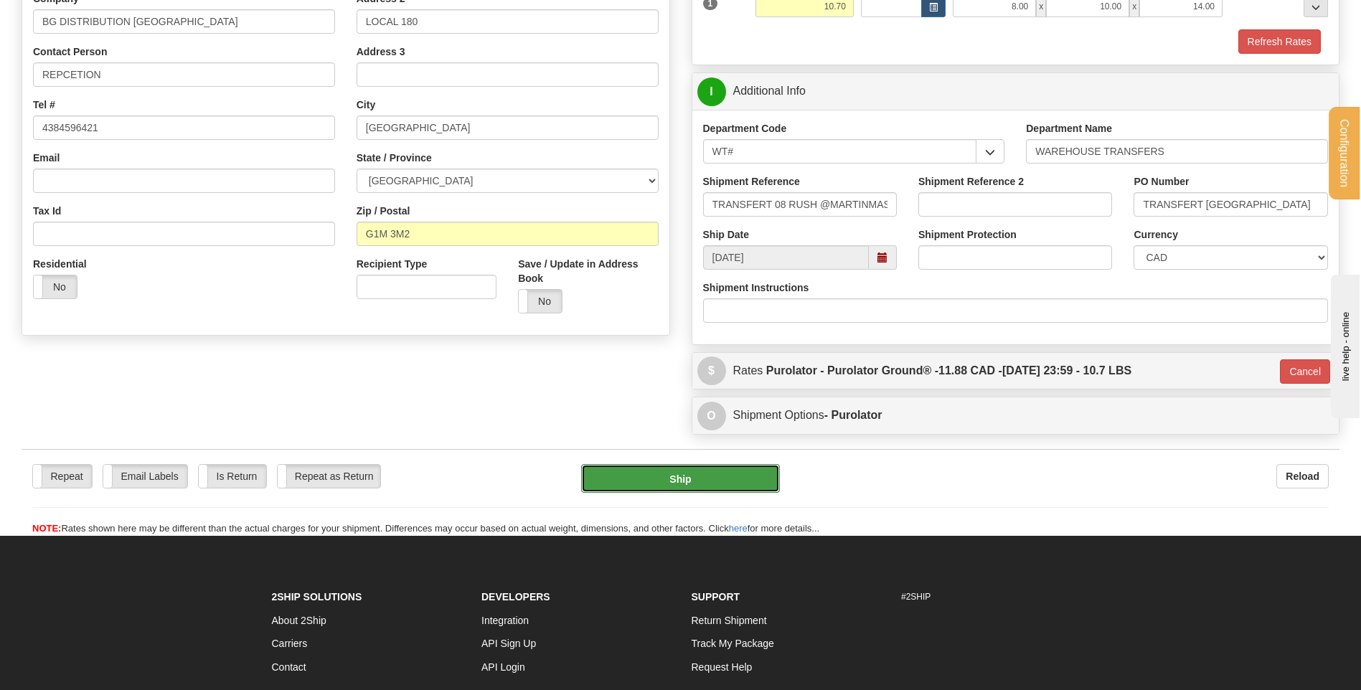
click at [724, 466] on button "Ship" at bounding box center [680, 478] width 198 height 29
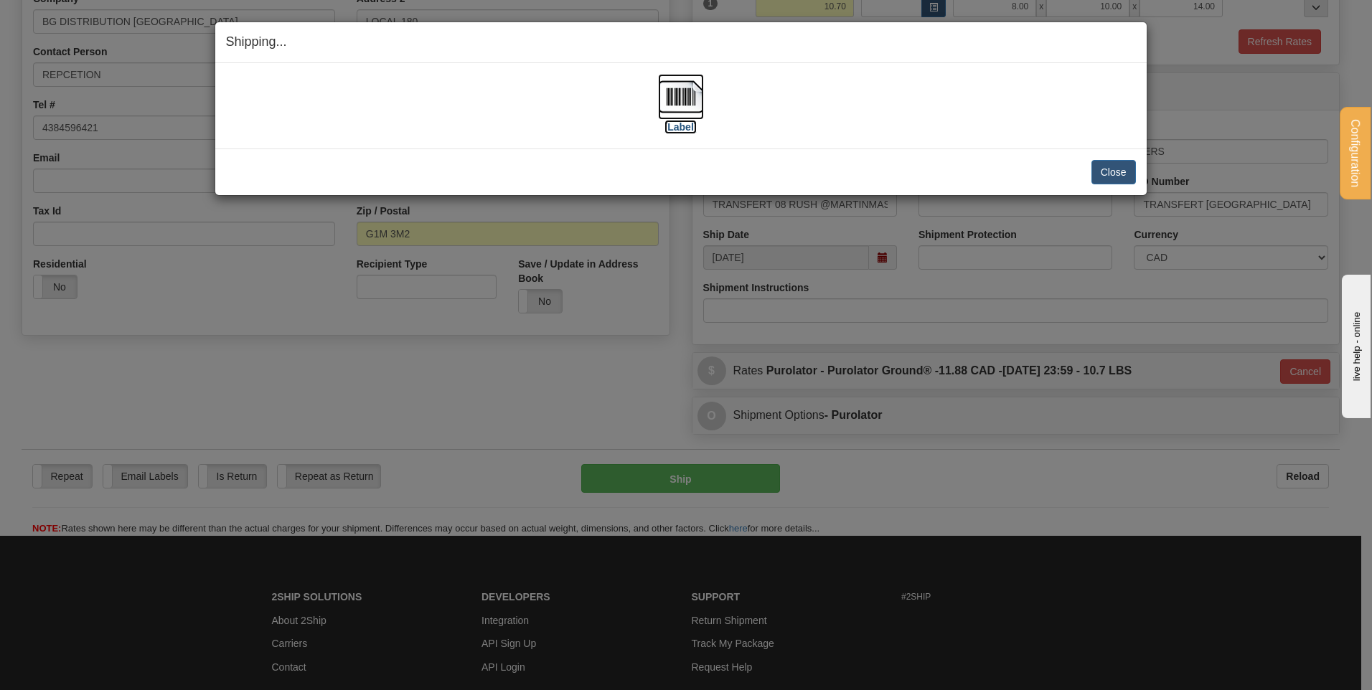
click at [677, 99] on img at bounding box center [681, 97] width 46 height 46
